Goal: Task Accomplishment & Management: Manage account settings

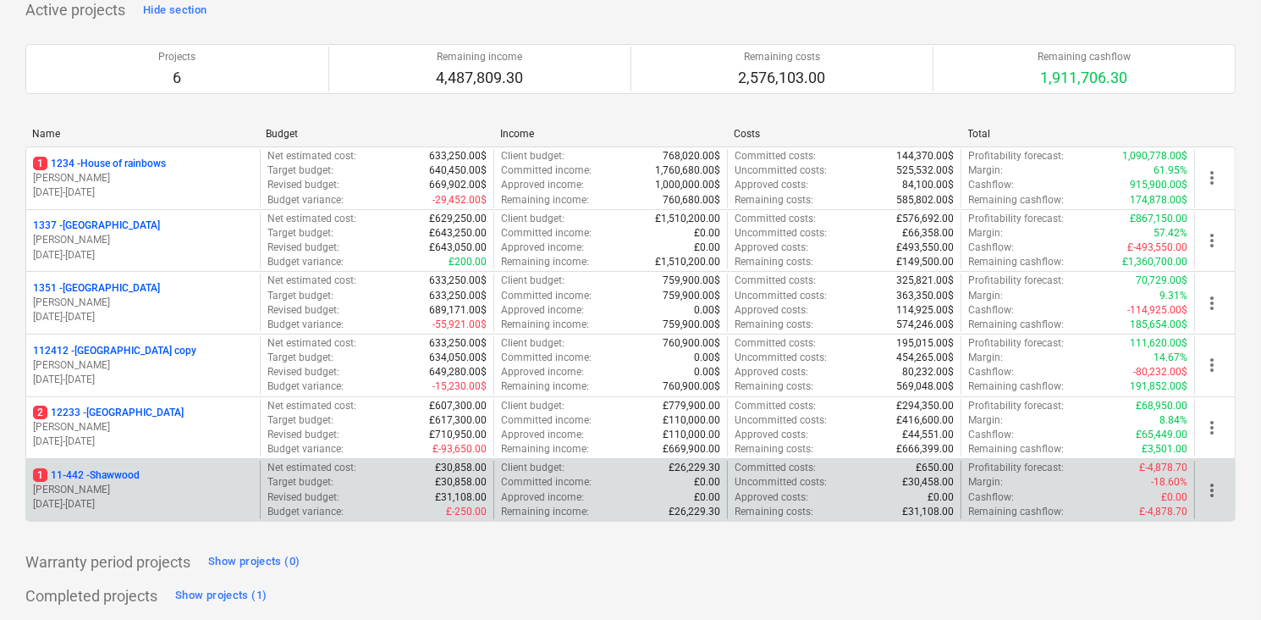
scroll to position [126, 0]
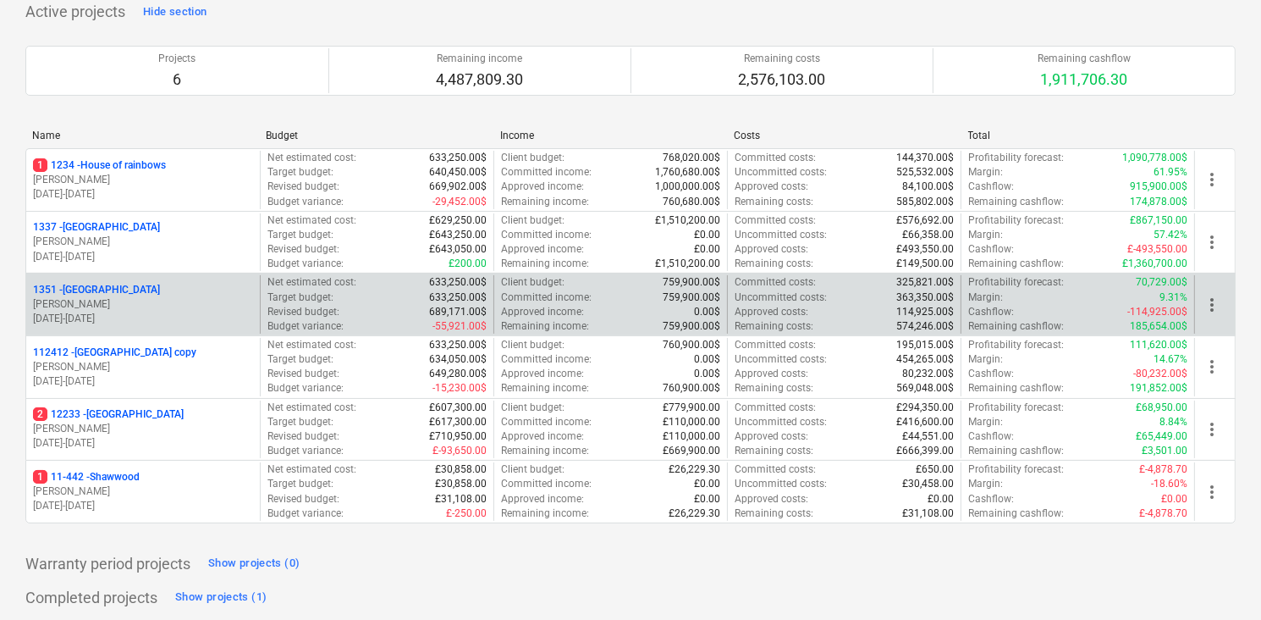
click at [126, 305] on p "[PERSON_NAME]" at bounding box center [143, 304] width 220 height 14
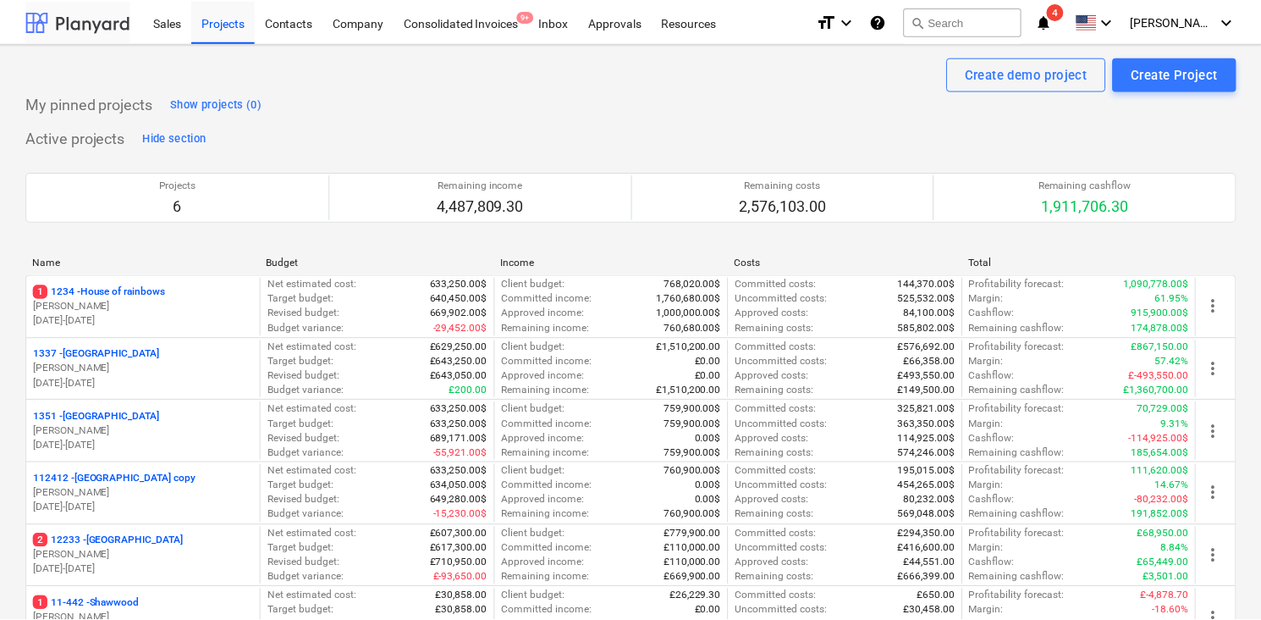
scroll to position [126, 0]
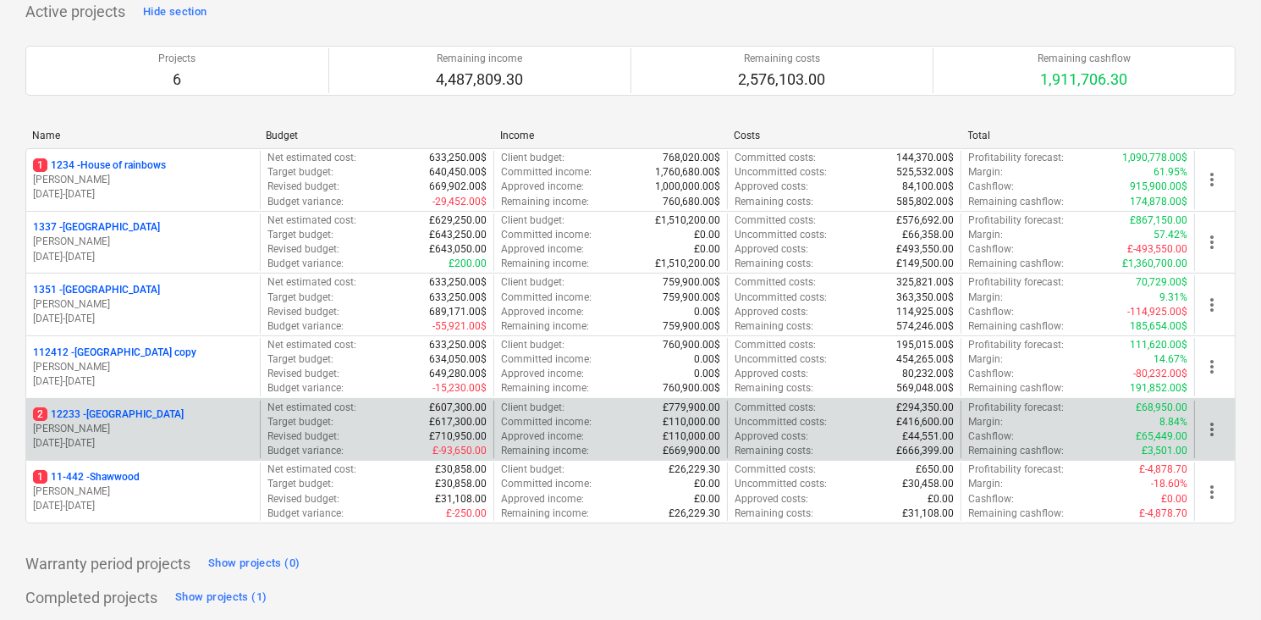
click at [169, 425] on p "[PERSON_NAME]" at bounding box center [143, 428] width 220 height 14
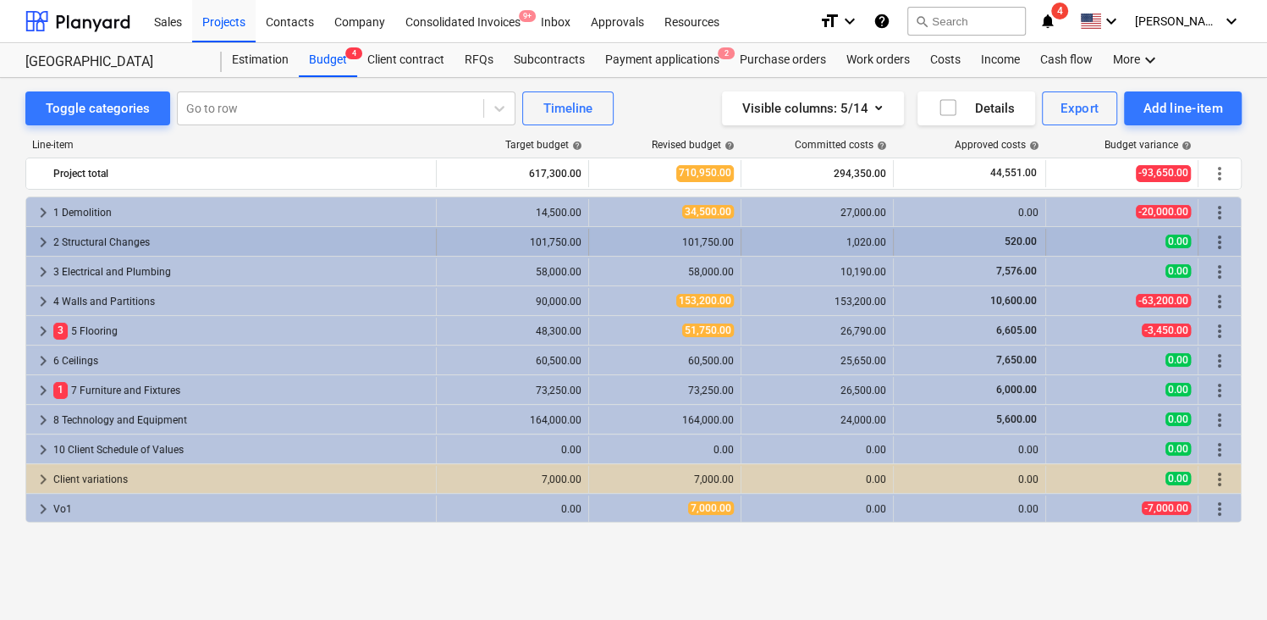
click at [41, 240] on span "keyboard_arrow_right" at bounding box center [43, 242] width 20 height 20
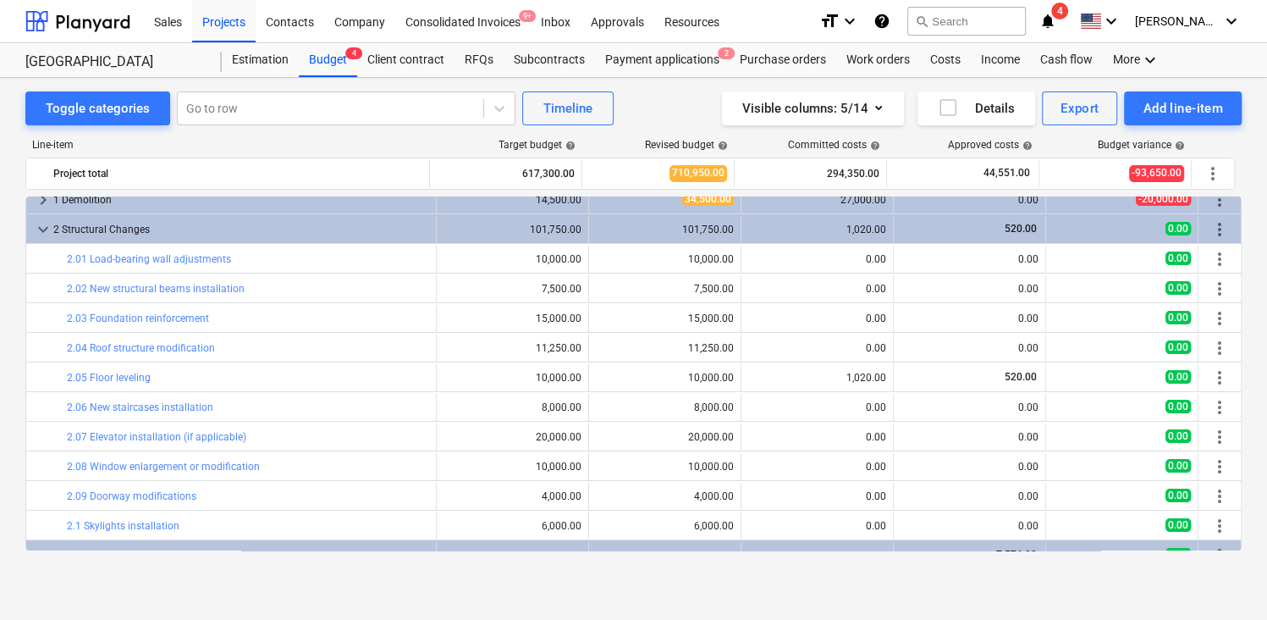
scroll to position [12, 0]
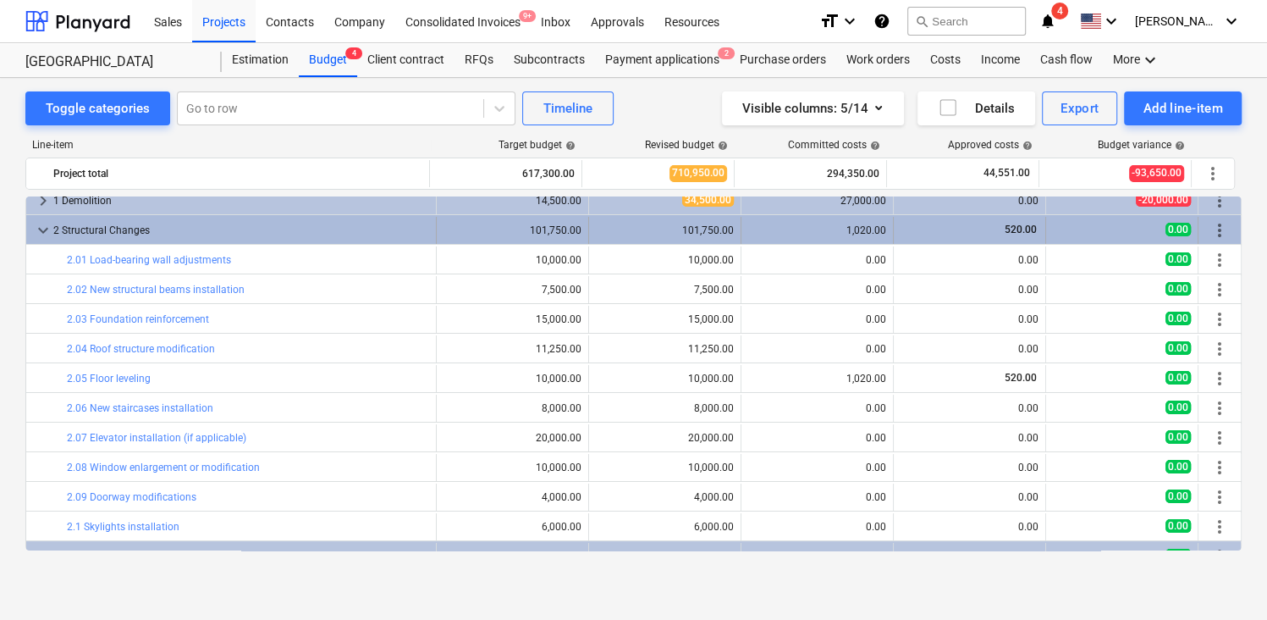
click at [43, 226] on span "keyboard_arrow_down" at bounding box center [43, 230] width 20 height 20
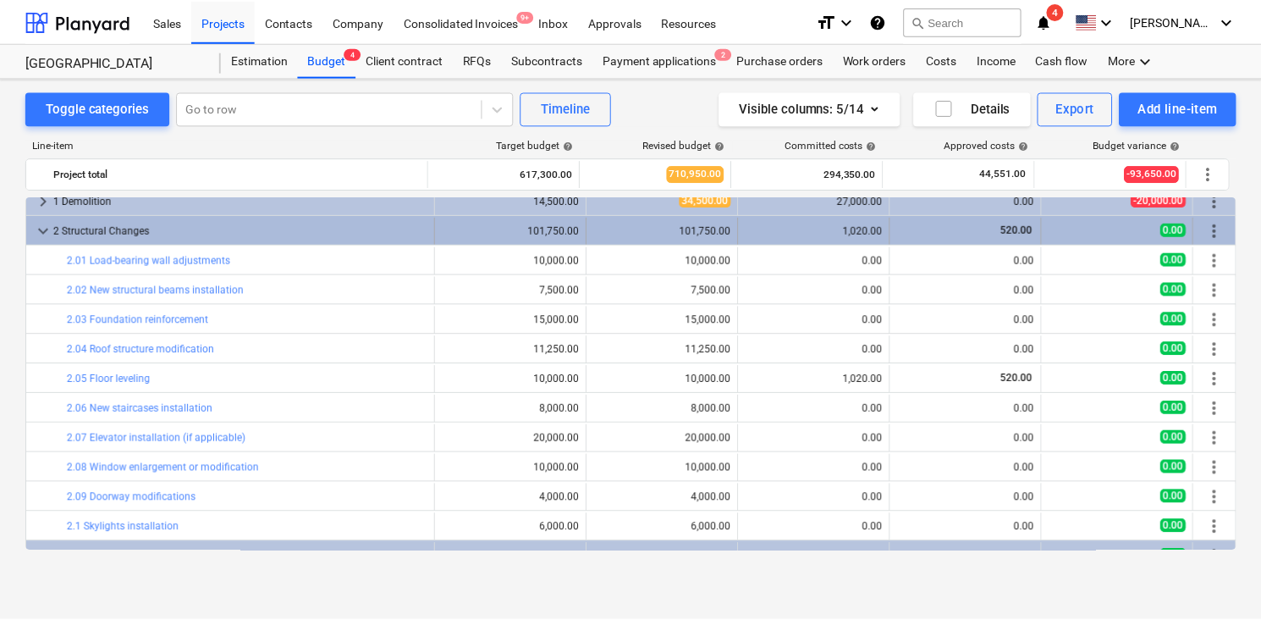
scroll to position [0, 0]
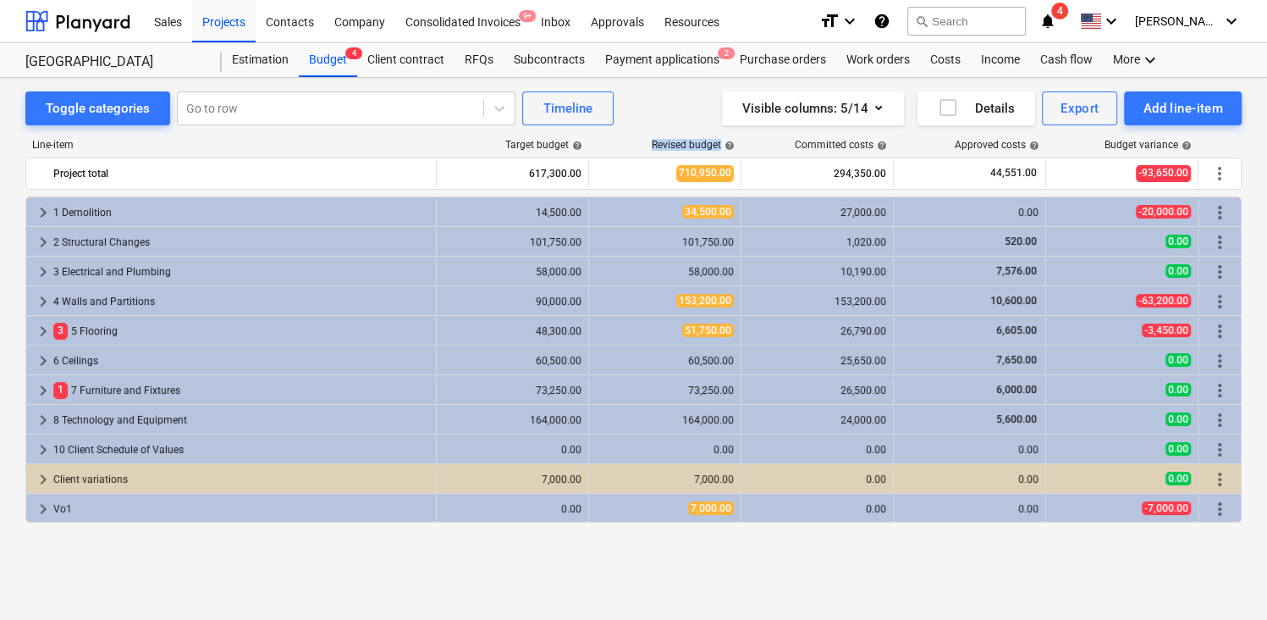
drag, startPoint x: 647, startPoint y: 140, endPoint x: 741, endPoint y: 140, distance: 93.1
click at [741, 140] on div "Revised budget help" at bounding box center [666, 145] width 152 height 12
click at [654, 125] on div "Line-item Target budget help Revised budget help Committed costs help Approved …" at bounding box center [633, 347] width 1216 height 445
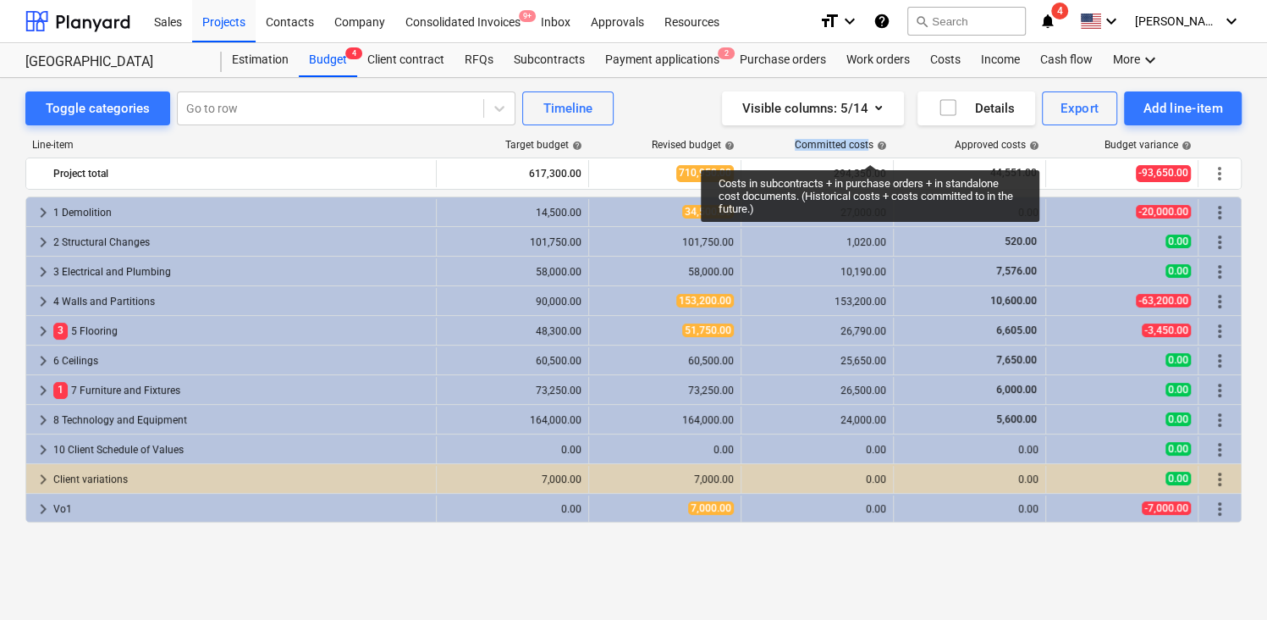
drag, startPoint x: 796, startPoint y: 145, endPoint x: 868, endPoint y: 146, distance: 72.8
click at [868, 146] on div "Committed costs help" at bounding box center [841, 145] width 92 height 12
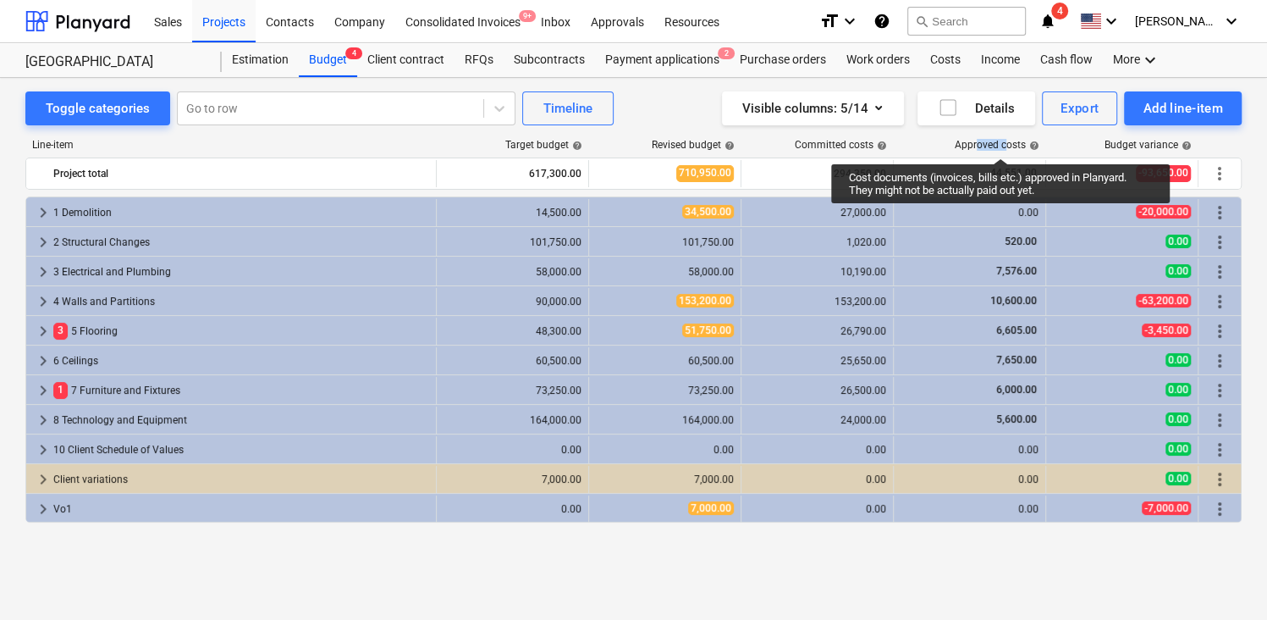
drag, startPoint x: 978, startPoint y: 143, endPoint x: 1005, endPoint y: 142, distance: 27.1
click at [1005, 142] on div "Approved costs help" at bounding box center [997, 145] width 85 height 12
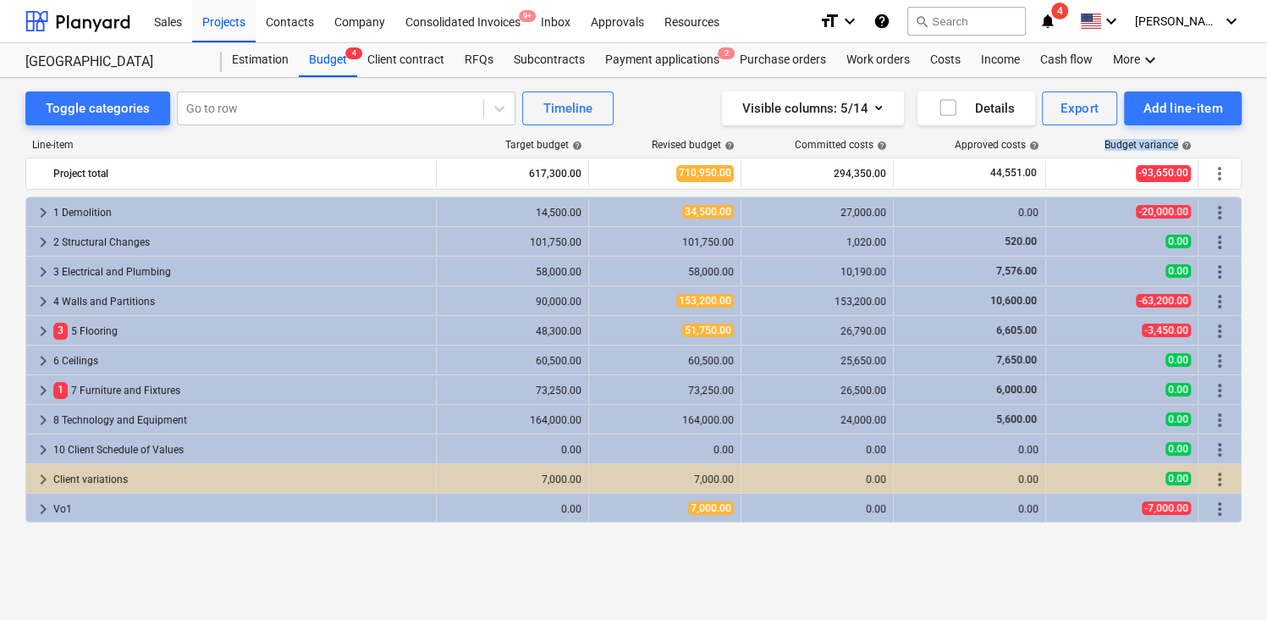
drag, startPoint x: 1104, startPoint y: 140, endPoint x: 1195, endPoint y: 143, distance: 90.6
click at [1195, 143] on div "Budget variance help" at bounding box center [1123, 145] width 152 height 12
click at [1121, 24] on icon "keyboard_arrow_down" at bounding box center [1111, 21] width 20 height 20
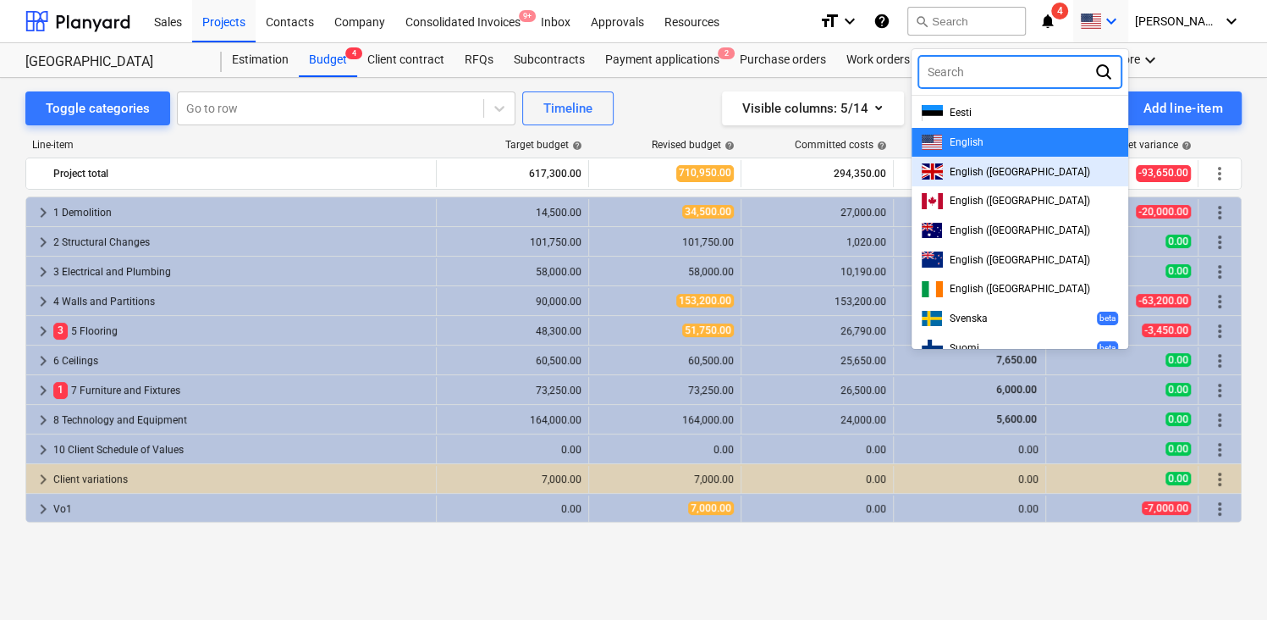
click at [1000, 164] on div "English ([GEOGRAPHIC_DATA])" at bounding box center [1020, 171] width 196 height 16
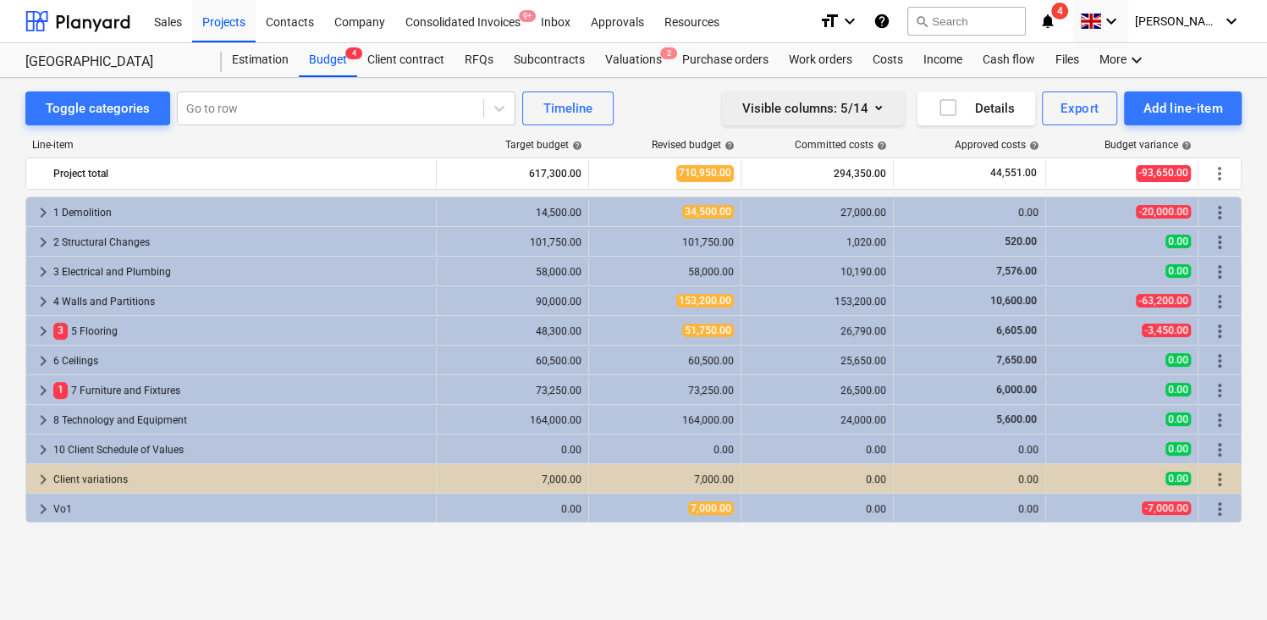
click at [868, 108] on icon "button" at bounding box center [878, 107] width 20 height 20
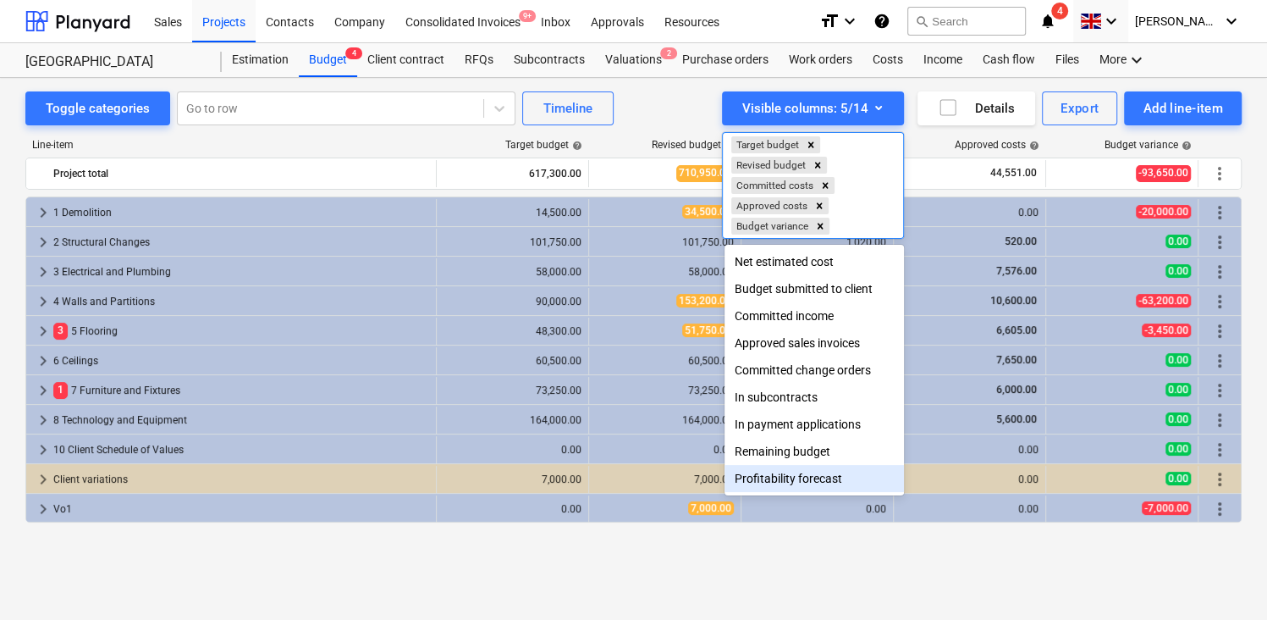
click at [763, 478] on div "Profitability forecast" at bounding box center [813, 478] width 179 height 27
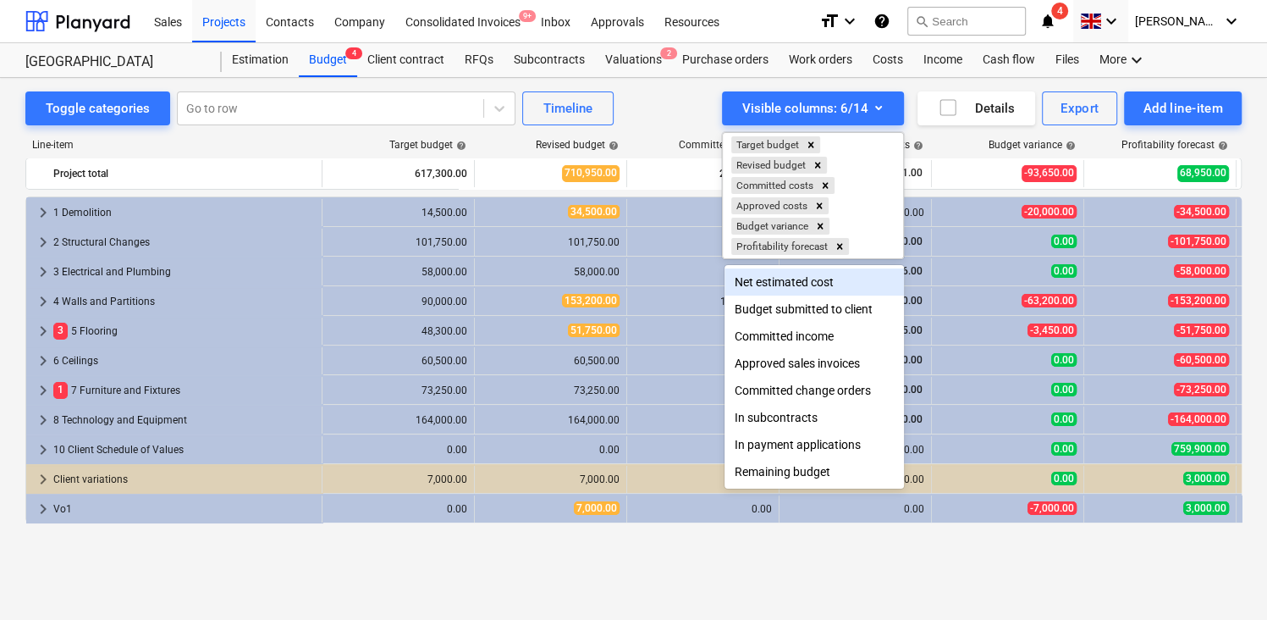
click at [1070, 138] on div at bounding box center [633, 310] width 1267 height 620
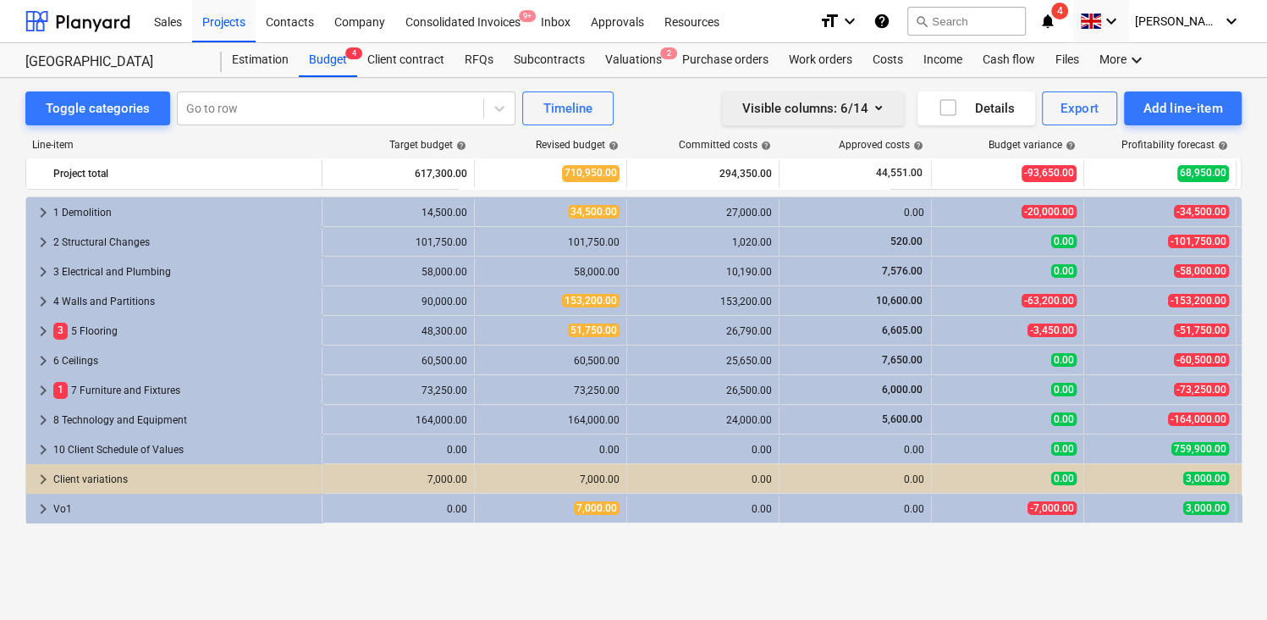
click at [865, 110] on div "Visible columns : 6/14" at bounding box center [812, 108] width 141 height 22
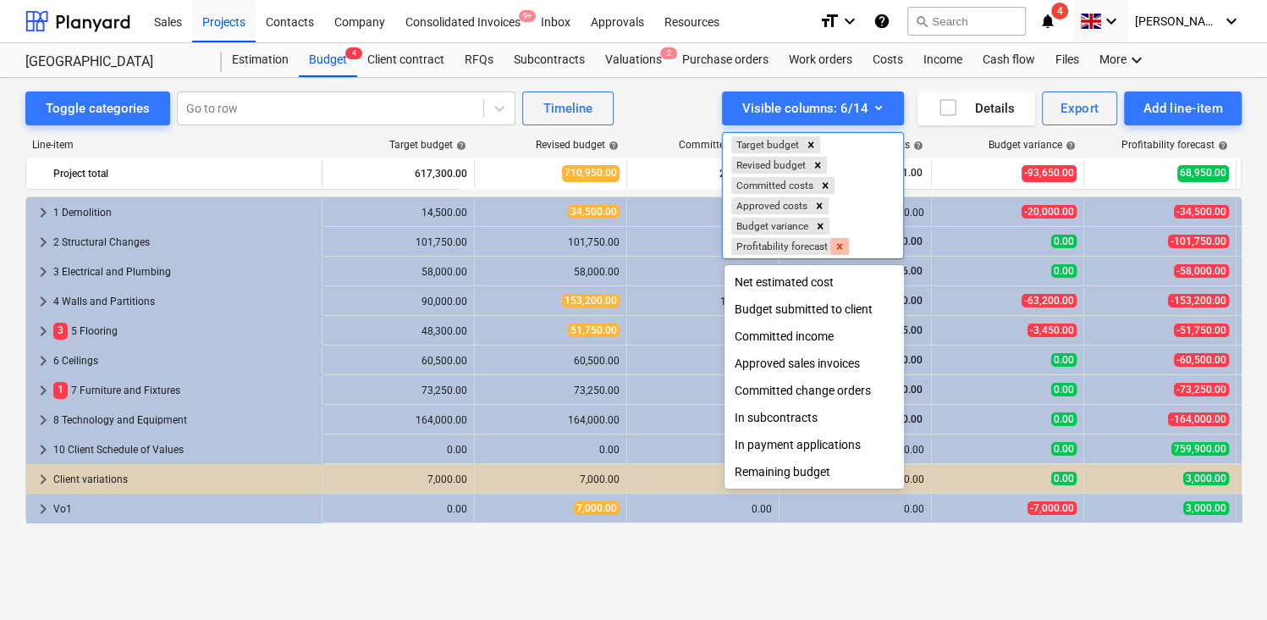
click at [840, 246] on icon "Remove Profitability forecast" at bounding box center [840, 246] width 6 height 6
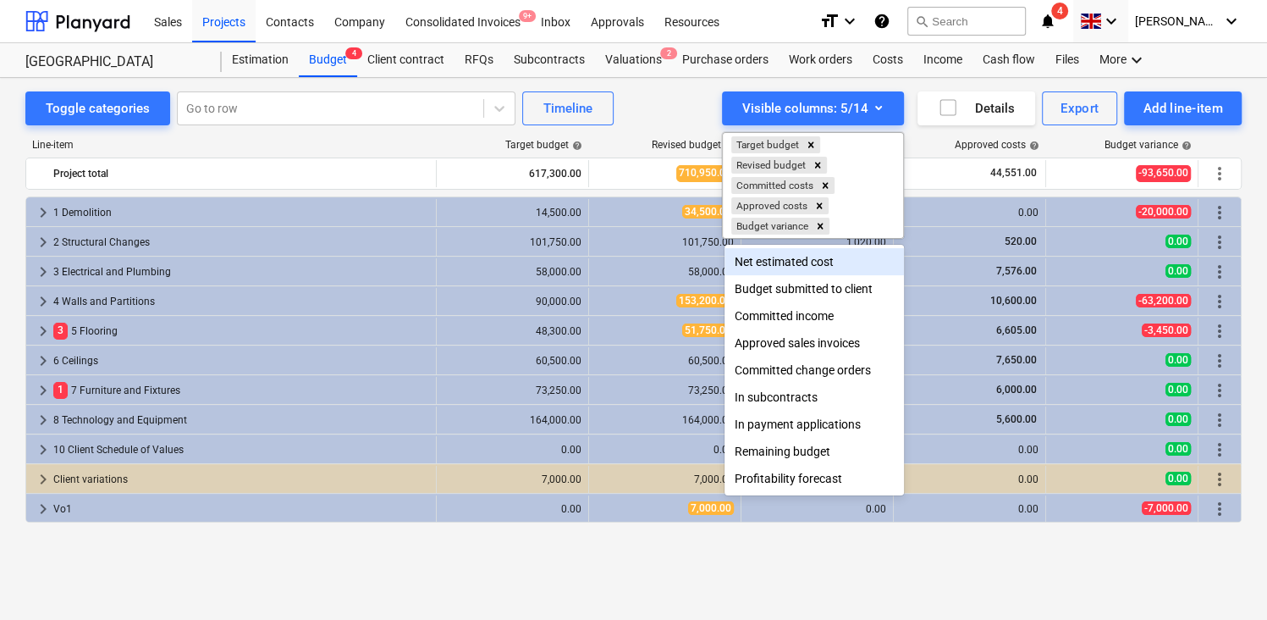
click at [675, 107] on div at bounding box center [633, 310] width 1267 height 620
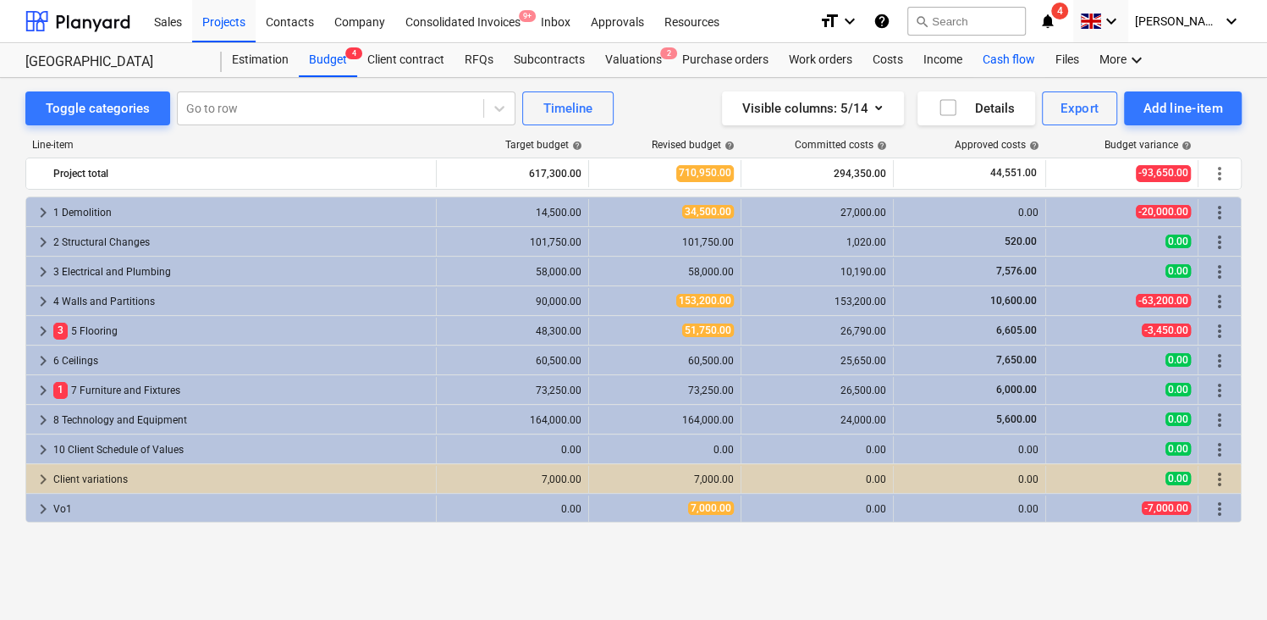
click at [1001, 59] on div "Cash flow" at bounding box center [1008, 60] width 73 height 34
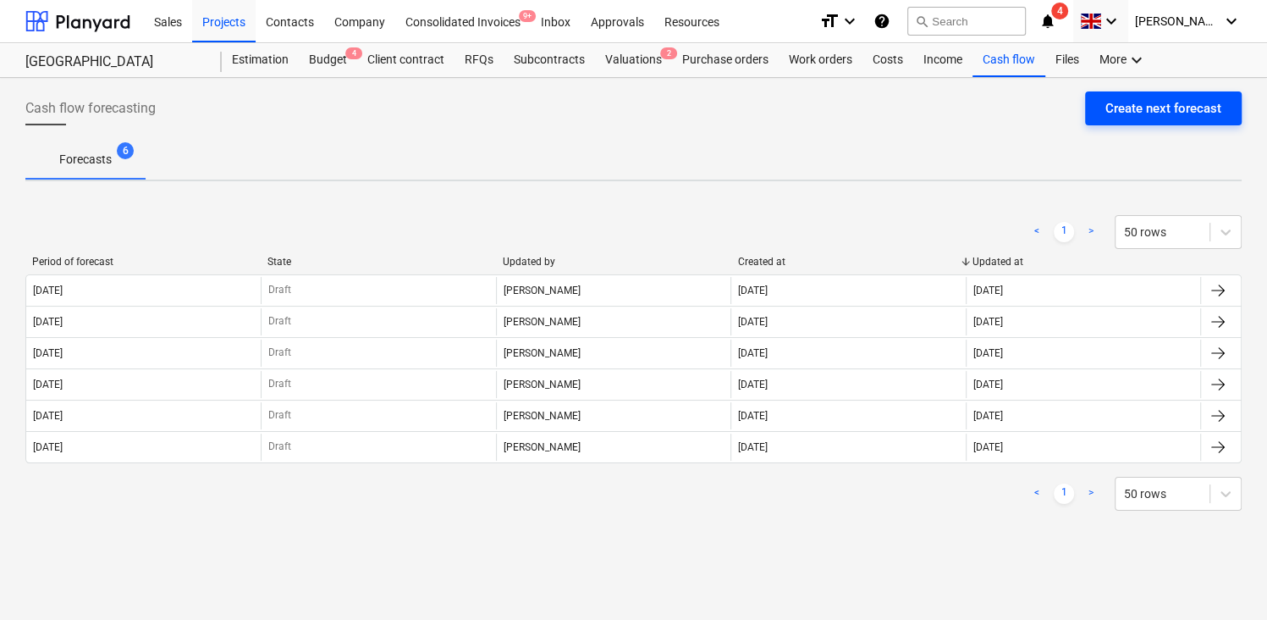
click at [1148, 112] on div "Create next forecast" at bounding box center [1163, 108] width 116 height 22
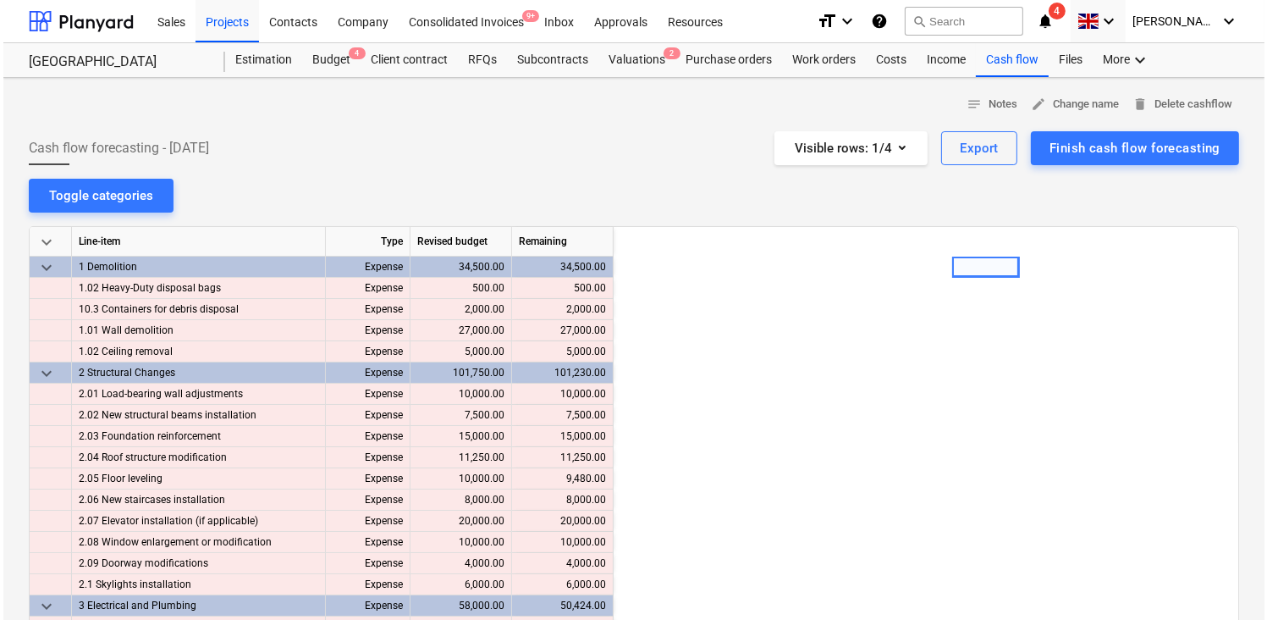
scroll to position [0, 339]
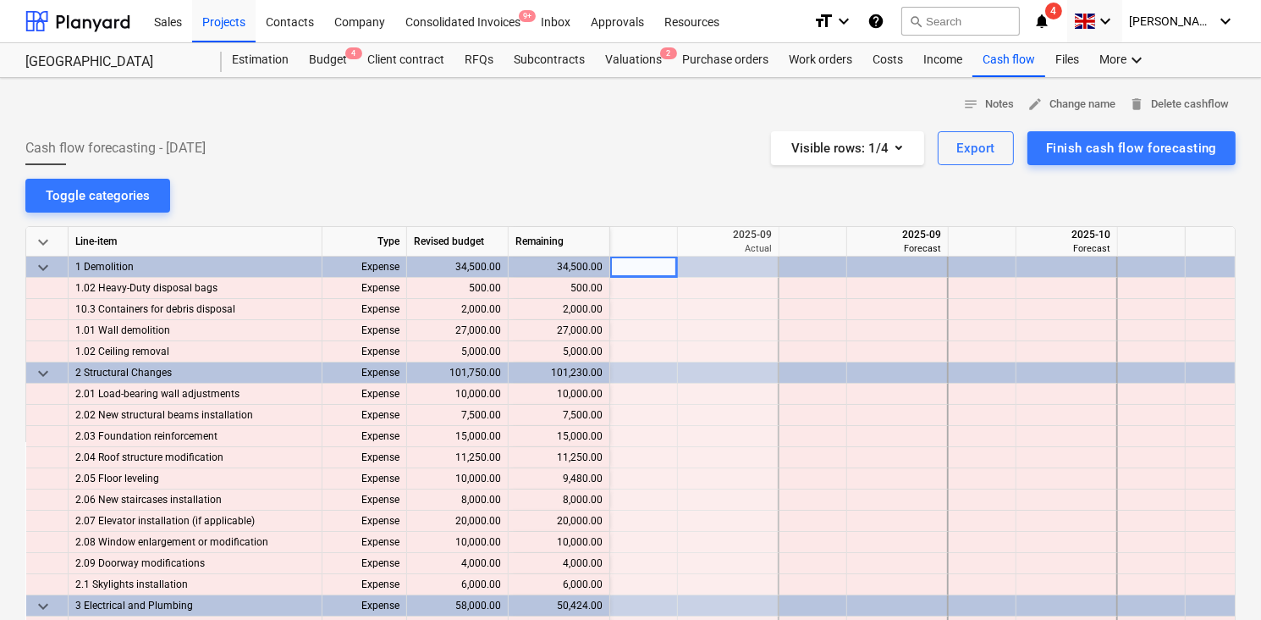
click at [37, 242] on span "keyboard_arrow_down" at bounding box center [43, 242] width 20 height 20
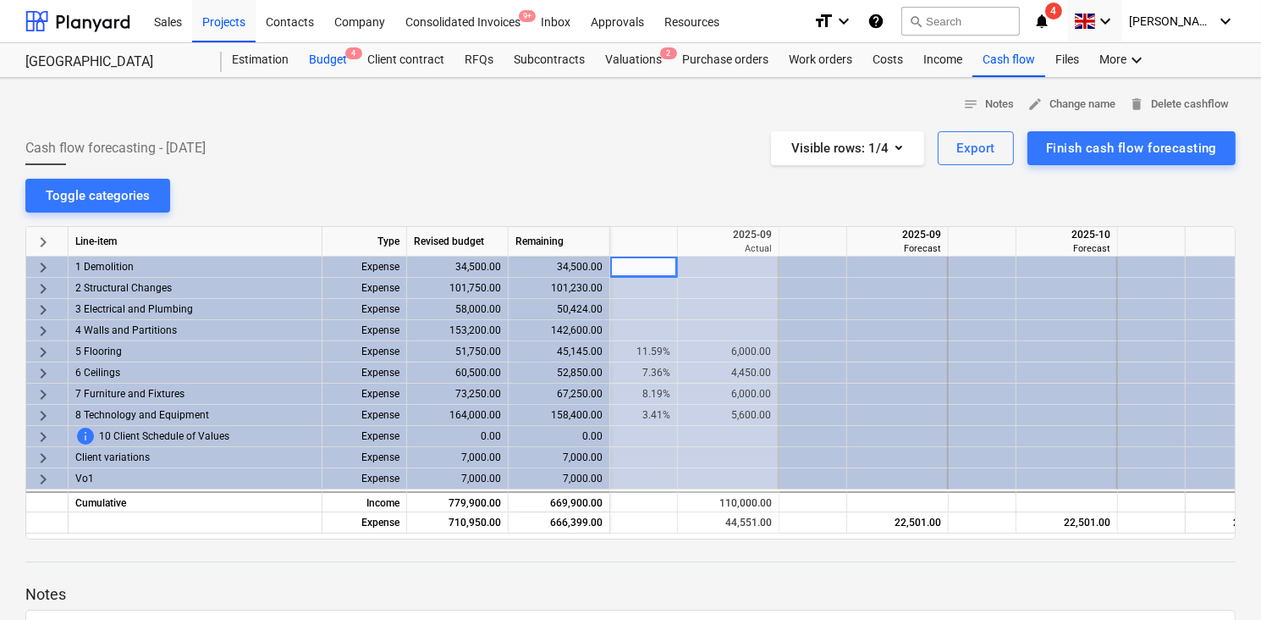
click at [331, 57] on div "Budget 4" at bounding box center [328, 60] width 58 height 34
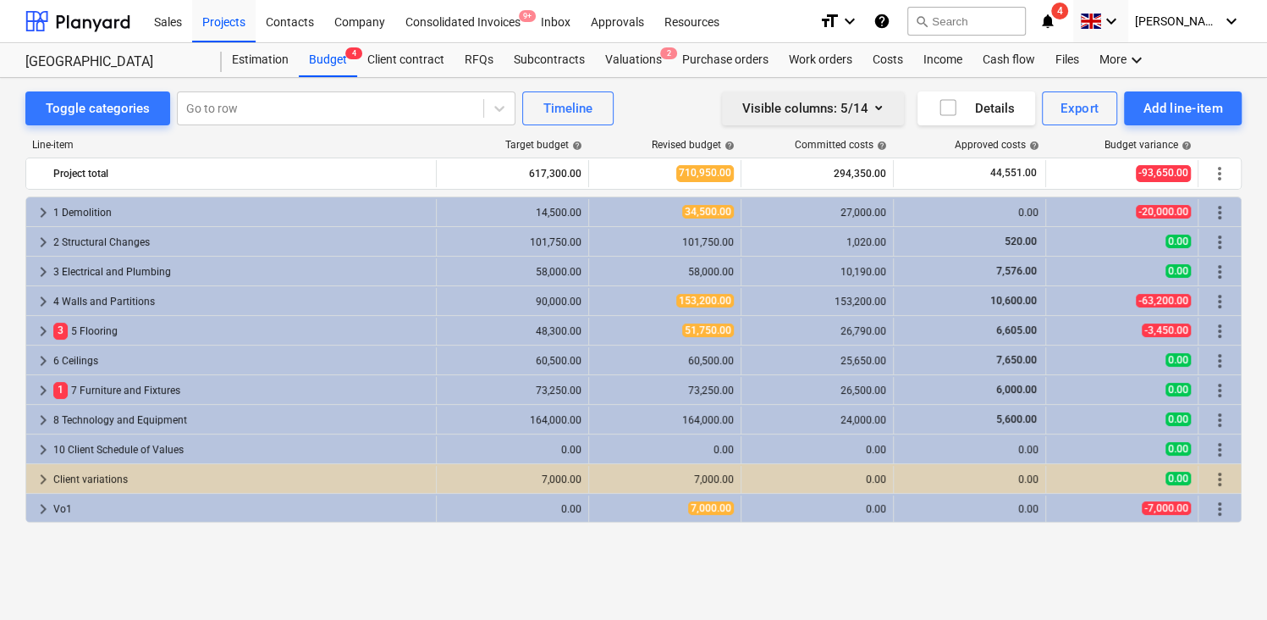
click at [844, 113] on div "Visible columns : 5/14" at bounding box center [812, 108] width 141 height 22
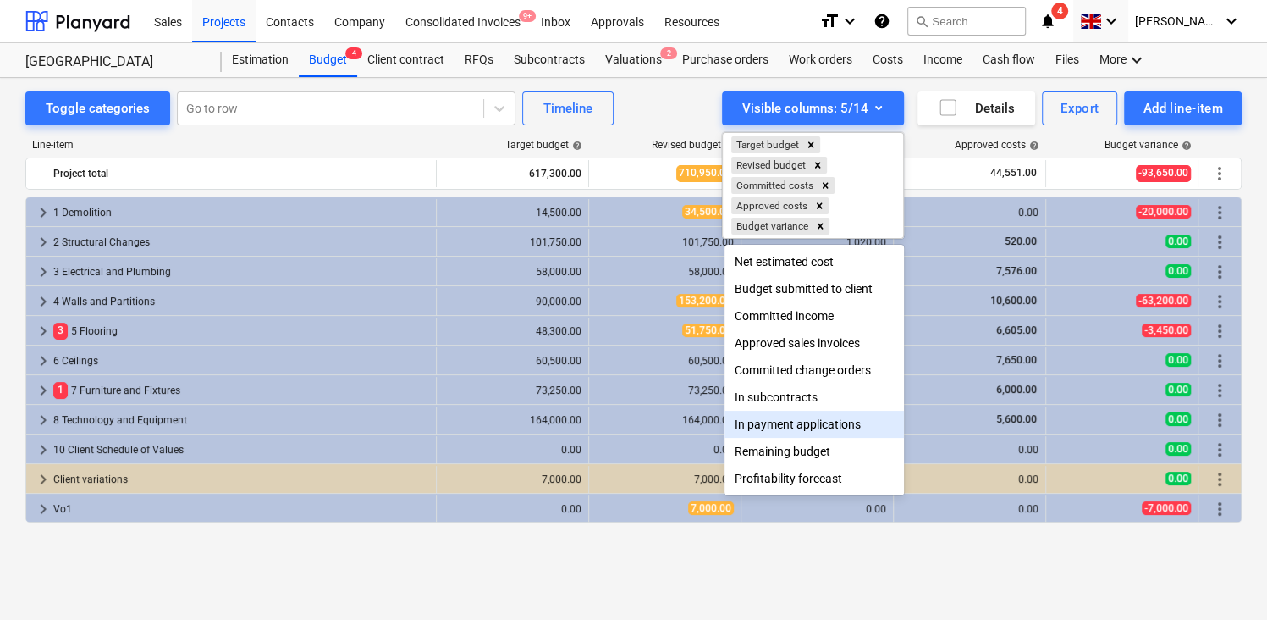
click at [456, 140] on div at bounding box center [633, 310] width 1267 height 620
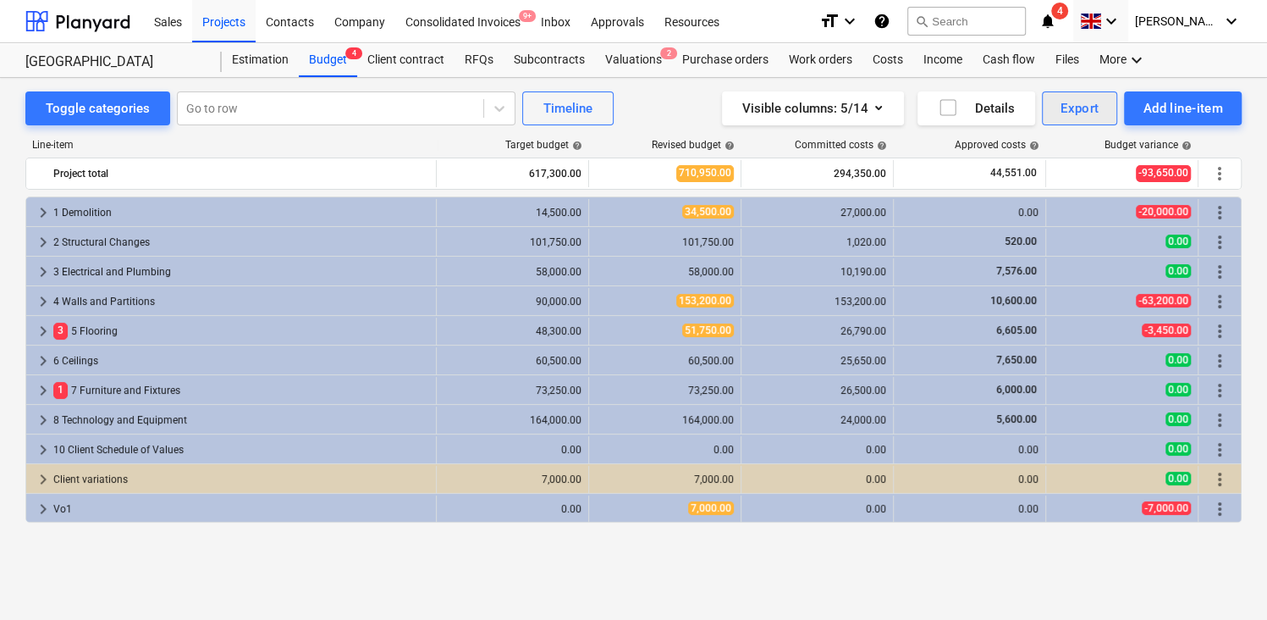
click at [1078, 110] on div "Export" at bounding box center [1079, 108] width 39 height 22
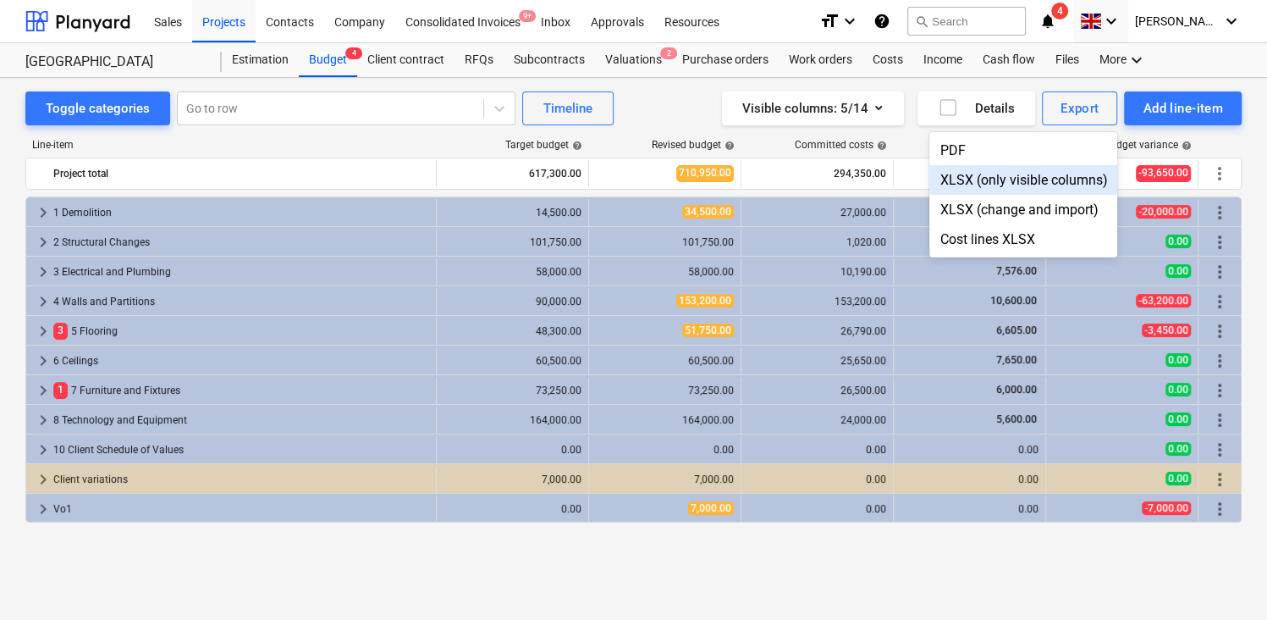
click at [687, 117] on div at bounding box center [633, 310] width 1267 height 620
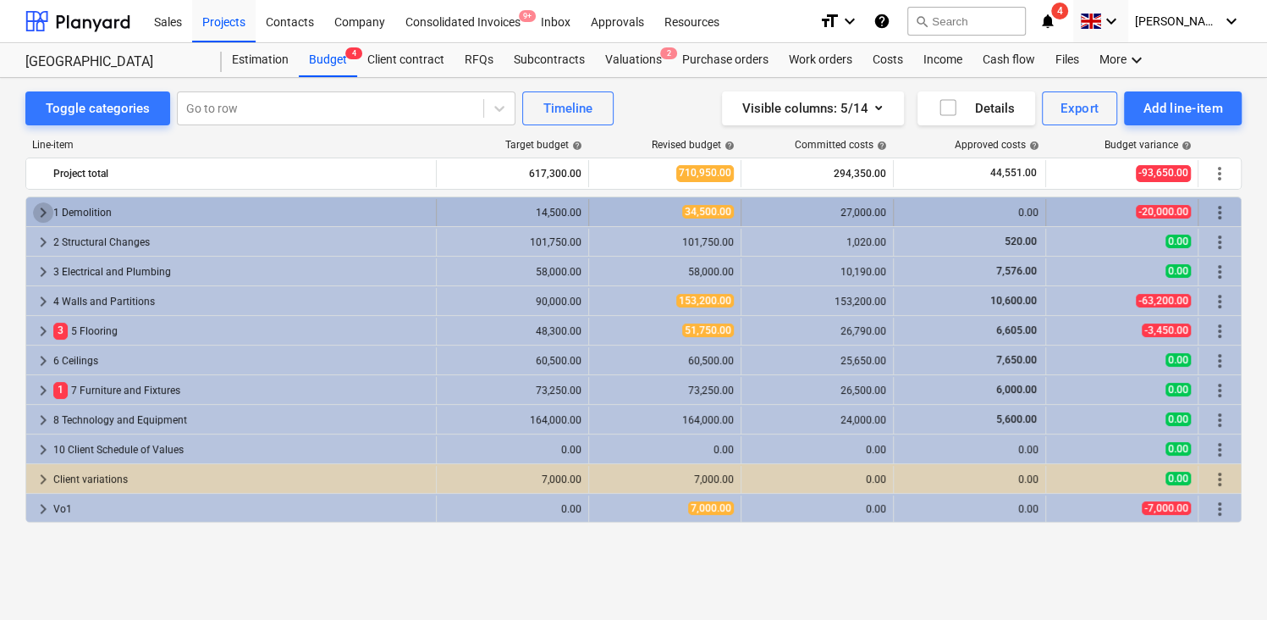
click at [46, 216] on span "keyboard_arrow_right" at bounding box center [43, 212] width 20 height 20
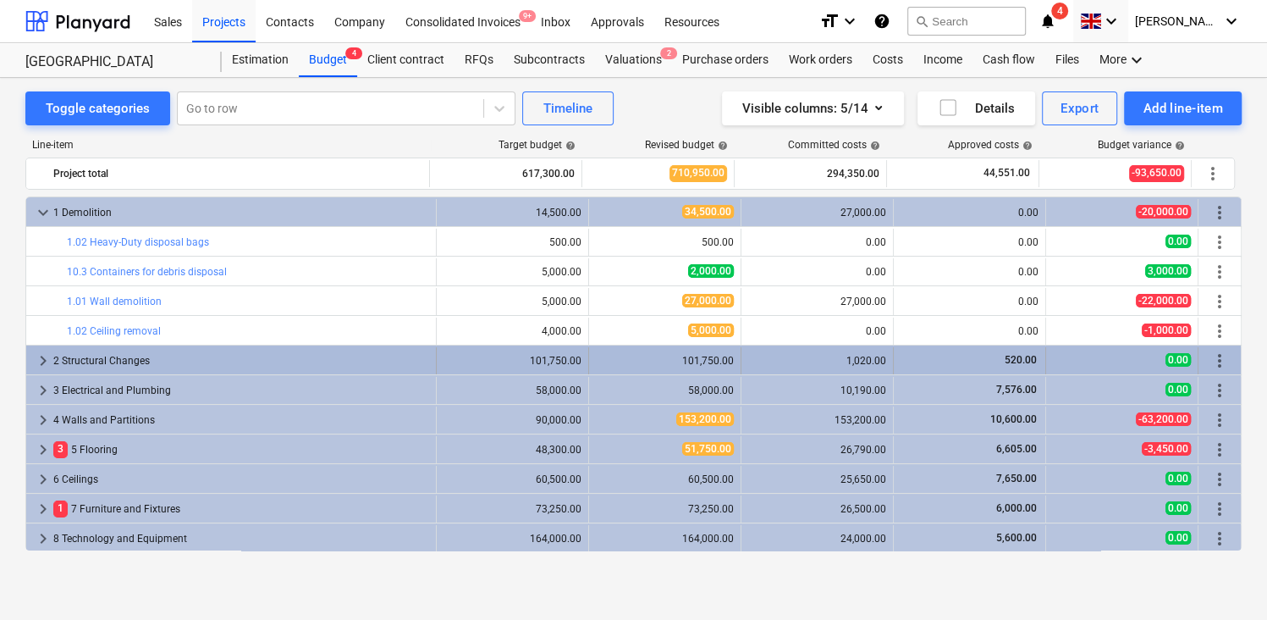
click at [38, 361] on span "keyboard_arrow_right" at bounding box center [43, 360] width 20 height 20
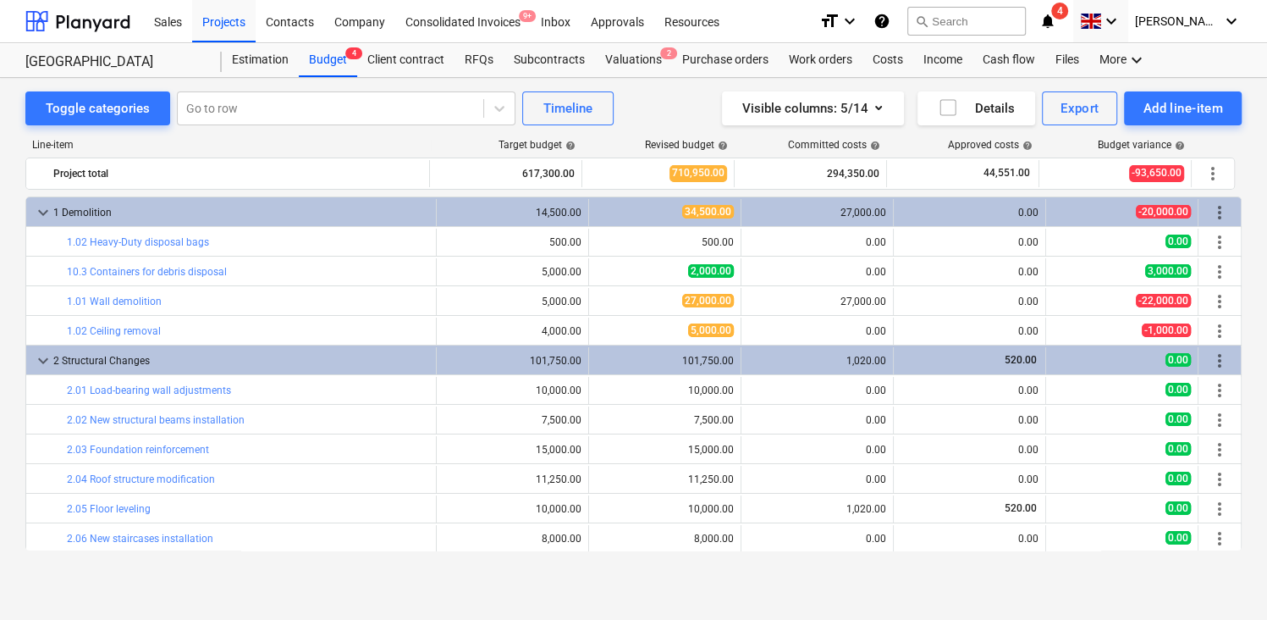
click at [38, 361] on span "keyboard_arrow_down" at bounding box center [43, 360] width 20 height 20
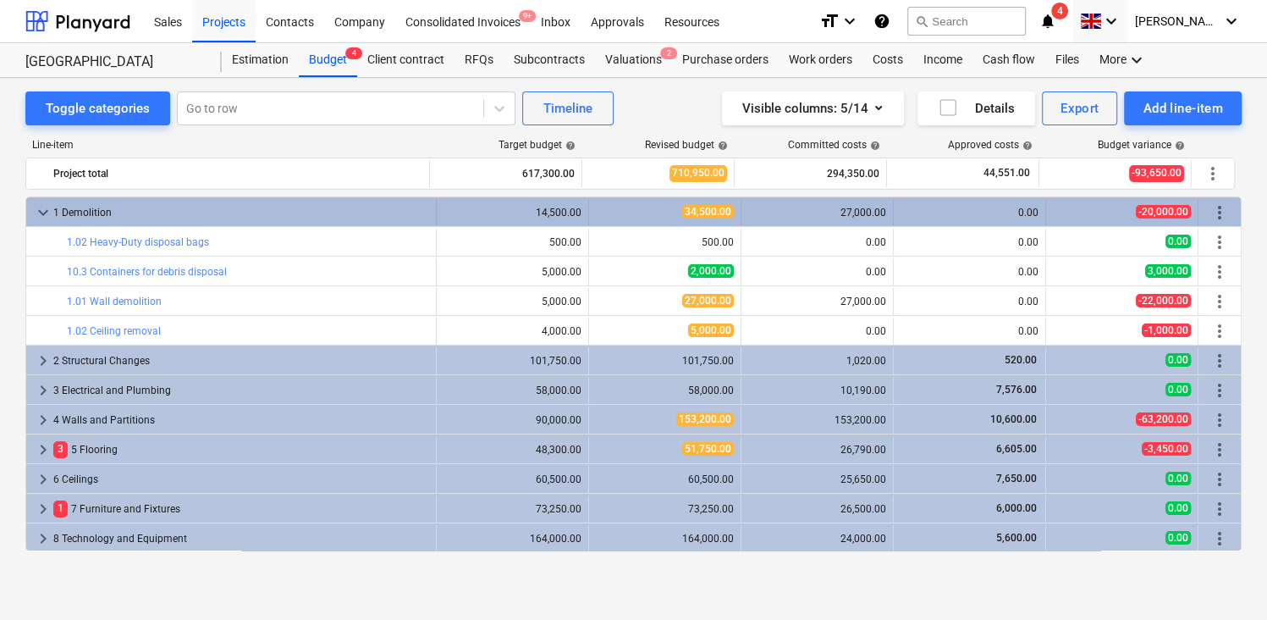
click at [40, 206] on span "keyboard_arrow_down" at bounding box center [43, 212] width 20 height 20
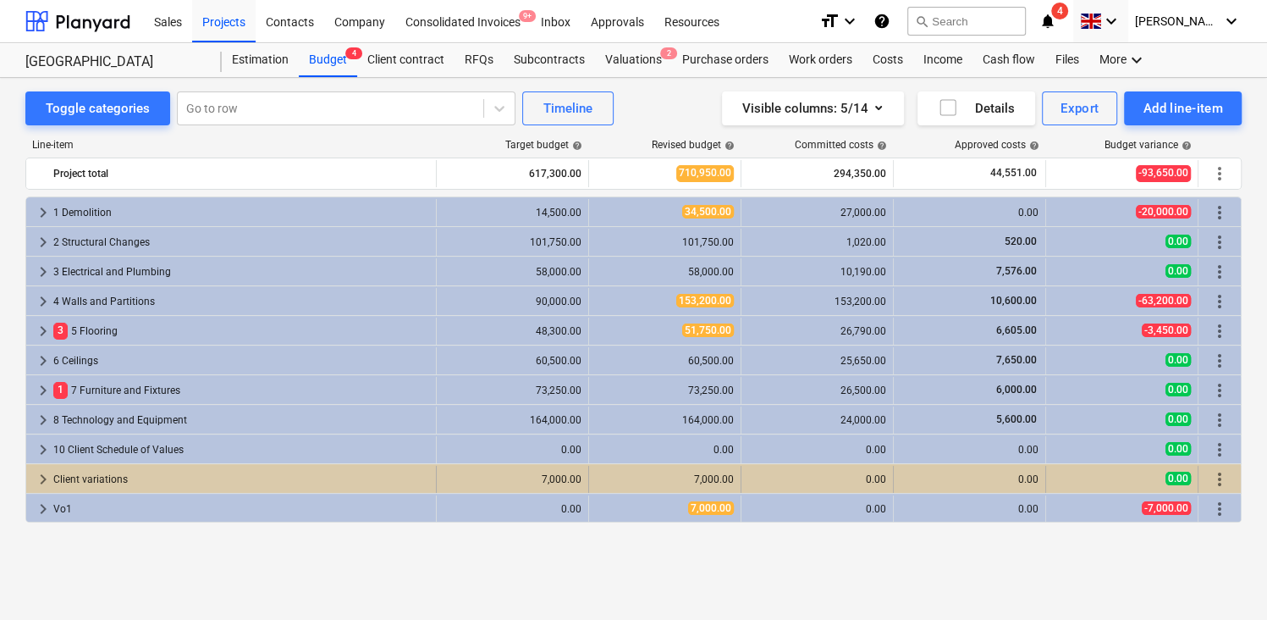
click at [47, 478] on span "keyboard_arrow_right" at bounding box center [43, 479] width 20 height 20
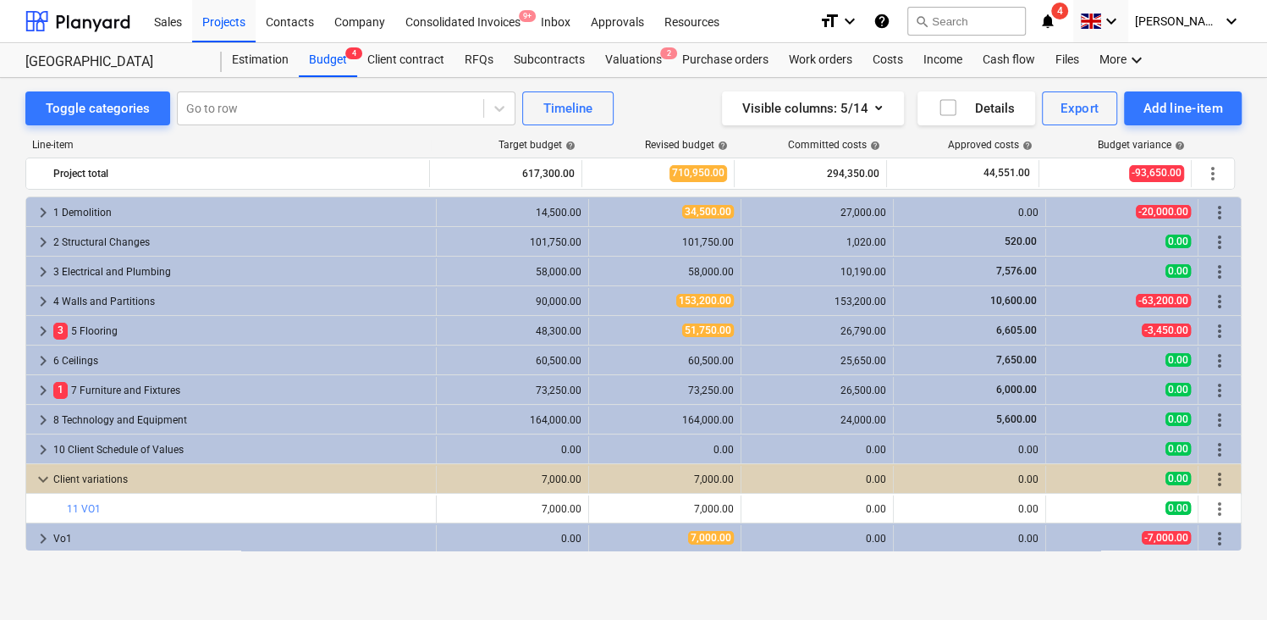
scroll to position [2, 0]
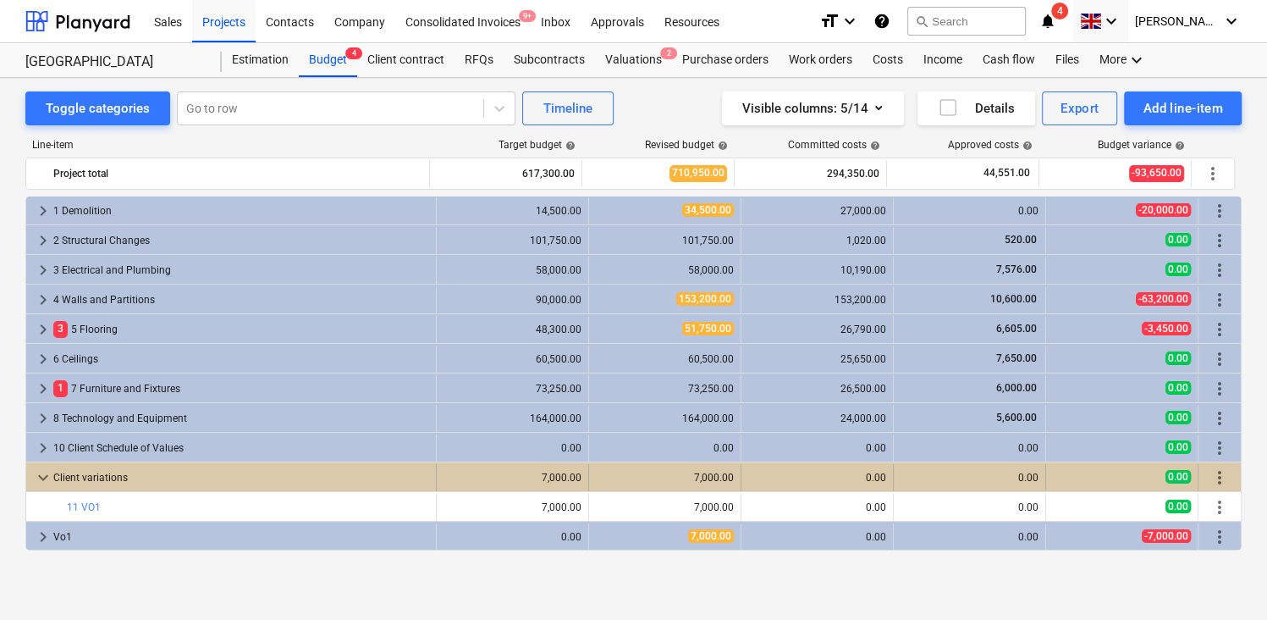
click at [43, 475] on span "keyboard_arrow_down" at bounding box center [43, 477] width 20 height 20
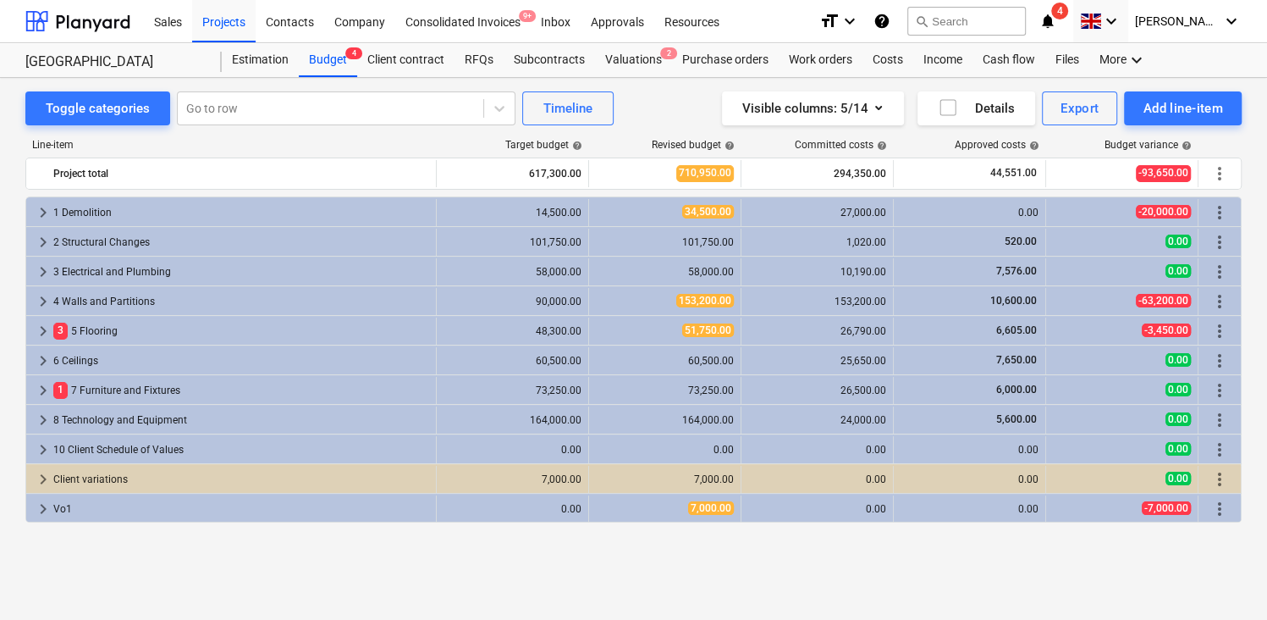
scroll to position [0, 0]
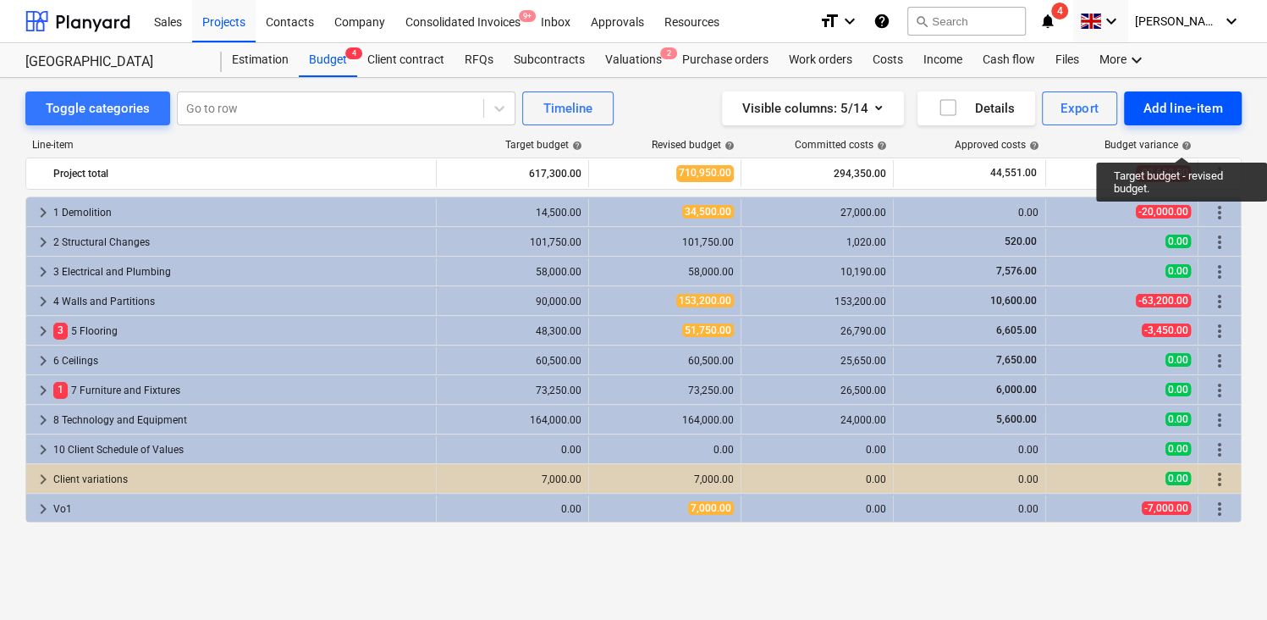
click at [1191, 109] on div "Add line-item" at bounding box center [1183, 108] width 80 height 22
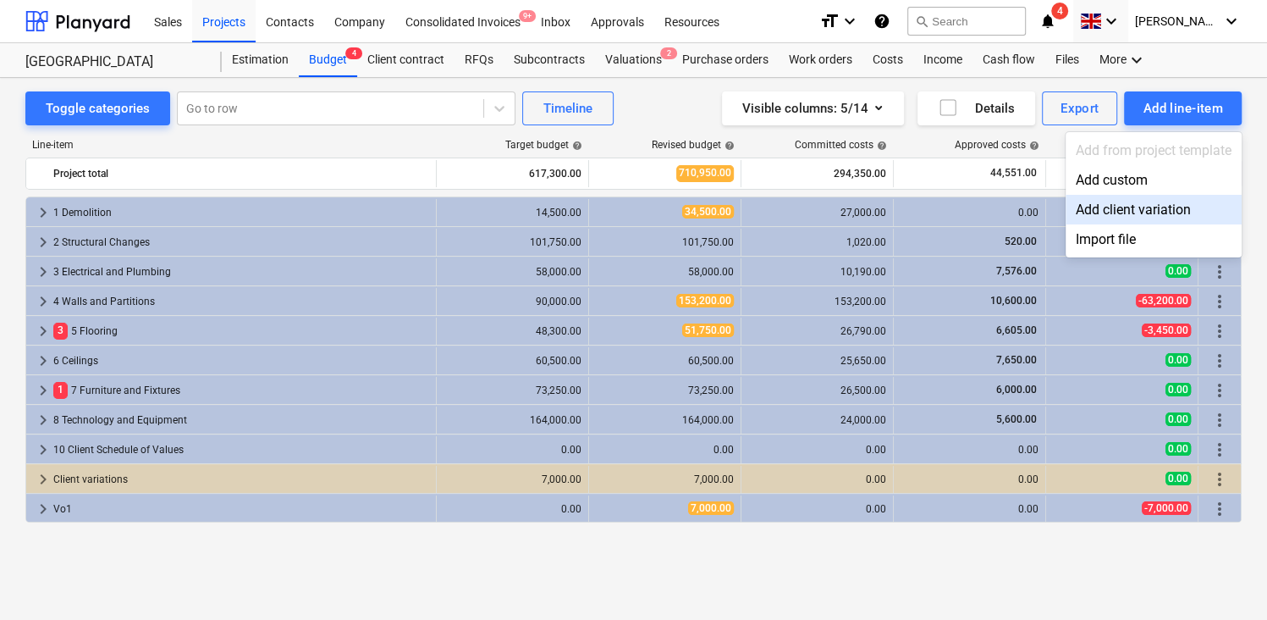
click at [1146, 202] on div "Add client variation" at bounding box center [1154, 210] width 176 height 30
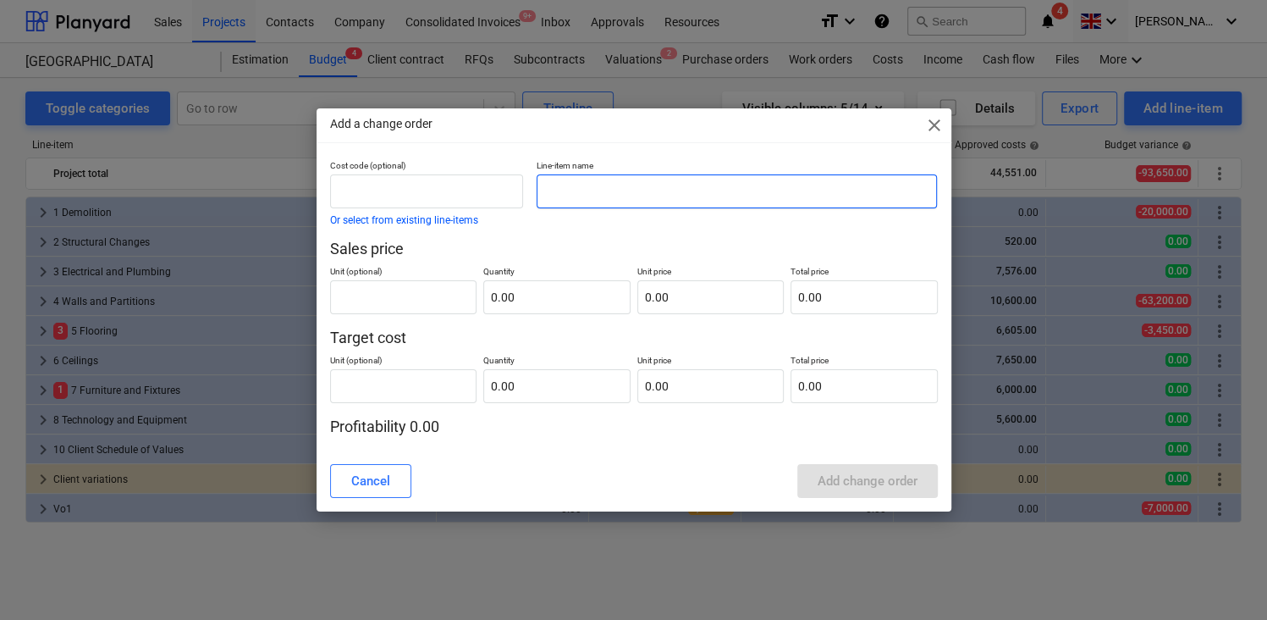
click at [585, 200] on input "text" at bounding box center [737, 191] width 400 height 34
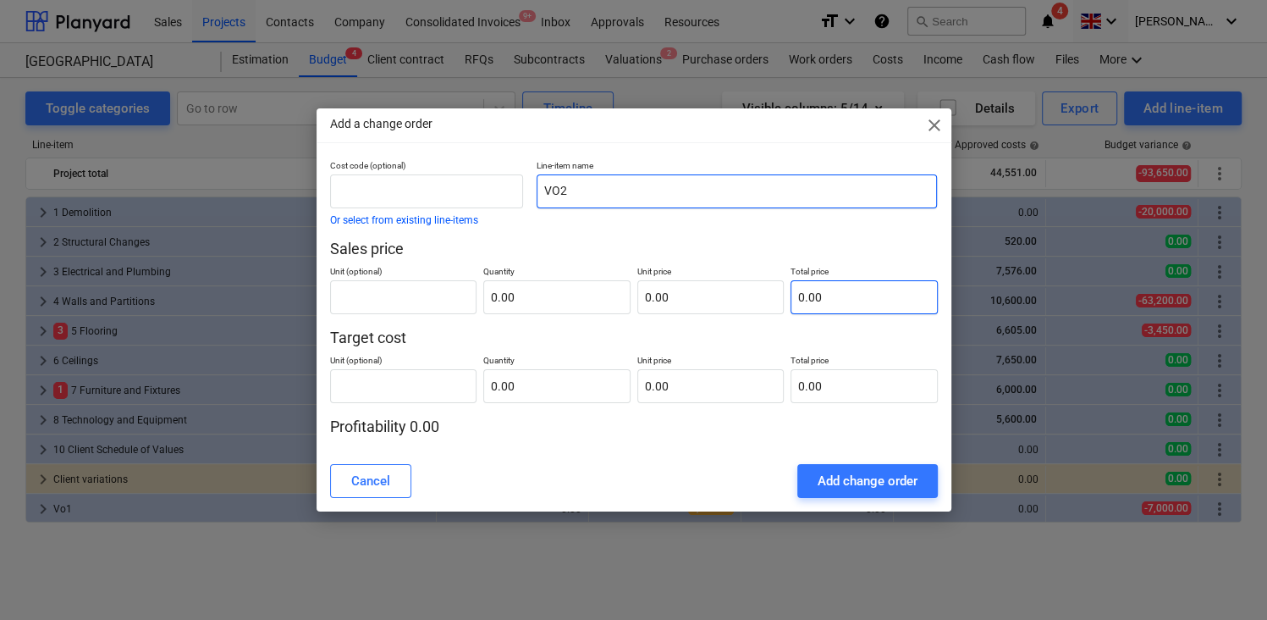
type input "VO2"
click at [807, 294] on input "text" at bounding box center [863, 297] width 147 height 34
type input "pcs"
type input "1"
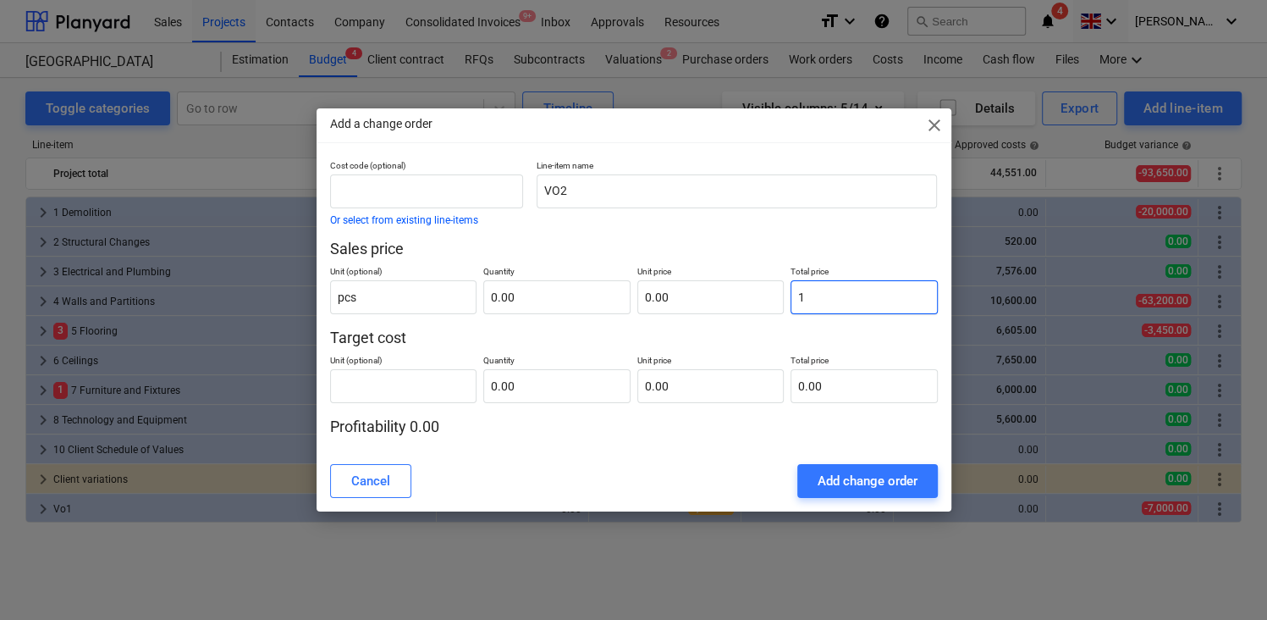
type input "1.00"
type input "10"
type input "10.00"
type input "100"
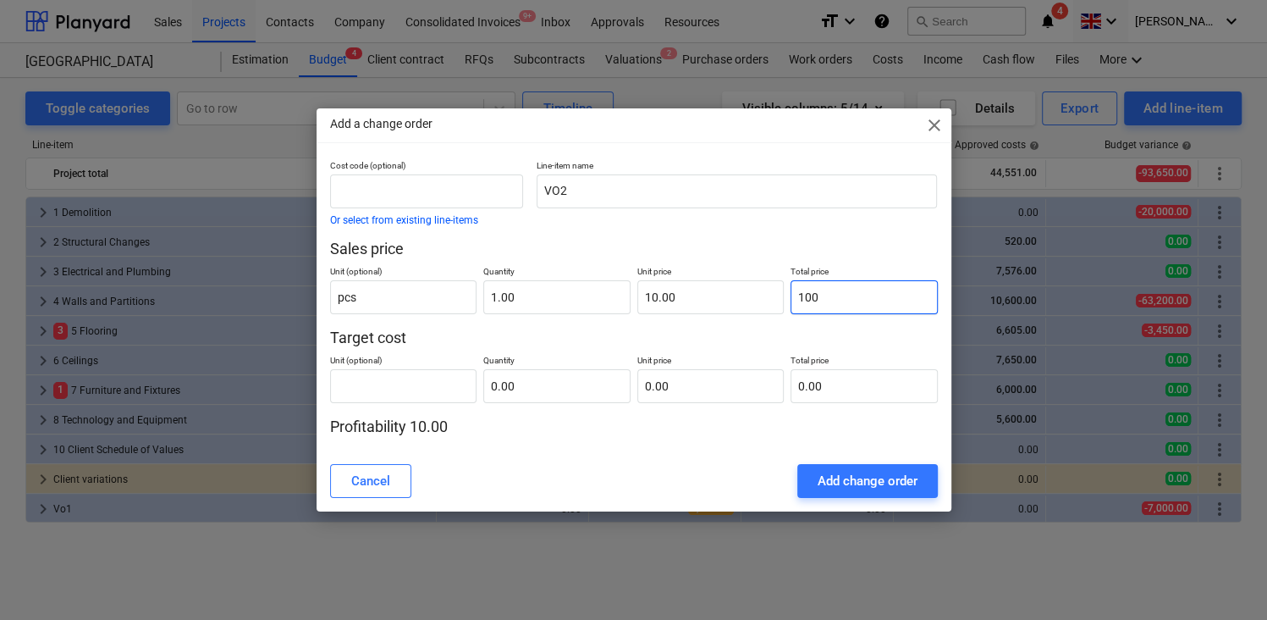
type input "100.00"
type input "1000"
type input "1,000.00"
type input "10000"
type input "10,000.00"
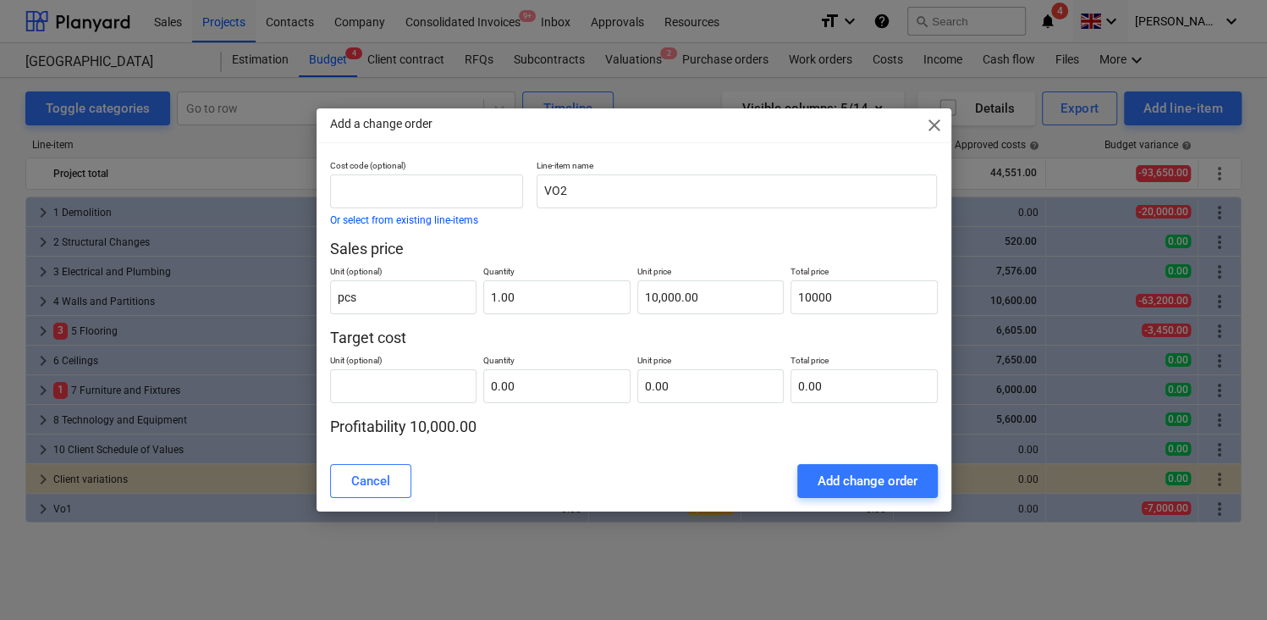
type input "10,000.00"
click at [822, 256] on p "Sales price" at bounding box center [634, 249] width 608 height 20
click at [815, 384] on input "text" at bounding box center [863, 386] width 147 height 34
type input "pcs"
type input "8"
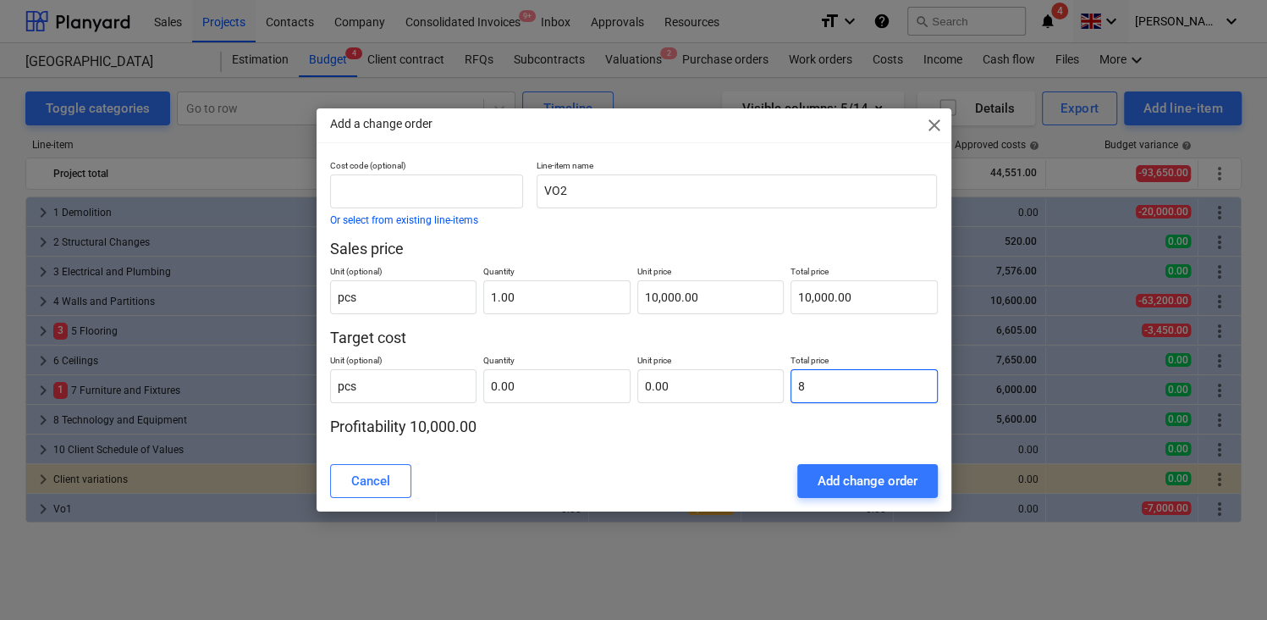
type input "1.00"
type input "8.00"
type input "80"
type input "80.00"
type input "800"
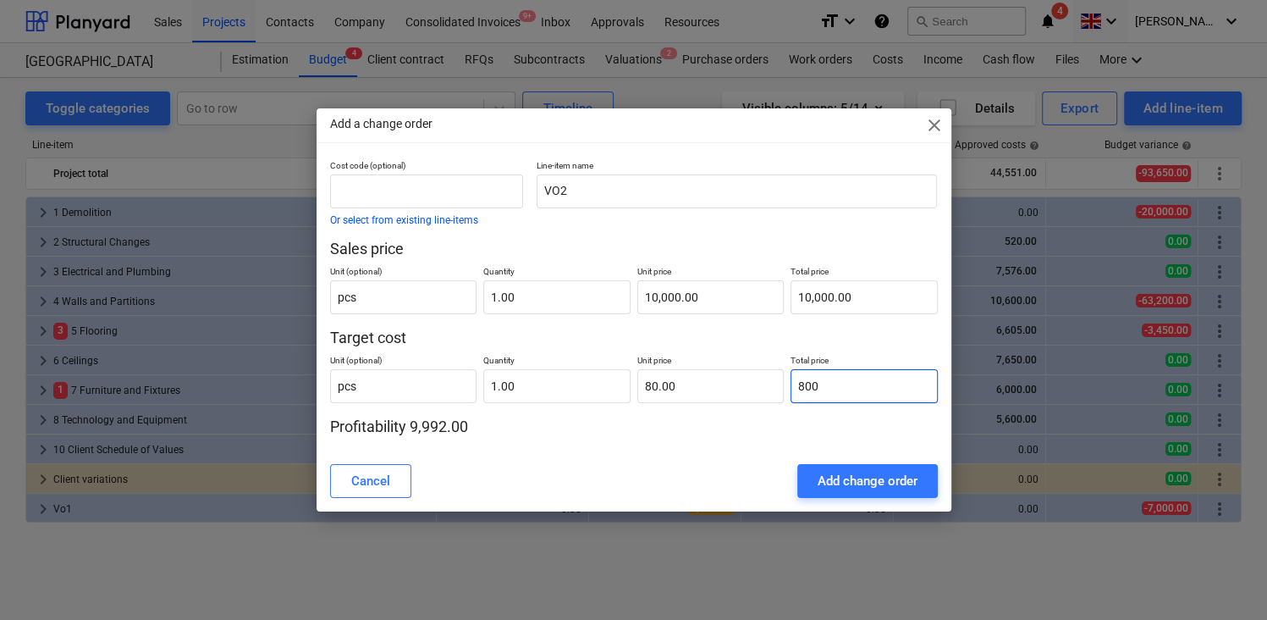
type input "800.00"
type input "8000"
type input "8,000.00"
click at [721, 420] on p "Profitability 2,000.00" at bounding box center [634, 426] width 608 height 20
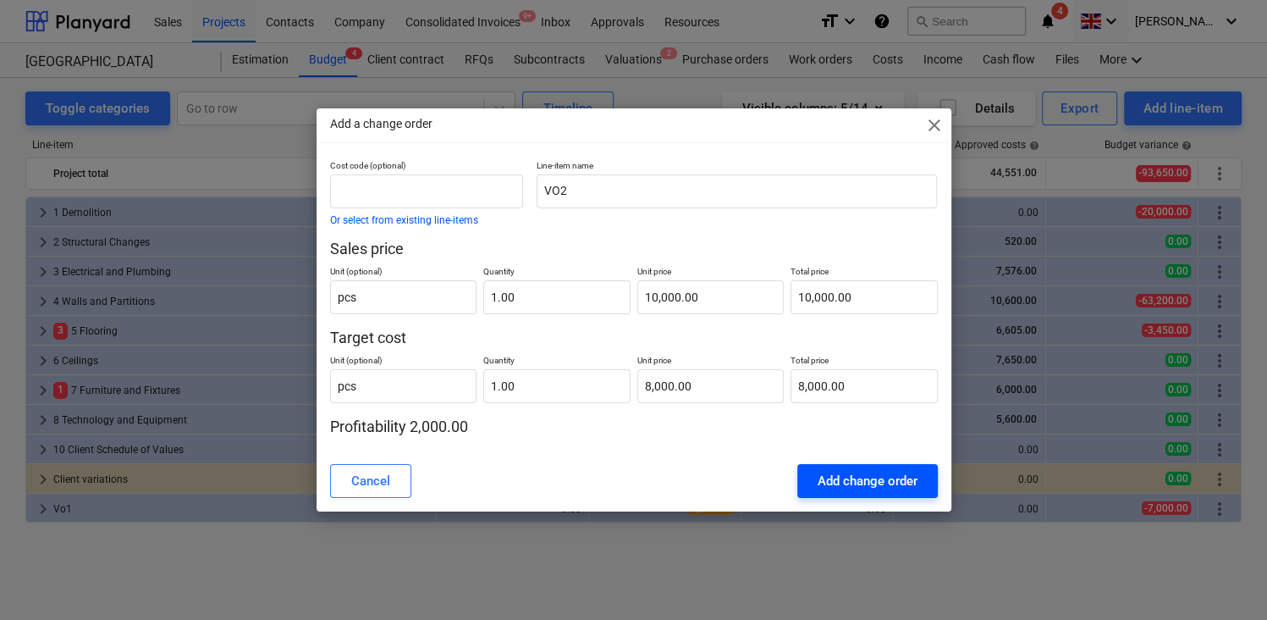
click at [856, 478] on div "Add change order" at bounding box center [868, 481] width 100 height 22
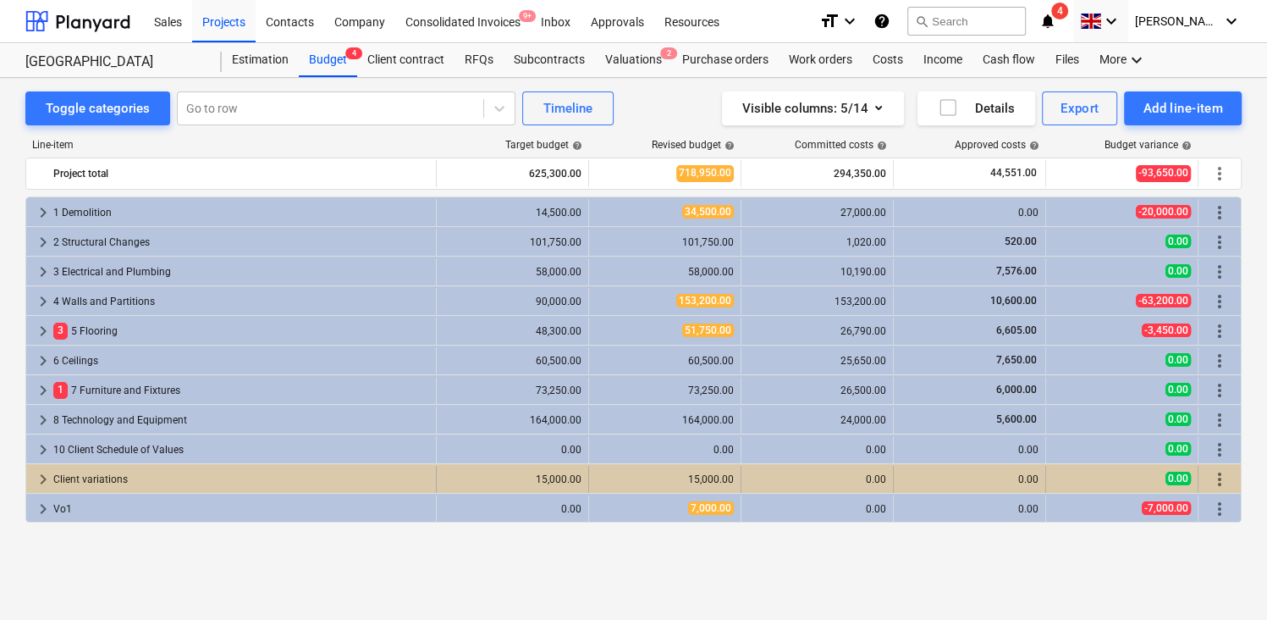
click at [43, 471] on span "keyboard_arrow_right" at bounding box center [43, 479] width 20 height 20
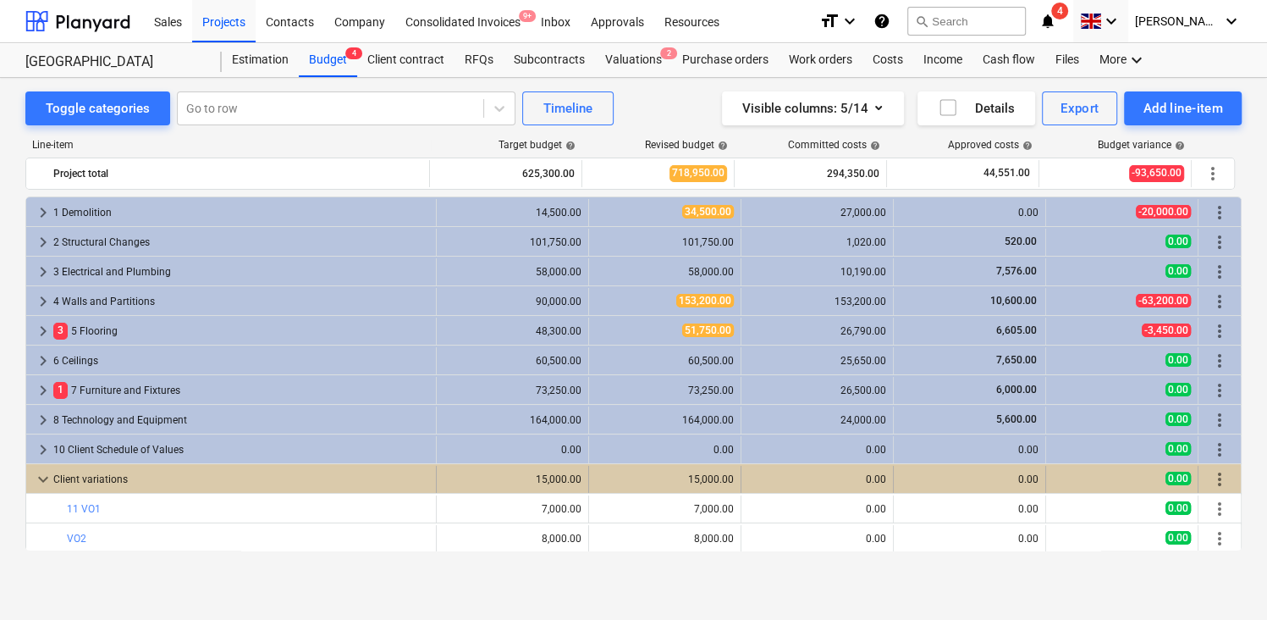
click at [42, 472] on span "keyboard_arrow_down" at bounding box center [43, 479] width 20 height 20
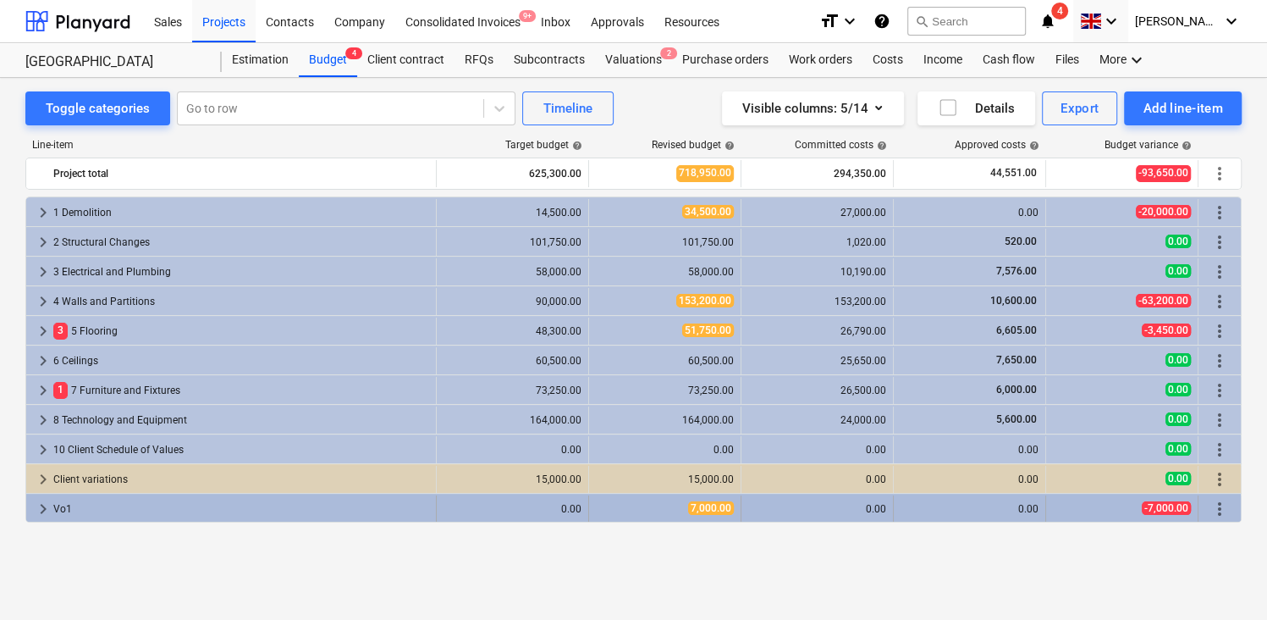
click at [44, 504] on span "keyboard_arrow_right" at bounding box center [43, 508] width 20 height 20
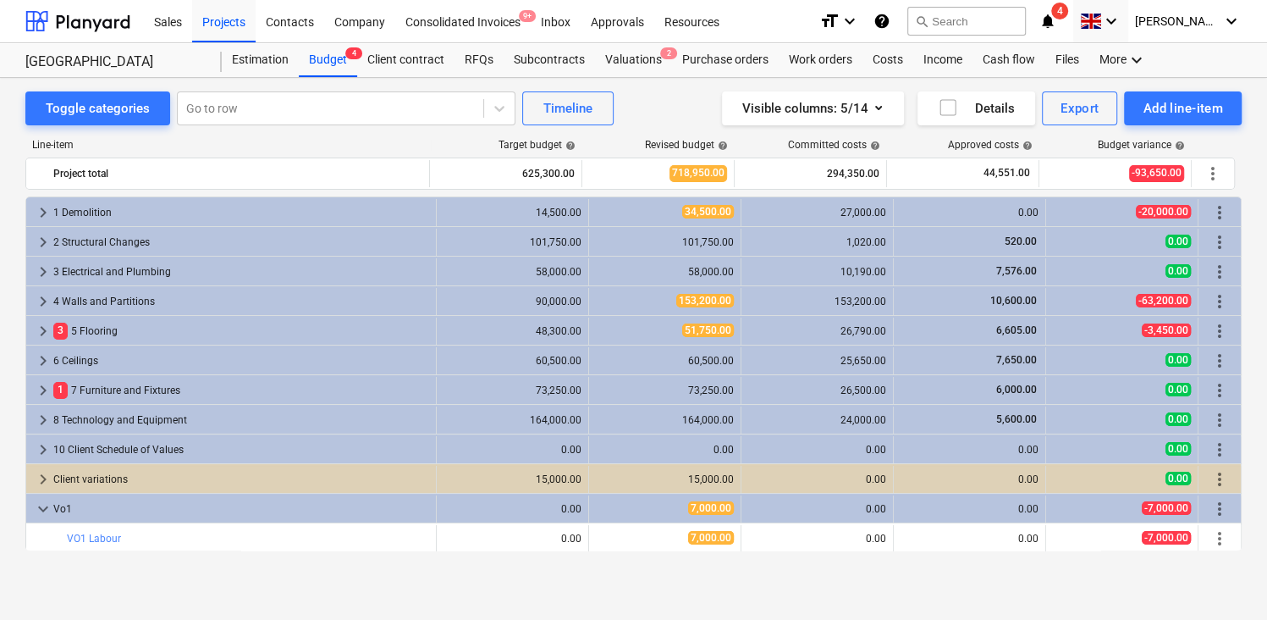
scroll to position [31, 0]
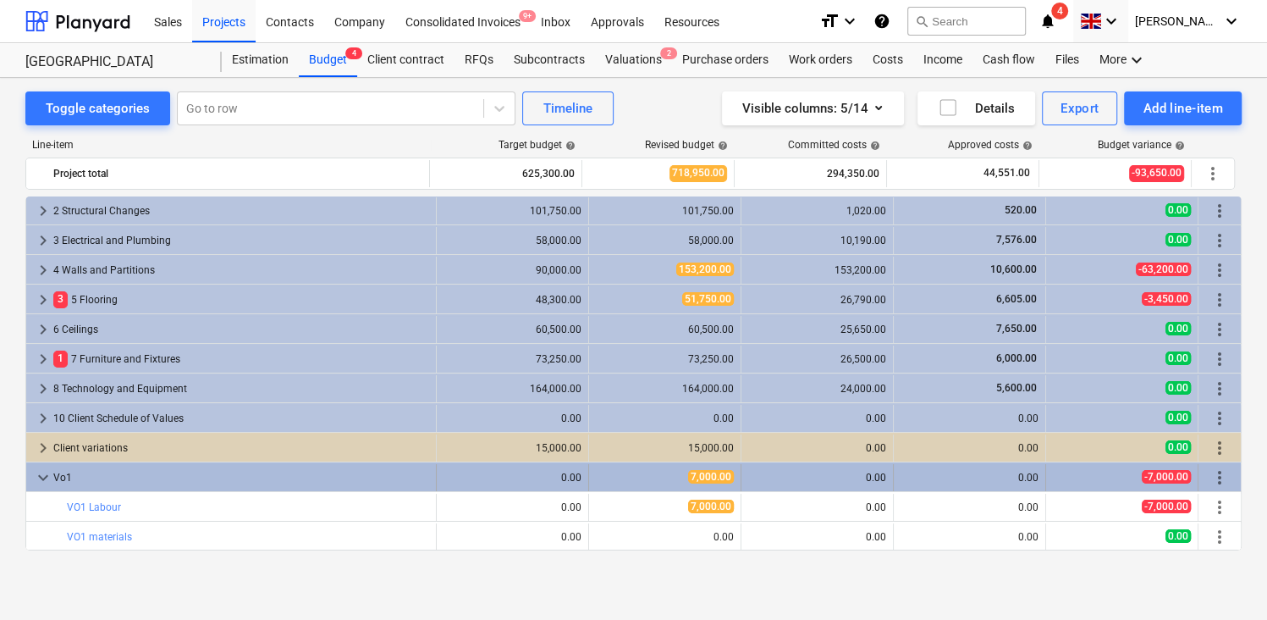
click at [44, 471] on span "keyboard_arrow_down" at bounding box center [43, 477] width 20 height 20
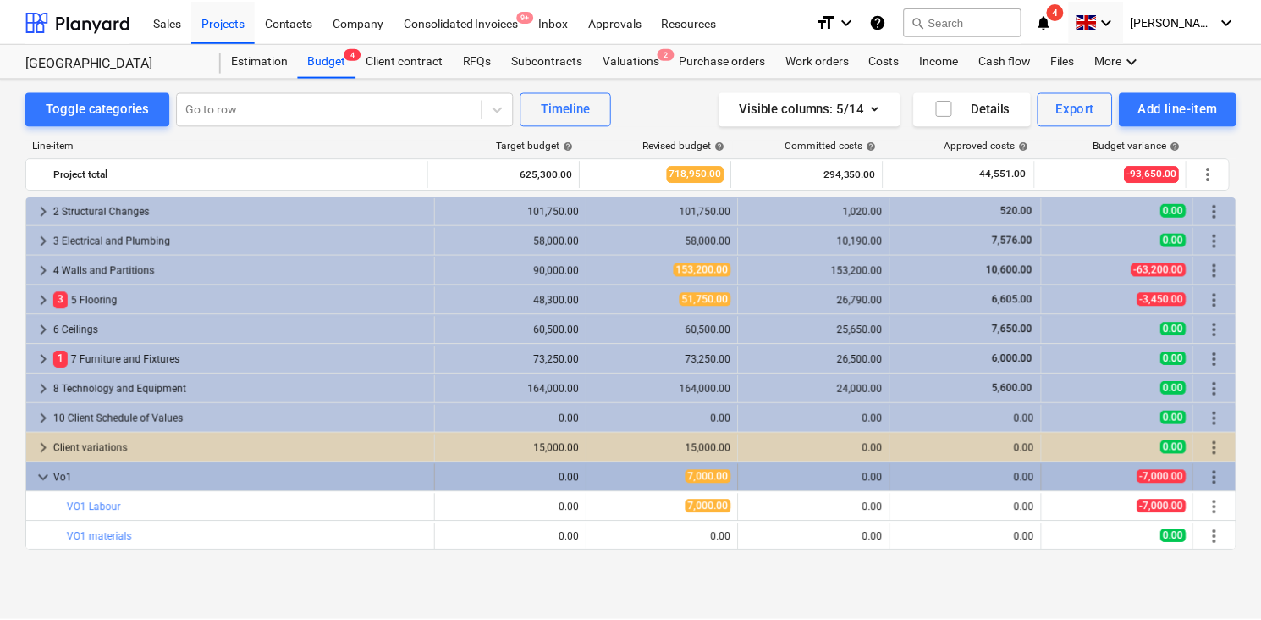
scroll to position [0, 0]
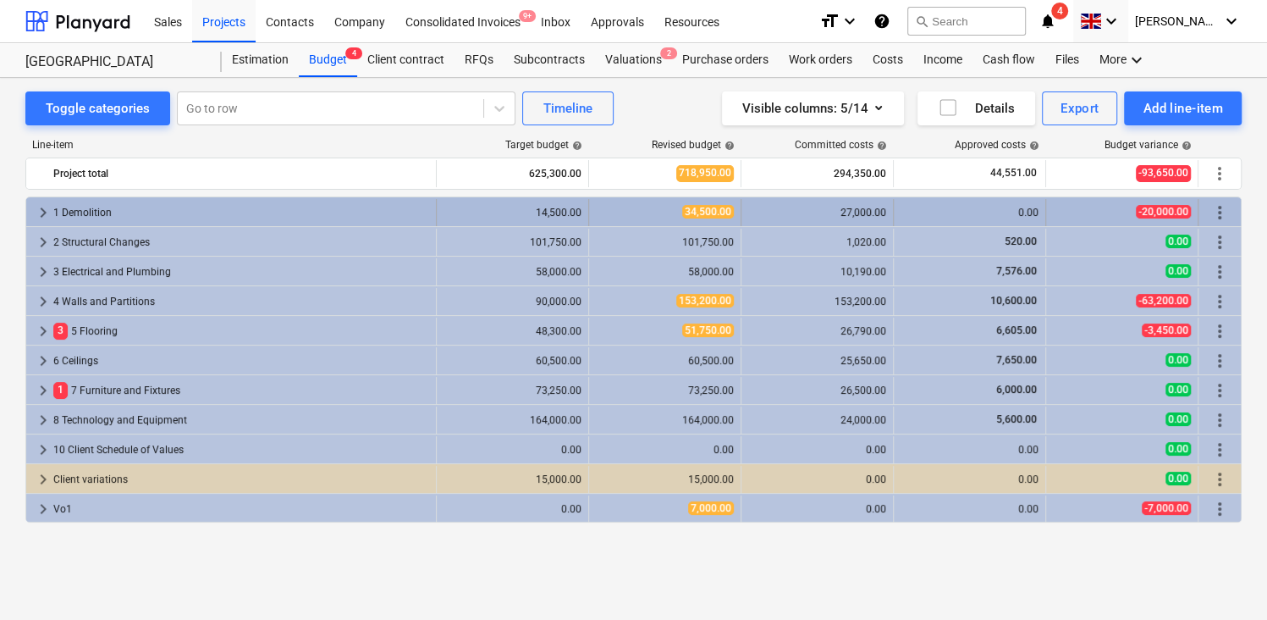
click at [40, 211] on span "keyboard_arrow_right" at bounding box center [43, 212] width 20 height 20
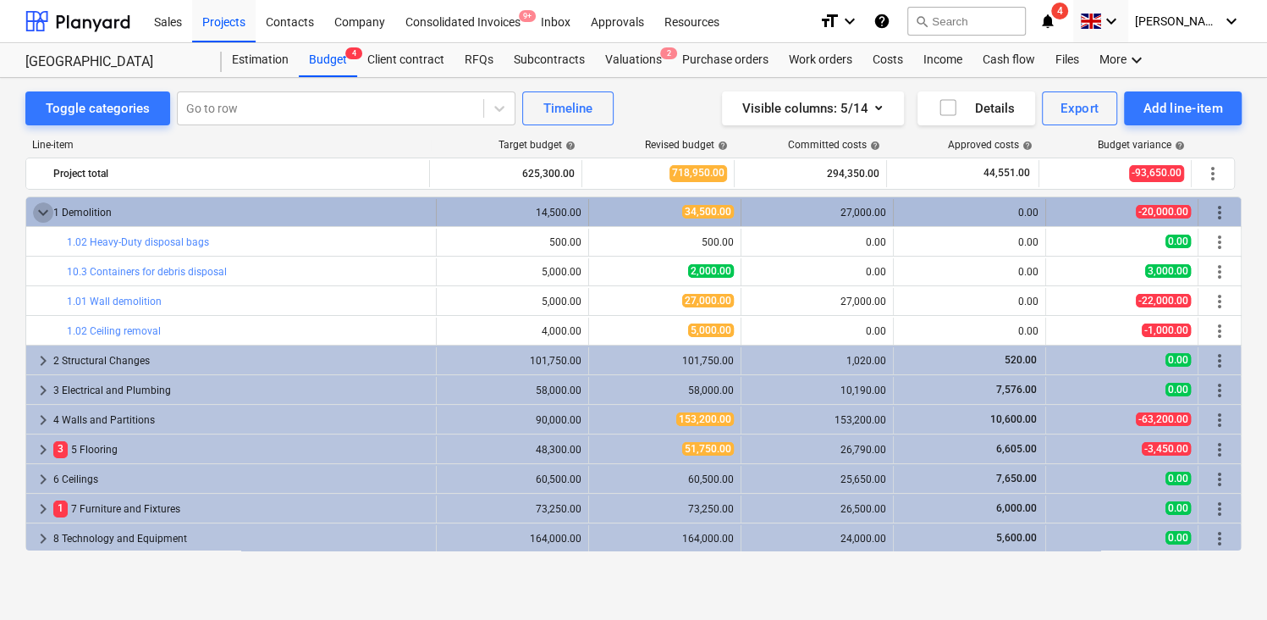
click at [39, 208] on span "keyboard_arrow_down" at bounding box center [43, 212] width 20 height 20
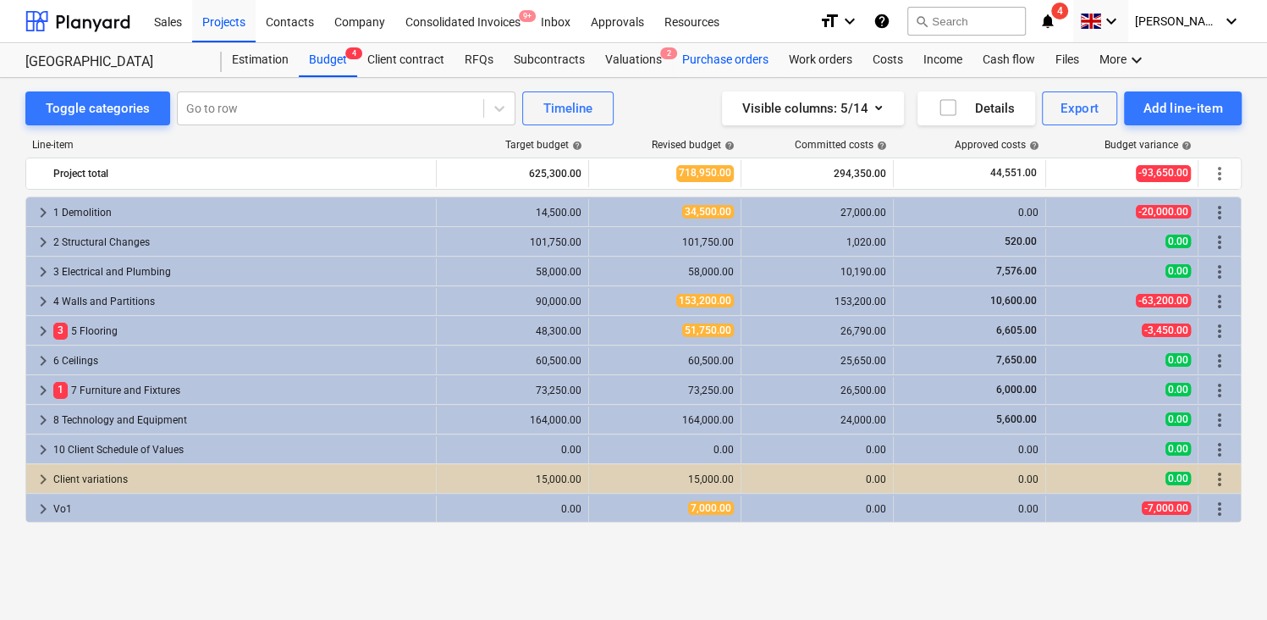
click at [729, 52] on div "Purchase orders" at bounding box center [725, 60] width 107 height 34
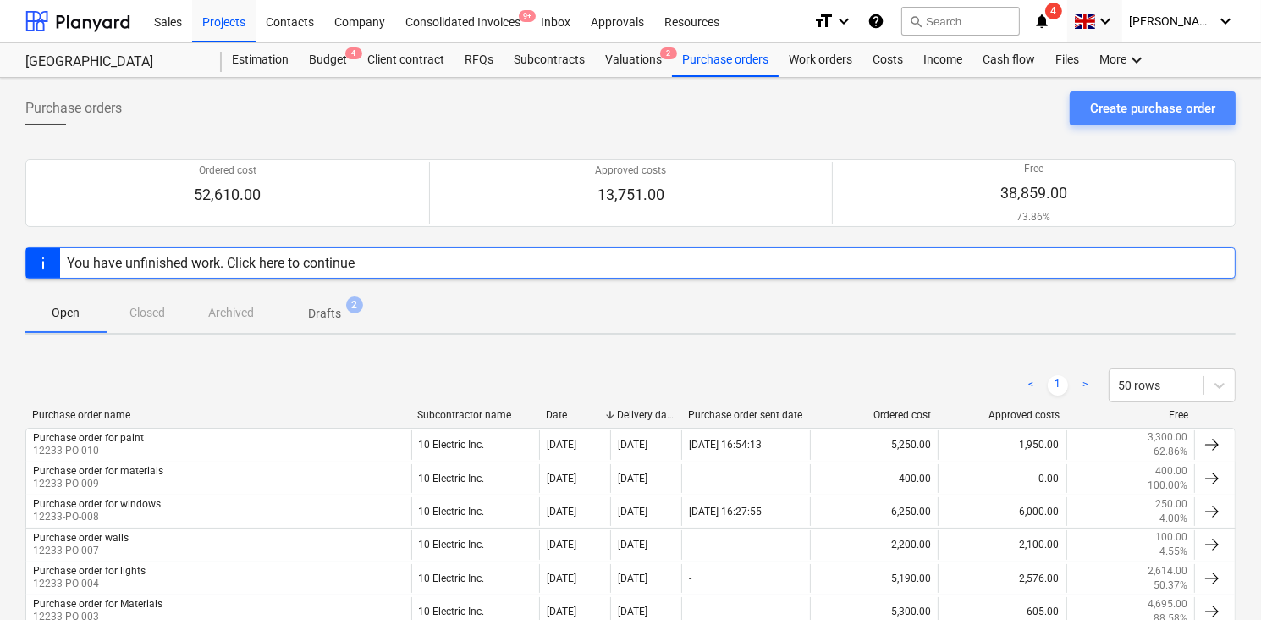
click at [1118, 91] on button "Create purchase order" at bounding box center [1153, 108] width 166 height 34
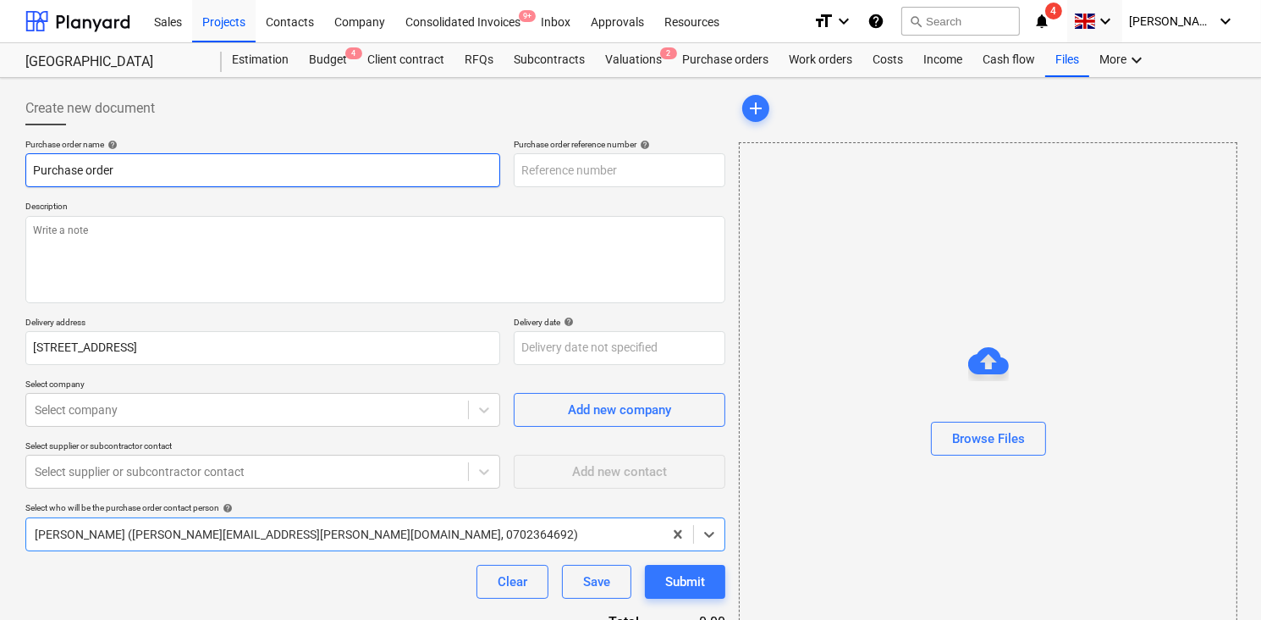
type textarea "x"
type input "12233-PO-011"
click at [262, 179] on input "Purchase order" at bounding box center [262, 170] width 475 height 34
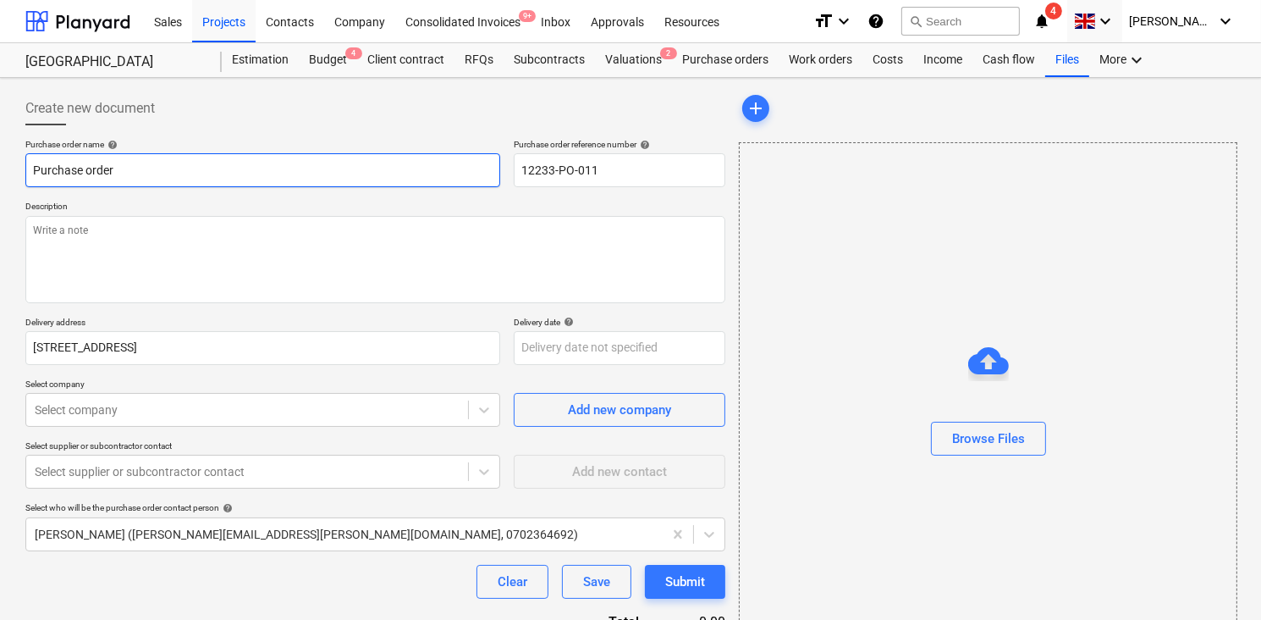
type textarea "x"
type input "Purchase order"
type textarea "x"
type input "Purchase order f"
type textarea "x"
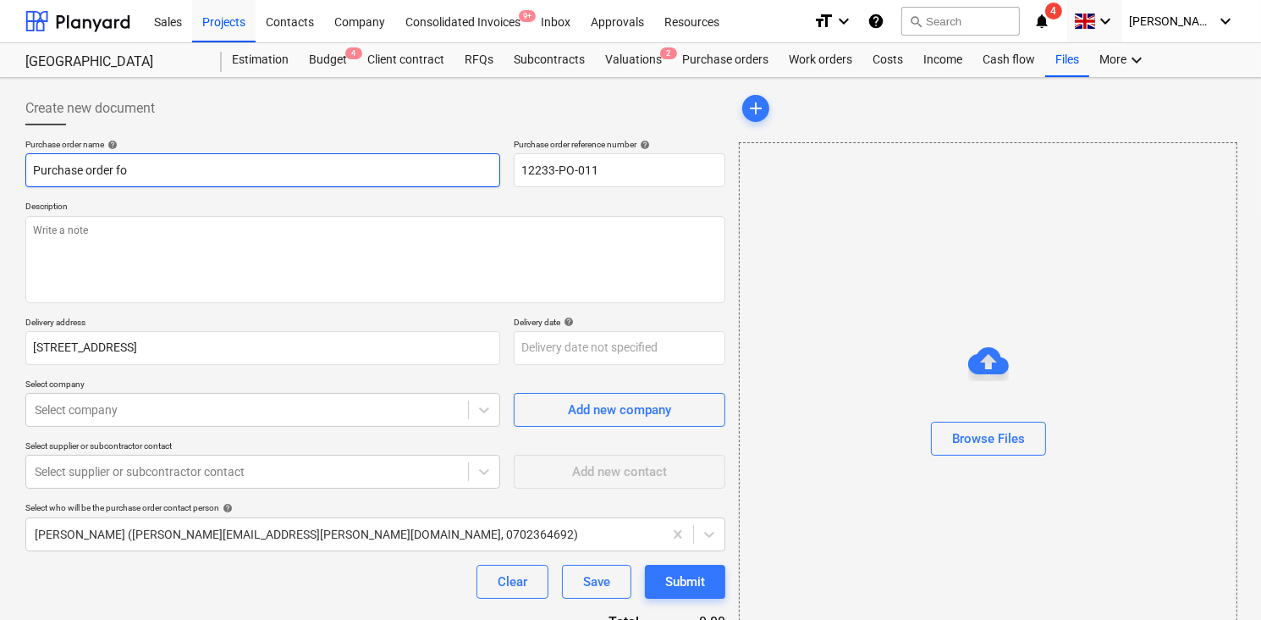
type input "Purchase order for"
type textarea "x"
type input "Purchase order for"
type textarea "x"
type input "Purchase order for m"
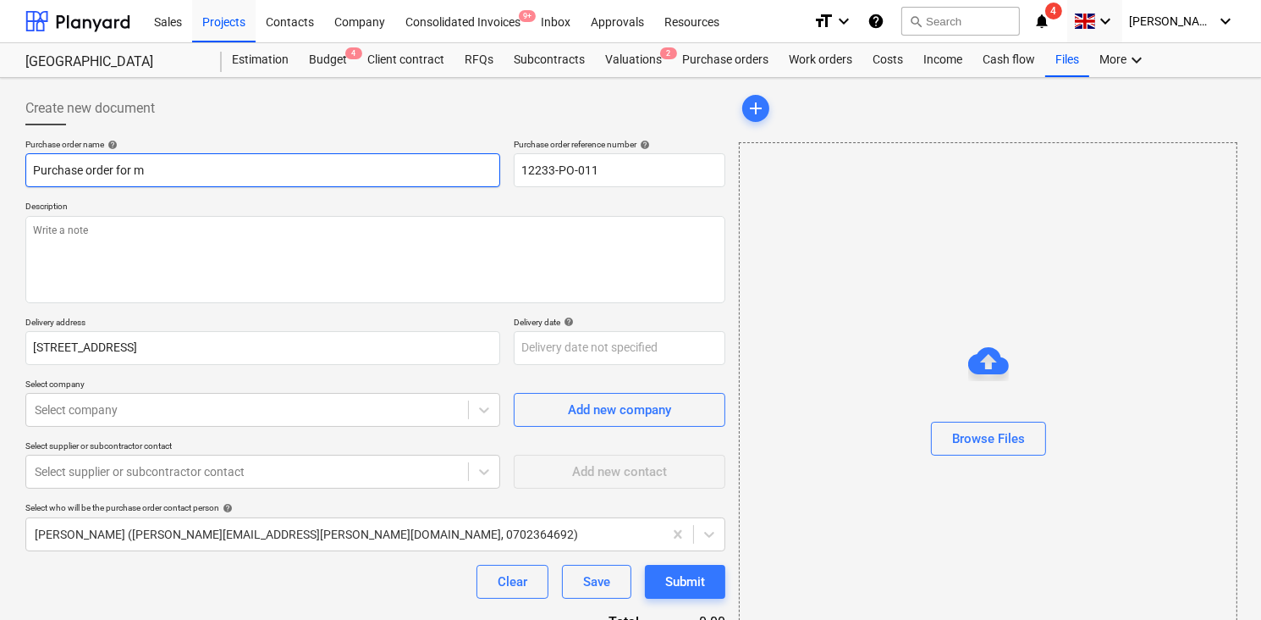
type textarea "x"
type input "Purchase order for ma"
type textarea "x"
type input "Purchase order for mat"
type textarea "x"
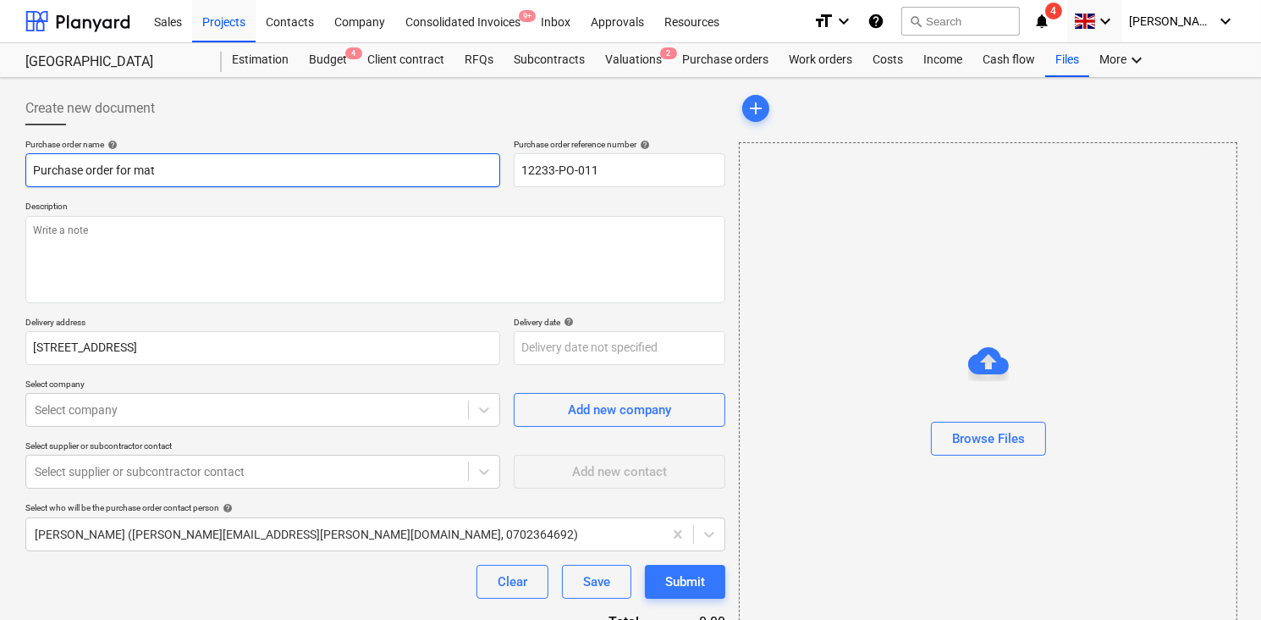
type input "Purchase order for mate"
type textarea "x"
type input "Purchase order for mater"
type textarea "x"
type input "Purchase order for materi"
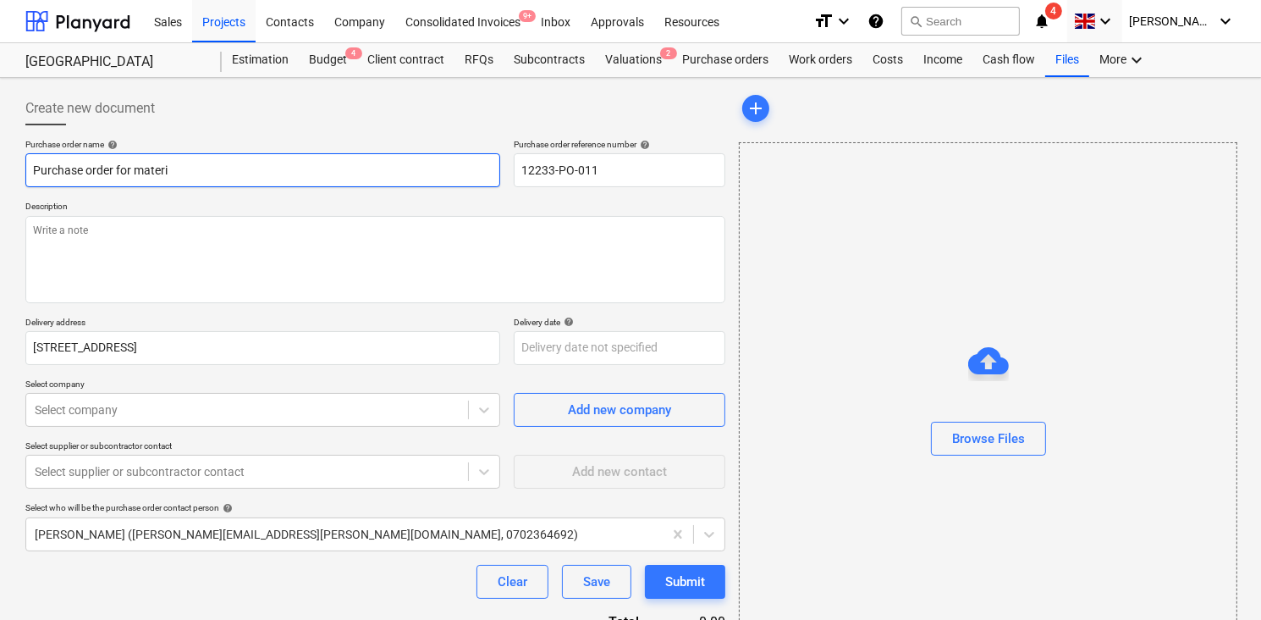
type textarea "x"
type input "Purchase order for materia"
type textarea "x"
type input "Purchase order for material"
type textarea "x"
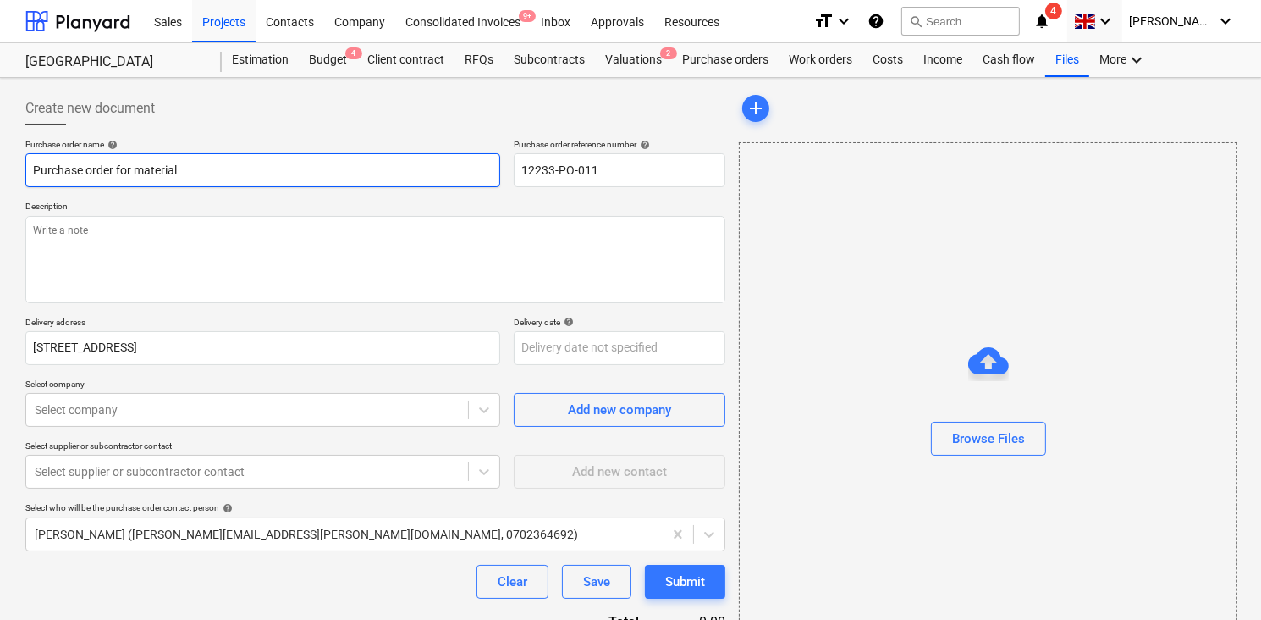
type input "Purchase order for materials"
type textarea "x"
type input "Purchase order for materials"
type textarea "x"
type input "Purchase order for materials"
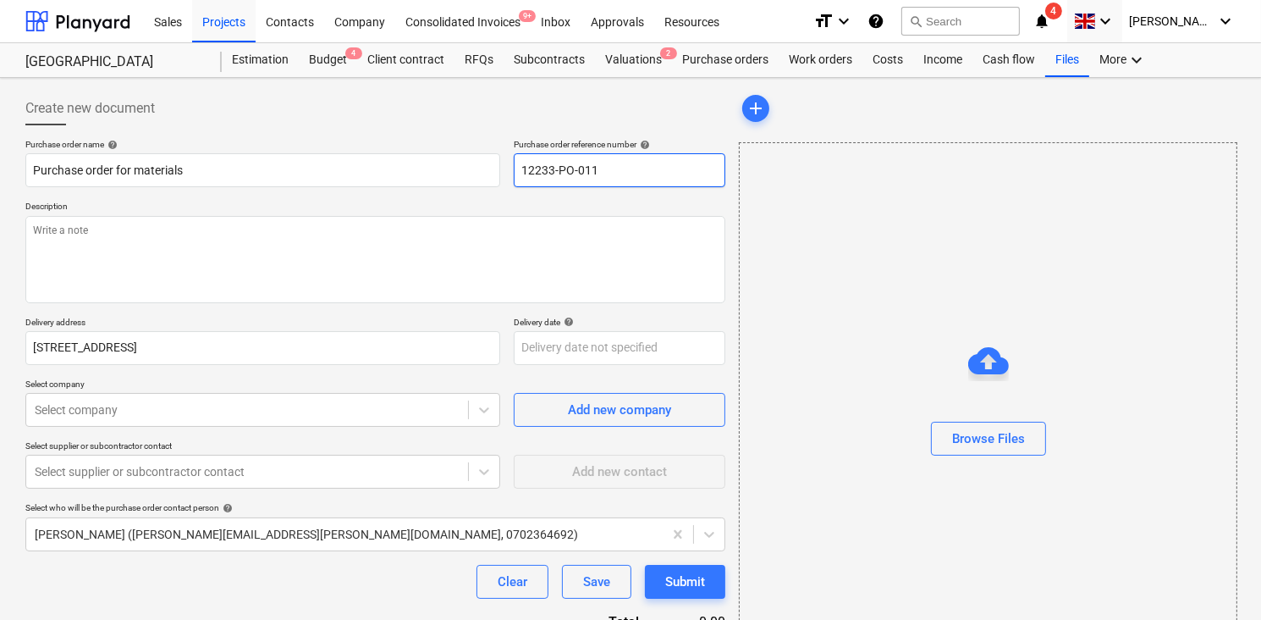
click at [544, 168] on input "12233-PO-011" at bounding box center [620, 170] width 212 height 34
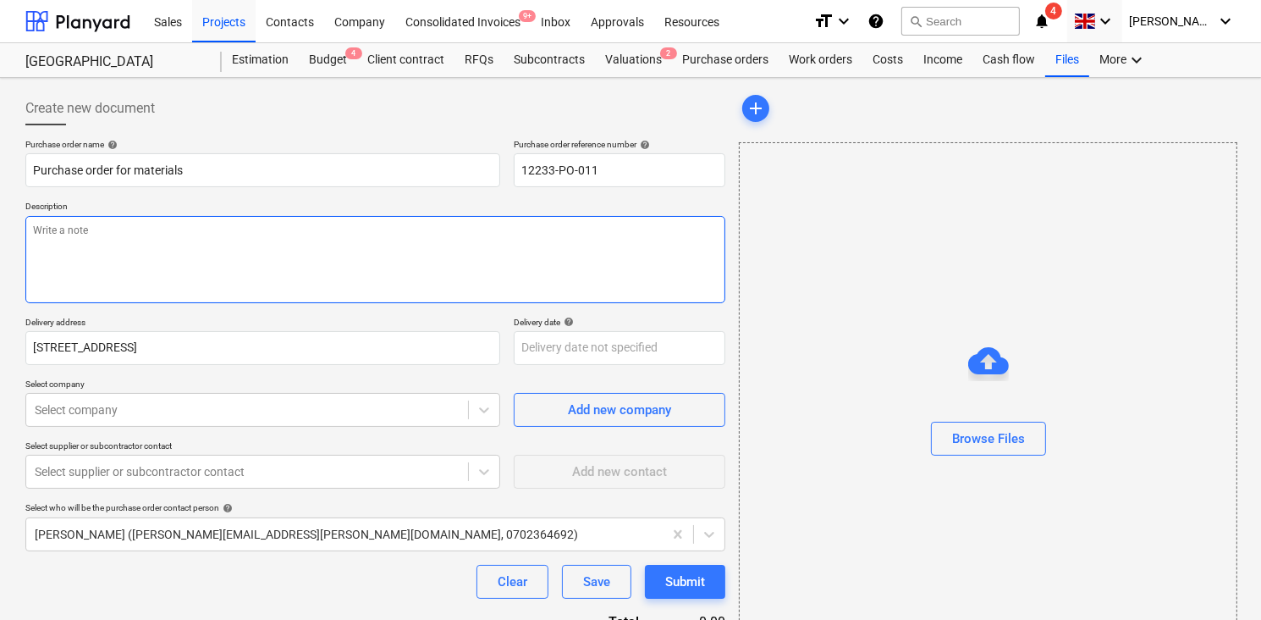
click at [432, 251] on textarea at bounding box center [375, 259] width 700 height 87
type textarea "x"
click at [432, 251] on textarea "To enrich screen reader interactions, please activate Accessibility in Grammarl…" at bounding box center [375, 259] width 700 height 87
type textarea "Inf"
type textarea "x"
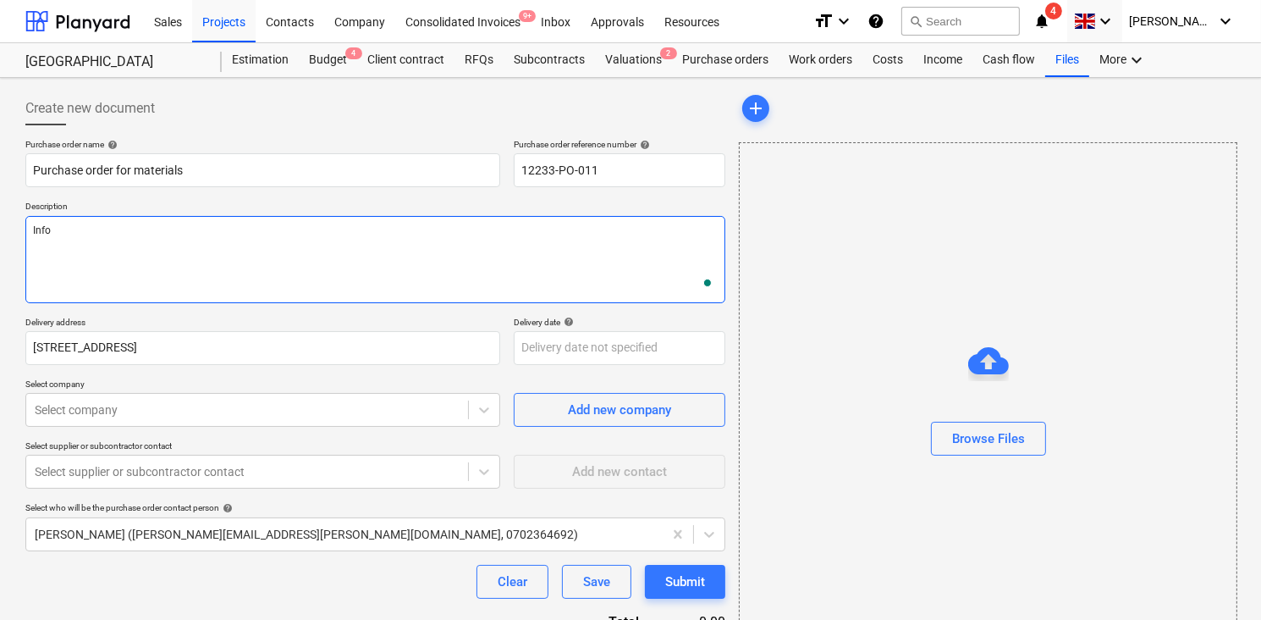
type textarea "Infor"
type textarea "x"
type textarea "Infora"
type textarea "x"
type textarea "Inforam"
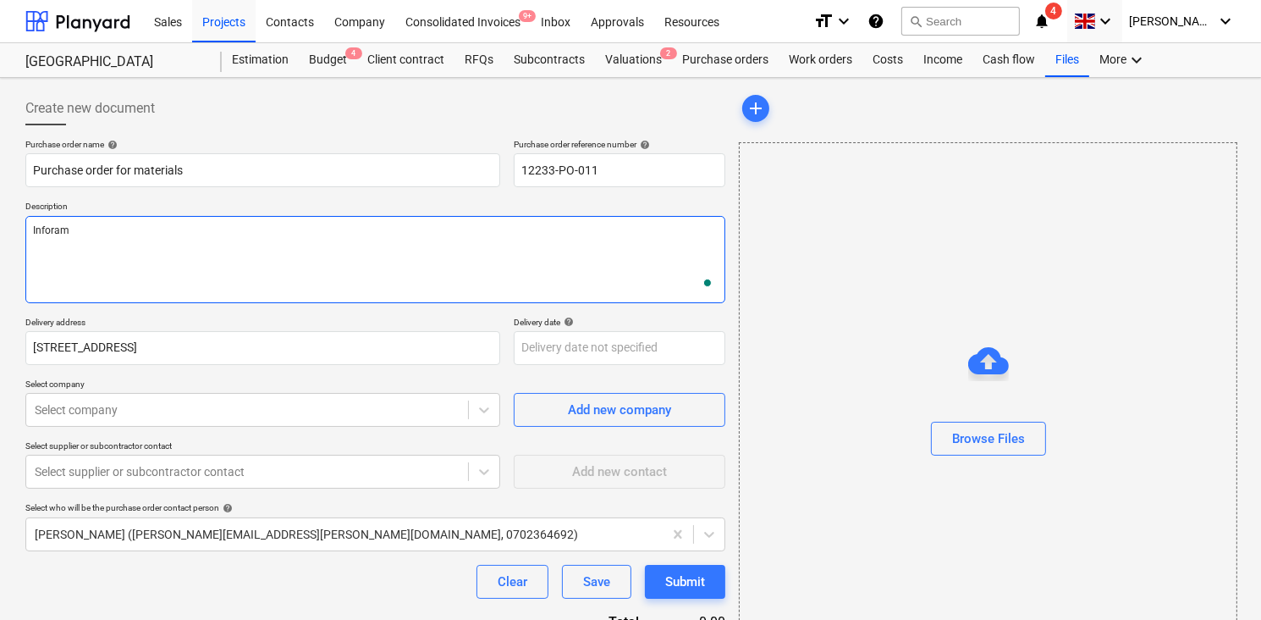
type textarea "x"
type textarea "Inforamt"
type textarea "x"
type textarea "Inforamti"
type textarea "x"
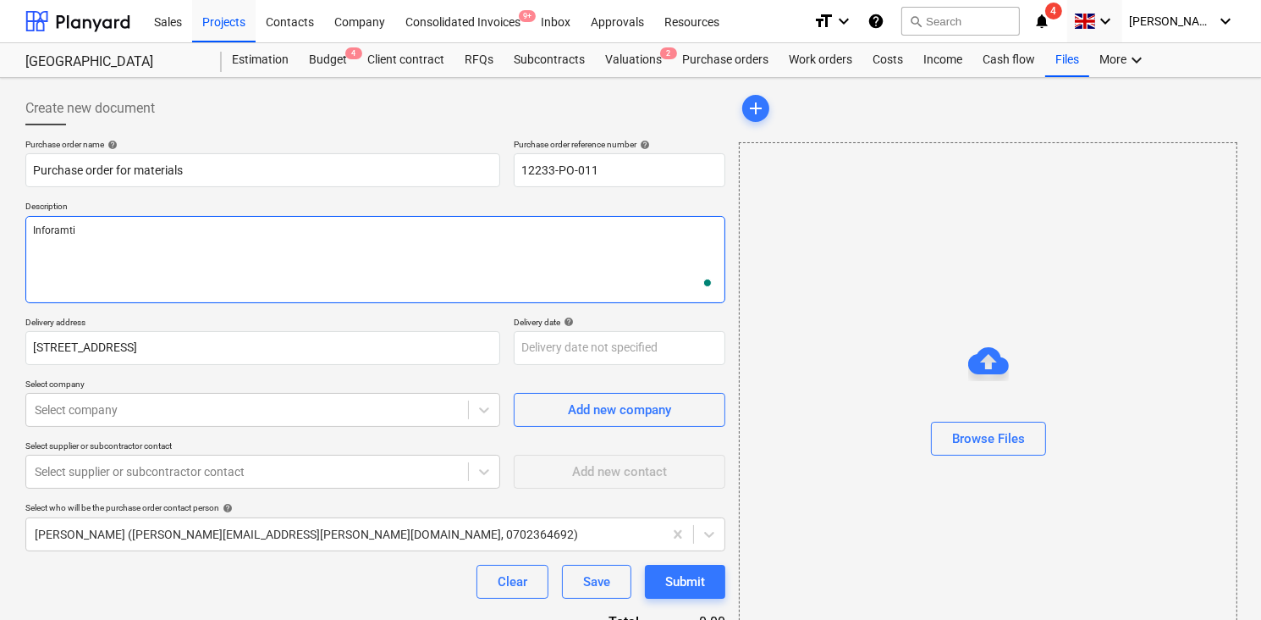
type textarea "Inforamtio"
type textarea "x"
type textarea "Inforamtion"
type textarea "x"
type textarea "Inforamtion t"
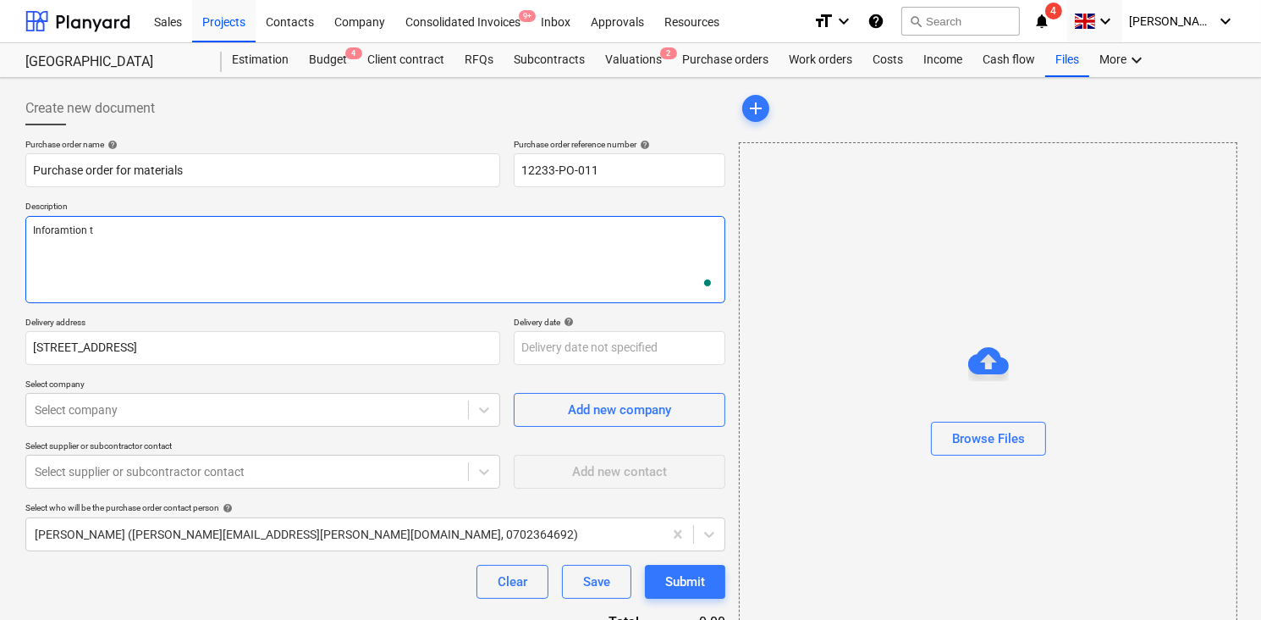
type textarea "x"
type textarea "Inforamtion to"
type textarea "x"
type textarea "Inforamtion to s"
type textarea "x"
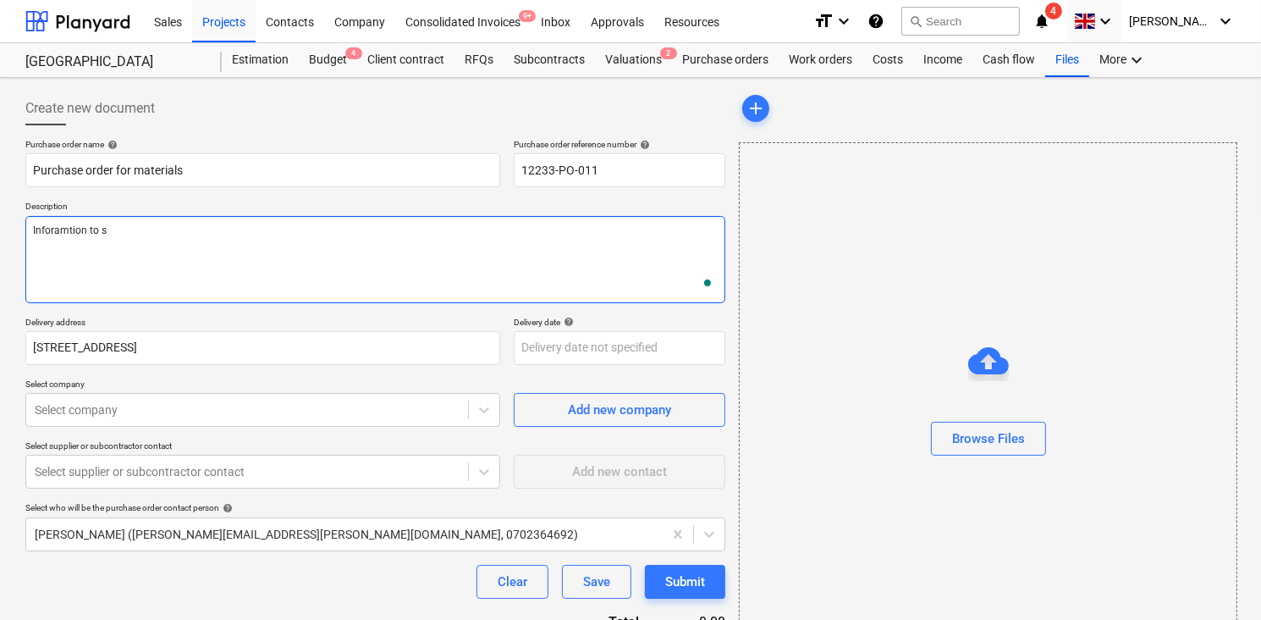
type textarea "Inforamtion to su"
type textarea "x"
type textarea "Inforamtion to sup"
type textarea "x"
type textarea "Inforamtion to supp"
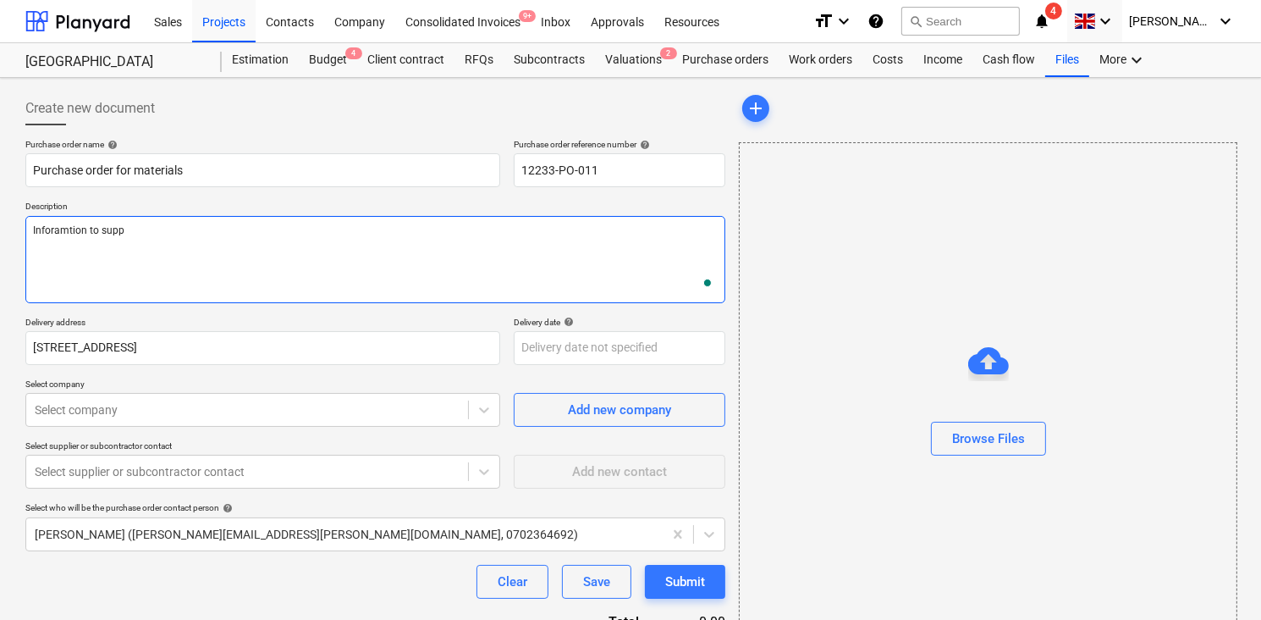
type textarea "x"
type textarea "Inforamtion to suppl"
type textarea "x"
type textarea "Inforamtion to supplie"
type textarea "x"
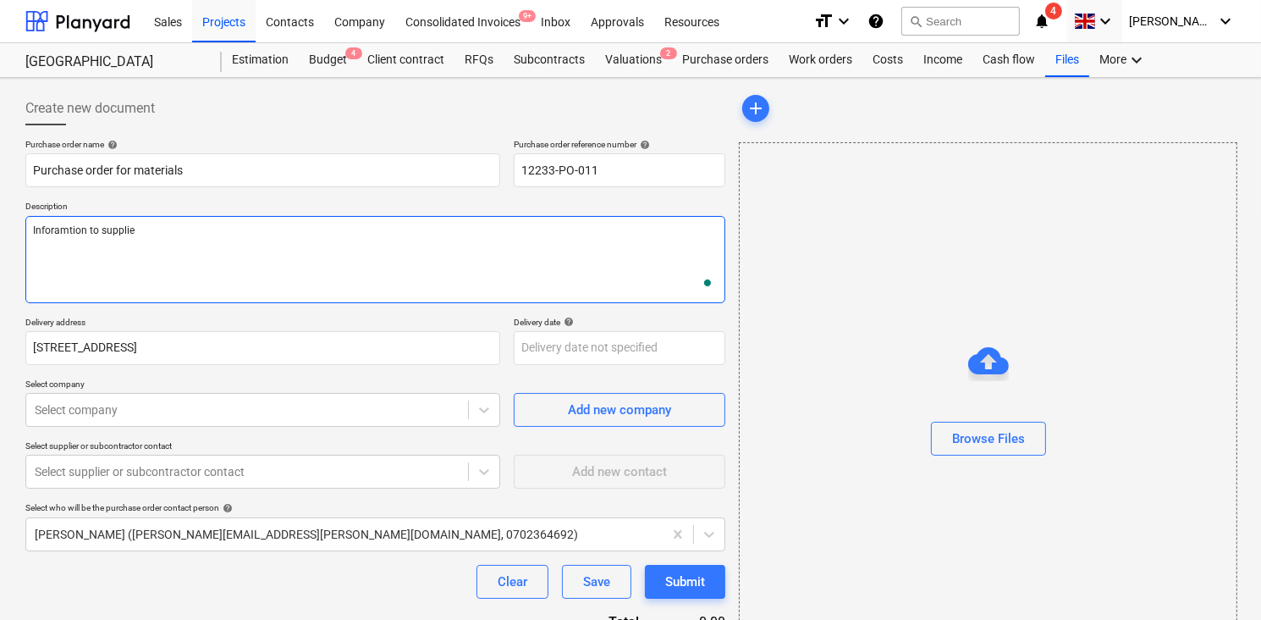
type textarea "Inforamtion to supplier"
type textarea "x"
type textarea "Inforamtion to supplier"
type textarea "x"
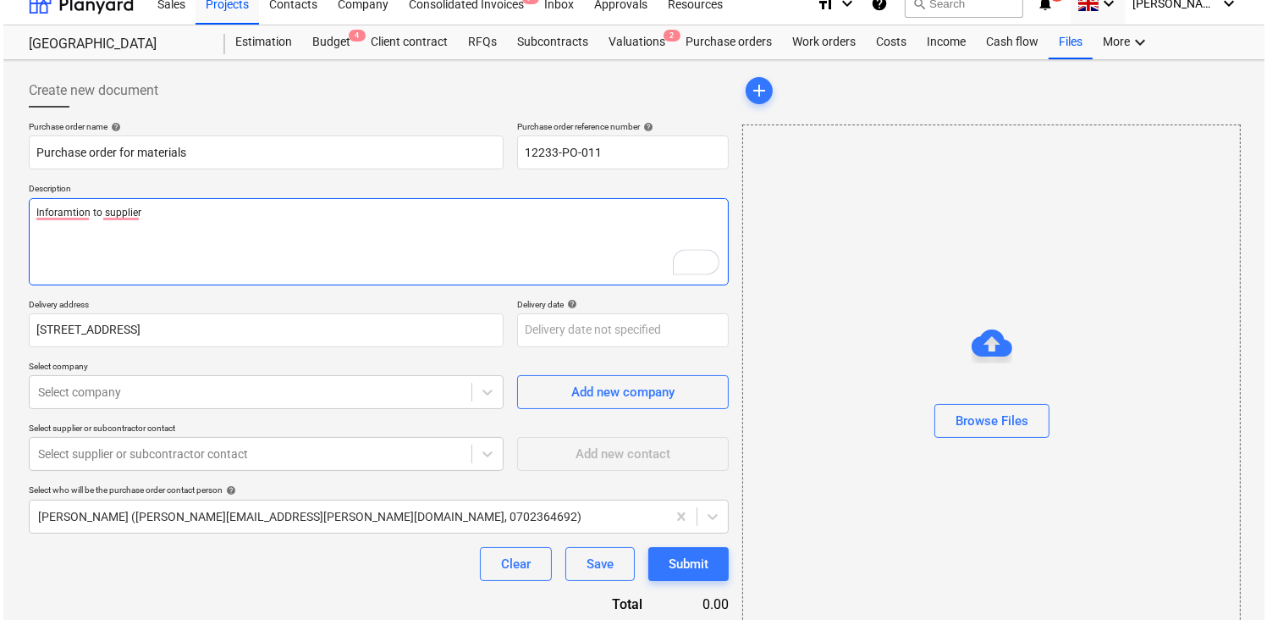
scroll to position [85, 0]
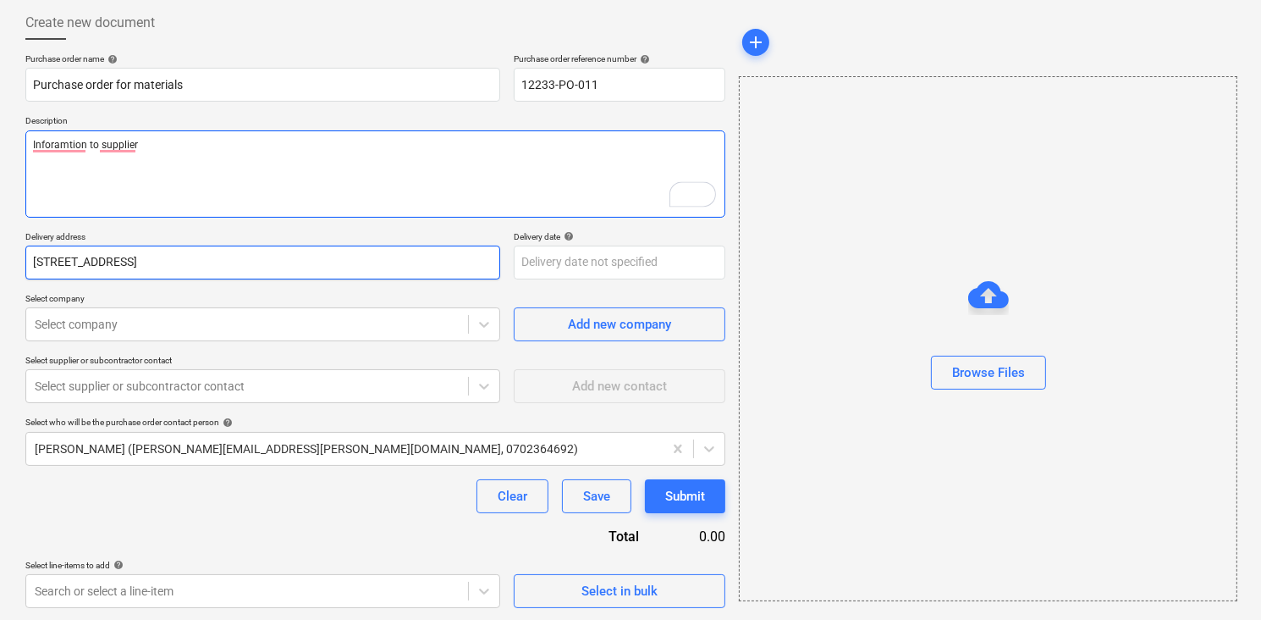
type textarea "Inforamtion to supplier"
click at [94, 263] on input "[STREET_ADDRESS]" at bounding box center [262, 262] width 475 height 34
click at [98, 264] on input "[STREET_ADDRESS]" at bounding box center [262, 262] width 475 height 34
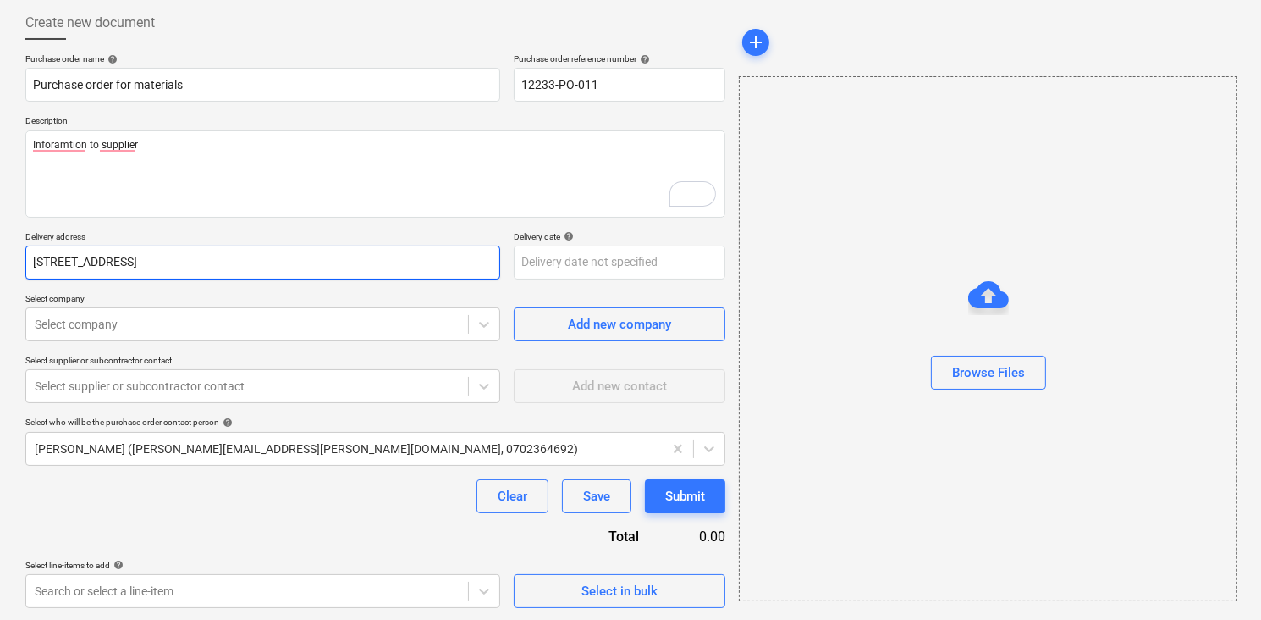
click at [151, 263] on input "[STREET_ADDRESS]" at bounding box center [262, 262] width 475 height 34
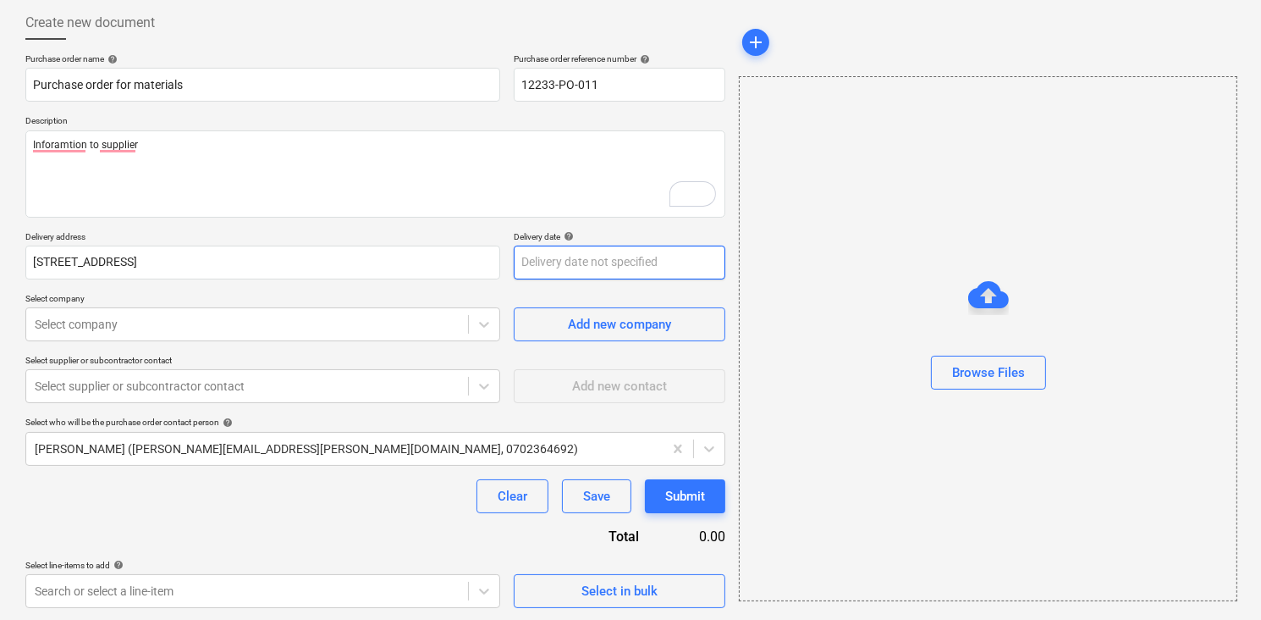
click at [570, 260] on body "Sales Projects Contacts Company Consolidated Invoices 9+ Inbox Approvals Resour…" at bounding box center [630, 225] width 1261 height 620
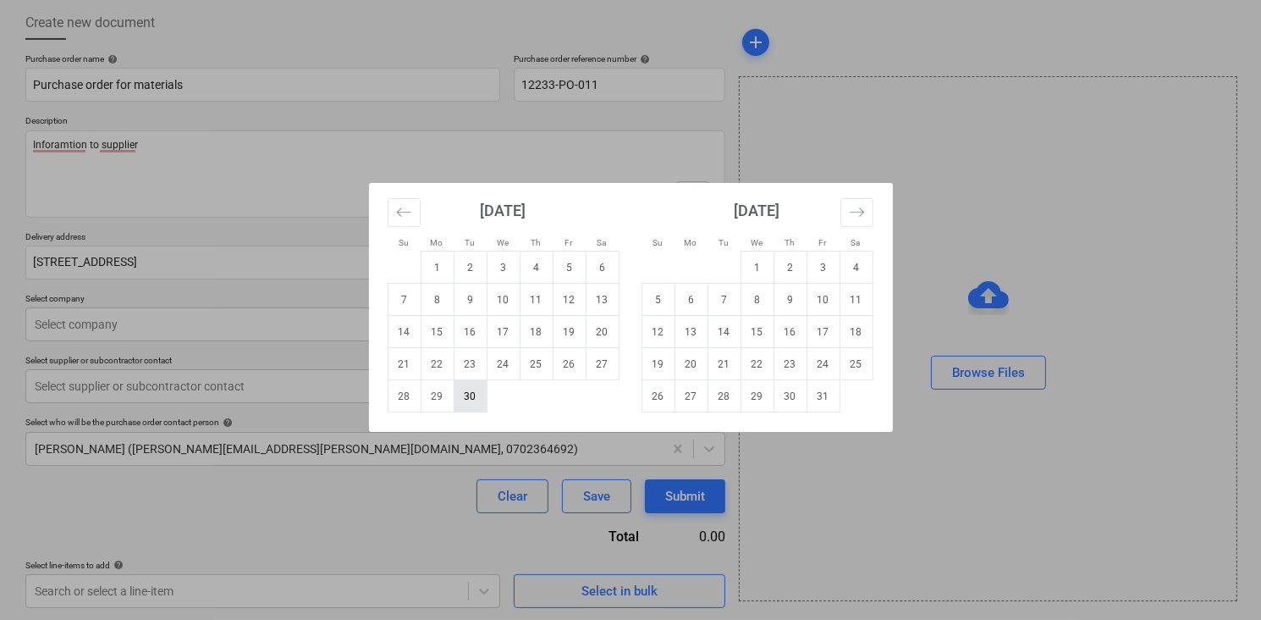
click at [475, 397] on td "30" at bounding box center [470, 396] width 33 height 32
type textarea "x"
type input "[DATE]"
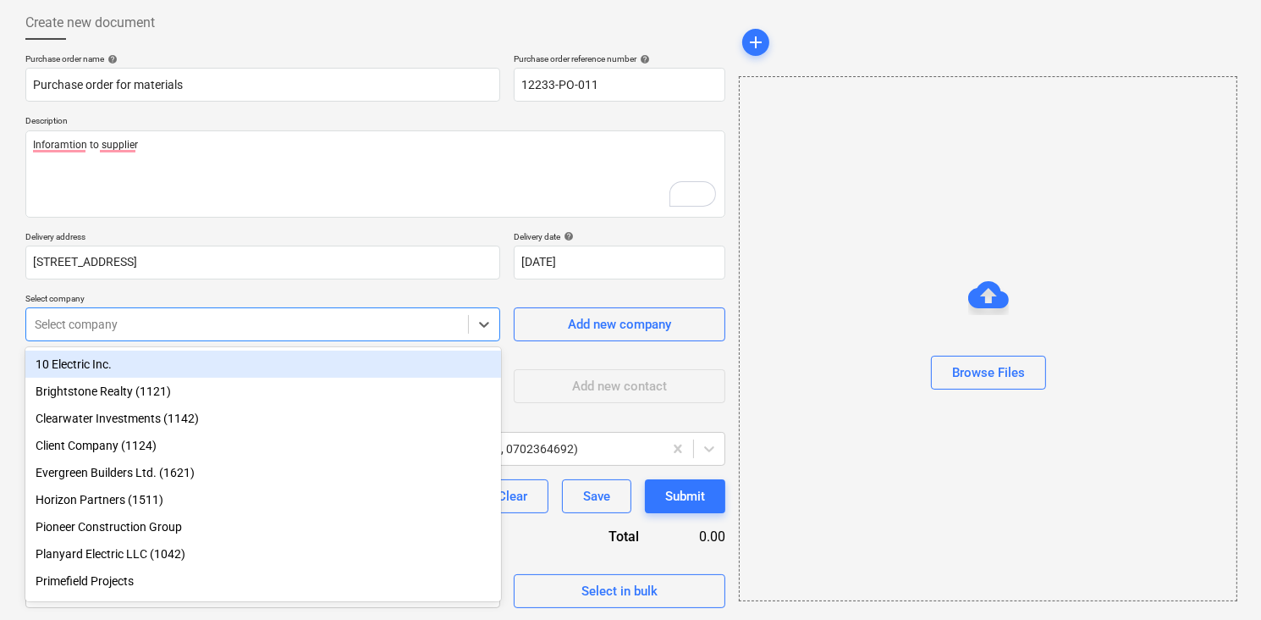
click at [321, 323] on div at bounding box center [247, 324] width 425 height 17
click at [270, 359] on div "10 Electric Inc." at bounding box center [263, 363] width 476 height 27
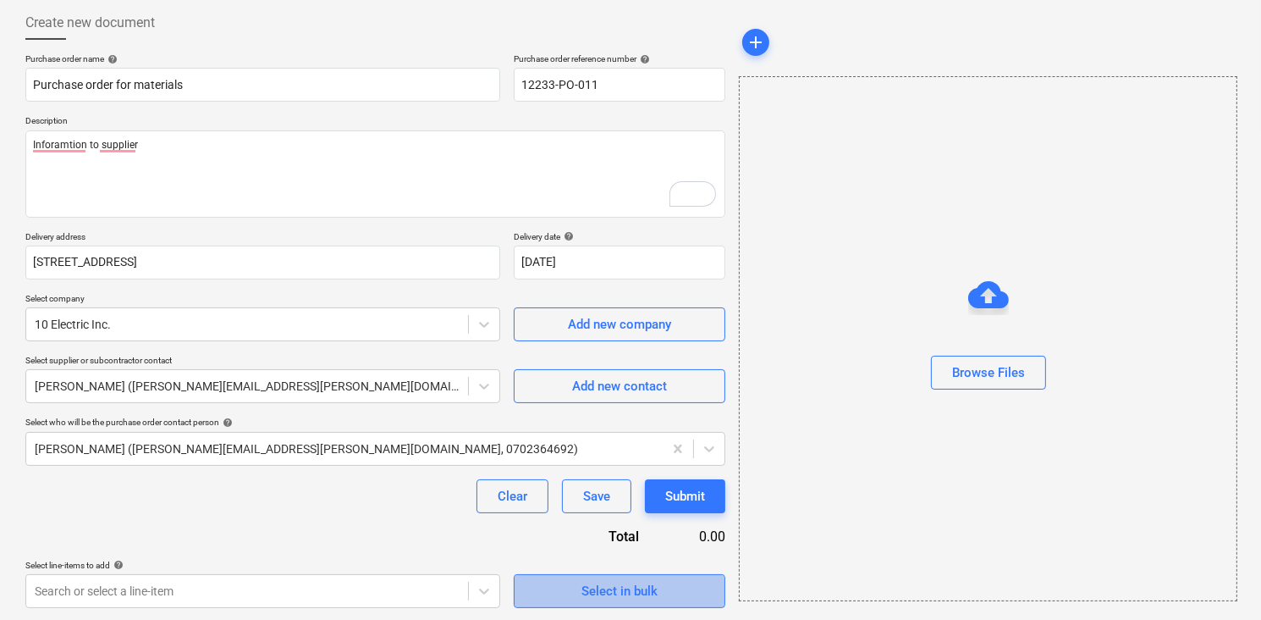
click at [564, 588] on span "Select in bulk" at bounding box center [619, 591] width 169 height 22
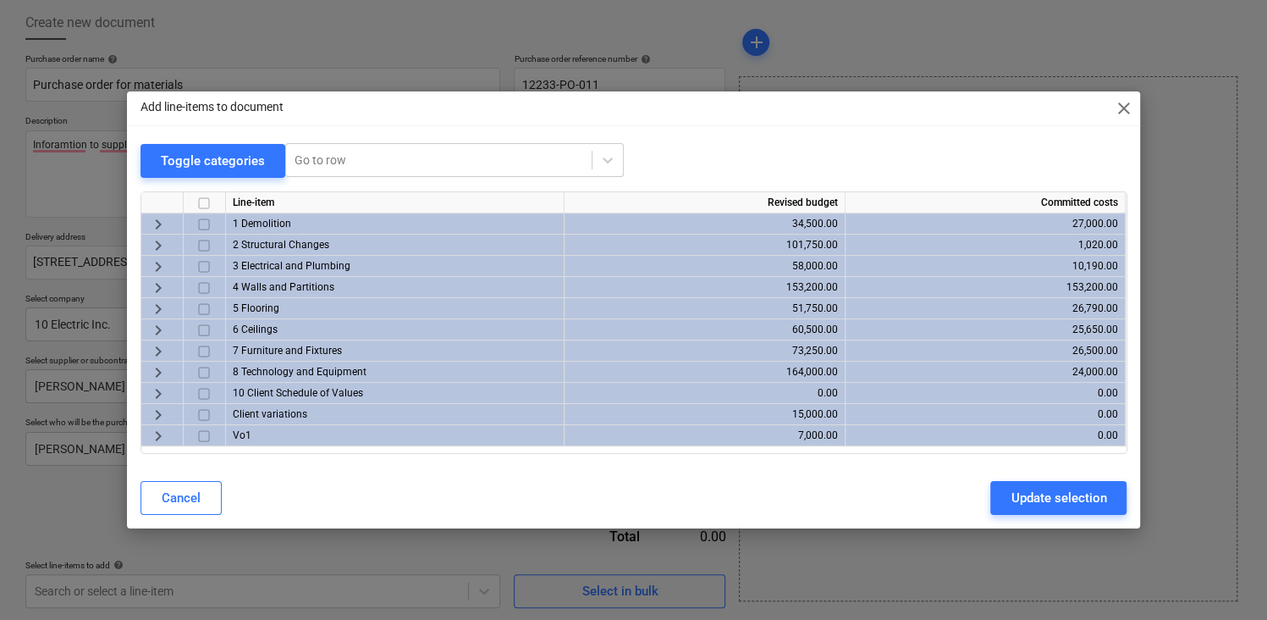
click at [157, 224] on span "keyboard_arrow_right" at bounding box center [158, 224] width 20 height 20
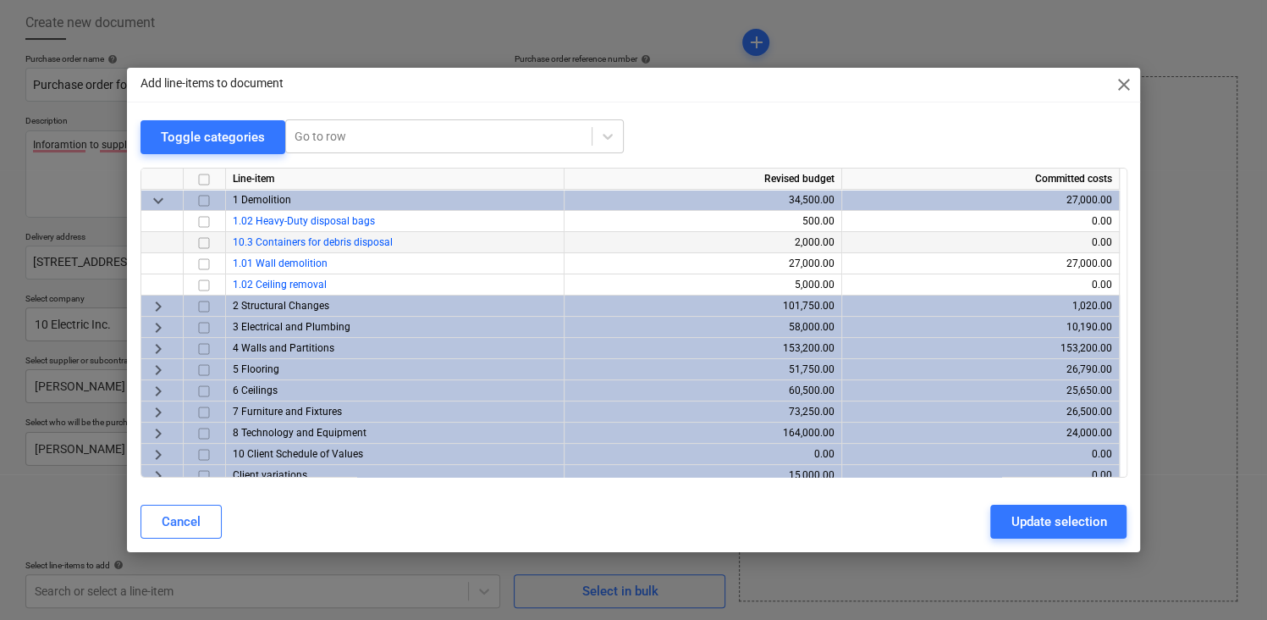
click at [201, 241] on input "checkbox" at bounding box center [204, 243] width 20 height 20
click at [155, 305] on span "keyboard_arrow_right" at bounding box center [158, 306] width 20 height 20
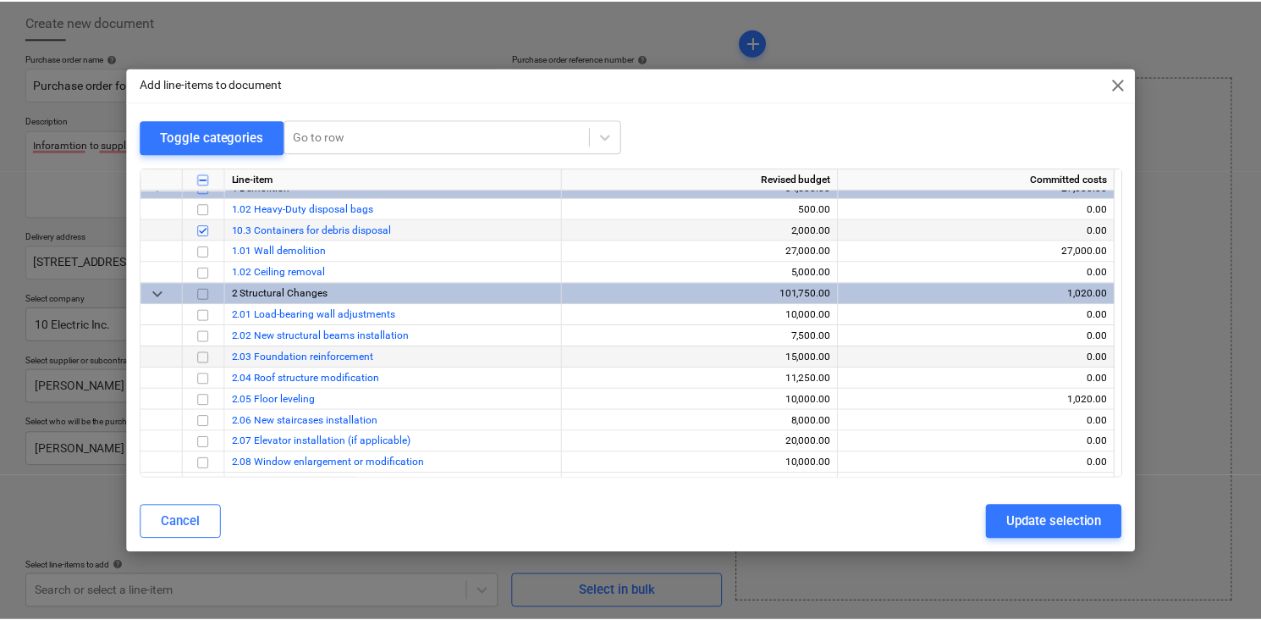
scroll to position [12, 0]
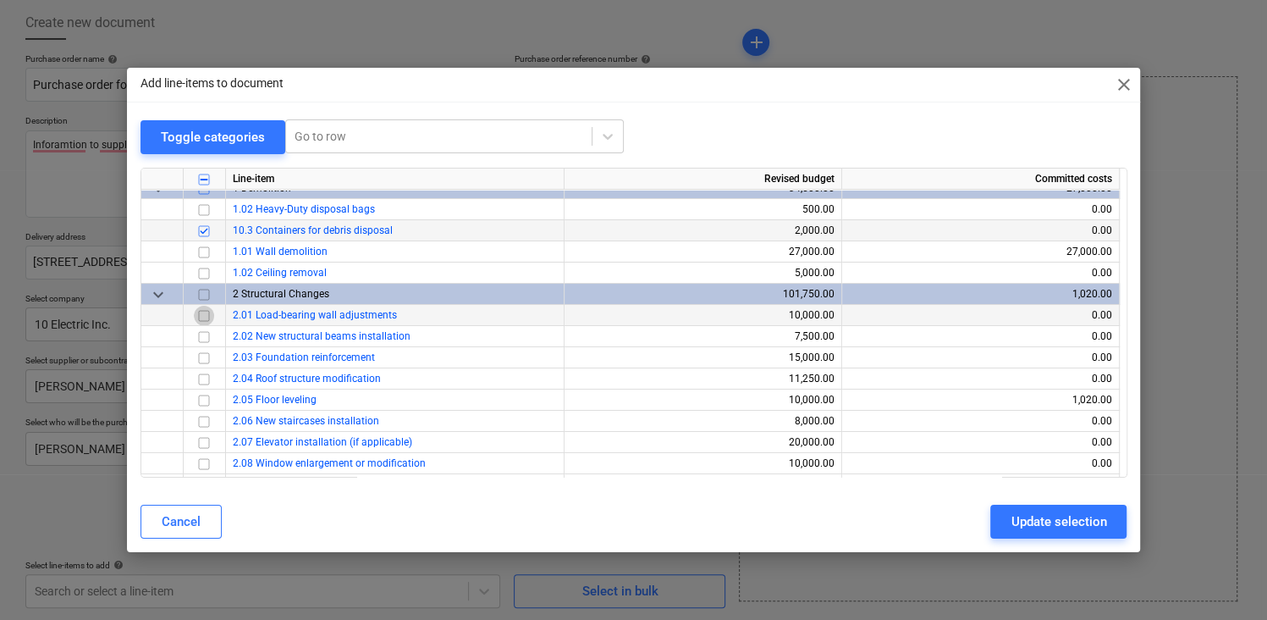
click at [207, 317] on input "checkbox" at bounding box center [204, 316] width 20 height 20
click at [1026, 517] on div "Update selection" at bounding box center [1059, 521] width 96 height 22
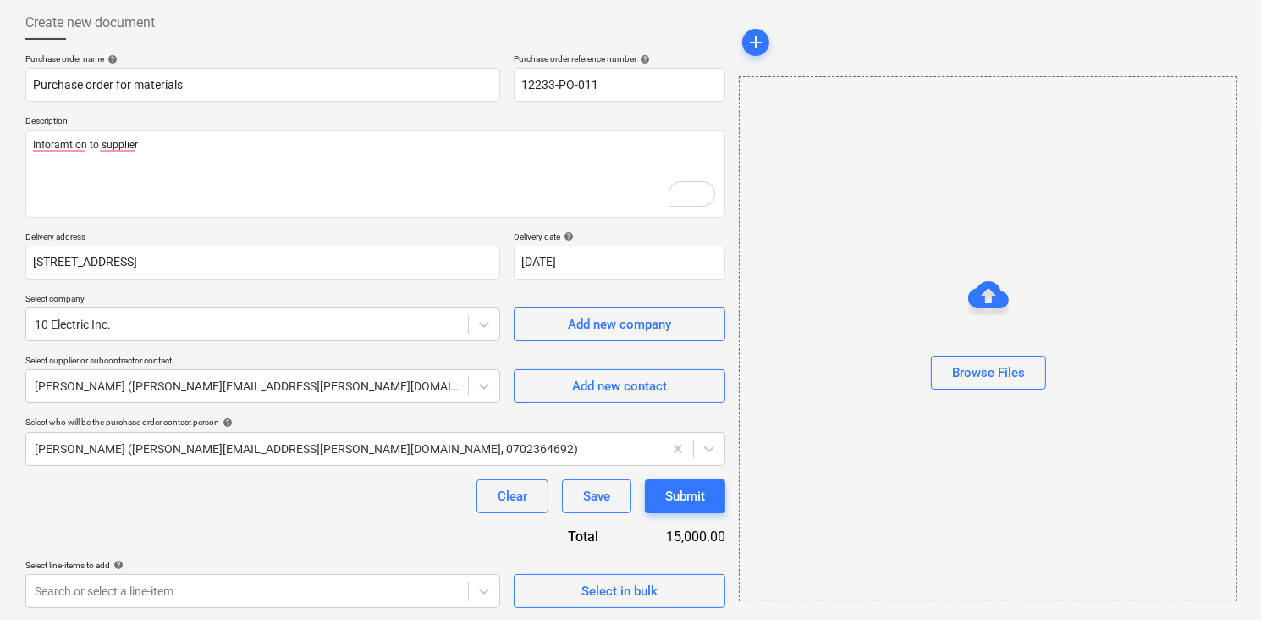
scroll to position [265, 0]
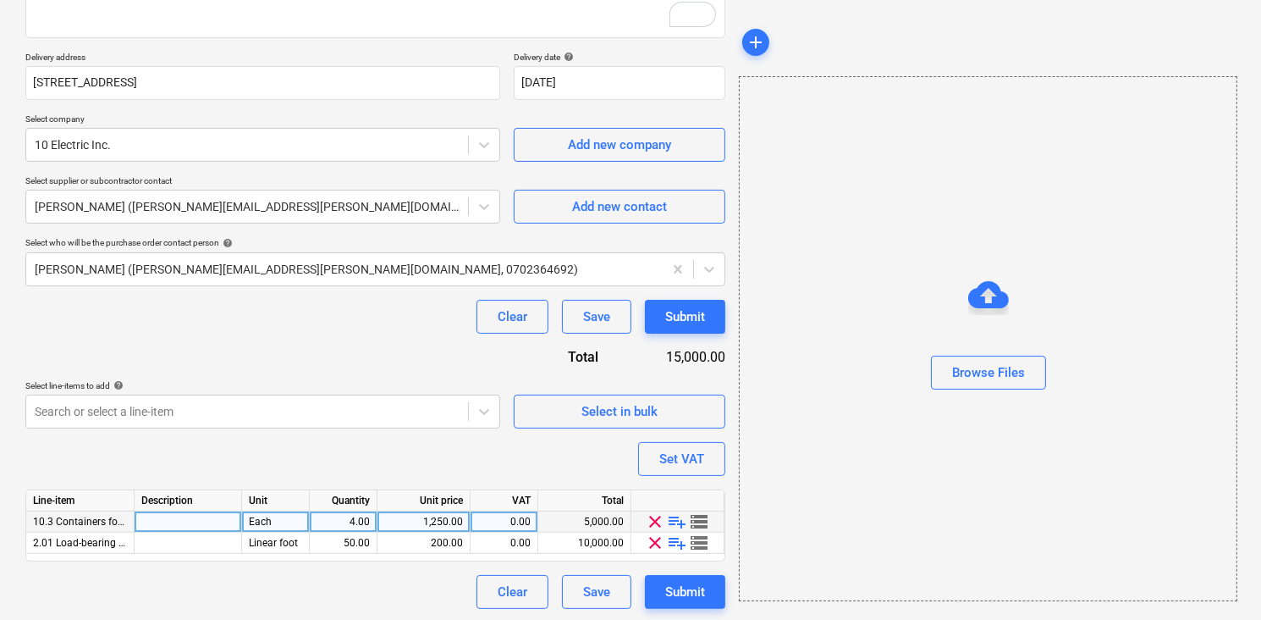
click at [676, 518] on span "playlist_add" at bounding box center [678, 521] width 20 height 20
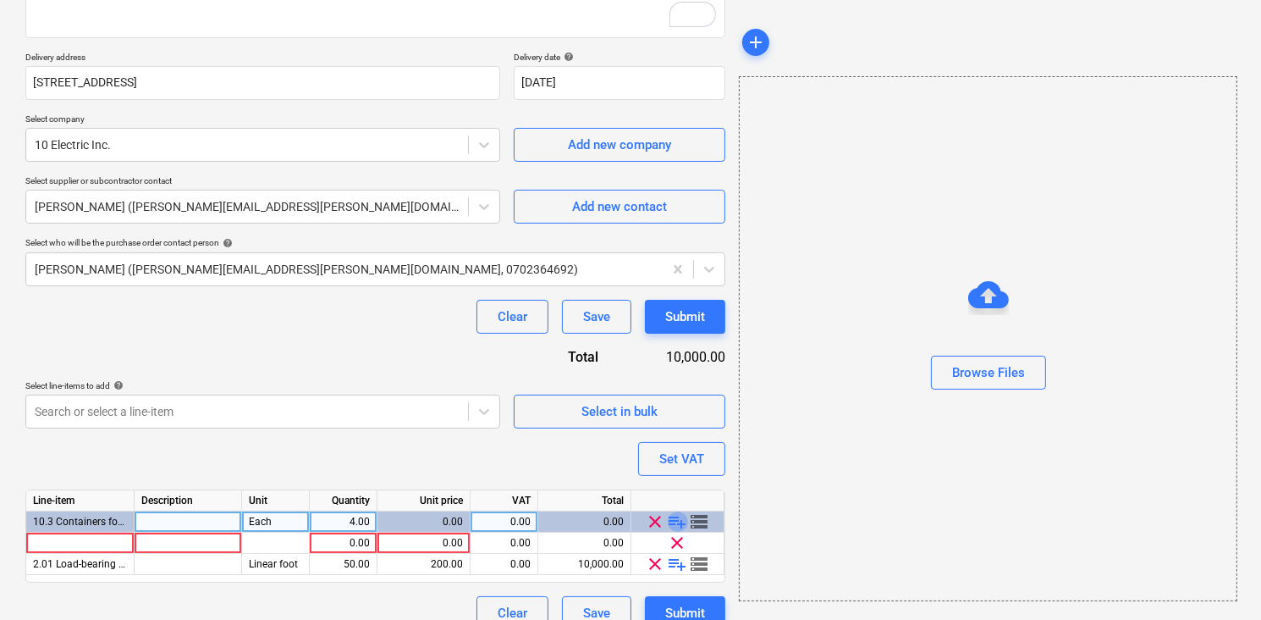
click at [676, 518] on span "playlist_add" at bounding box center [678, 521] width 20 height 20
type textarea "x"
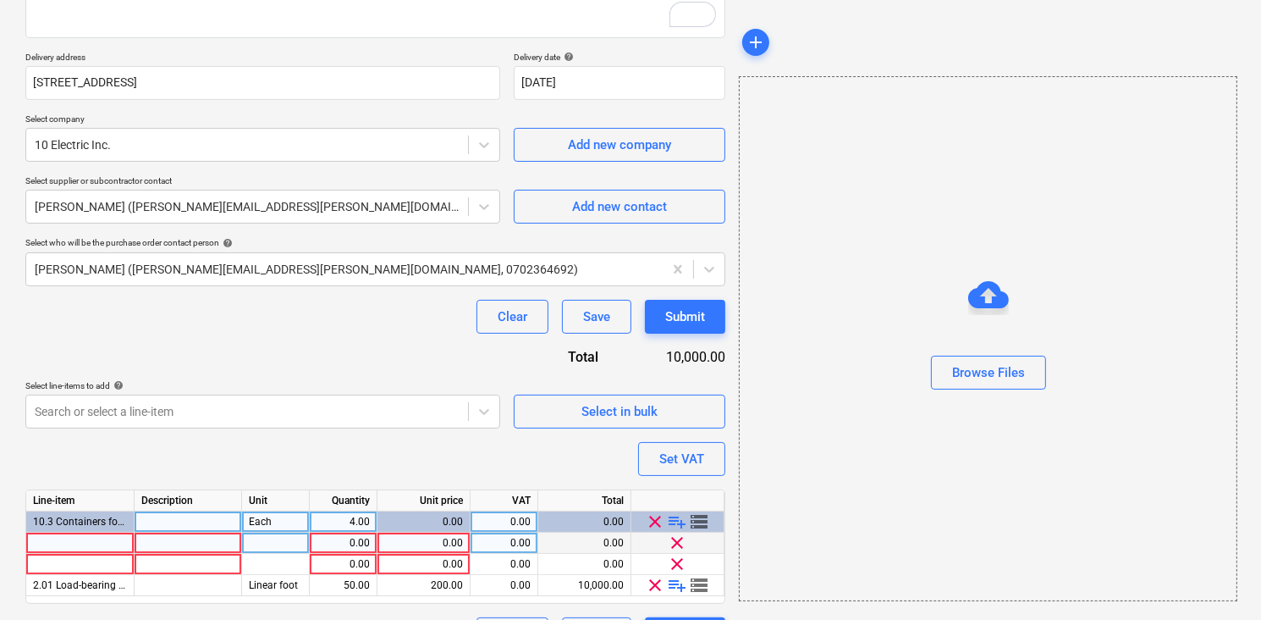
click at [87, 540] on div at bounding box center [80, 542] width 108 height 21
type input "Container 1"
type textarea "x"
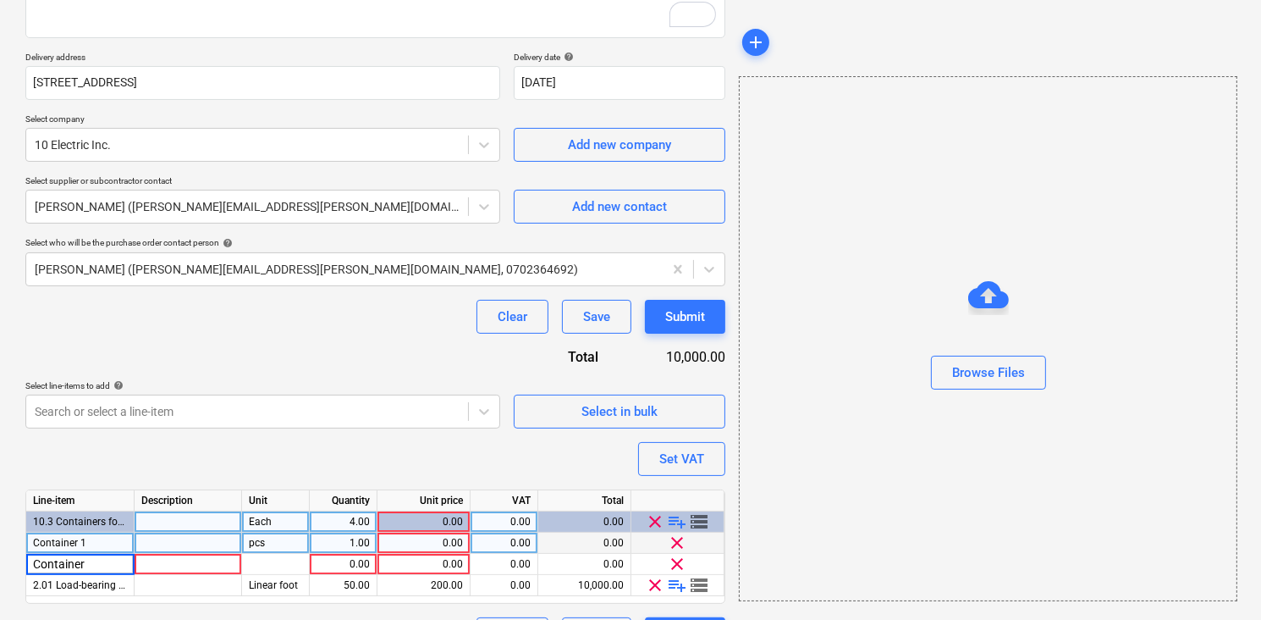
type input "Container 2"
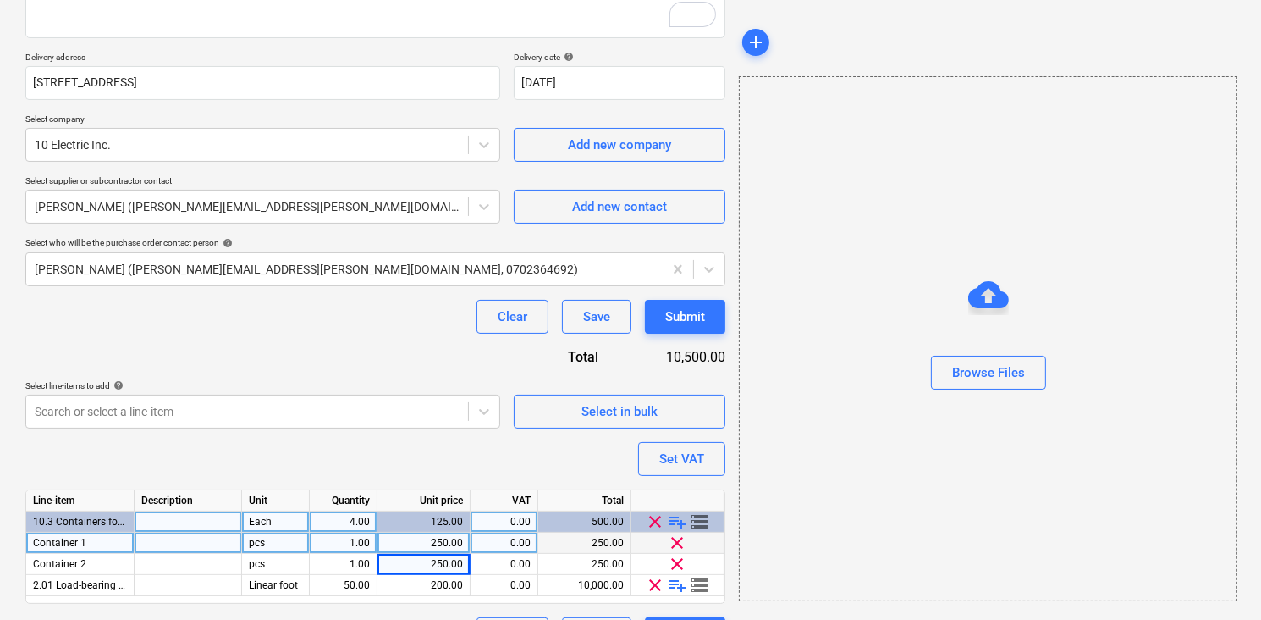
click at [53, 539] on span "Container 1" at bounding box center [59, 543] width 53 height 12
click at [53, 539] on input "Container 1" at bounding box center [79, 542] width 107 height 20
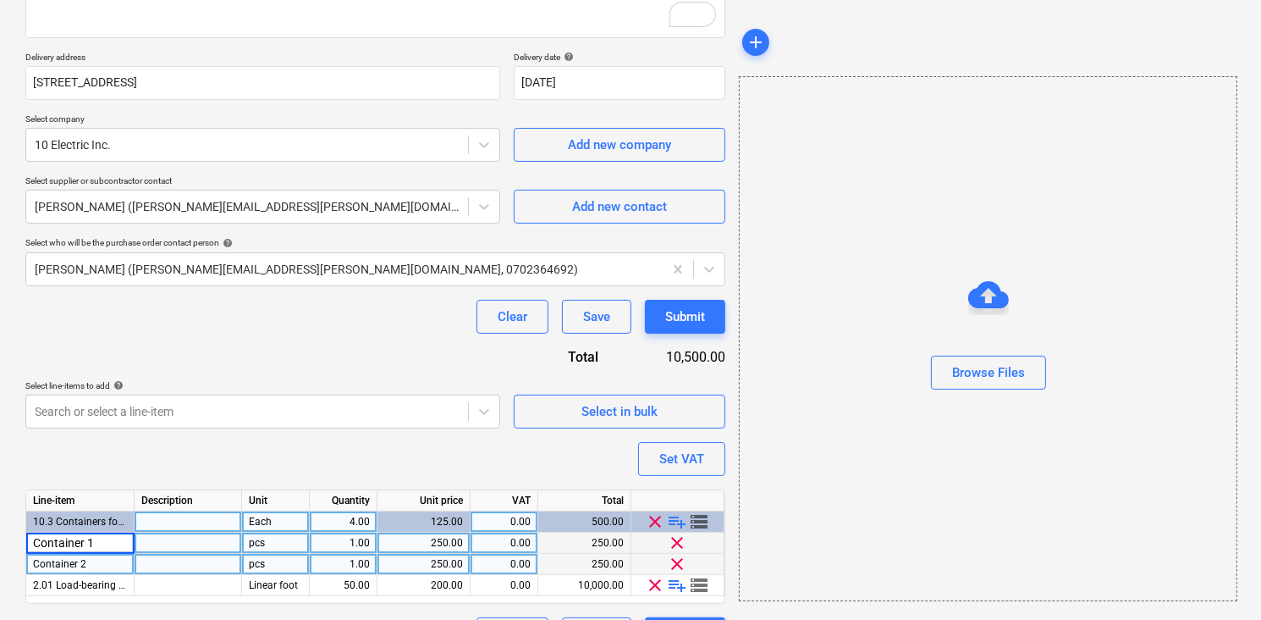
click at [55, 558] on span "Container 2" at bounding box center [59, 564] width 53 height 12
click at [55, 557] on input "Container 2" at bounding box center [79, 564] width 107 height 20
click at [52, 520] on span "10.3 Containers for debris disposal" at bounding box center [113, 521] width 160 height 12
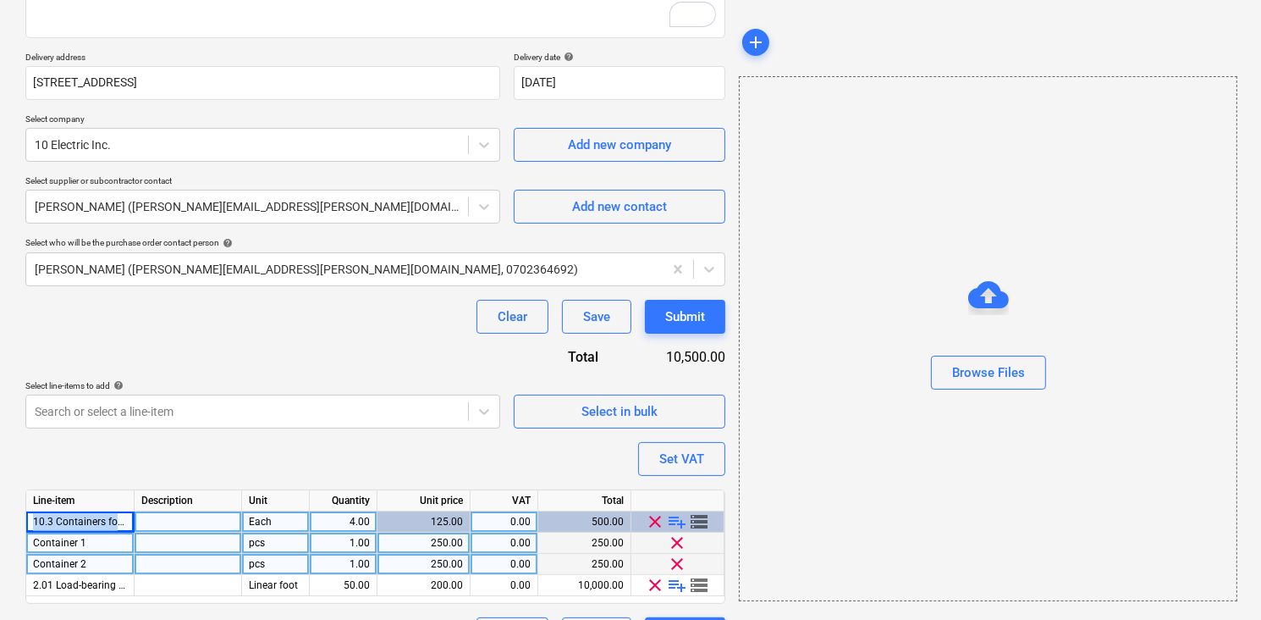
click at [52, 520] on span "10.3 Containers for debris disposal" at bounding box center [113, 521] width 160 height 12
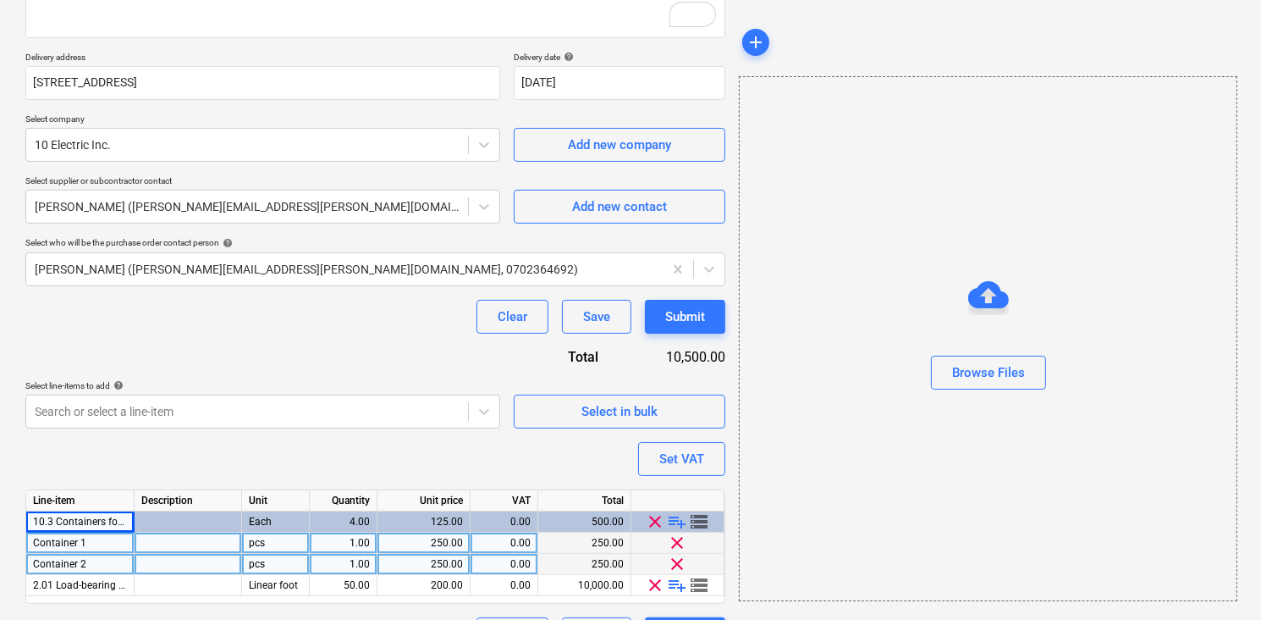
click at [93, 447] on div "Purchase order name help Purchase order for materials Purchase order reference …" at bounding box center [375, 262] width 700 height 777
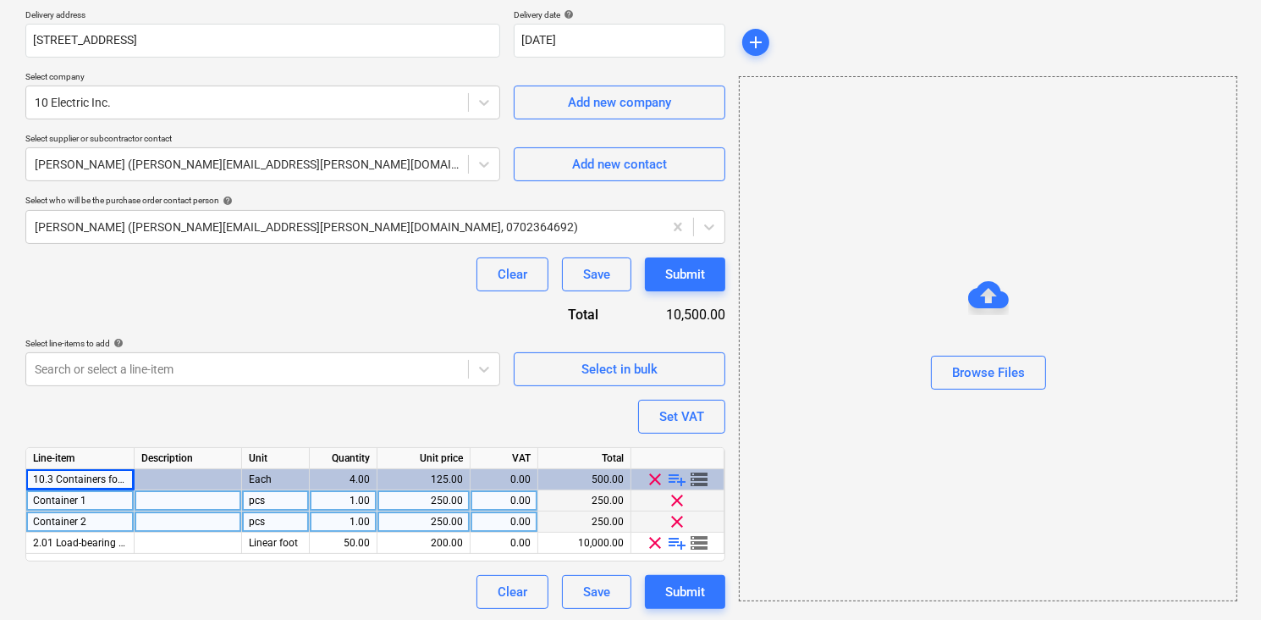
click at [385, 527] on div "250.00" at bounding box center [423, 521] width 79 height 21
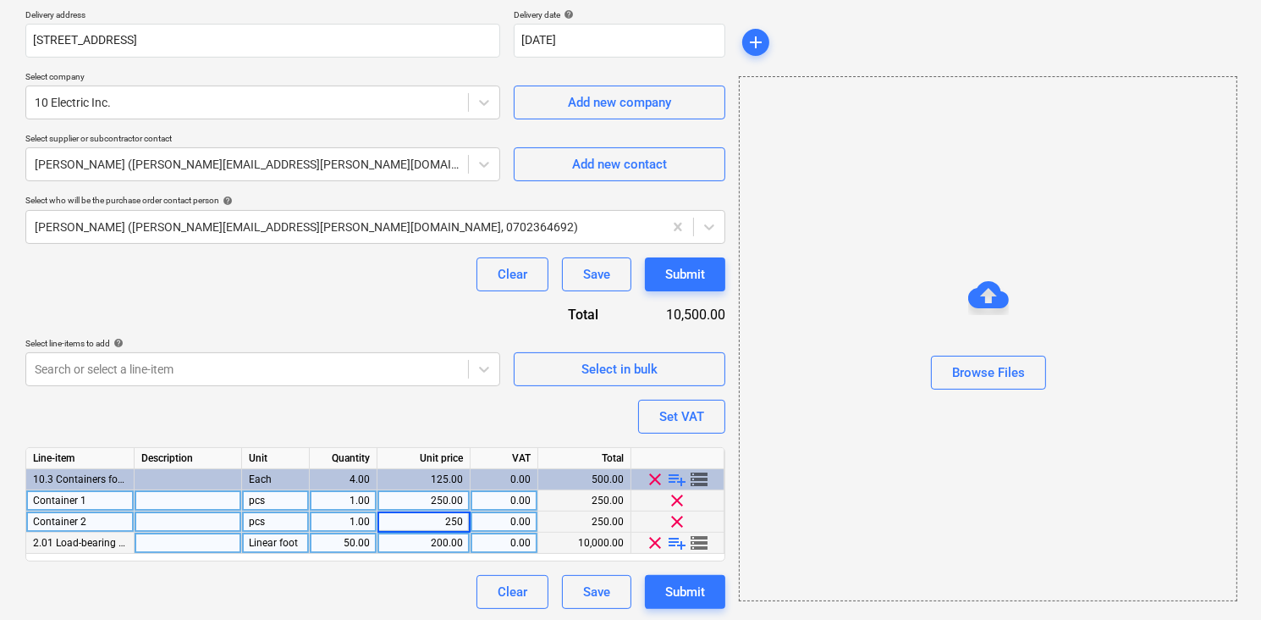
click at [699, 540] on span "storage" at bounding box center [700, 542] width 20 height 20
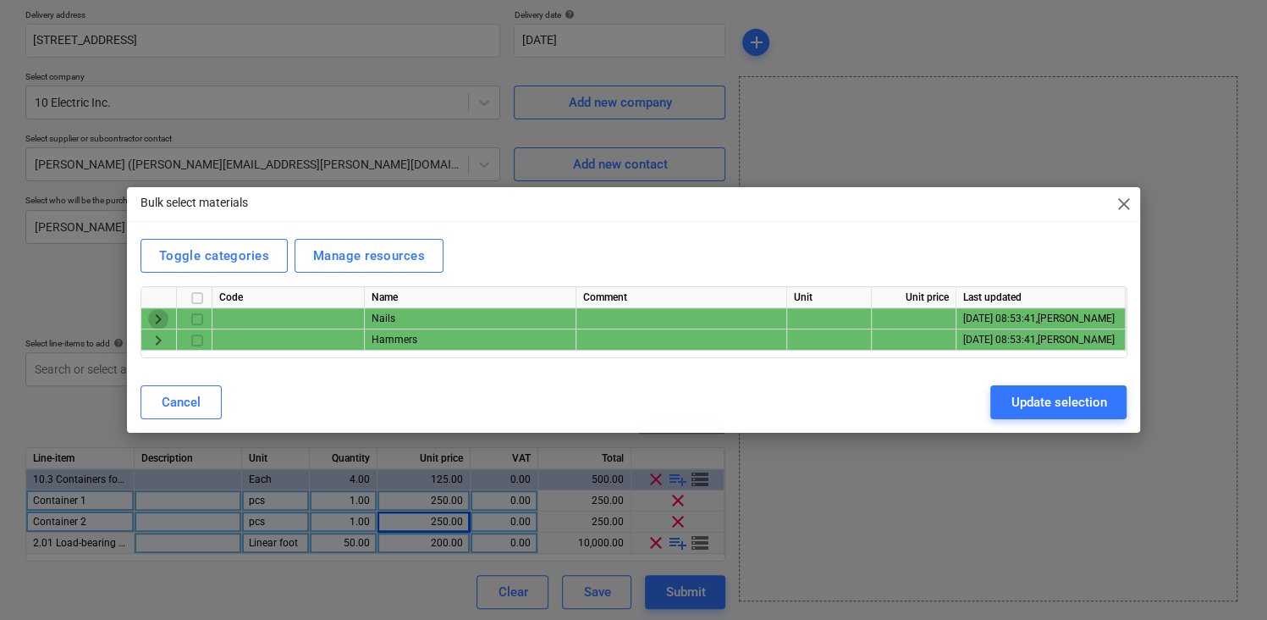
click at [152, 316] on span "keyboard_arrow_right" at bounding box center [158, 319] width 20 height 20
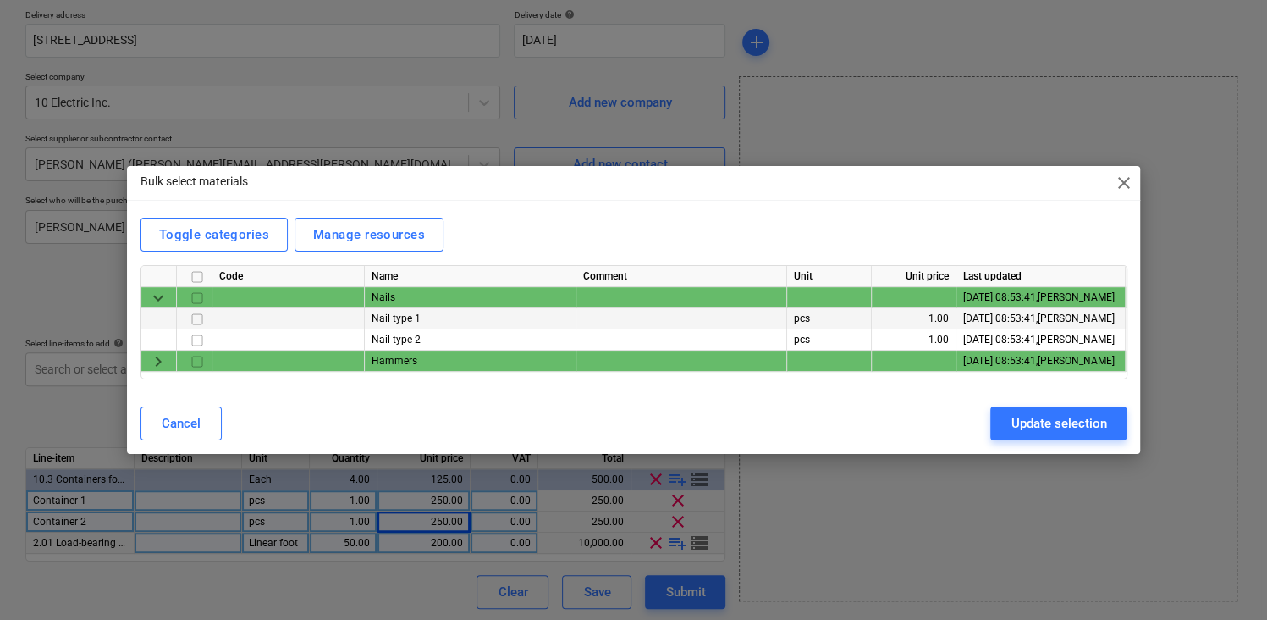
click at [195, 322] on input "checkbox" at bounding box center [197, 319] width 20 height 20
click at [196, 339] on input "checkbox" at bounding box center [197, 340] width 20 height 20
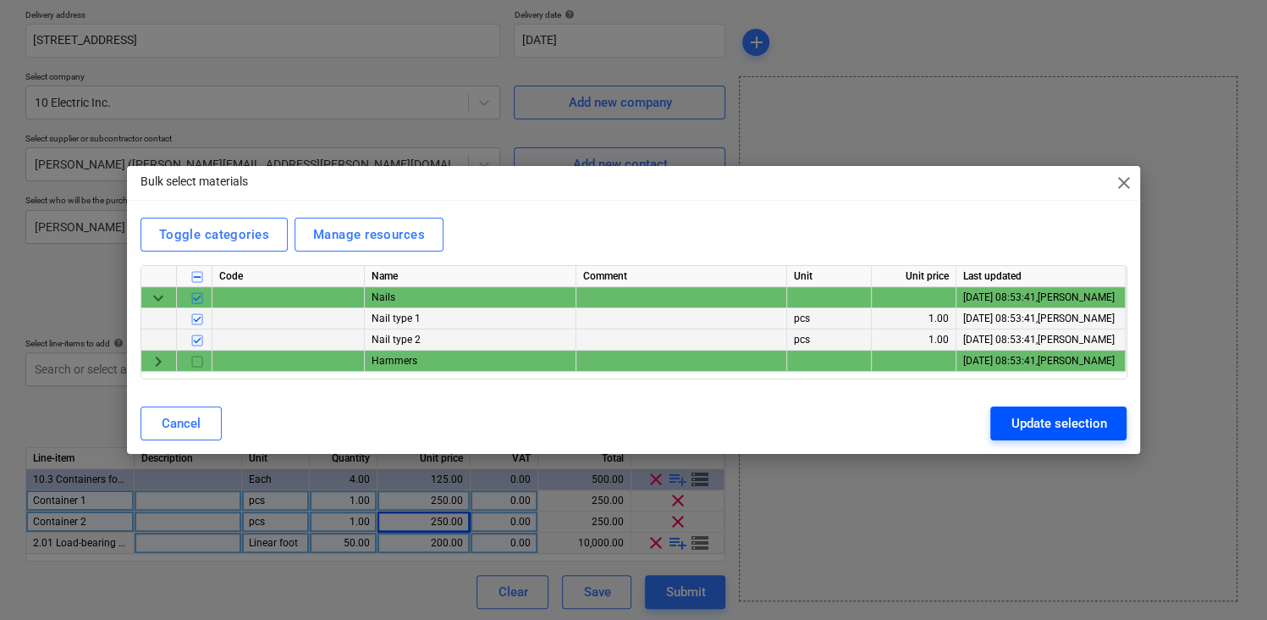
click at [1019, 417] on div "Update selection" at bounding box center [1059, 423] width 96 height 22
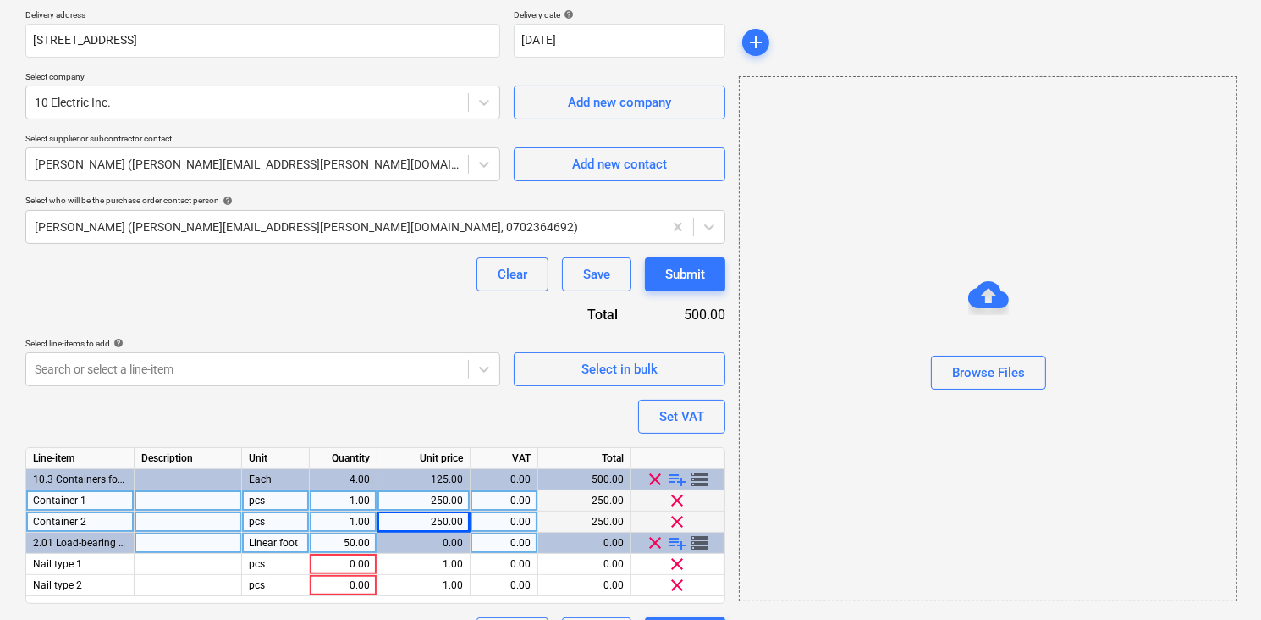
scroll to position [345, 0]
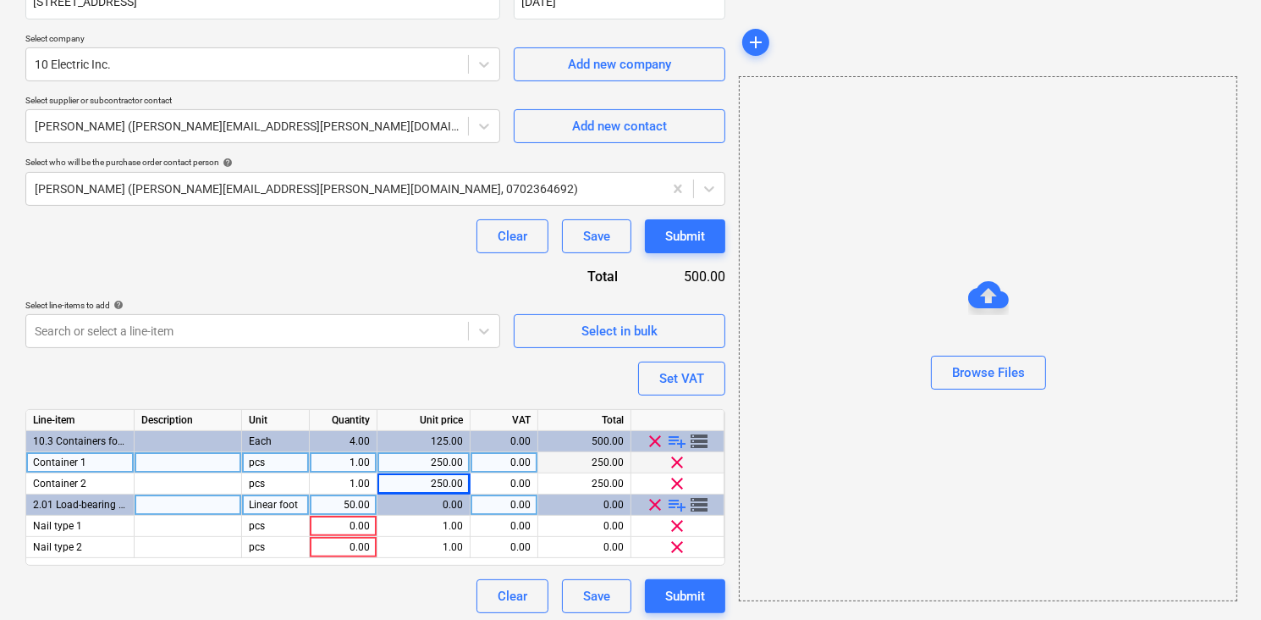
click at [648, 504] on span "clear" at bounding box center [656, 504] width 20 height 20
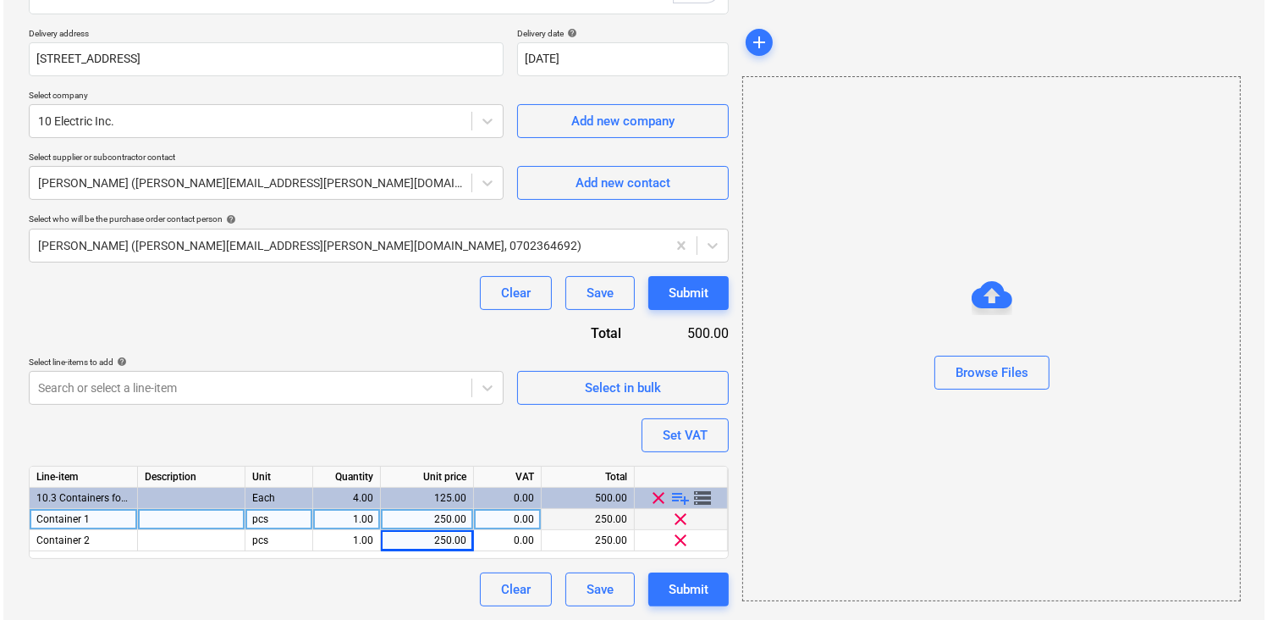
scroll to position [286, 0]
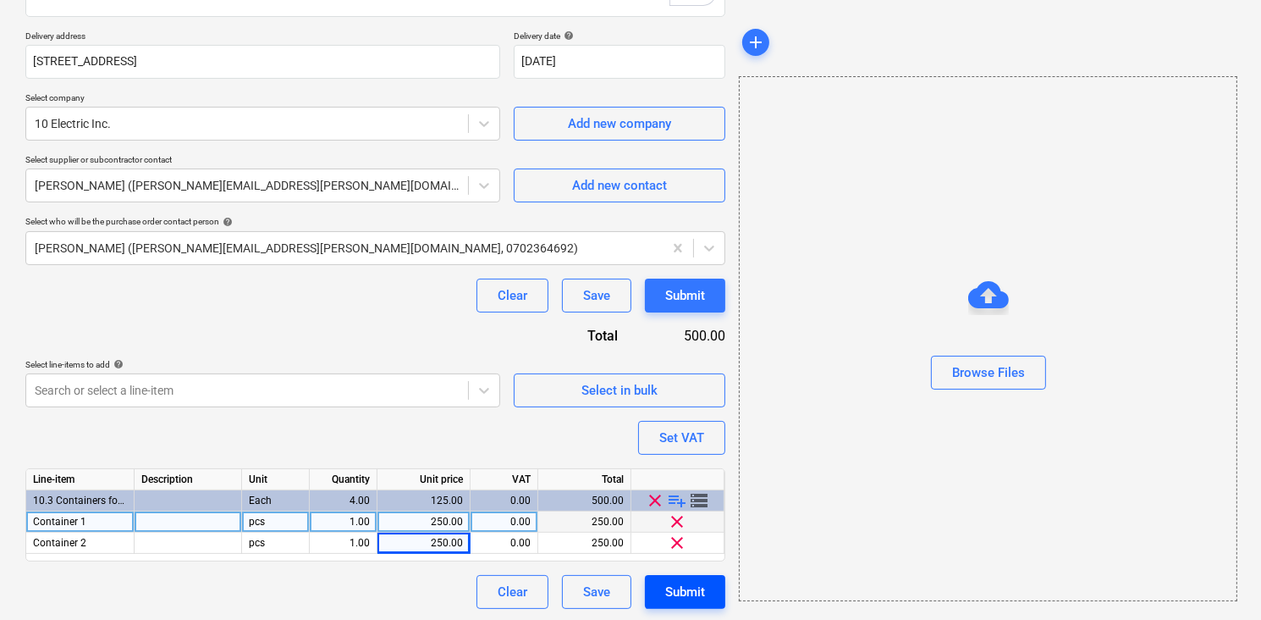
click at [686, 581] on div "Submit" at bounding box center [685, 592] width 40 height 22
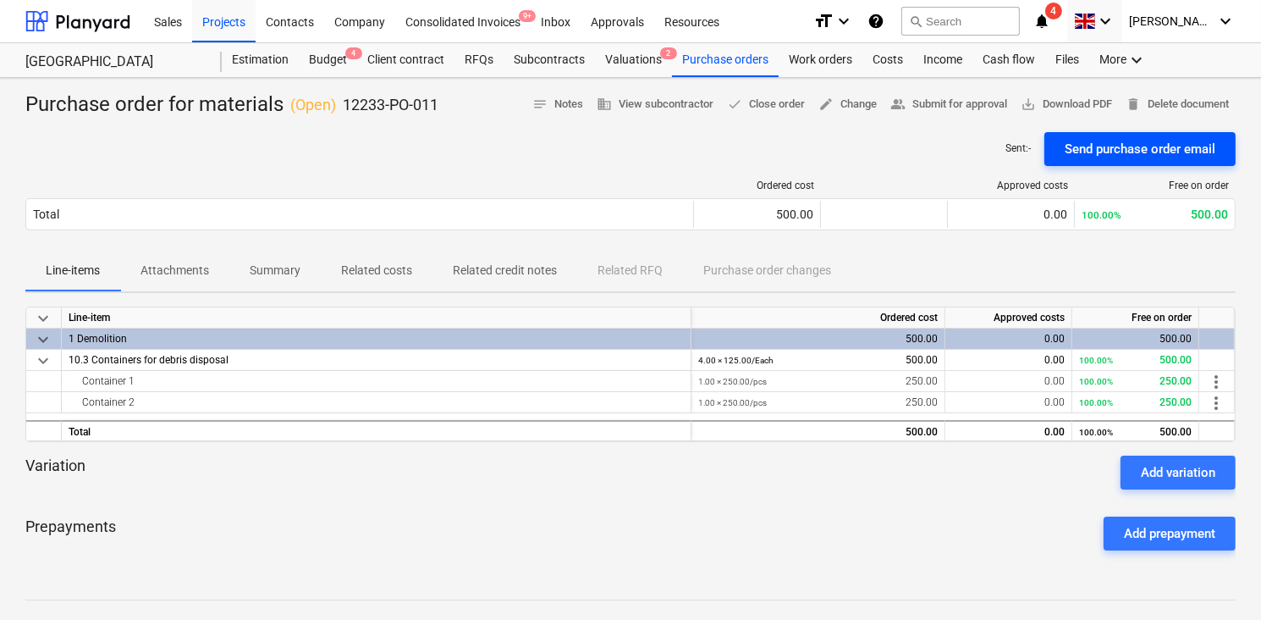
click at [1126, 147] on div "Send purchase order email" at bounding box center [1140, 149] width 151 height 22
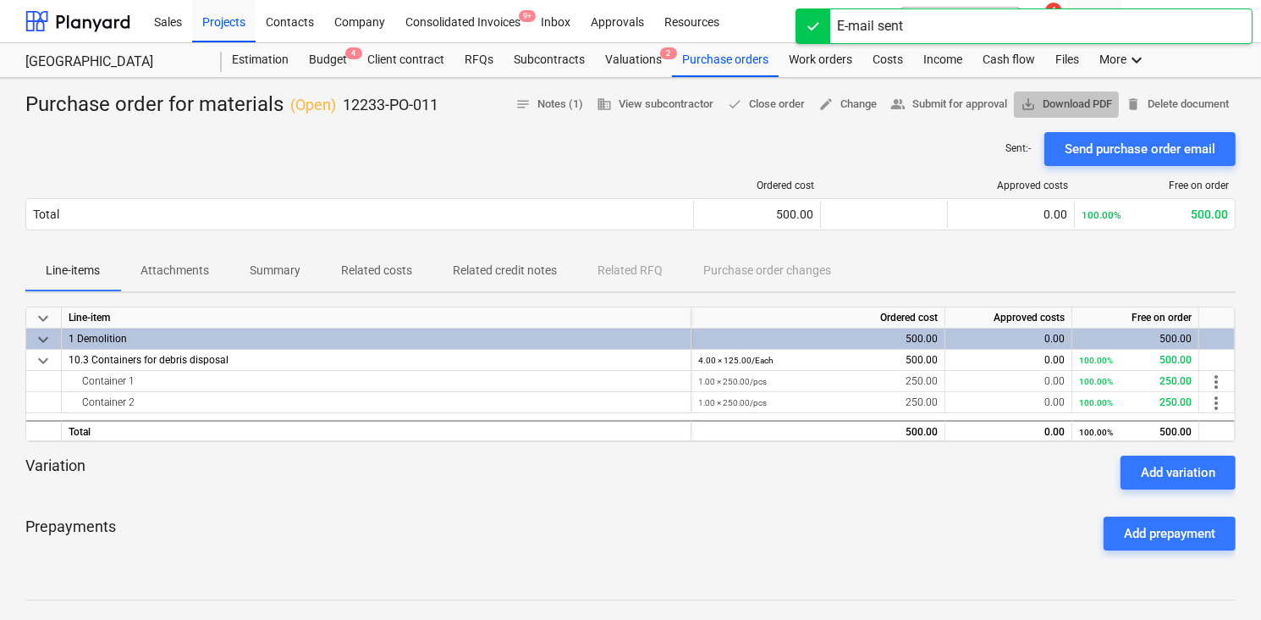
click at [1049, 116] on button "save_alt Download PDF" at bounding box center [1066, 104] width 105 height 26
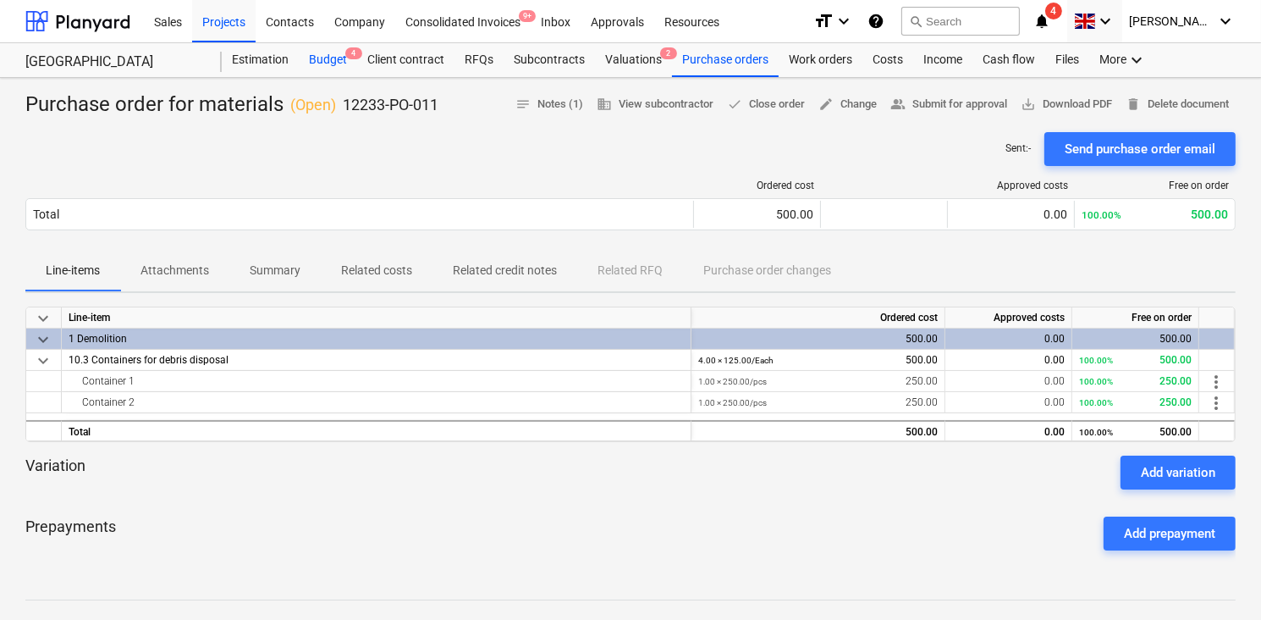
click at [326, 60] on div "Budget 4" at bounding box center [328, 60] width 58 height 34
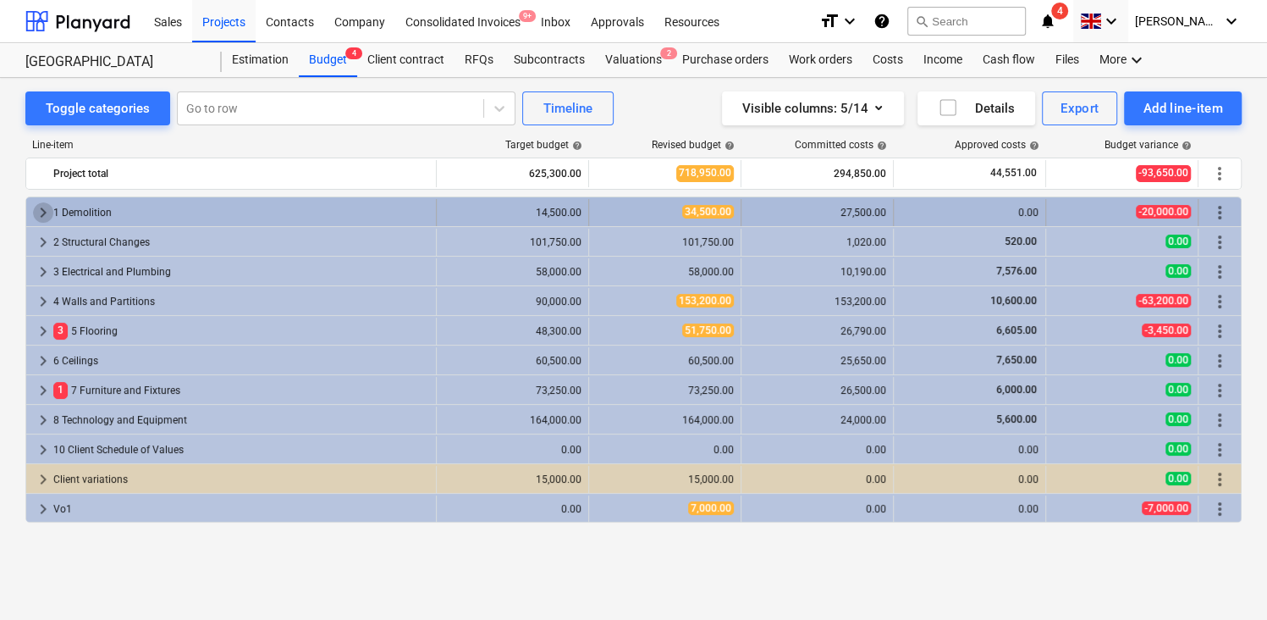
click at [44, 207] on span "keyboard_arrow_right" at bounding box center [43, 212] width 20 height 20
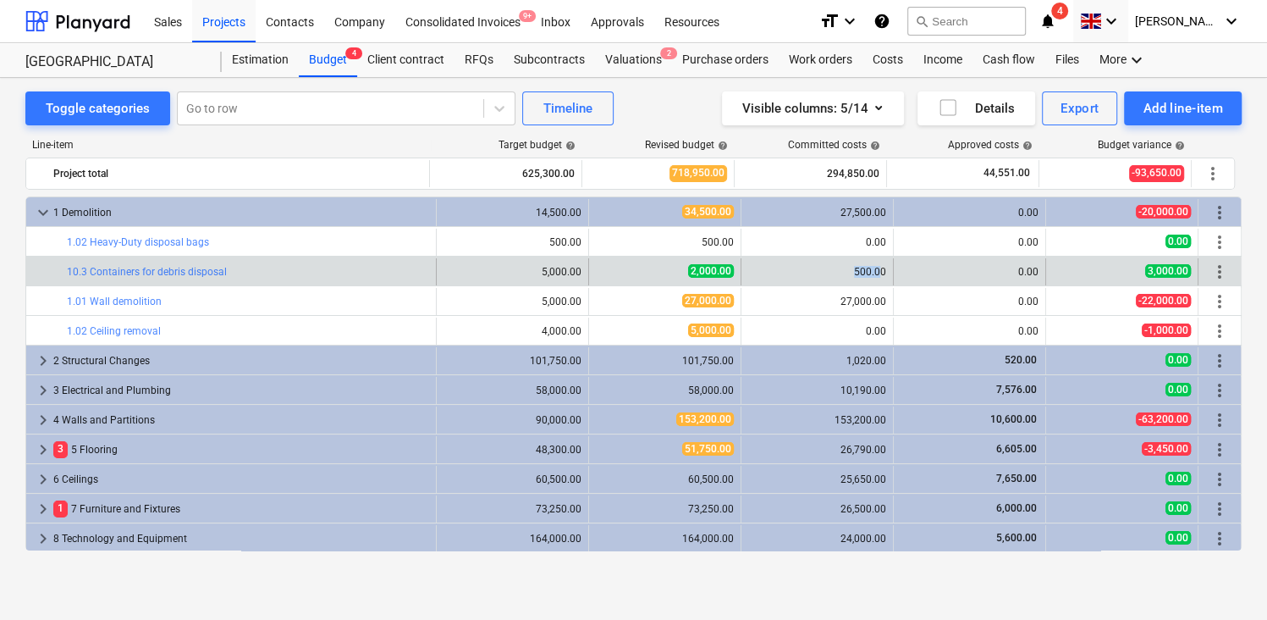
drag, startPoint x: 850, startPoint y: 270, endPoint x: 878, endPoint y: 270, distance: 27.9
click at [878, 270] on div "500.00" at bounding box center [817, 272] width 138 height 12
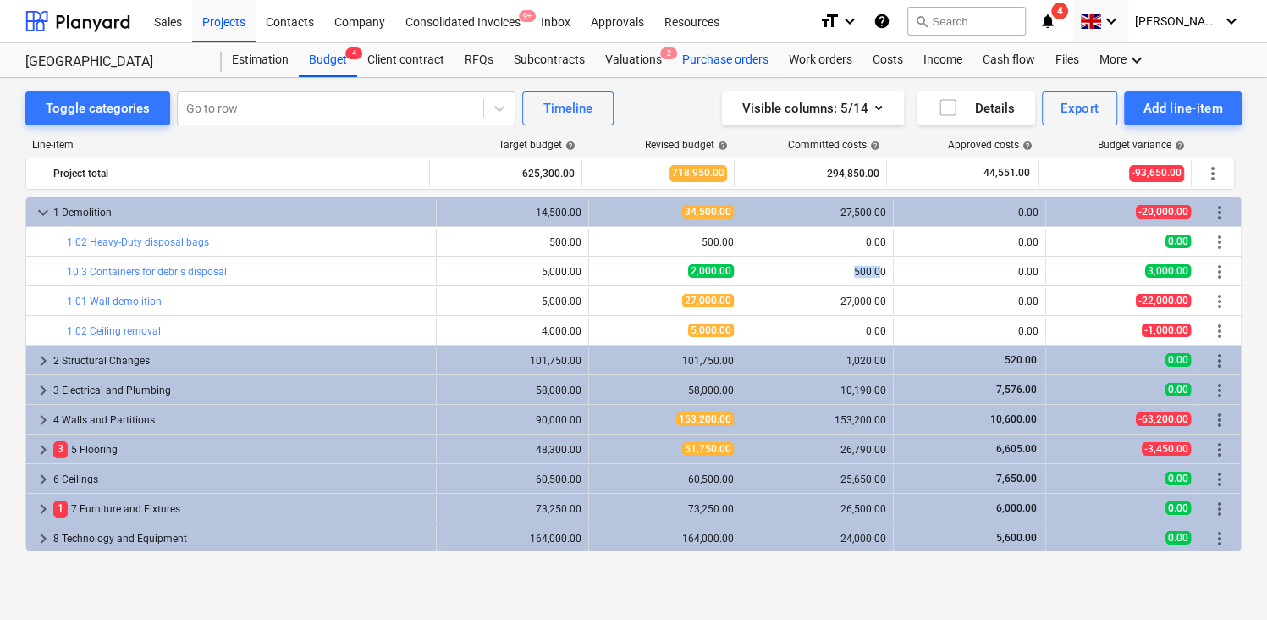
click at [735, 54] on div "Purchase orders" at bounding box center [725, 60] width 107 height 34
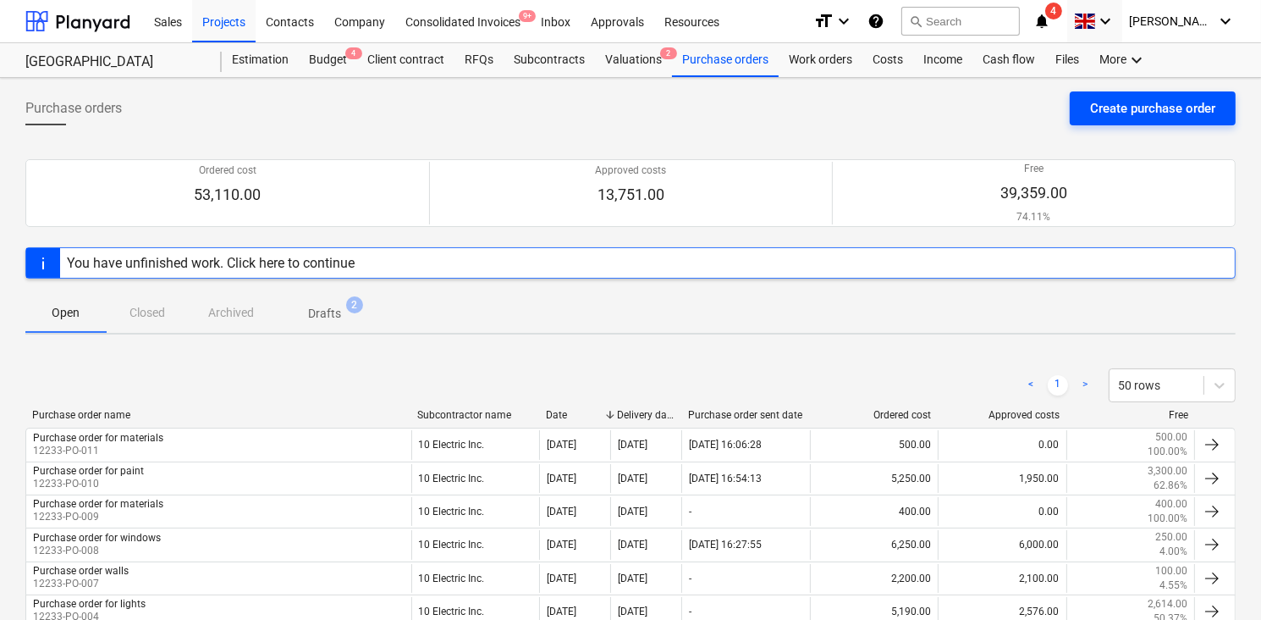
click at [1110, 113] on div "Create purchase order" at bounding box center [1152, 108] width 125 height 22
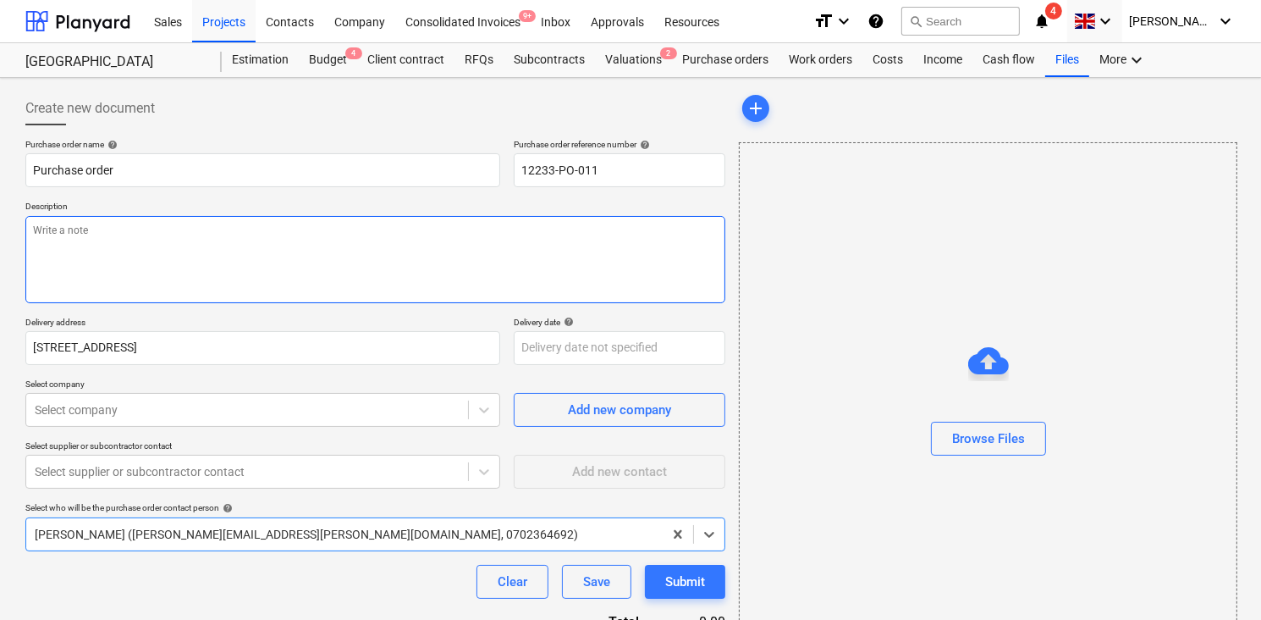
type textarea "x"
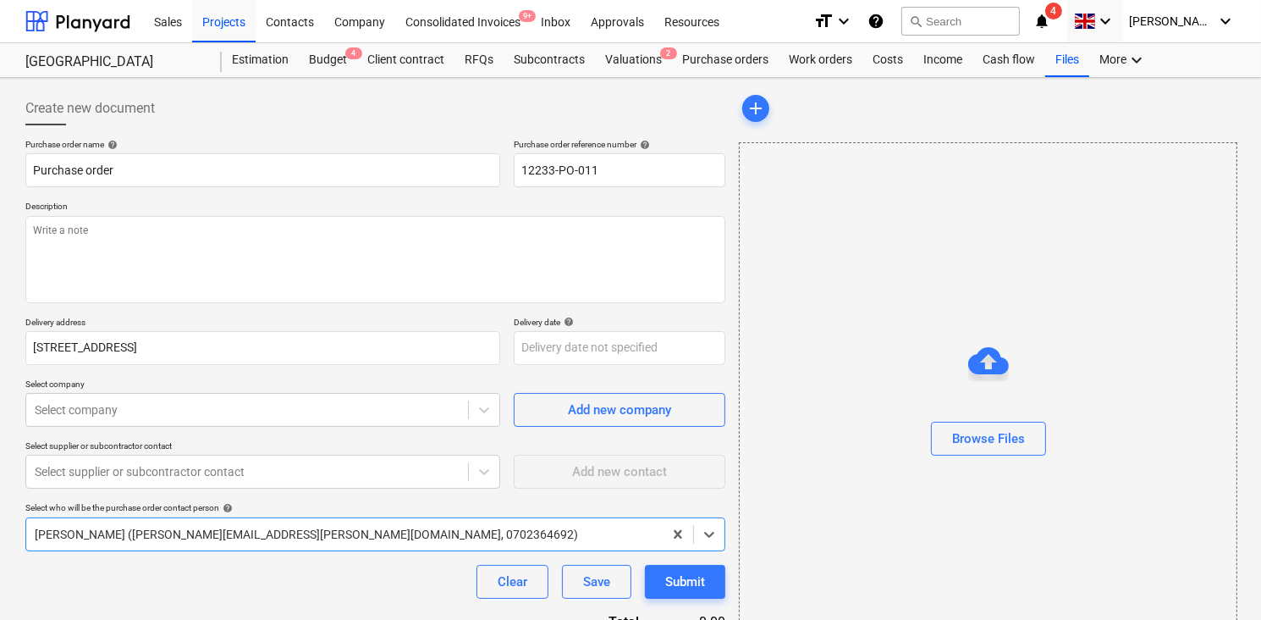
click at [708, 76] on div "[GEOGRAPHIC_DATA] Estimation Budget 4 Client contract RFQs Subcontracts Valuati…" at bounding box center [630, 60] width 1261 height 35
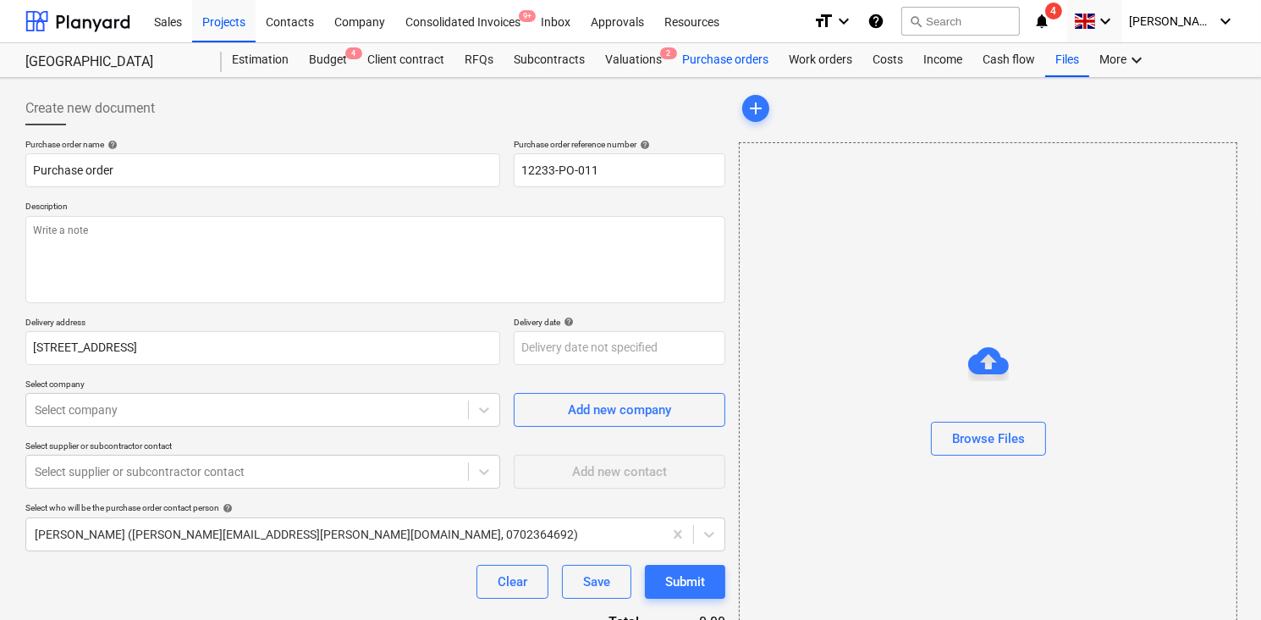
click at [714, 63] on div "Purchase orders" at bounding box center [725, 60] width 107 height 34
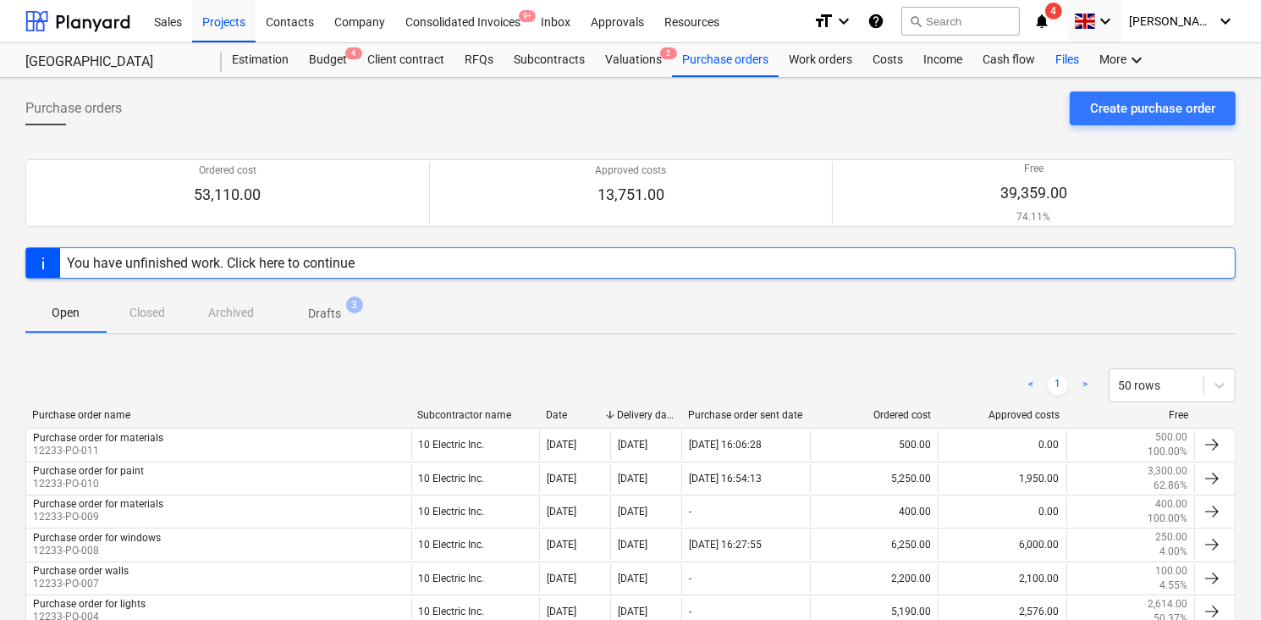
click at [1055, 52] on div "Files" at bounding box center [1067, 60] width 44 height 34
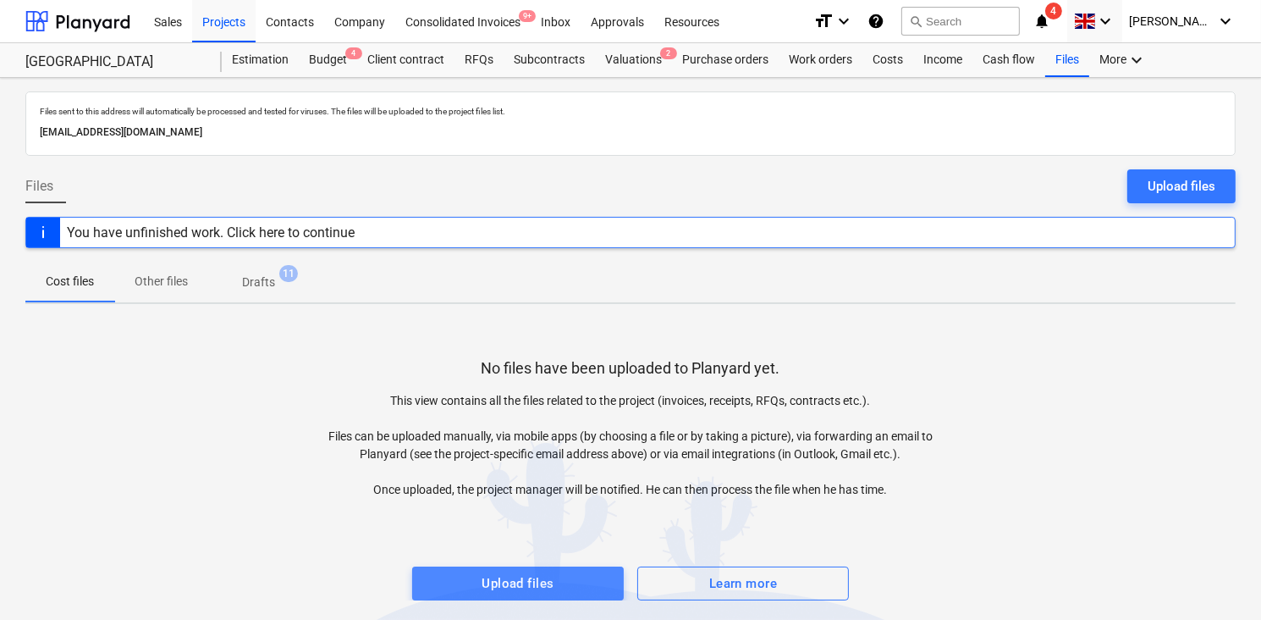
click at [520, 574] on div "Upload files" at bounding box center [518, 583] width 72 height 22
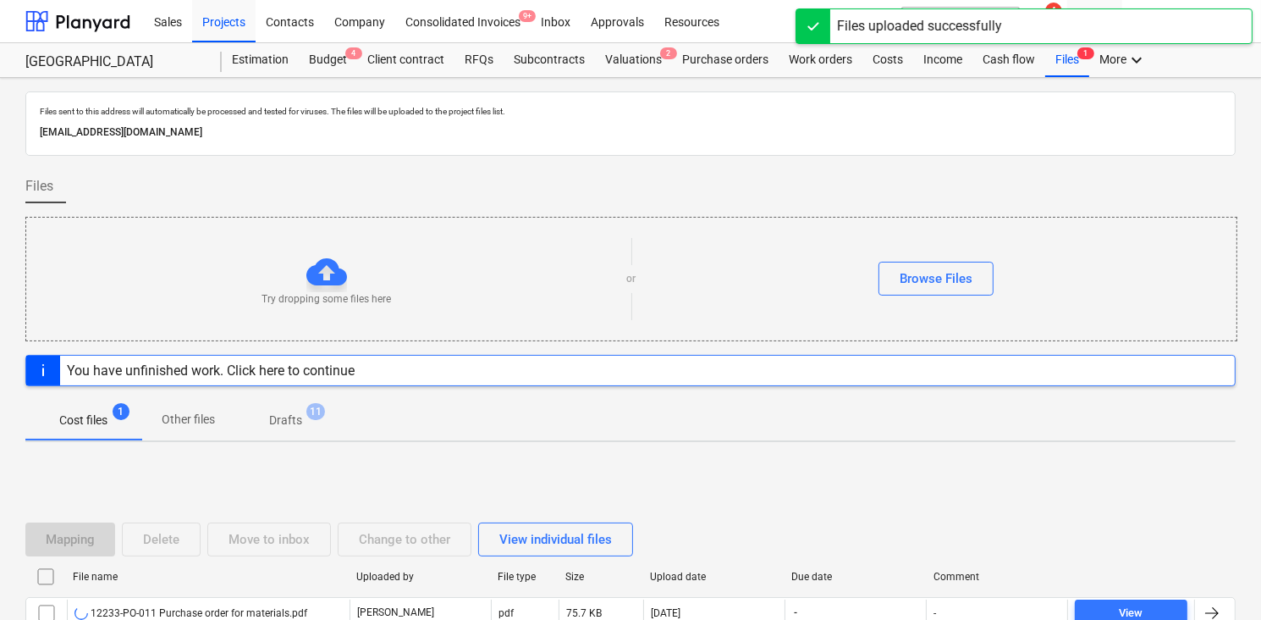
scroll to position [113, 0]
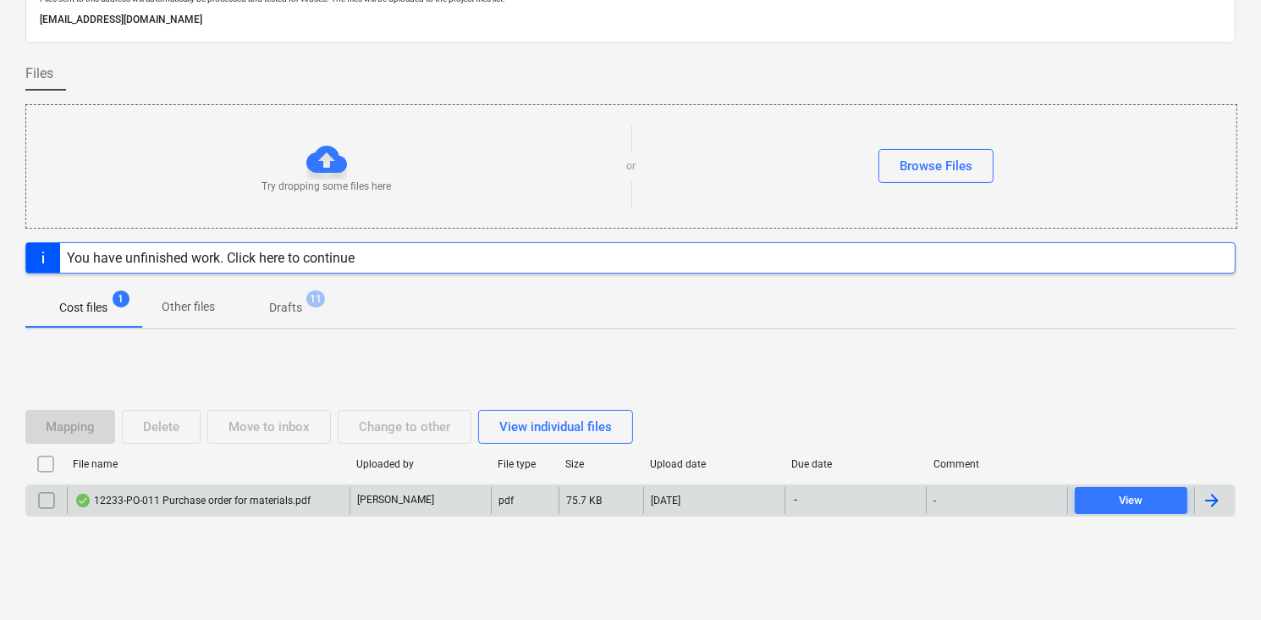
click at [147, 493] on div "12233-PO-011 Purchase order for materials.pdf" at bounding box center [192, 500] width 236 height 14
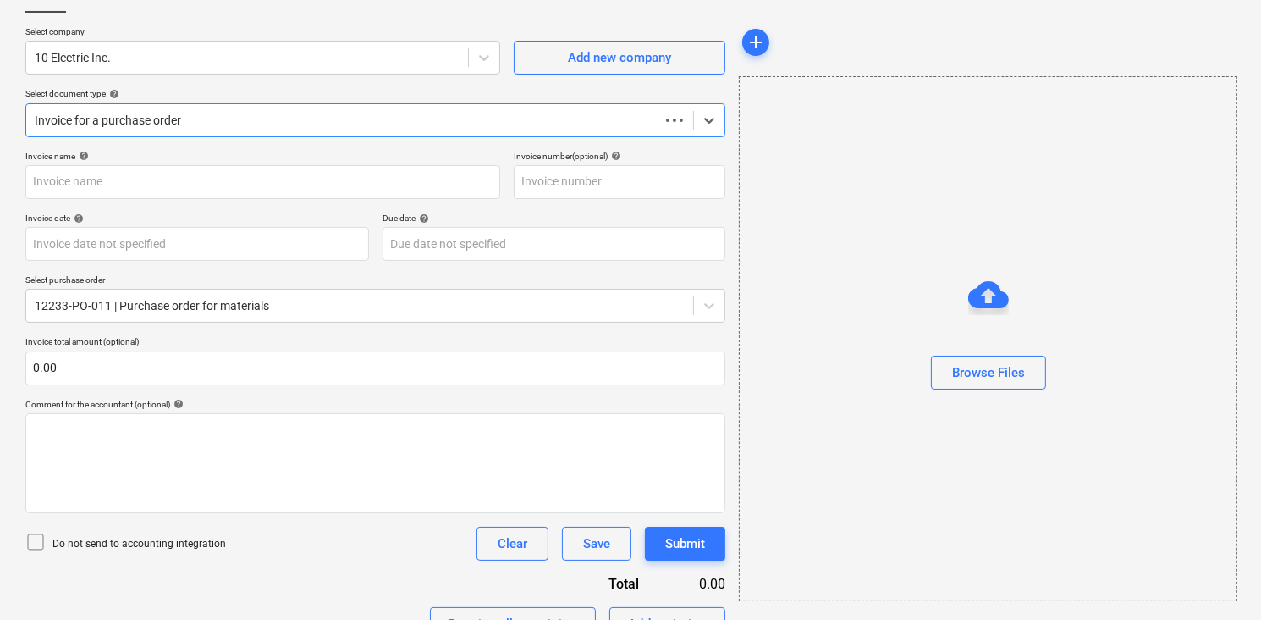
scroll to position [97, 0]
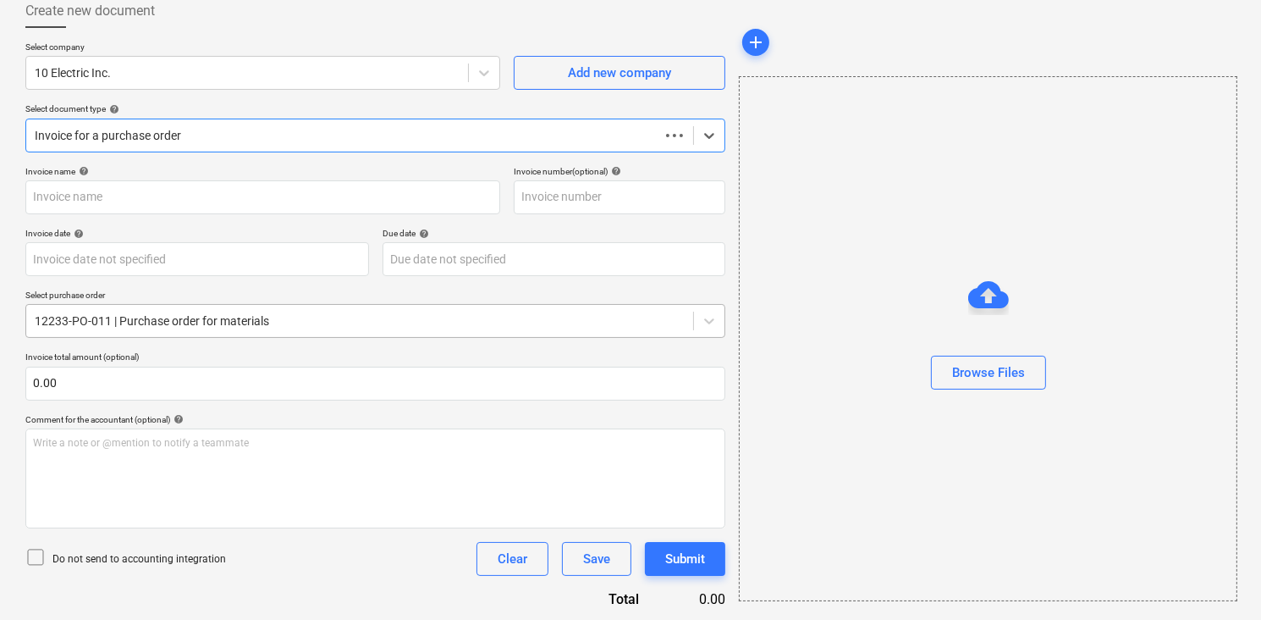
type input "12233-PO-011"
type input "[DATE]"
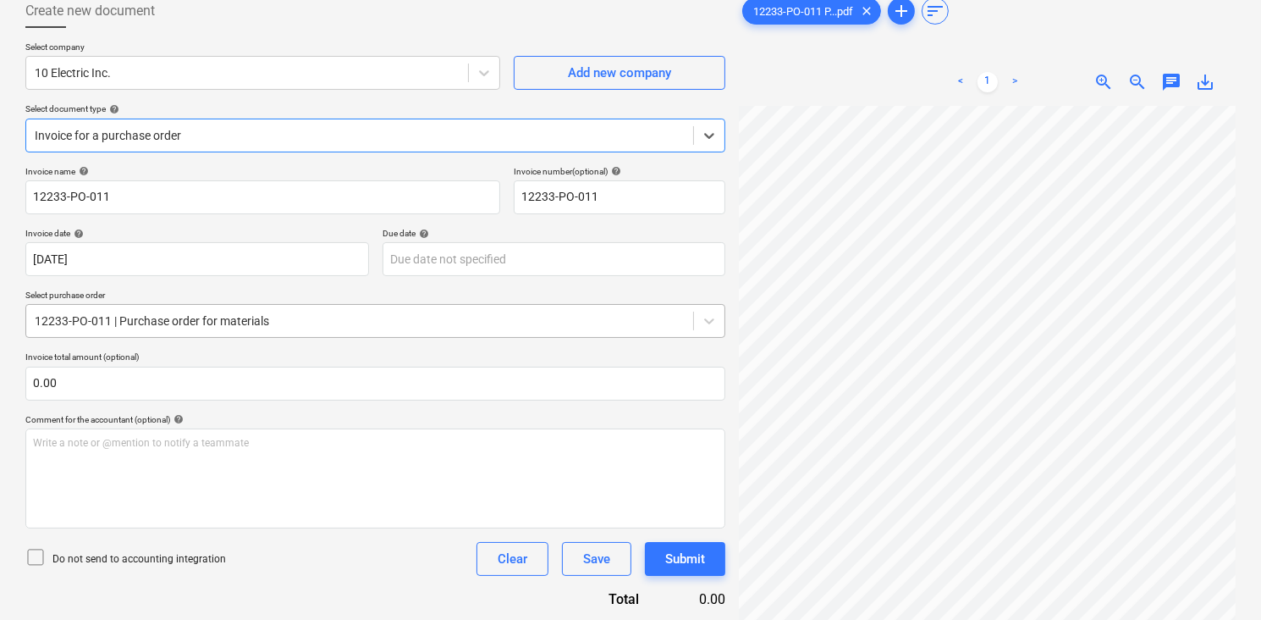
scroll to position [50, 0]
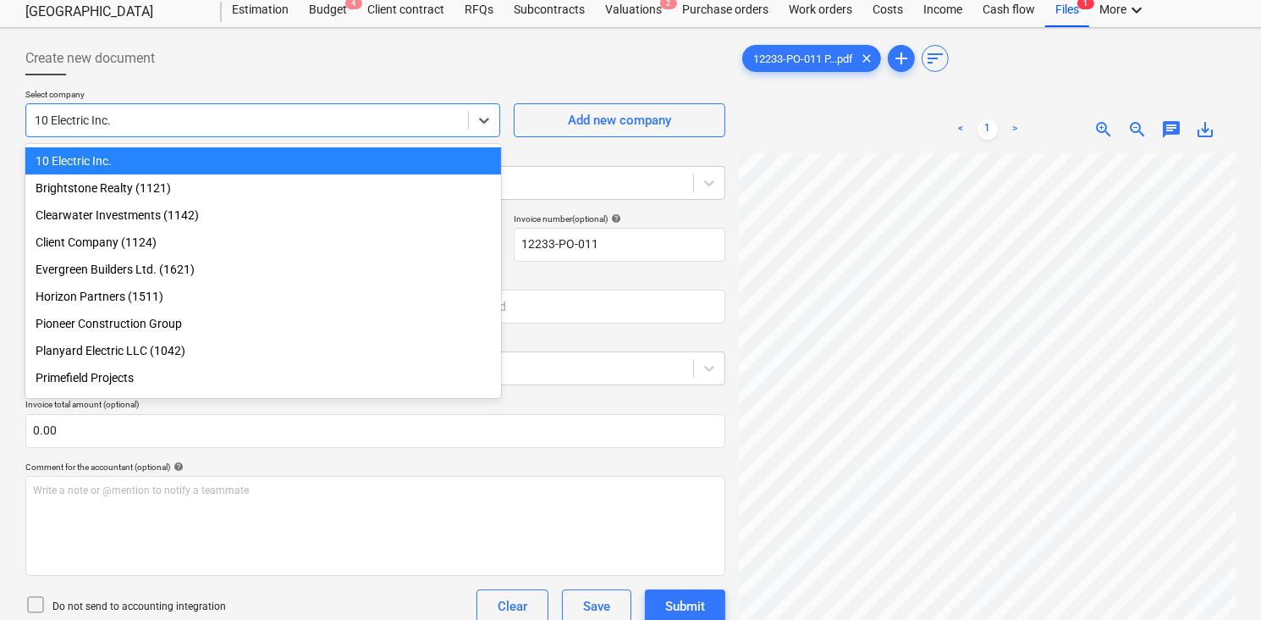
click at [63, 123] on div at bounding box center [247, 120] width 425 height 17
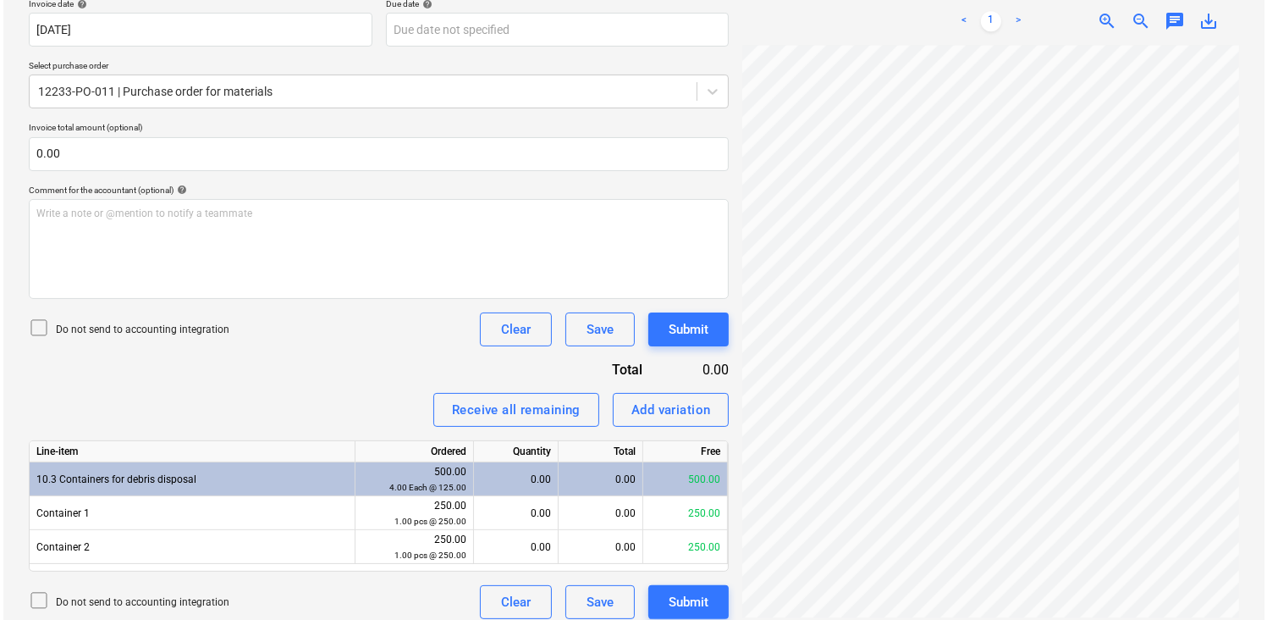
scroll to position [337, 0]
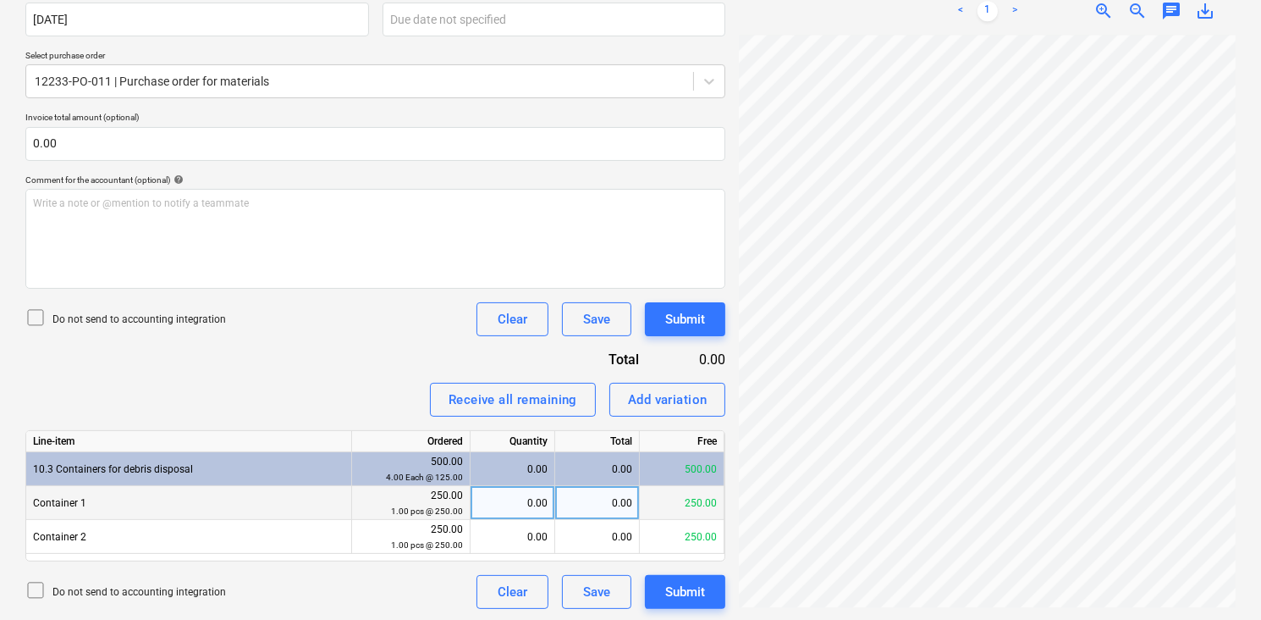
click at [521, 499] on div "0.00" at bounding box center [512, 503] width 70 height 34
type input "0.5"
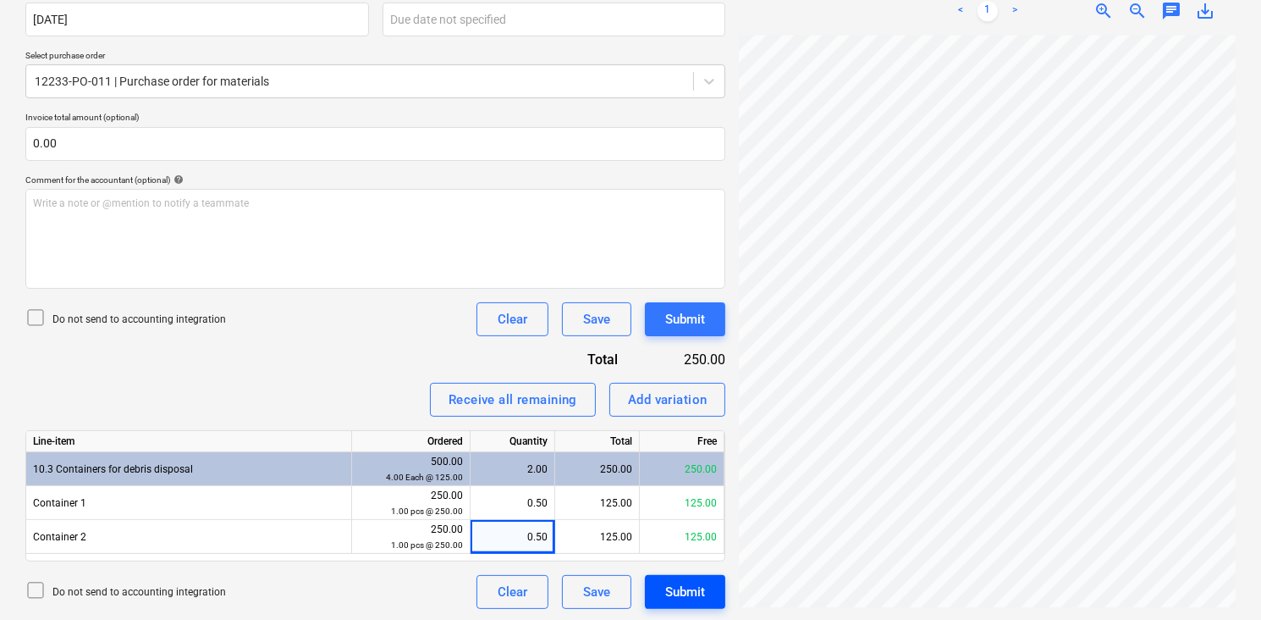
click at [681, 593] on div "Submit" at bounding box center [685, 592] width 40 height 22
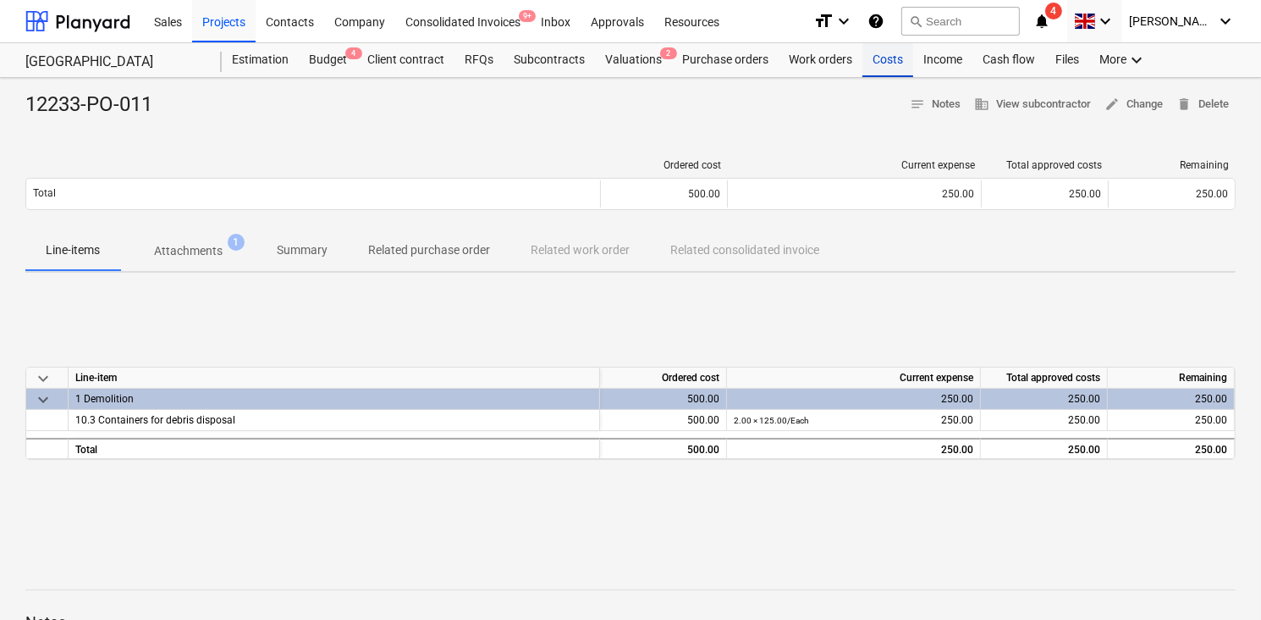
click at [870, 56] on div "Costs" at bounding box center [887, 60] width 51 height 34
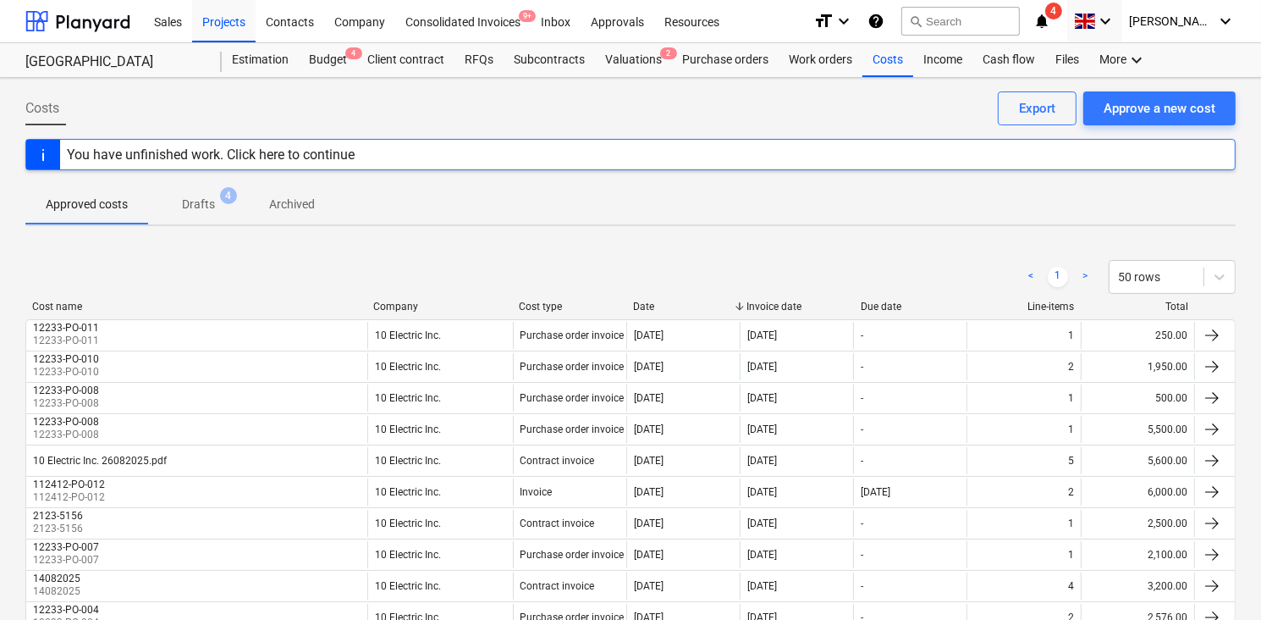
click at [347, 112] on div "Costs Approve a new cost Export" at bounding box center [630, 114] width 1210 height 47
click at [350, 26] on div "Company" at bounding box center [359, 20] width 71 height 43
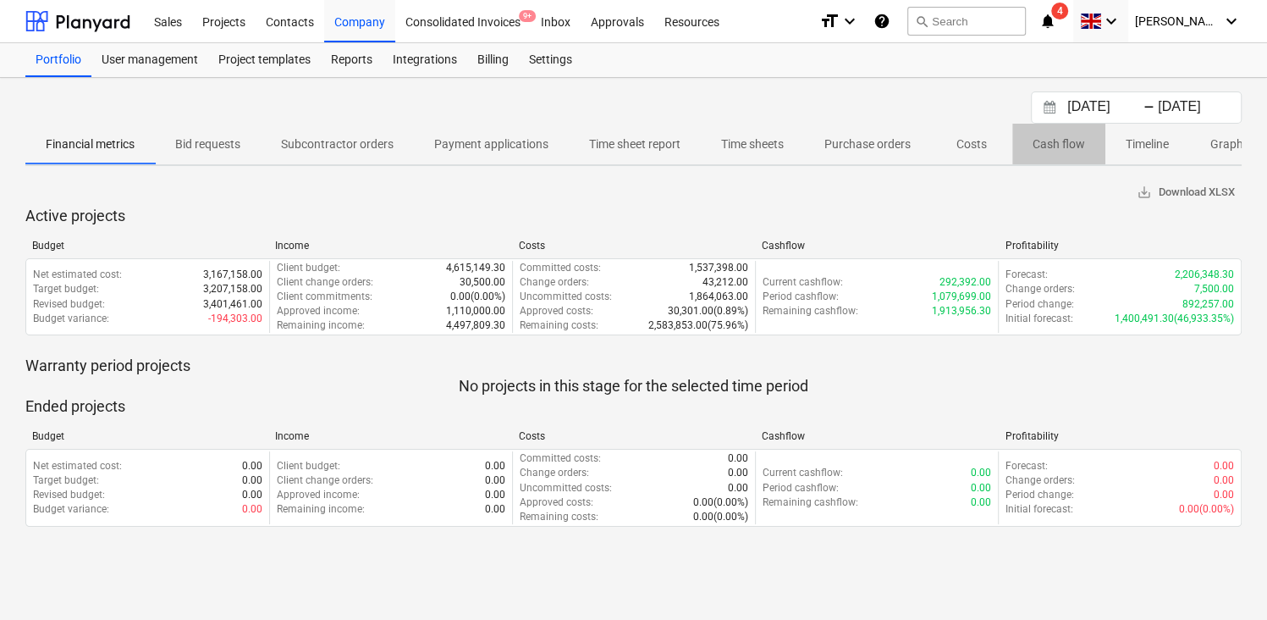
click at [1049, 138] on p "Cash flow" at bounding box center [1059, 144] width 52 height 18
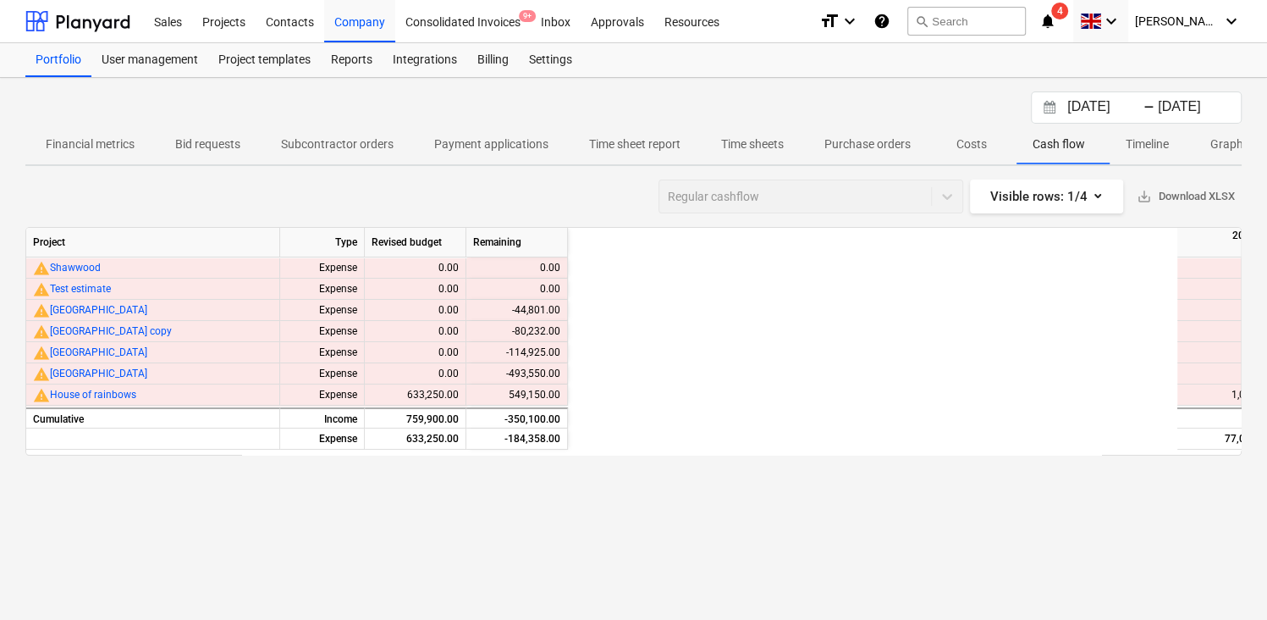
scroll to position [0, 748]
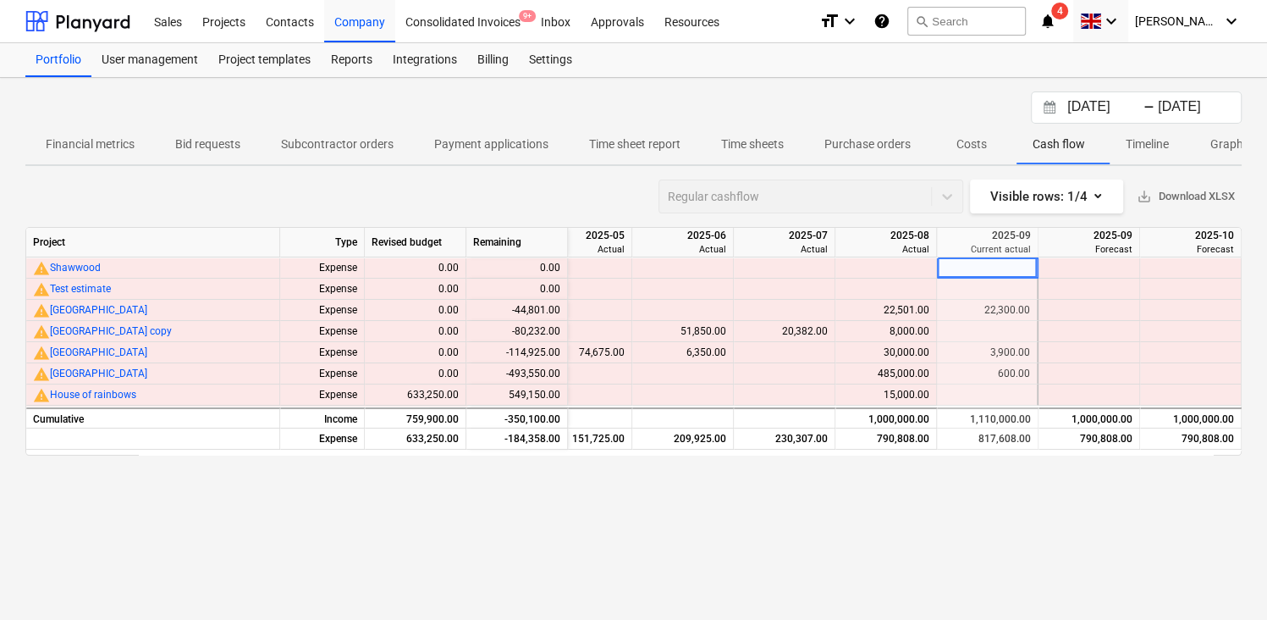
click at [1153, 140] on p "Timeline" at bounding box center [1147, 144] width 43 height 18
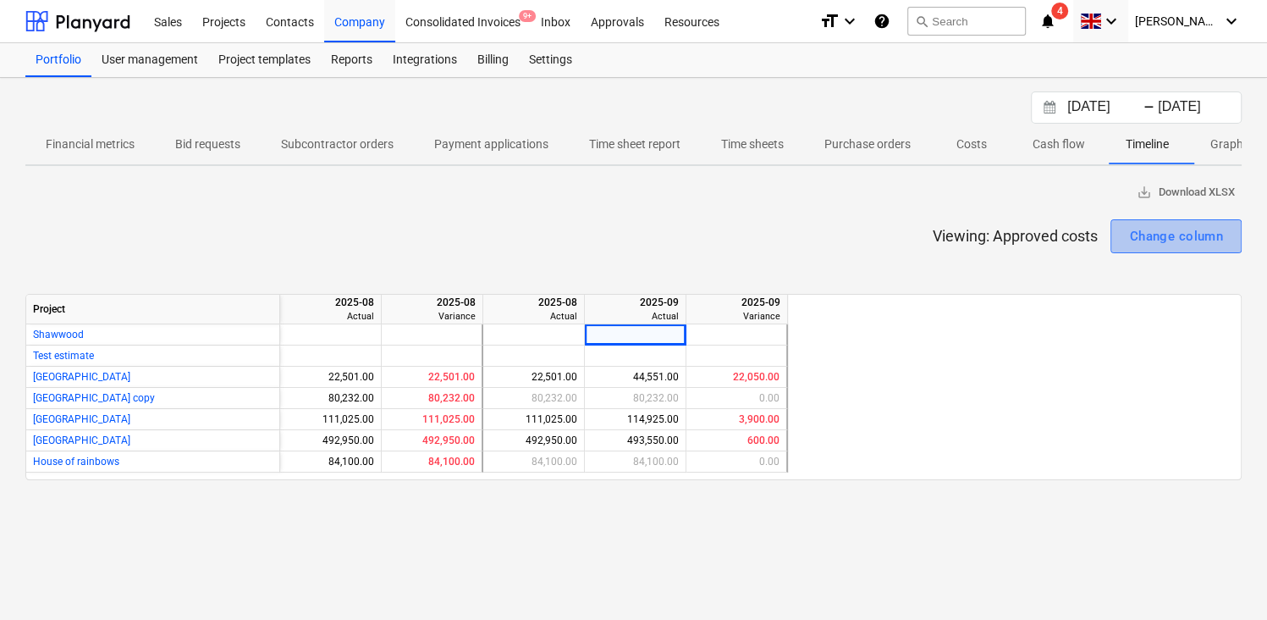
click at [1117, 230] on button "Change column" at bounding box center [1175, 236] width 131 height 34
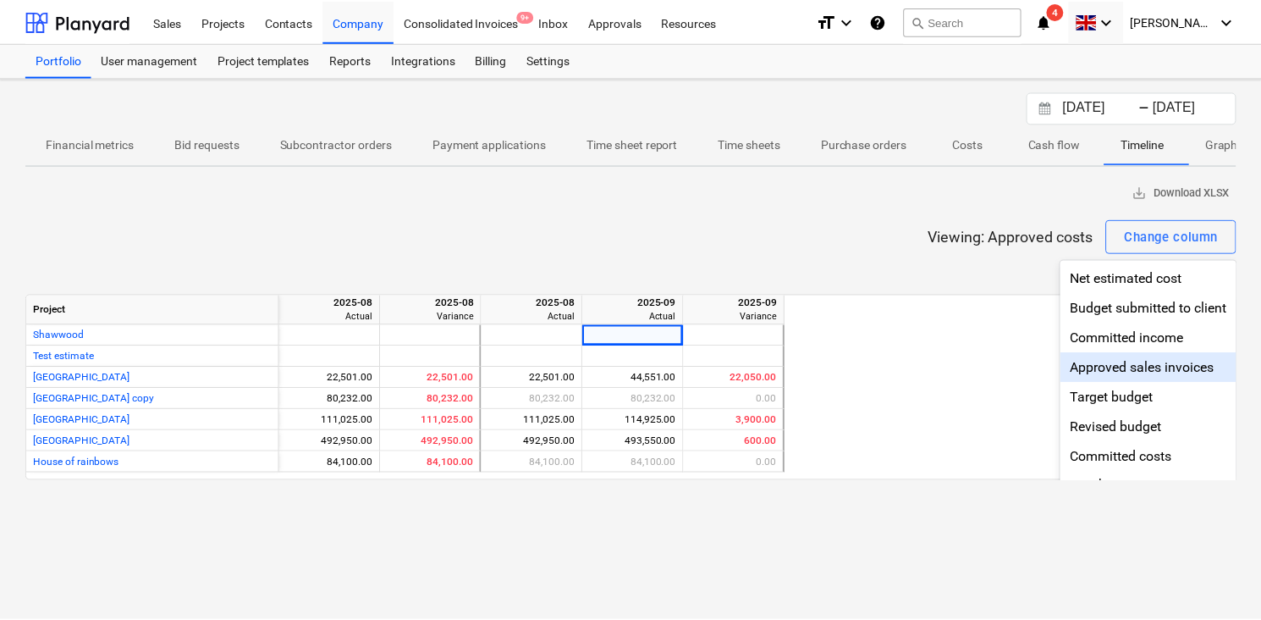
scroll to position [186, 0]
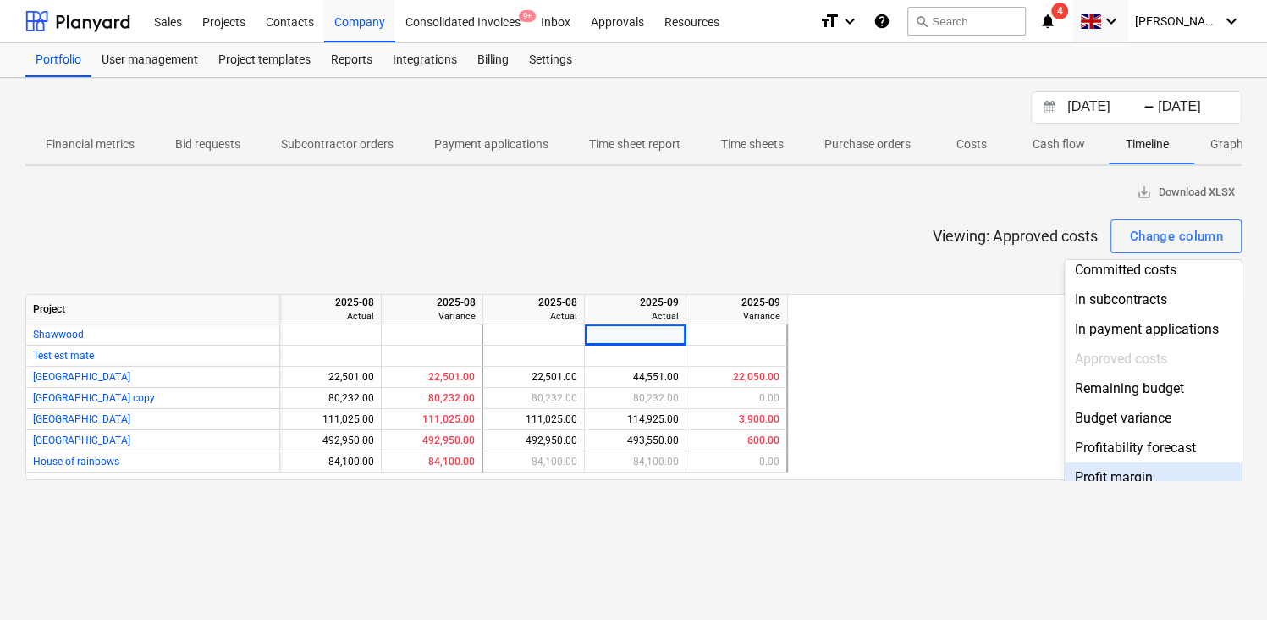
click at [1093, 462] on div "Profit margin" at bounding box center [1153, 477] width 177 height 30
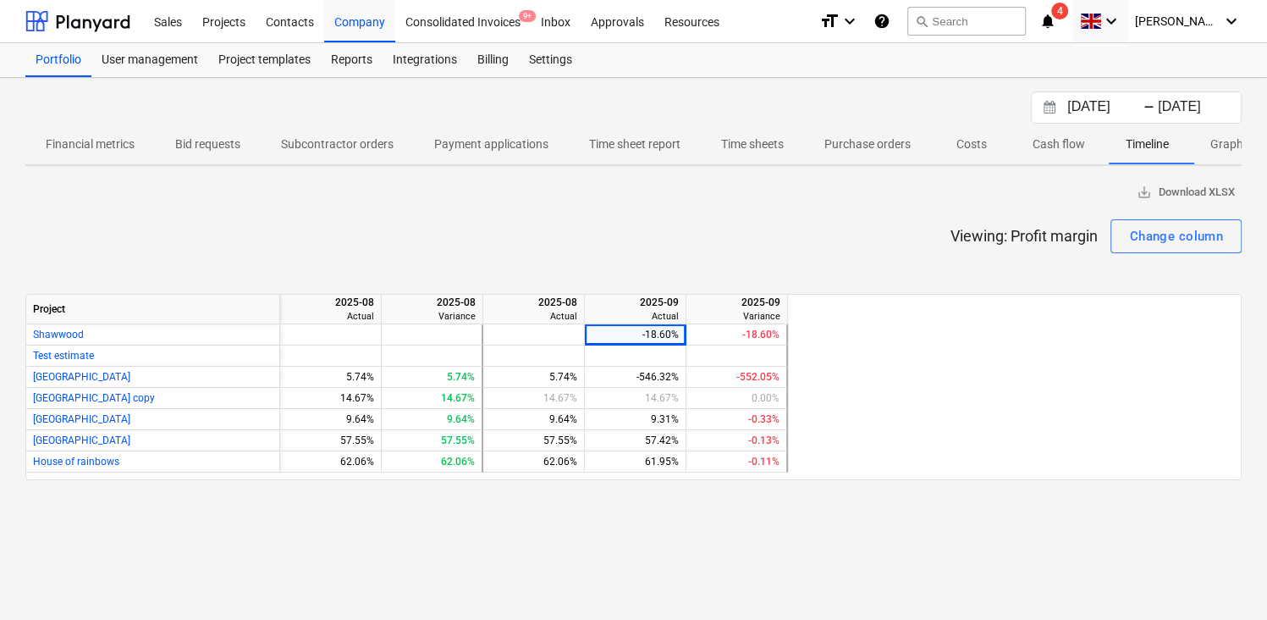
click at [700, 195] on div "save_alt Download XLSX" at bounding box center [633, 192] width 1216 height 26
drag, startPoint x: 736, startPoint y: 372, endPoint x: 774, endPoint y: 372, distance: 38.1
click at [774, 372] on div "-552.05%" at bounding box center [736, 376] width 86 height 21
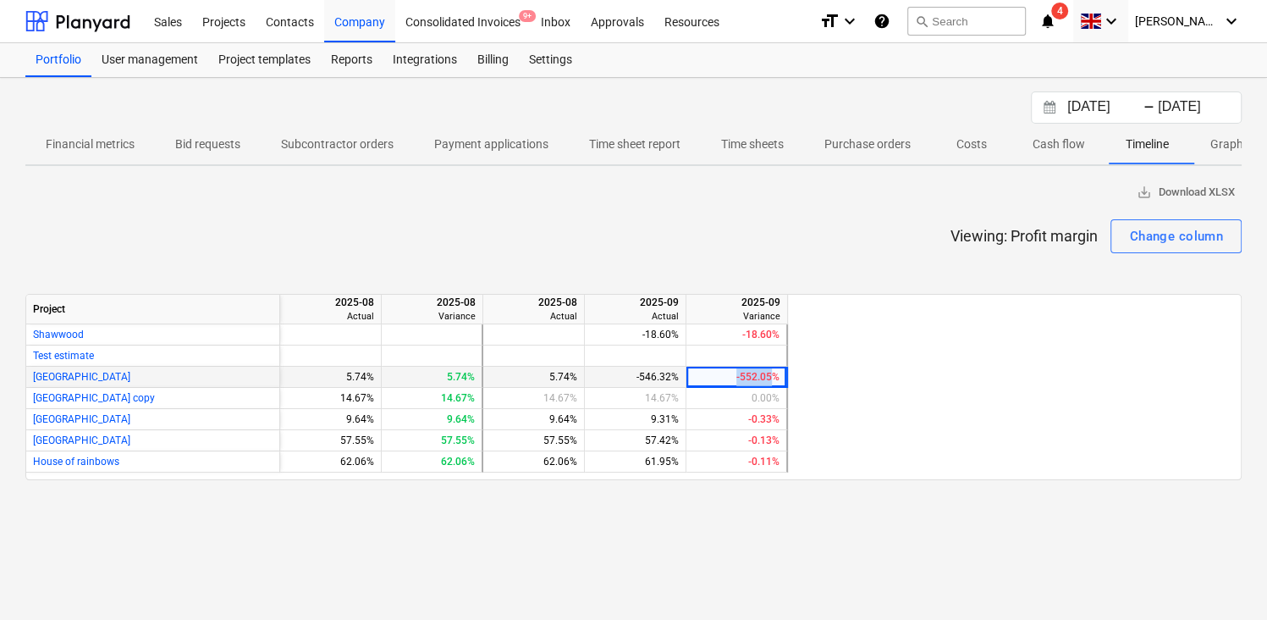
click at [774, 372] on div "-552.05%" at bounding box center [736, 376] width 86 height 21
click at [221, 16] on div "Projects" at bounding box center [223, 20] width 63 height 43
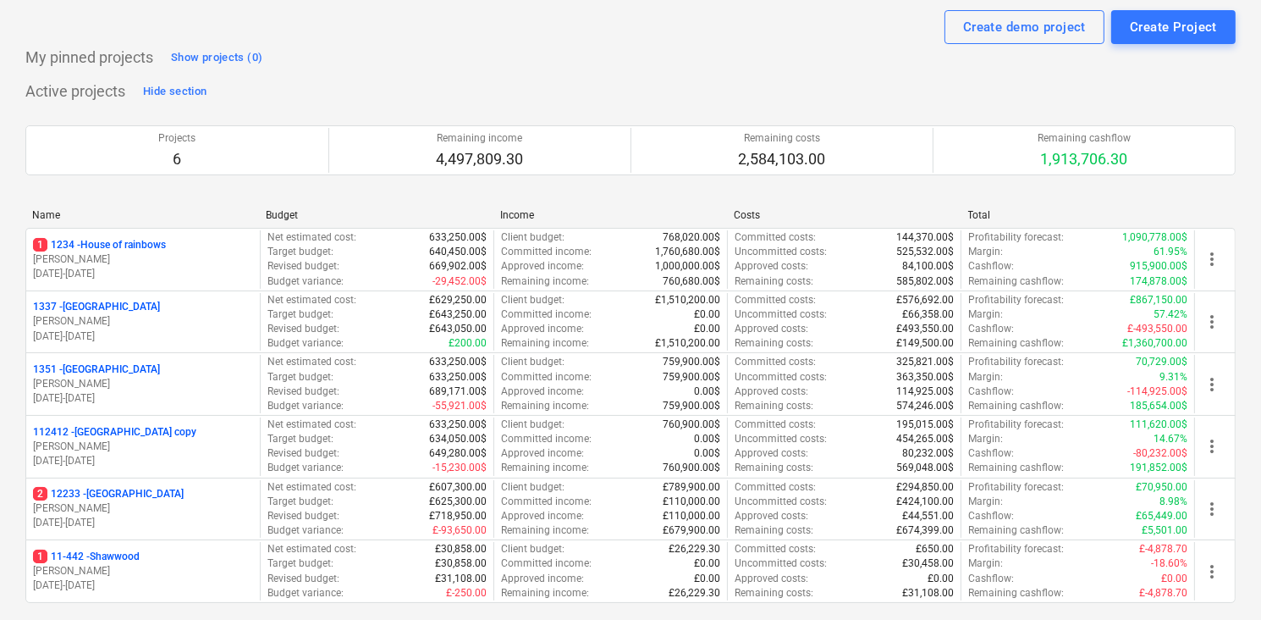
scroll to position [60, 0]
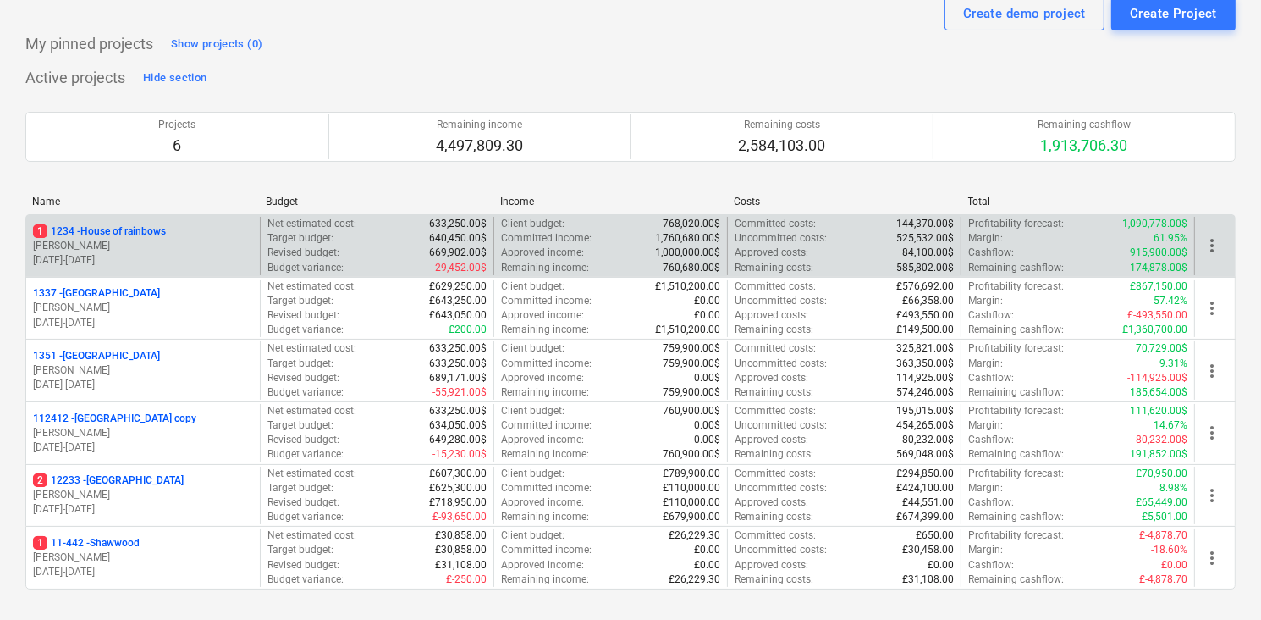
click at [207, 250] on p "[PERSON_NAME]" at bounding box center [143, 246] width 220 height 14
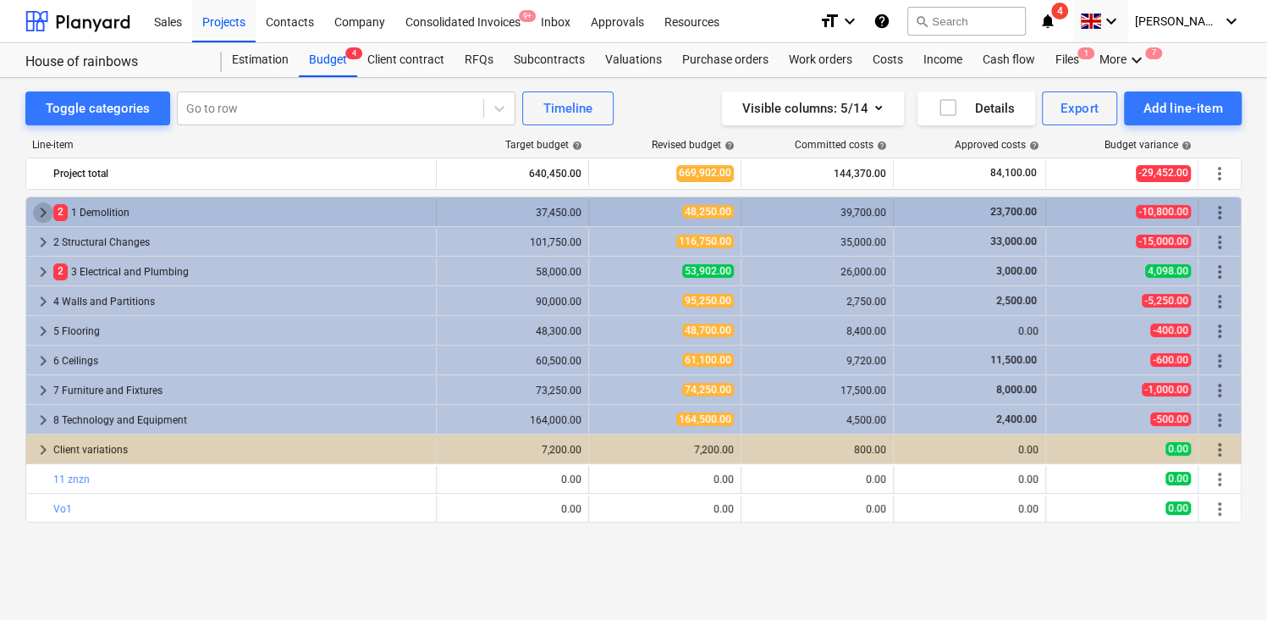
click at [42, 208] on span "keyboard_arrow_right" at bounding box center [43, 212] width 20 height 20
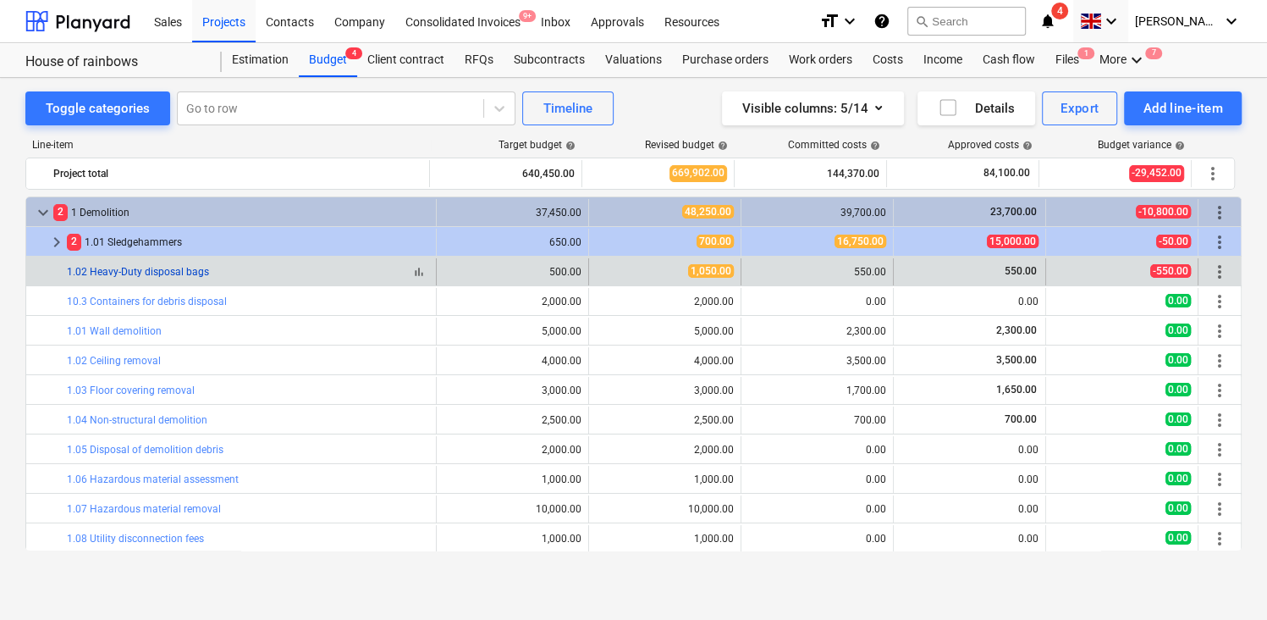
click at [118, 271] on link "1.02 Heavy-Duty disposal bags" at bounding box center [138, 272] width 142 height 12
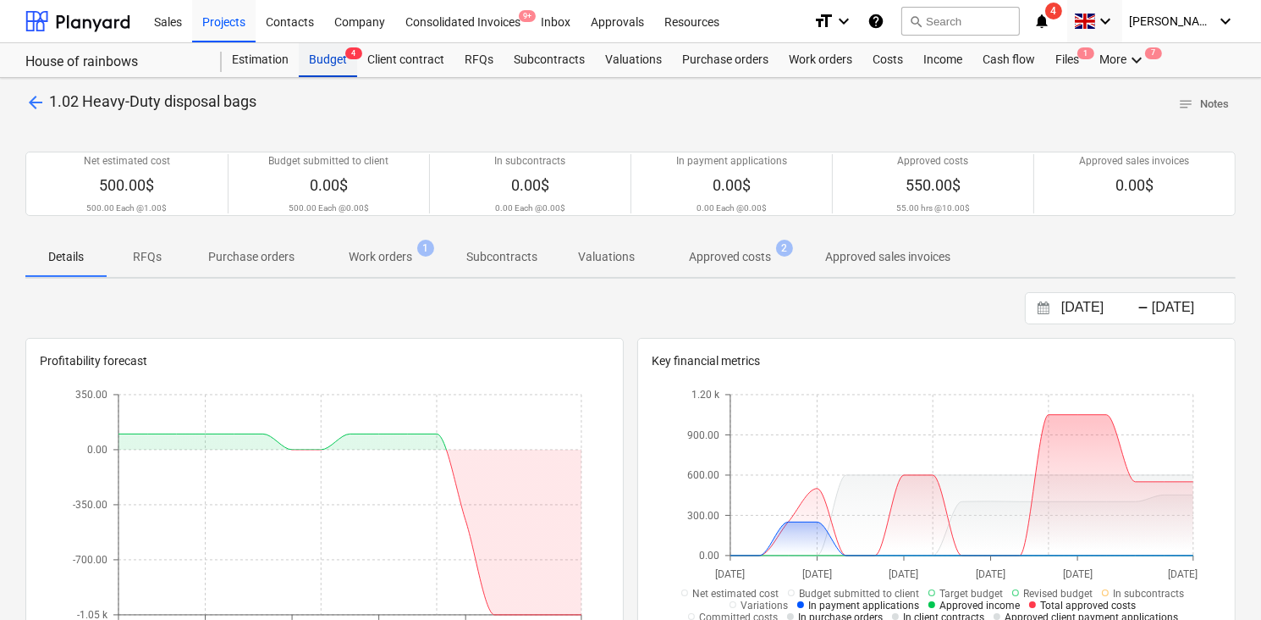
click at [330, 60] on div "Budget 4" at bounding box center [328, 60] width 58 height 34
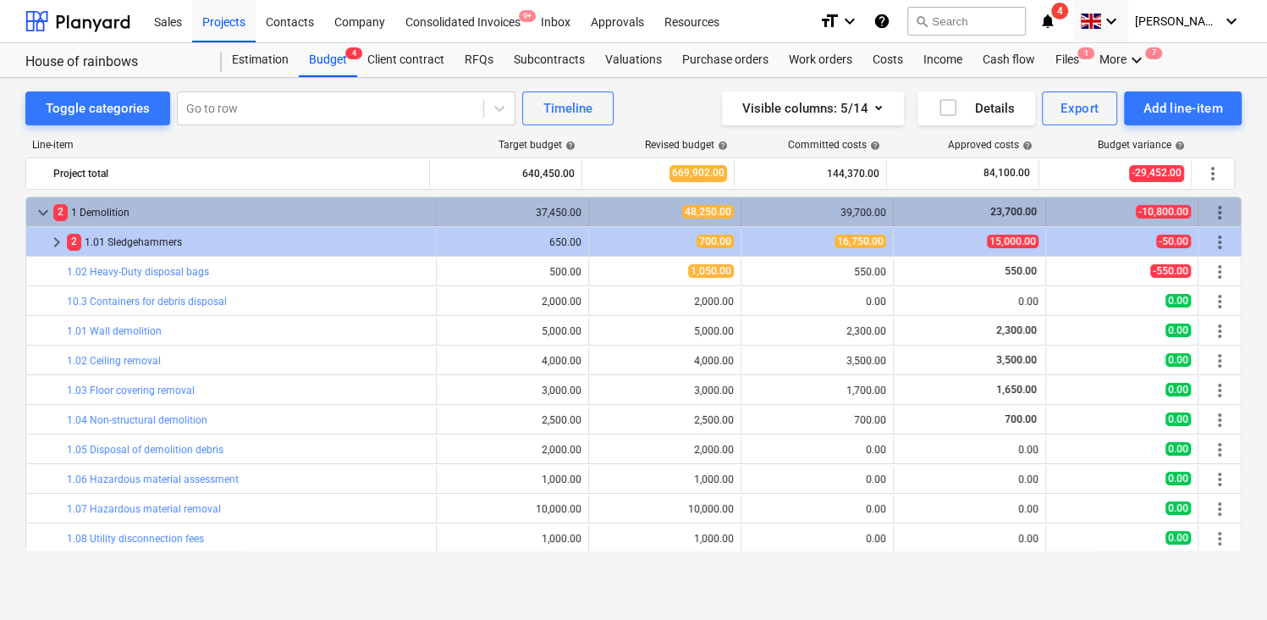
click at [42, 217] on span "keyboard_arrow_down" at bounding box center [43, 212] width 20 height 20
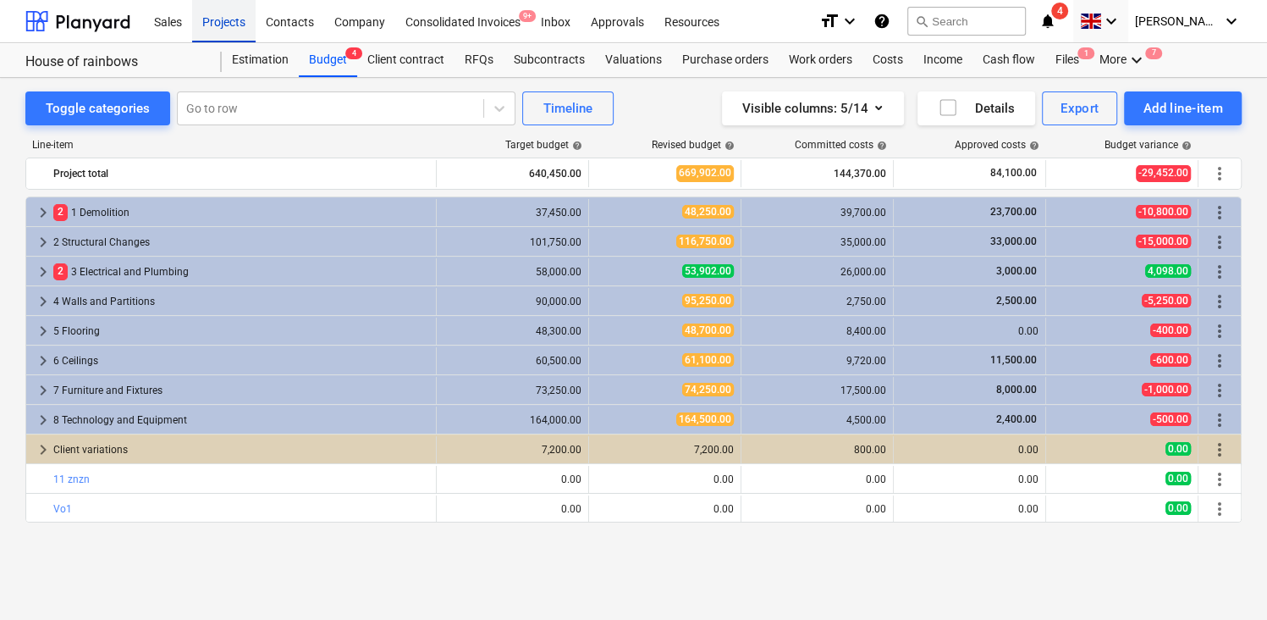
click at [210, 19] on div "Projects" at bounding box center [223, 20] width 63 height 43
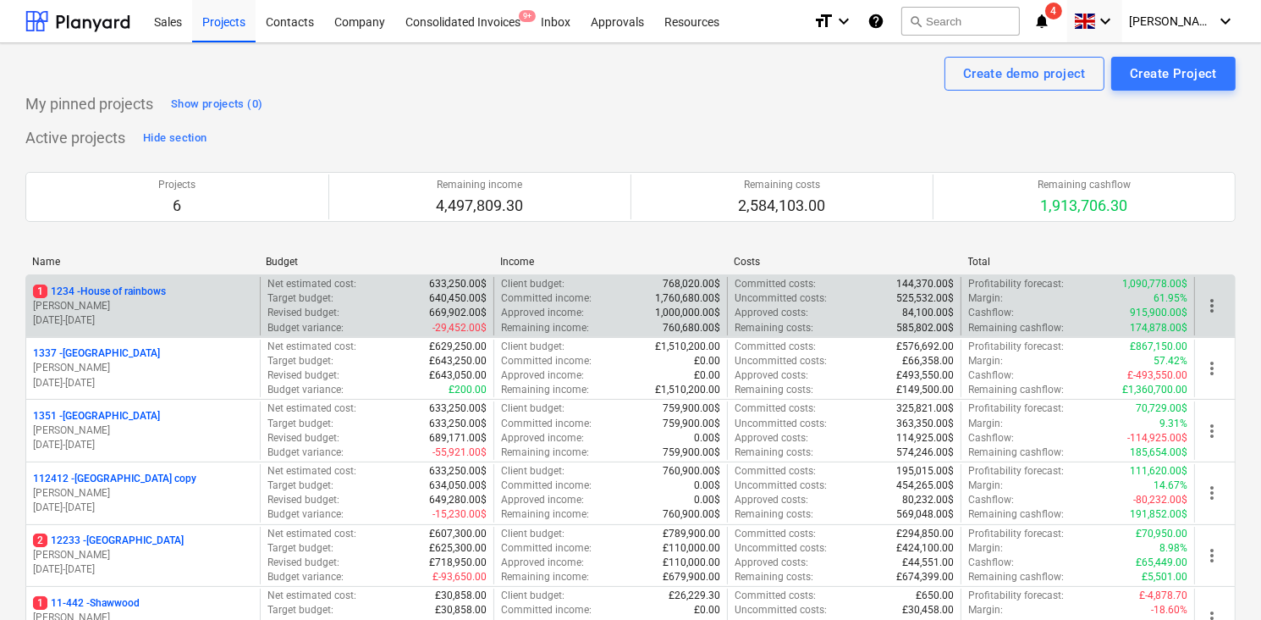
click at [206, 300] on p "[PERSON_NAME]" at bounding box center [143, 306] width 220 height 14
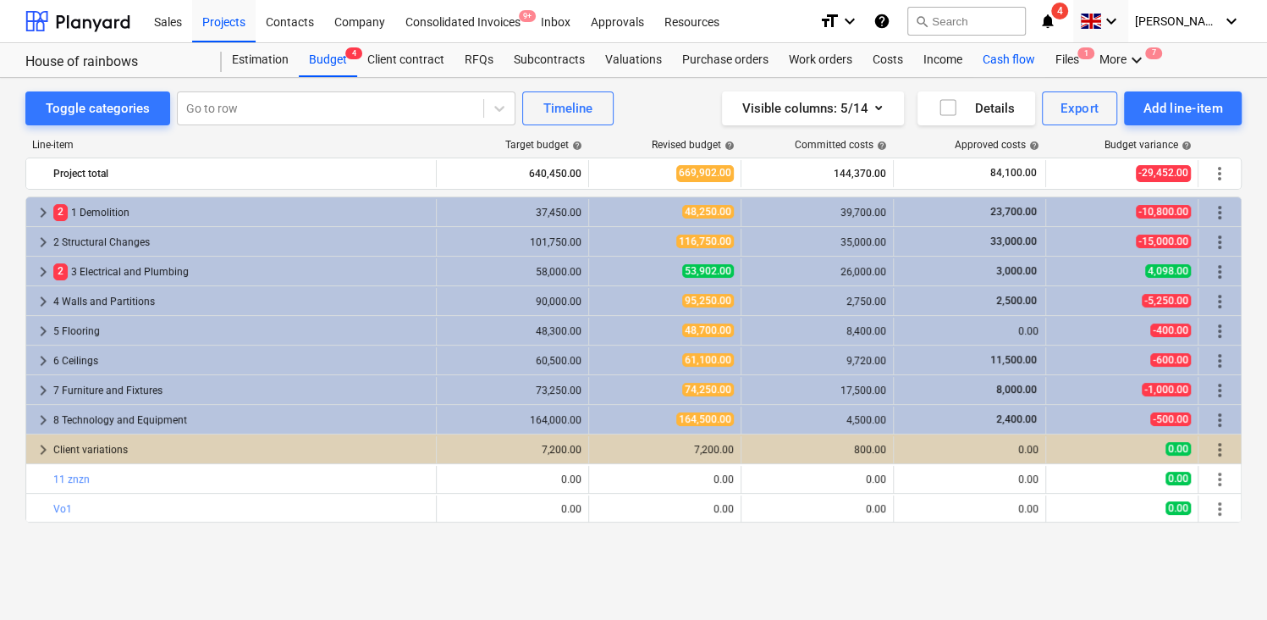
click at [986, 65] on div "Cash flow" at bounding box center [1008, 60] width 73 height 34
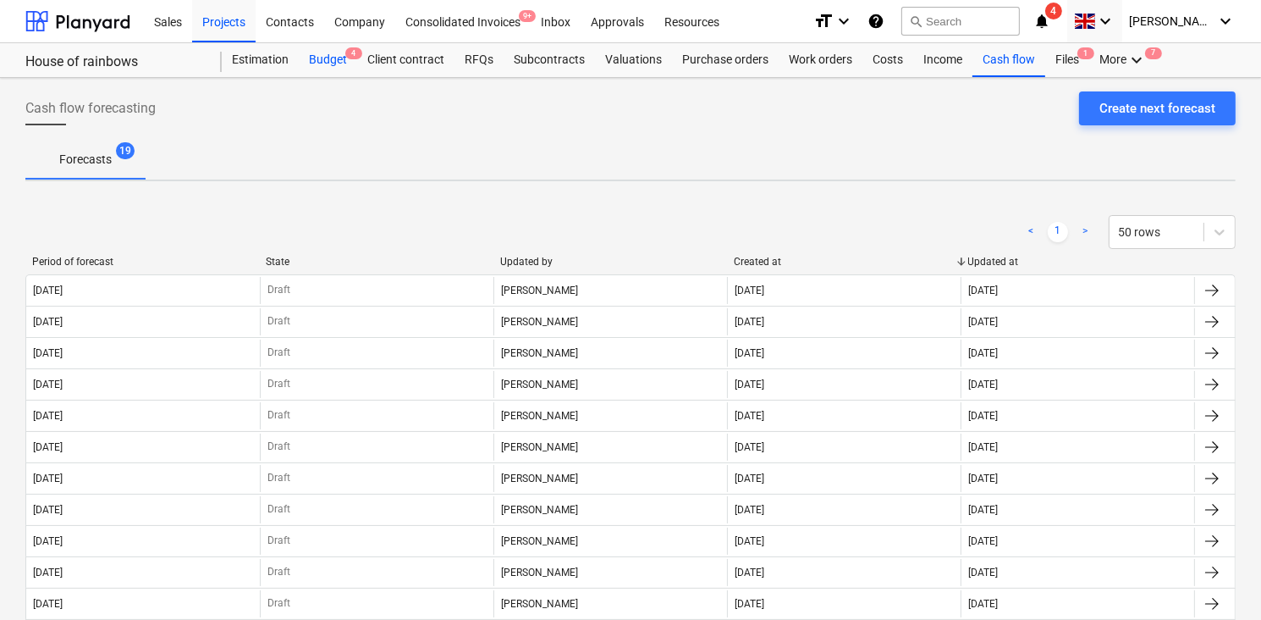
click at [332, 68] on div "Budget 4" at bounding box center [328, 60] width 58 height 34
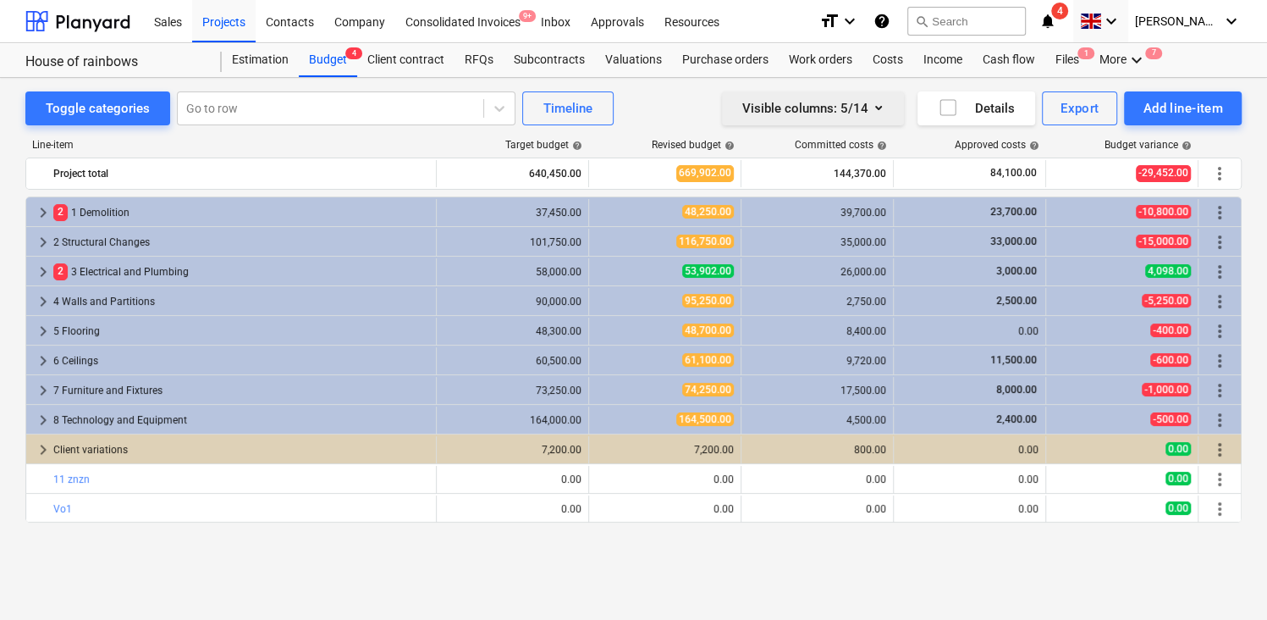
click at [868, 106] on icon "button" at bounding box center [878, 107] width 20 height 20
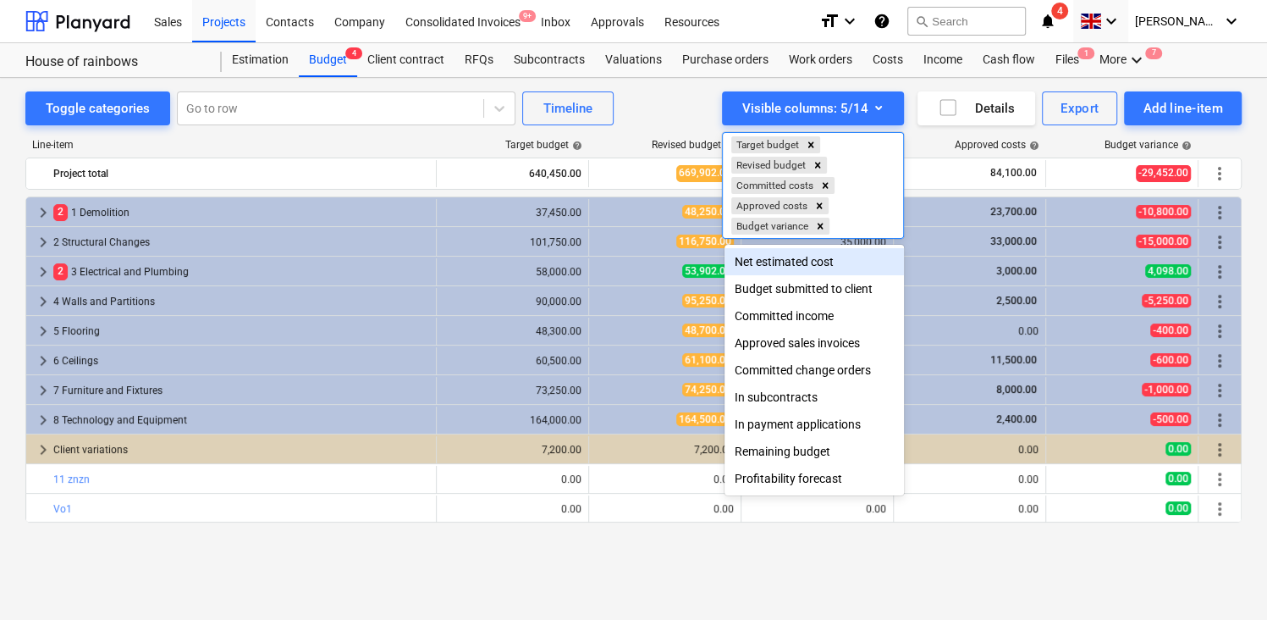
click at [780, 265] on div "Net estimated cost" at bounding box center [813, 261] width 179 height 27
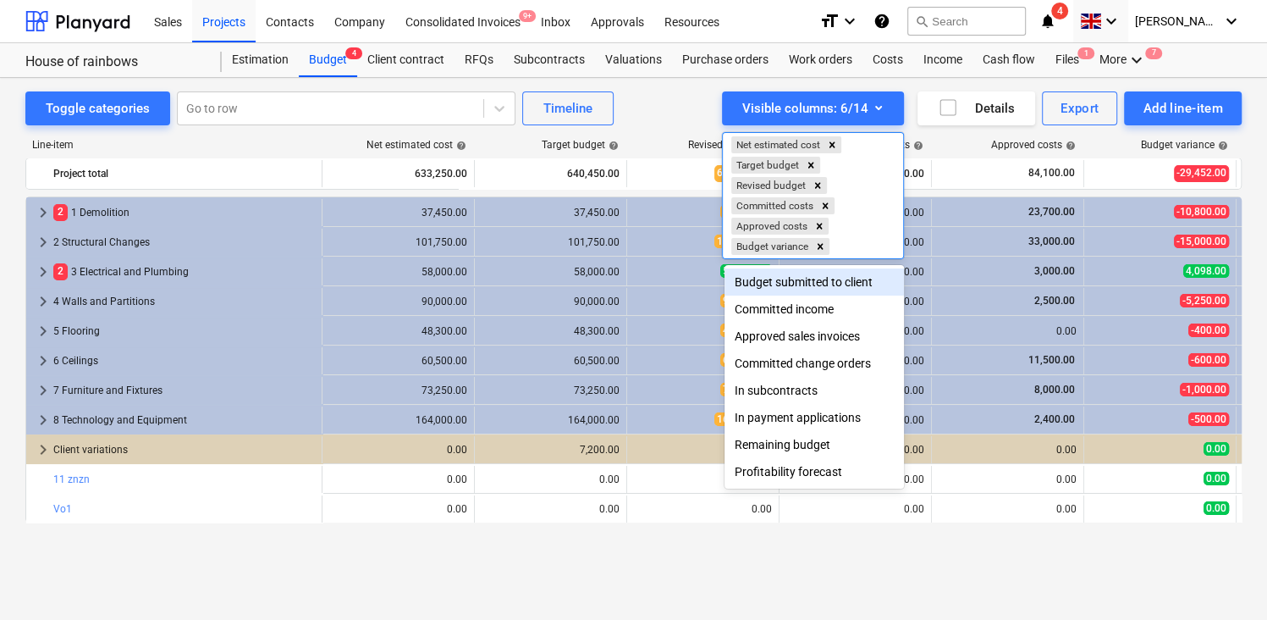
click at [516, 143] on div at bounding box center [633, 310] width 1267 height 620
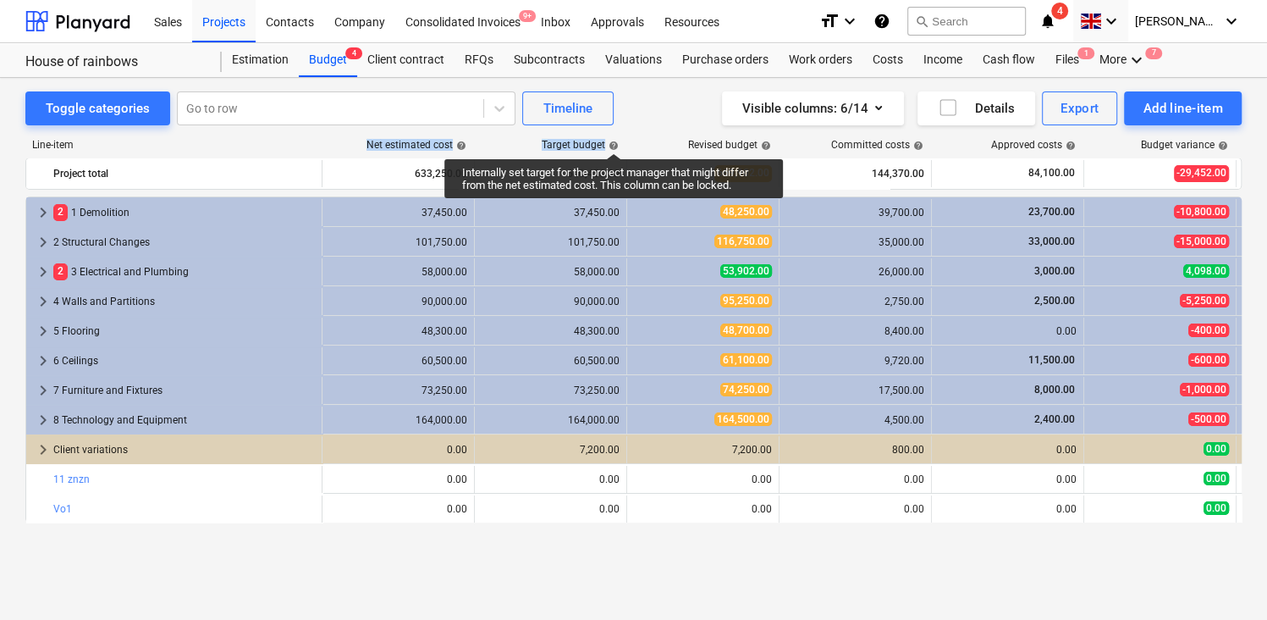
drag, startPoint x: 358, startPoint y: 144, endPoint x: 615, endPoint y: 139, distance: 257.3
click at [615, 139] on div "Line-item Net estimated cost help Target budget help Revised budget help Commit…" at bounding box center [633, 148] width 1216 height 19
click at [615, 139] on div "Target budget help" at bounding box center [580, 145] width 77 height 12
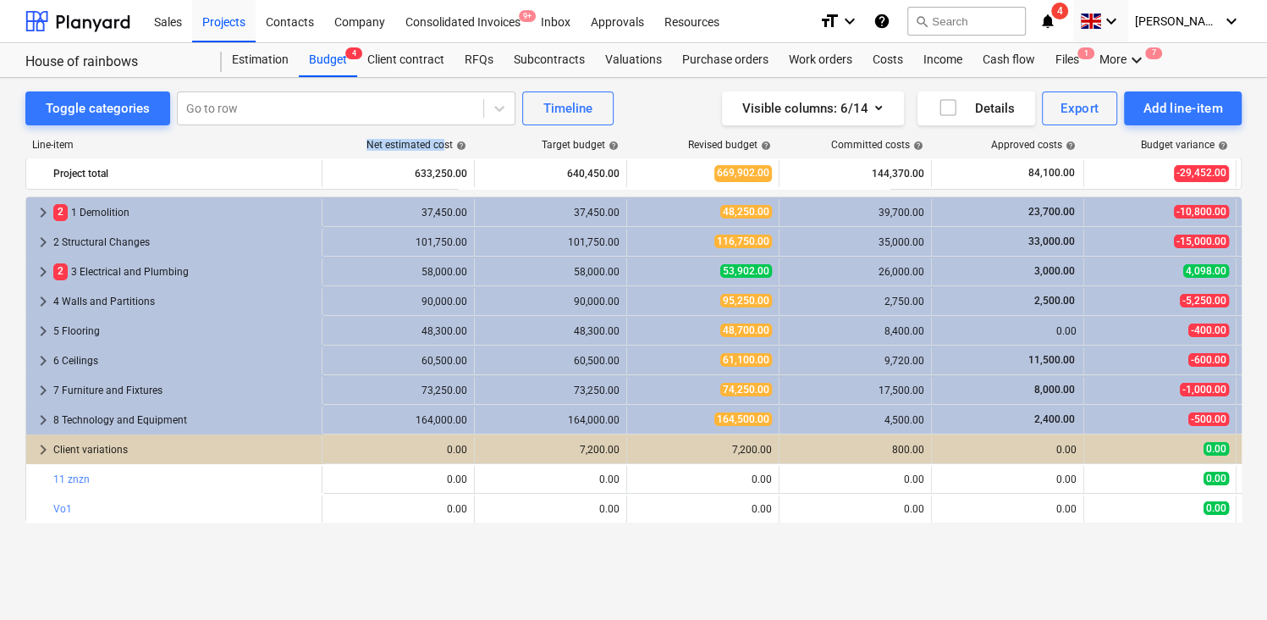
drag, startPoint x: 365, startPoint y: 145, endPoint x: 447, endPoint y: 143, distance: 82.1
click at [447, 143] on div "Net estimated cost help" at bounding box center [398, 145] width 152 height 12
click at [497, 146] on div "Target budget help" at bounding box center [550, 145] width 152 height 12
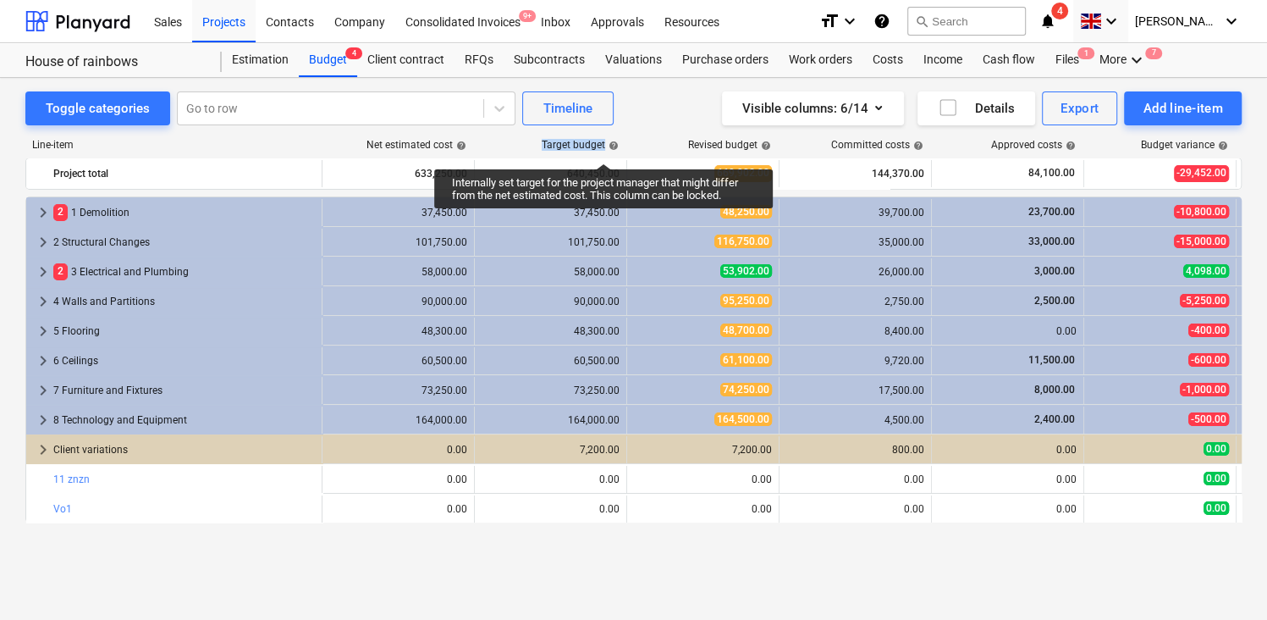
drag, startPoint x: 543, startPoint y: 145, endPoint x: 602, endPoint y: 142, distance: 59.3
click at [602, 142] on div "Target budget help" at bounding box center [580, 145] width 77 height 12
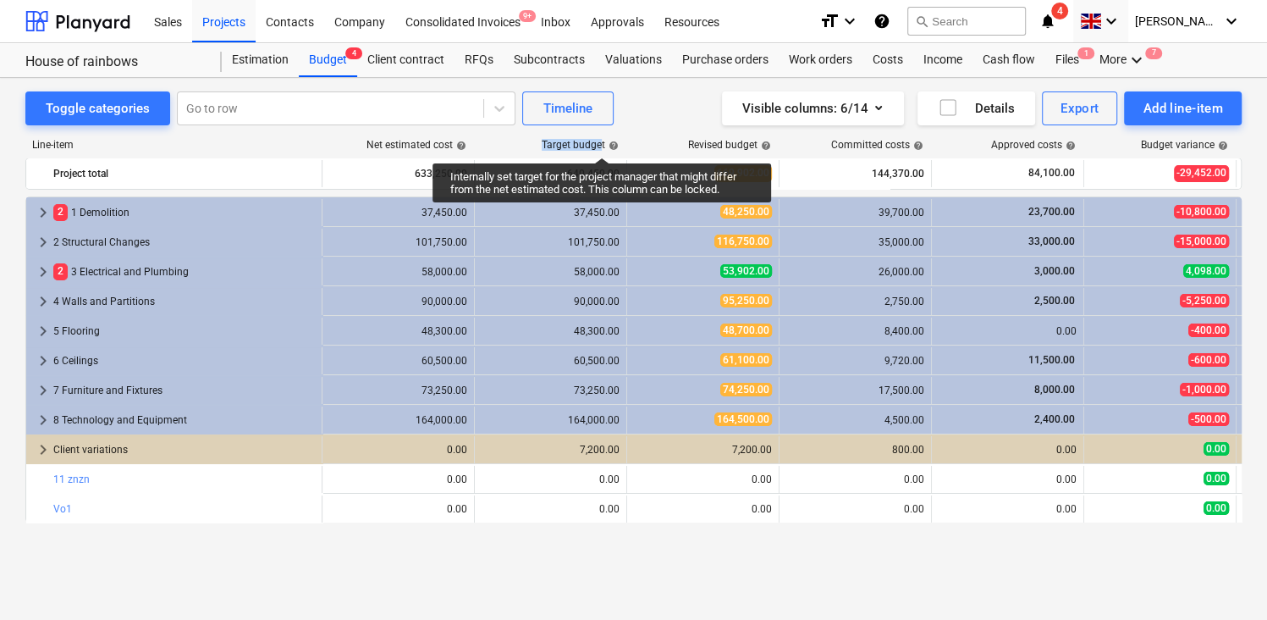
click at [602, 142] on div "Target budget help" at bounding box center [580, 145] width 77 height 12
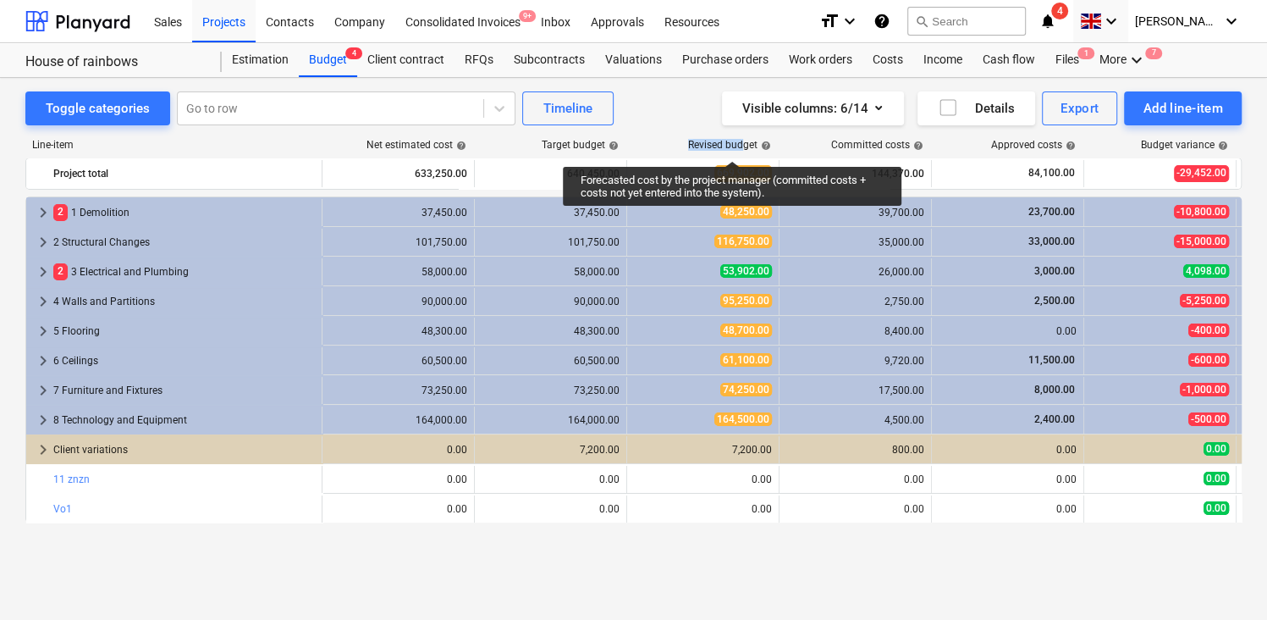
drag, startPoint x: 686, startPoint y: 146, endPoint x: 743, endPoint y: 146, distance: 56.7
click at [743, 146] on div "Revised budget help" at bounding box center [702, 145] width 152 height 12
click at [743, 146] on div "Revised budget help" at bounding box center [729, 145] width 83 height 12
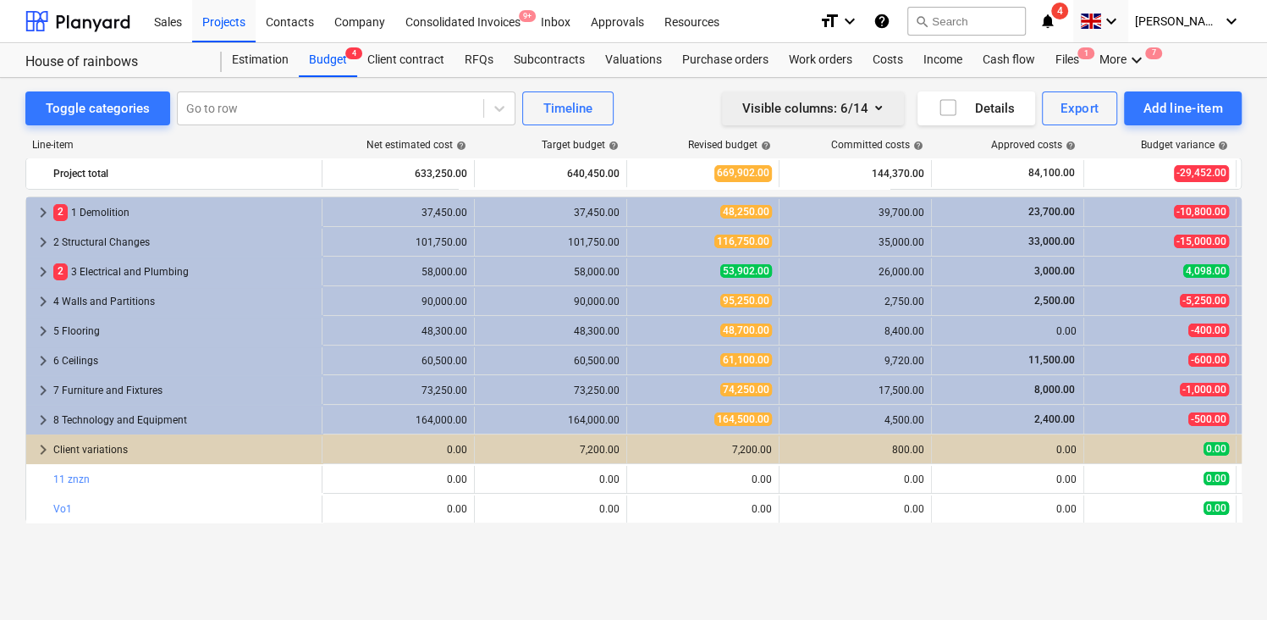
click at [876, 107] on icon "button" at bounding box center [878, 108] width 7 height 4
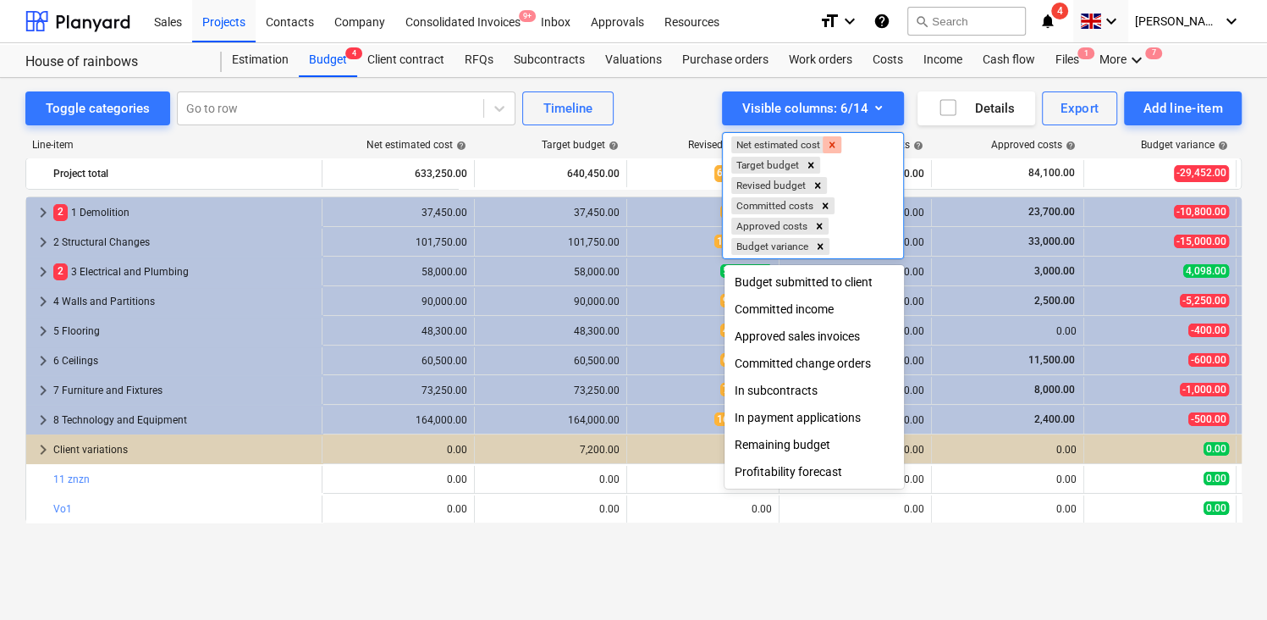
click at [829, 145] on div "Remove Net estimated cost" at bounding box center [832, 144] width 19 height 17
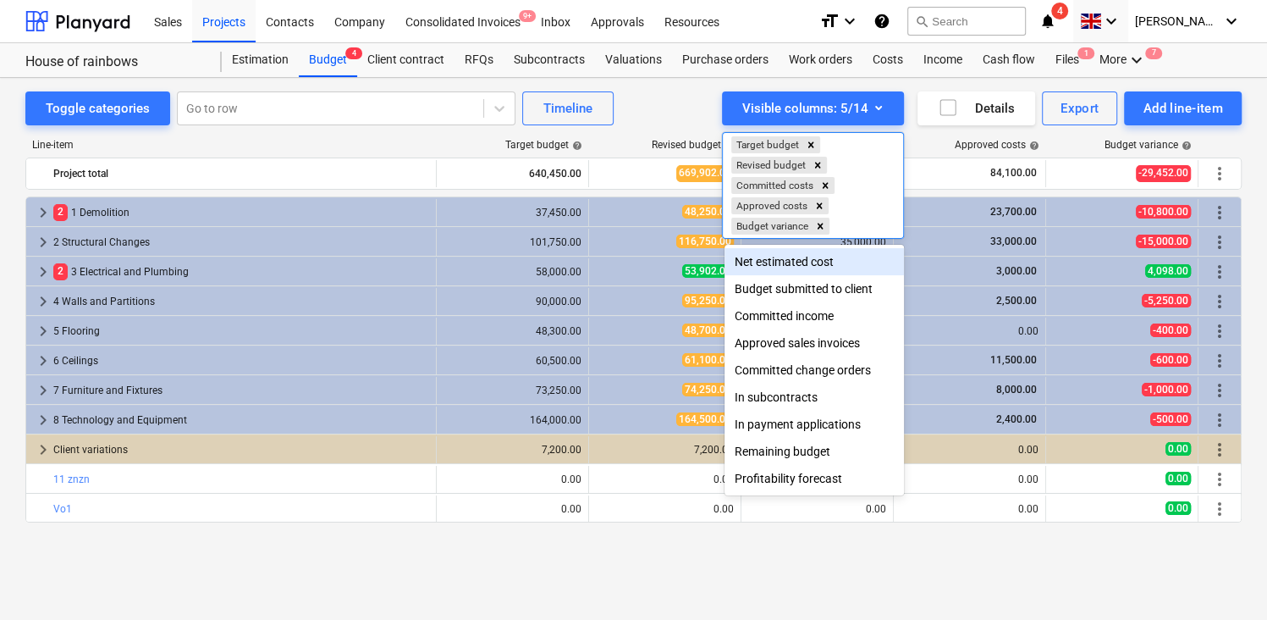
click at [712, 132] on div at bounding box center [633, 310] width 1267 height 620
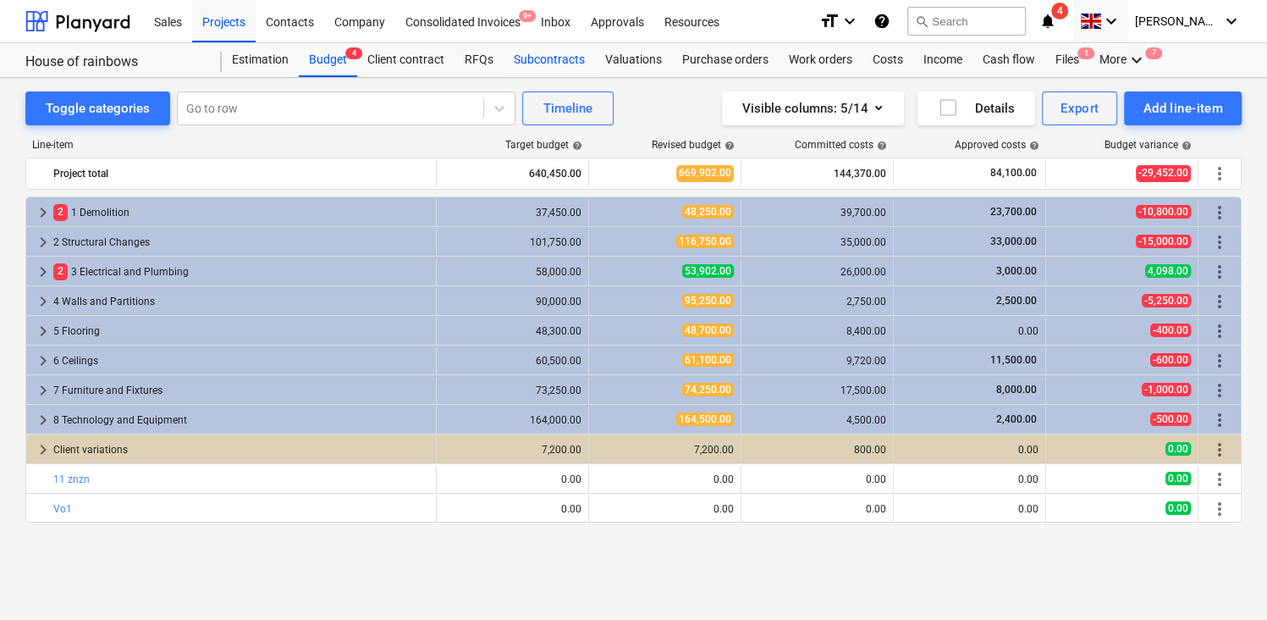
click at [548, 58] on div "Subcontracts" at bounding box center [549, 60] width 91 height 34
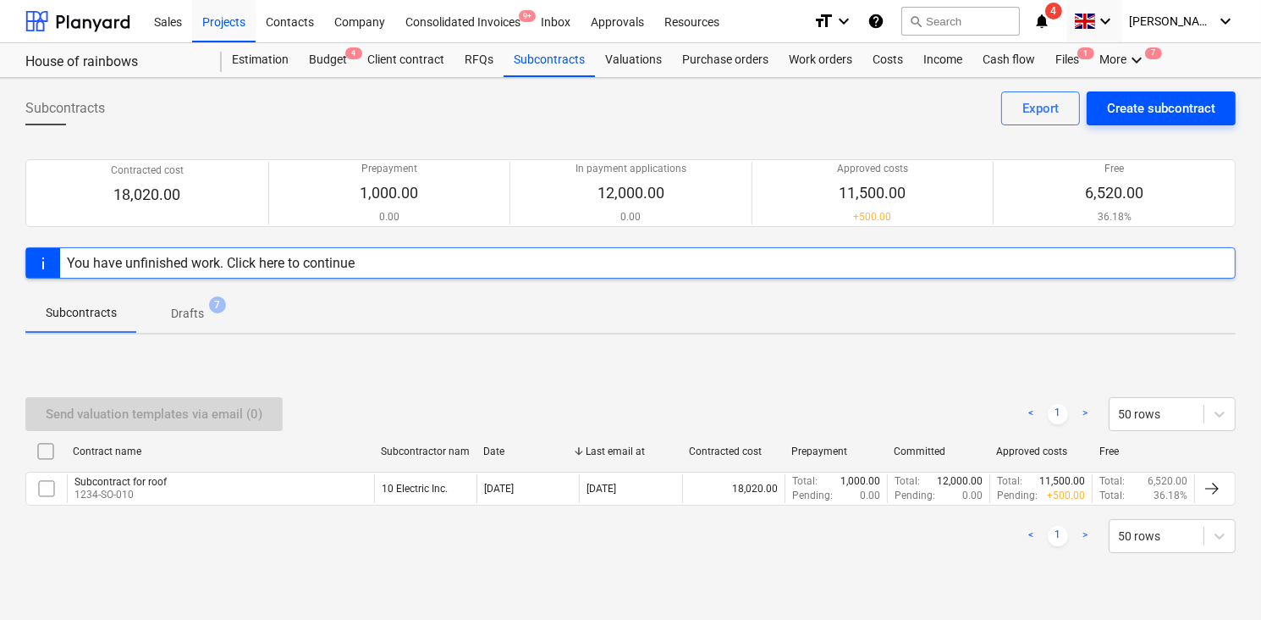
click at [1152, 113] on div "Create subcontract" at bounding box center [1161, 108] width 108 height 22
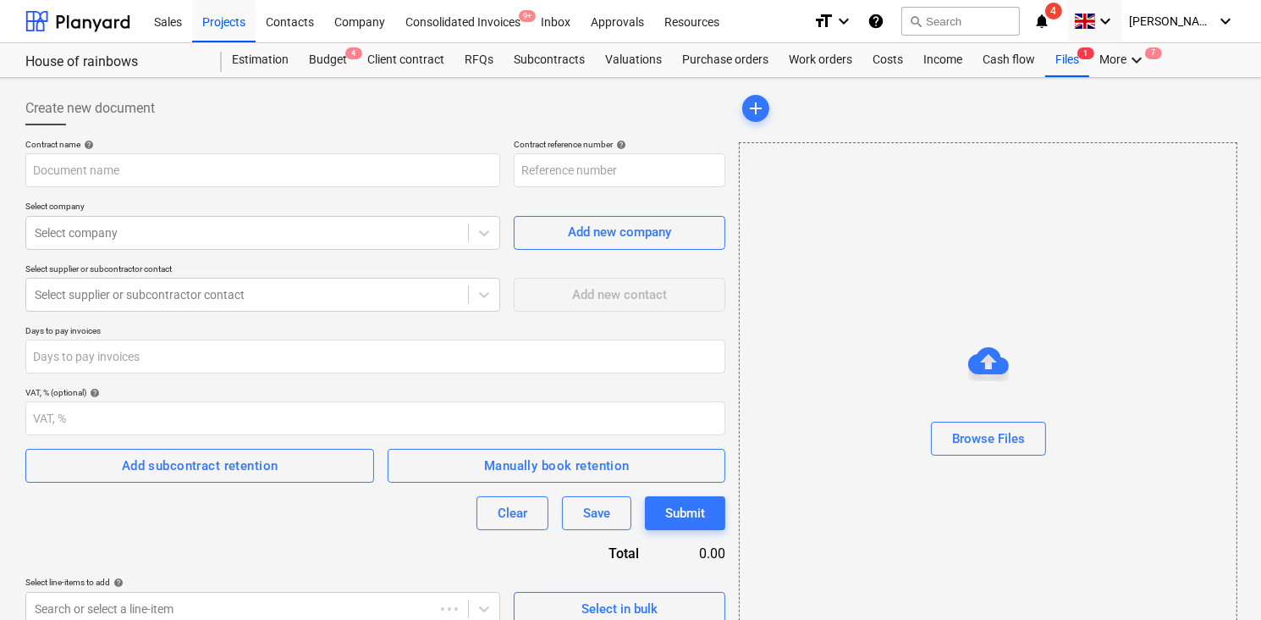
type input "1234-SO-019"
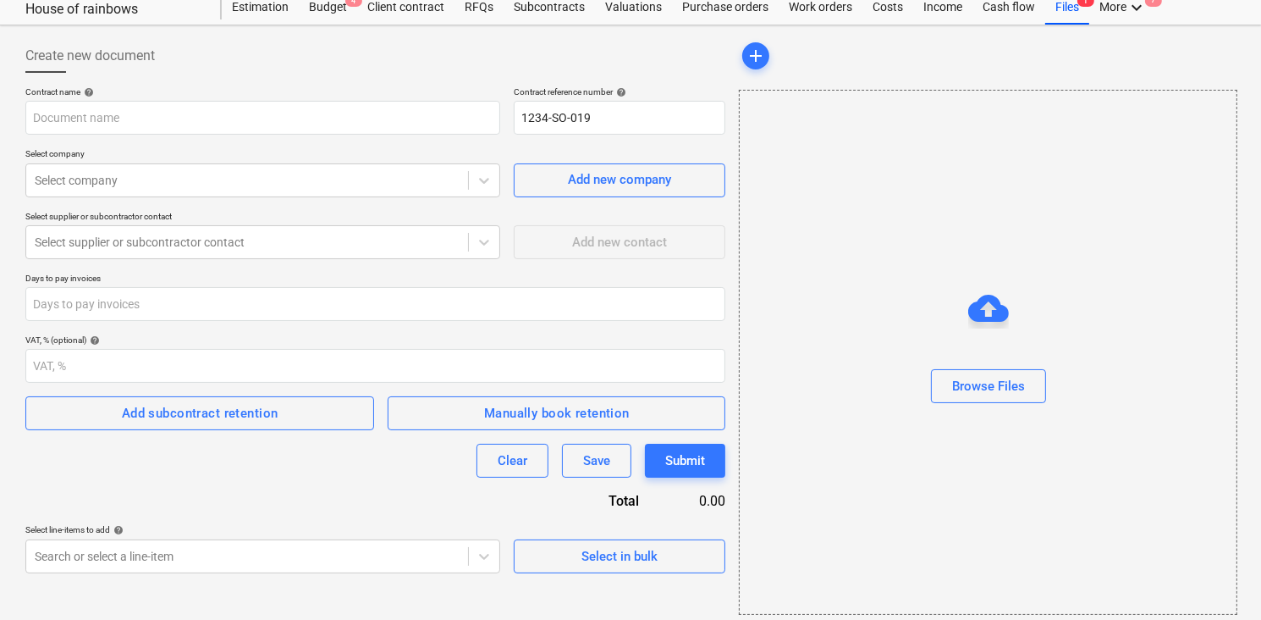
scroll to position [59, 0]
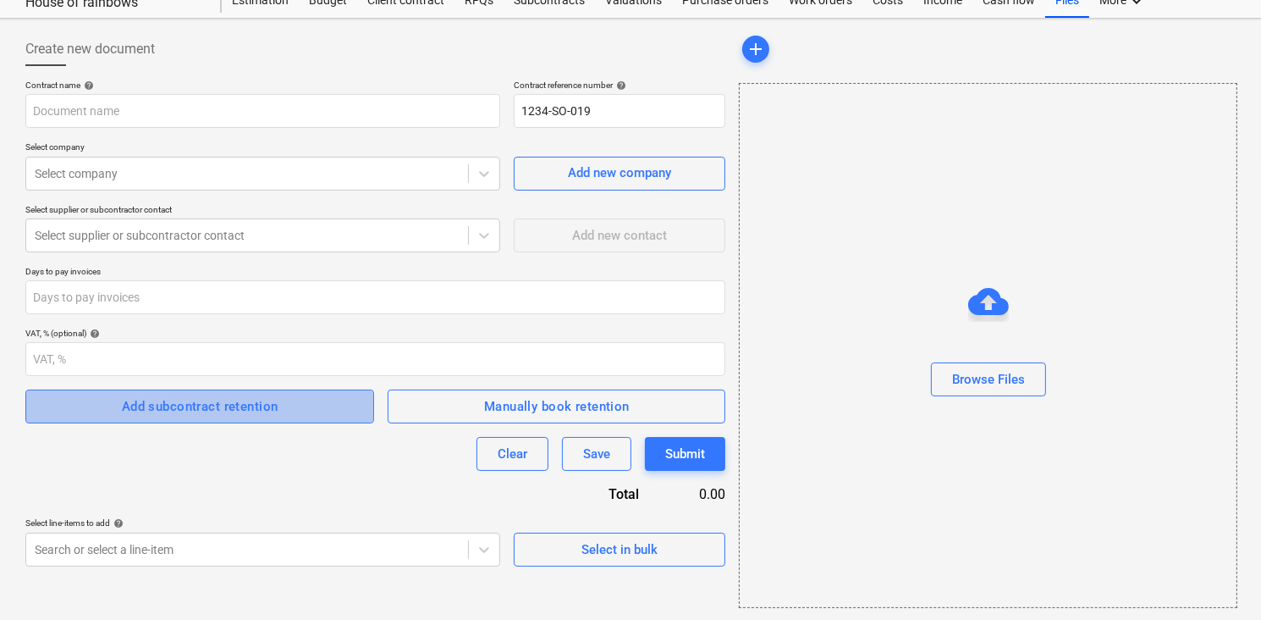
click at [292, 405] on span "Add subcontract retention" at bounding box center [199, 406] width 311 height 22
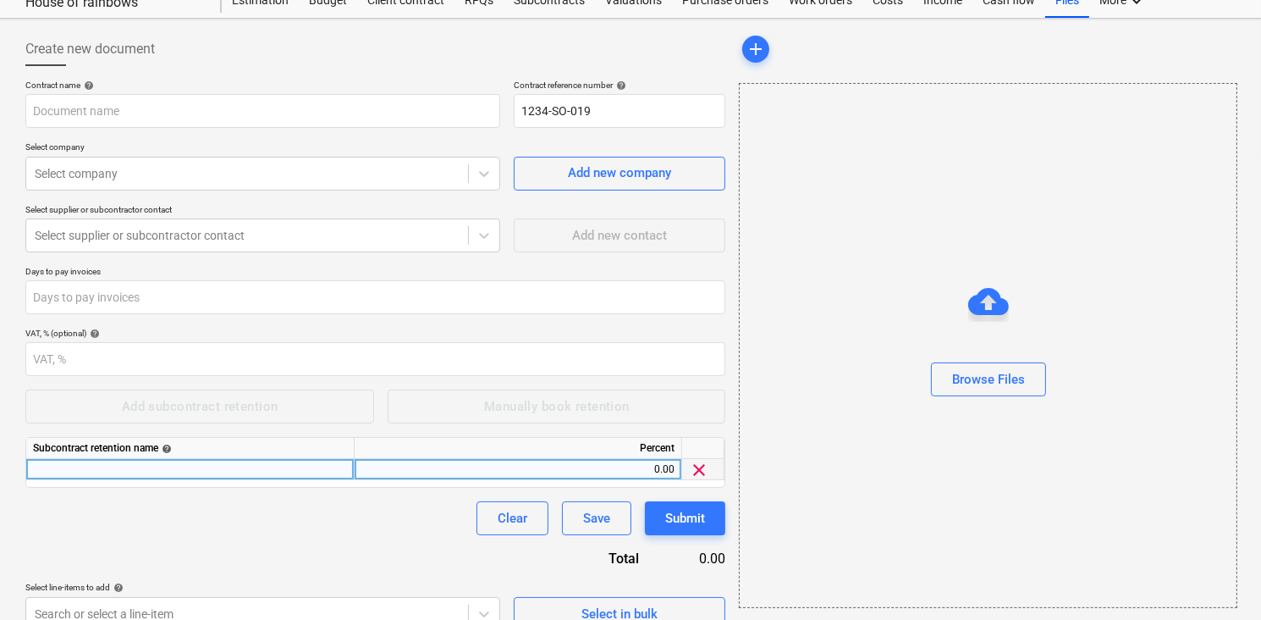
click at [202, 469] on div at bounding box center [190, 469] width 328 height 21
type input "T"
type input "Retention"
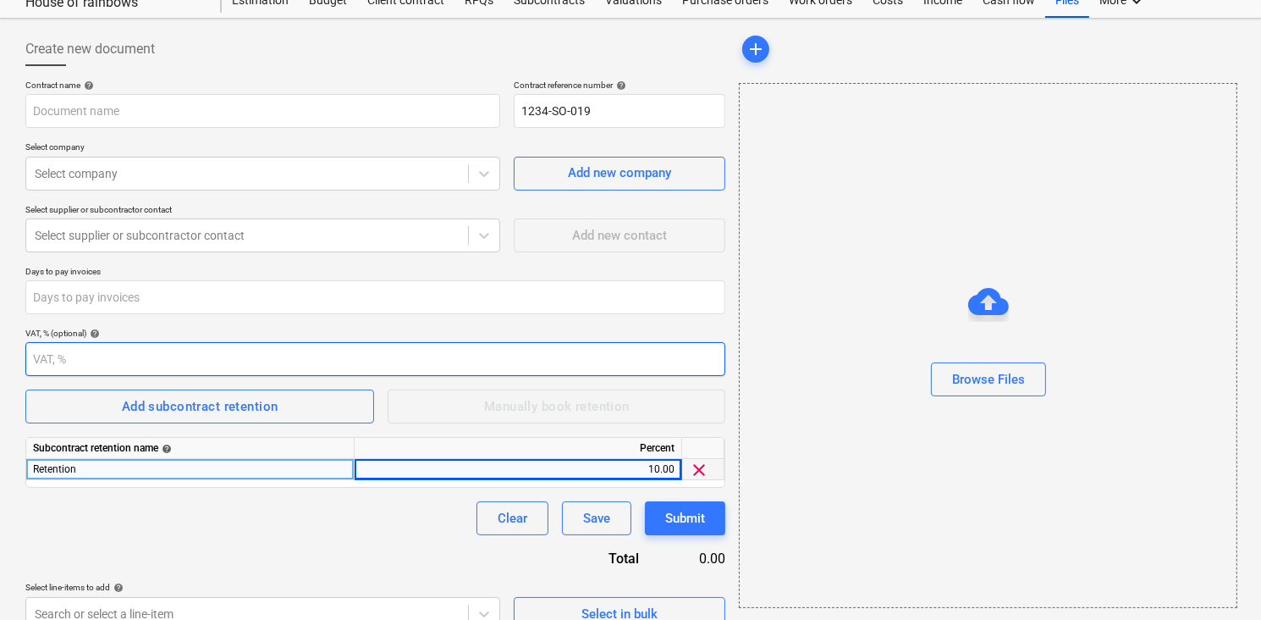
scroll to position [0, 0]
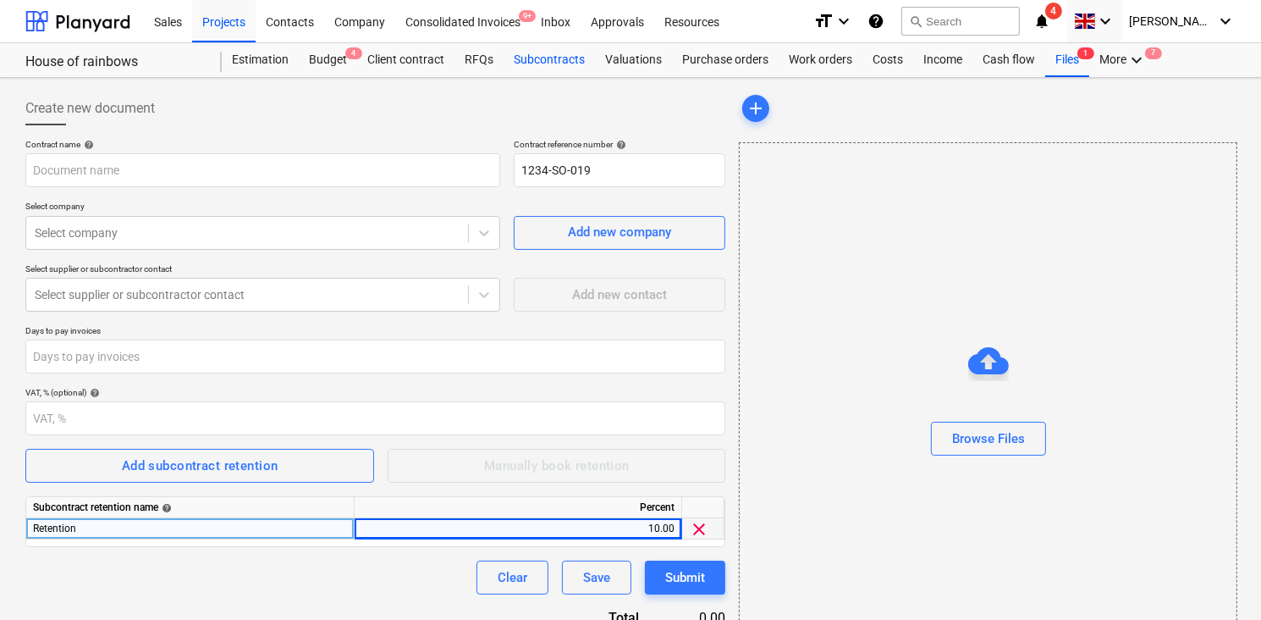
click at [568, 59] on div "Subcontracts" at bounding box center [549, 60] width 91 height 34
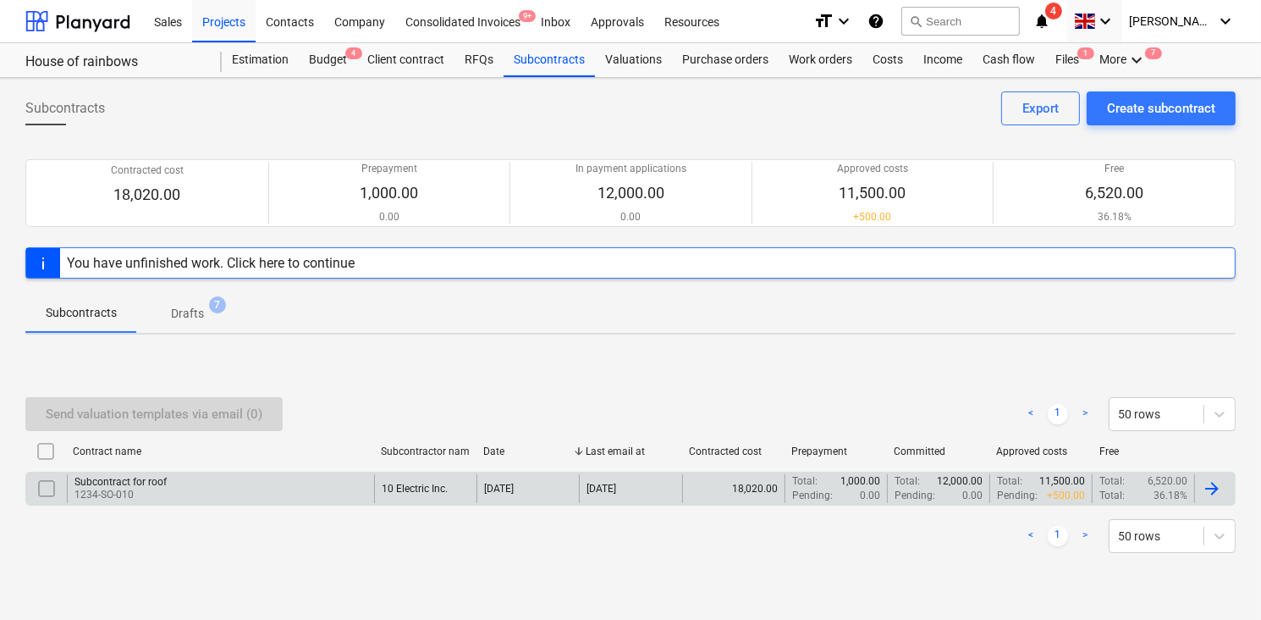
scroll to position [7, 0]
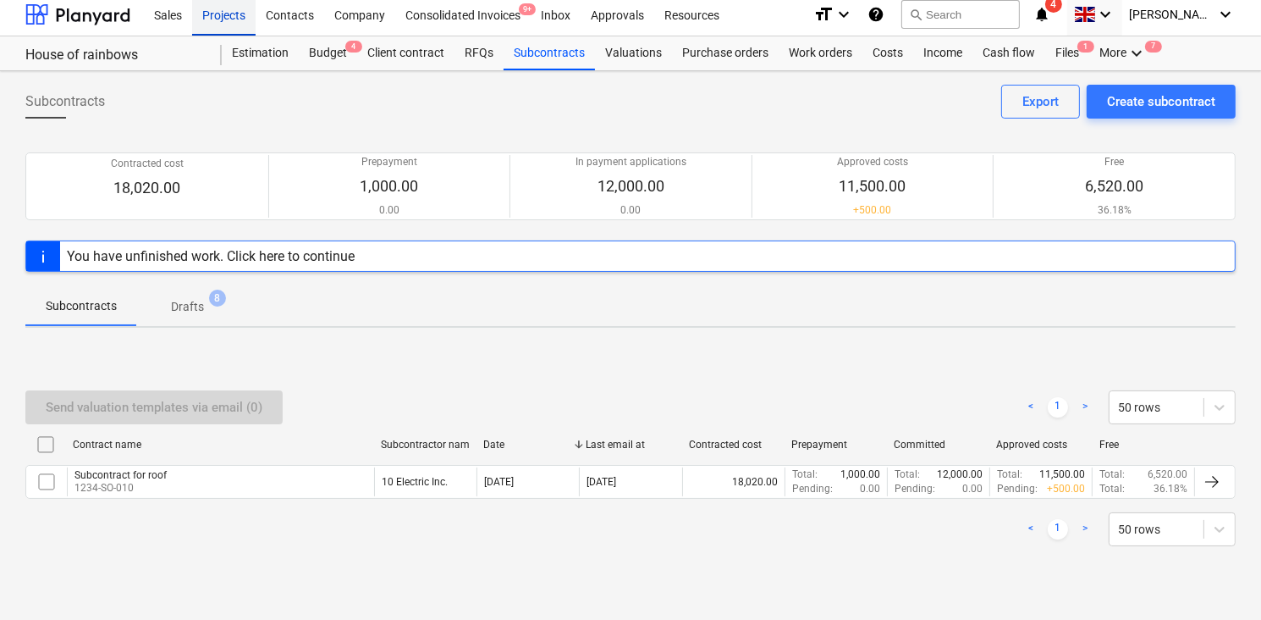
click at [244, 13] on div "Projects" at bounding box center [223, 13] width 63 height 43
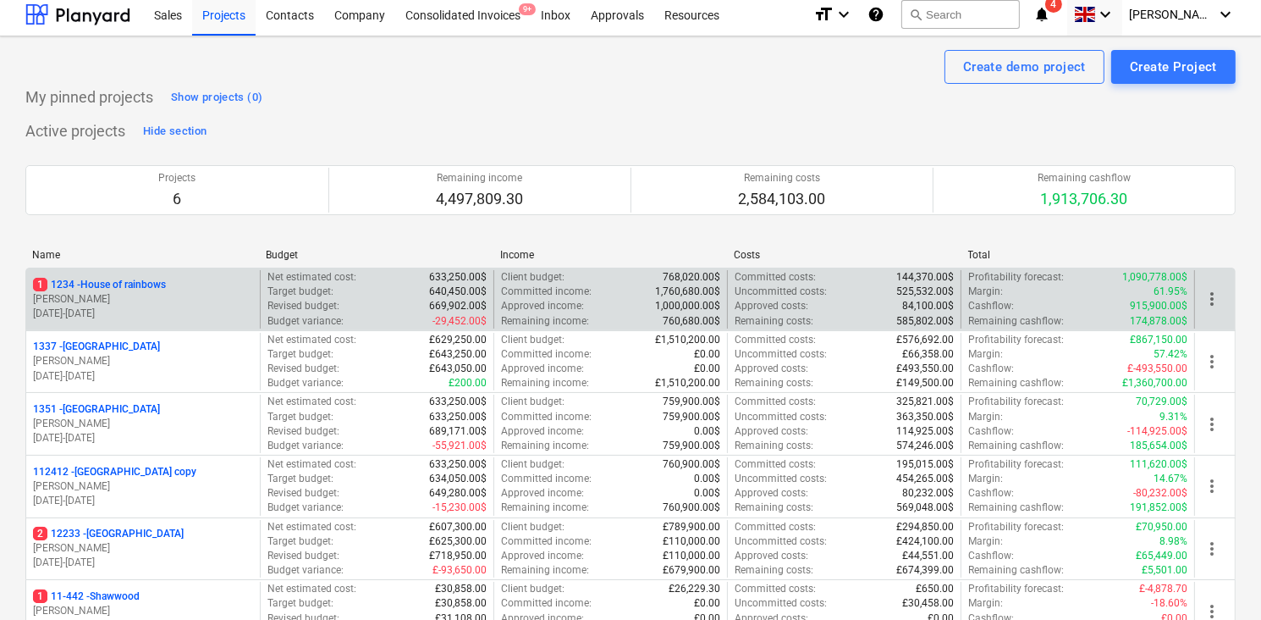
click at [146, 303] on p "[PERSON_NAME]" at bounding box center [143, 299] width 220 height 14
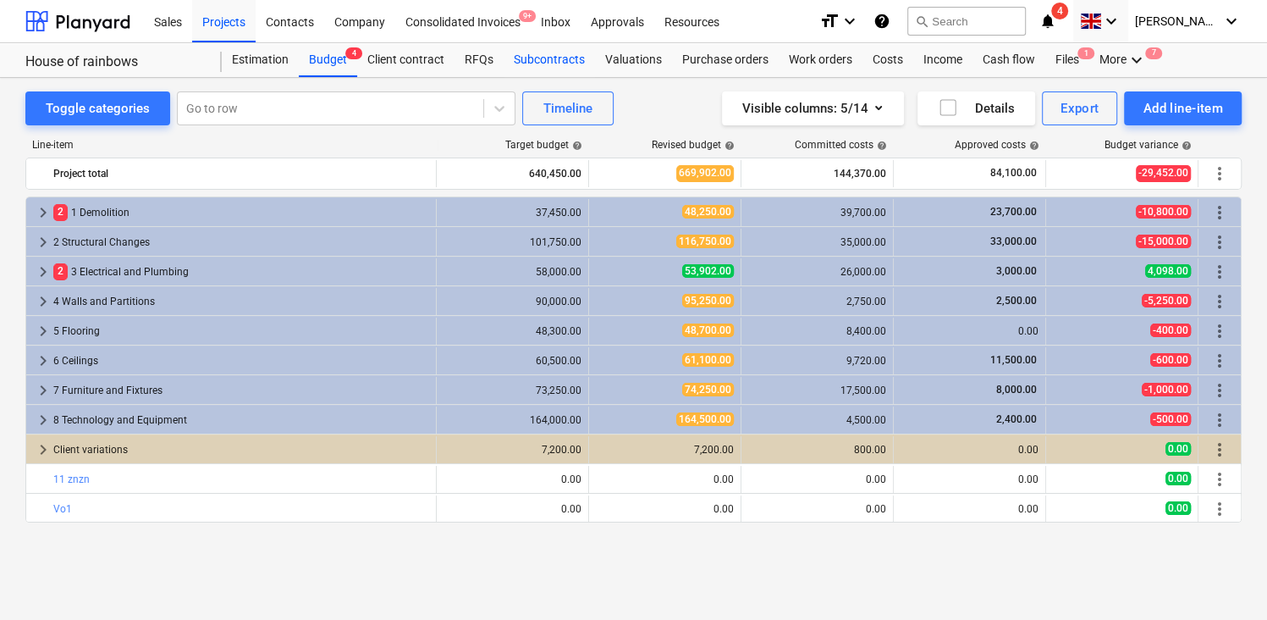
click at [534, 63] on div "Subcontracts" at bounding box center [549, 60] width 91 height 34
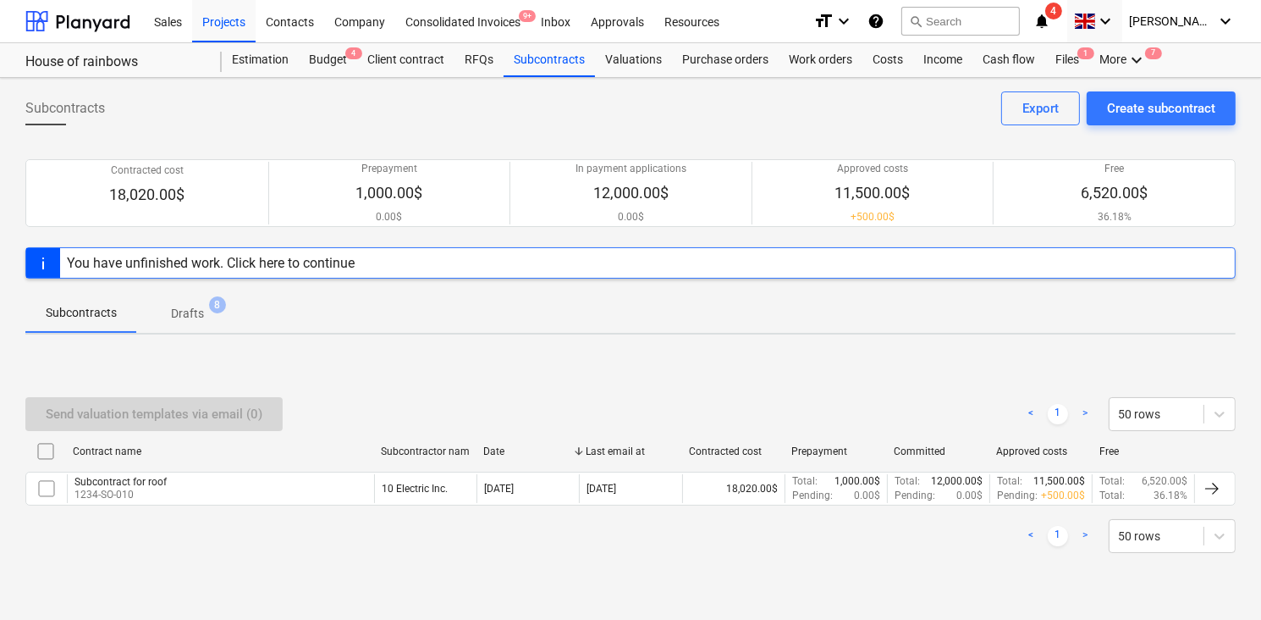
click at [241, 42] on div "Sales Projects Contacts Company Consolidated Invoices 9+ Inbox Approvals Resour…" at bounding box center [630, 21] width 1261 height 43
click at [233, 30] on div "Projects" at bounding box center [223, 20] width 63 height 43
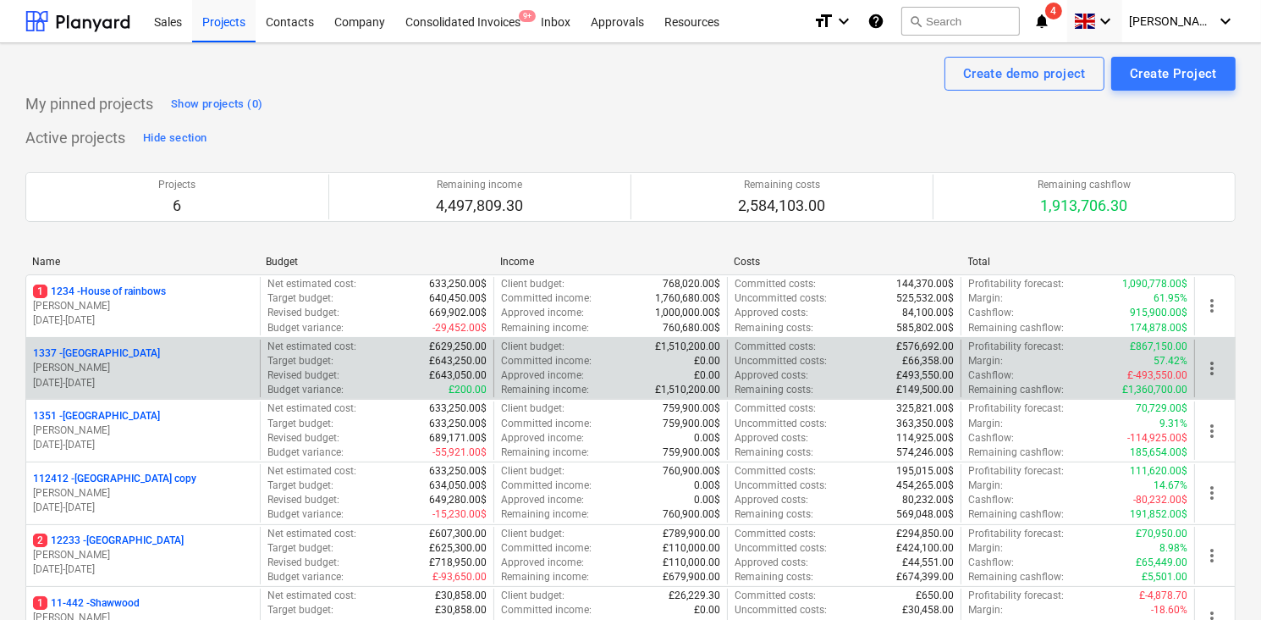
click at [93, 350] on p "[STREET_ADDRESS]" at bounding box center [96, 353] width 127 height 14
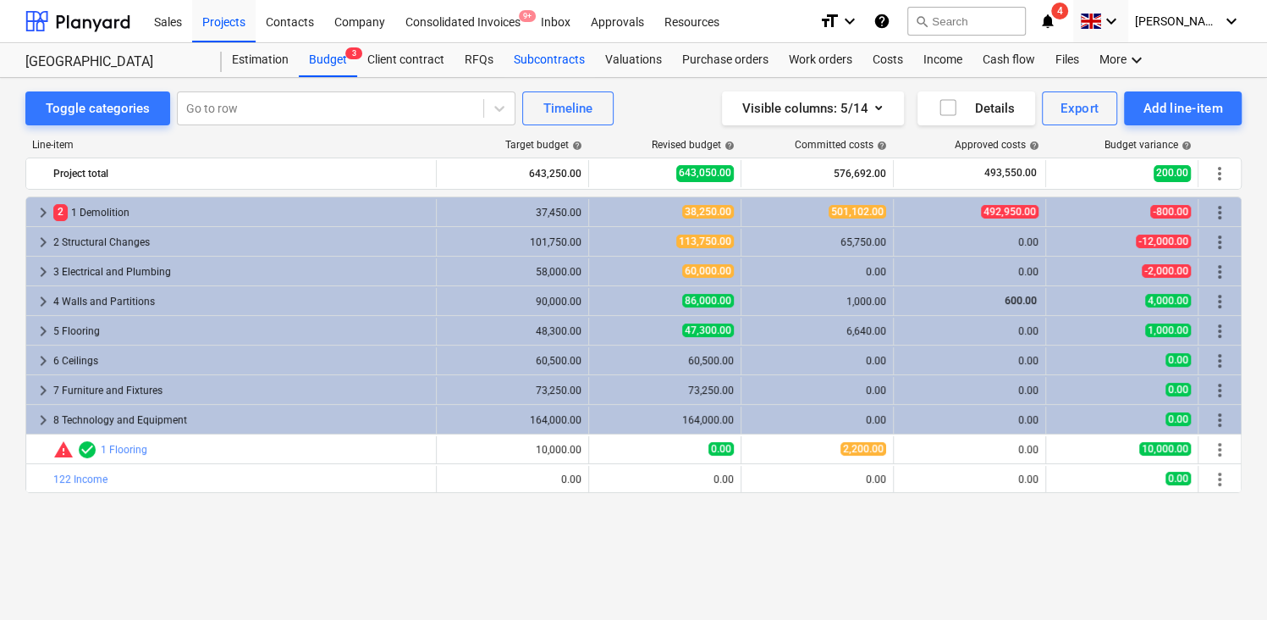
click at [567, 64] on div "Subcontracts" at bounding box center [549, 60] width 91 height 34
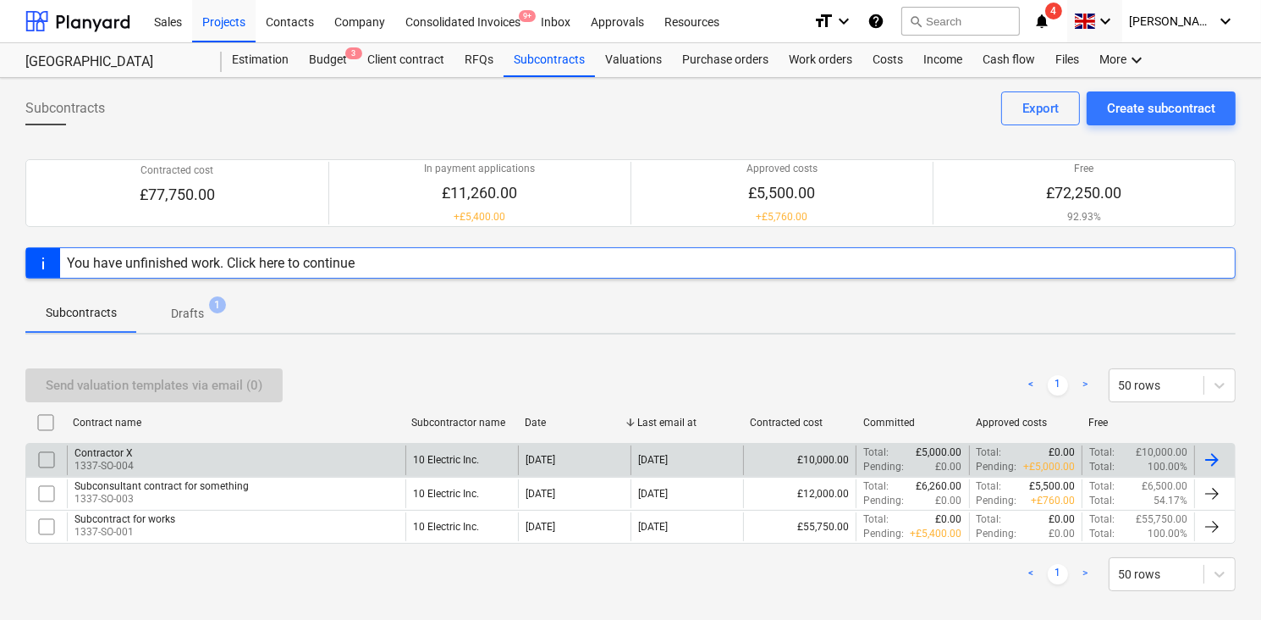
click at [765, 461] on div "£10,000.00" at bounding box center [799, 459] width 113 height 29
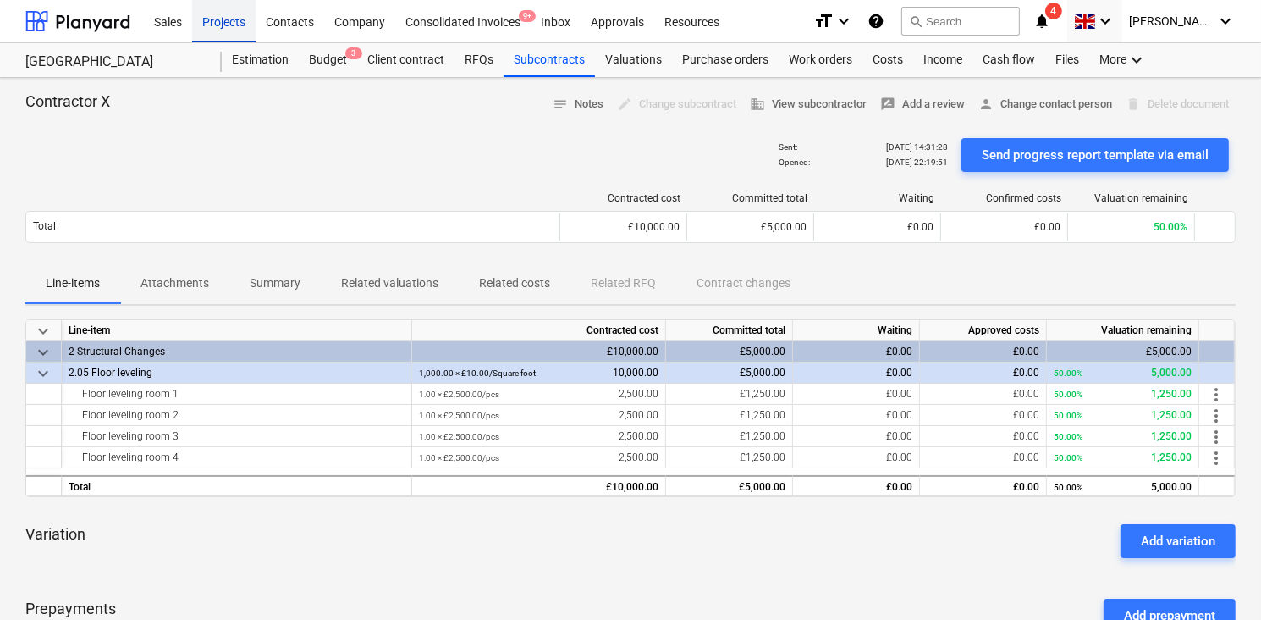
click at [220, 27] on div "Projects" at bounding box center [223, 20] width 63 height 43
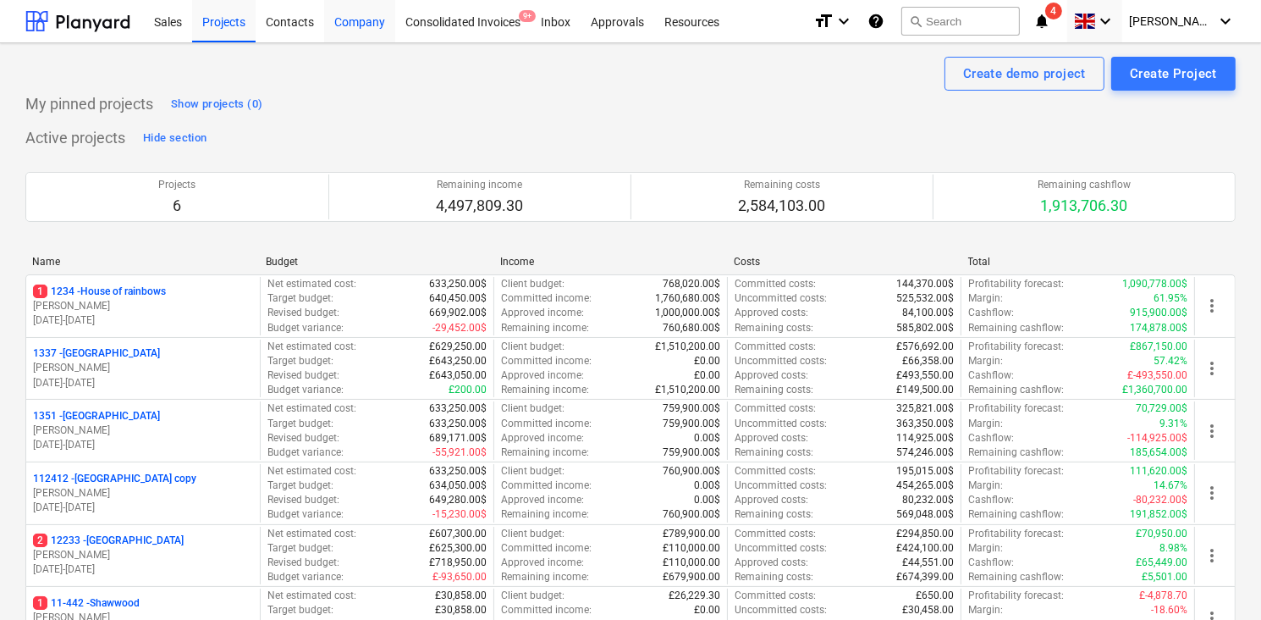
click at [356, 22] on div "Company" at bounding box center [359, 20] width 71 height 43
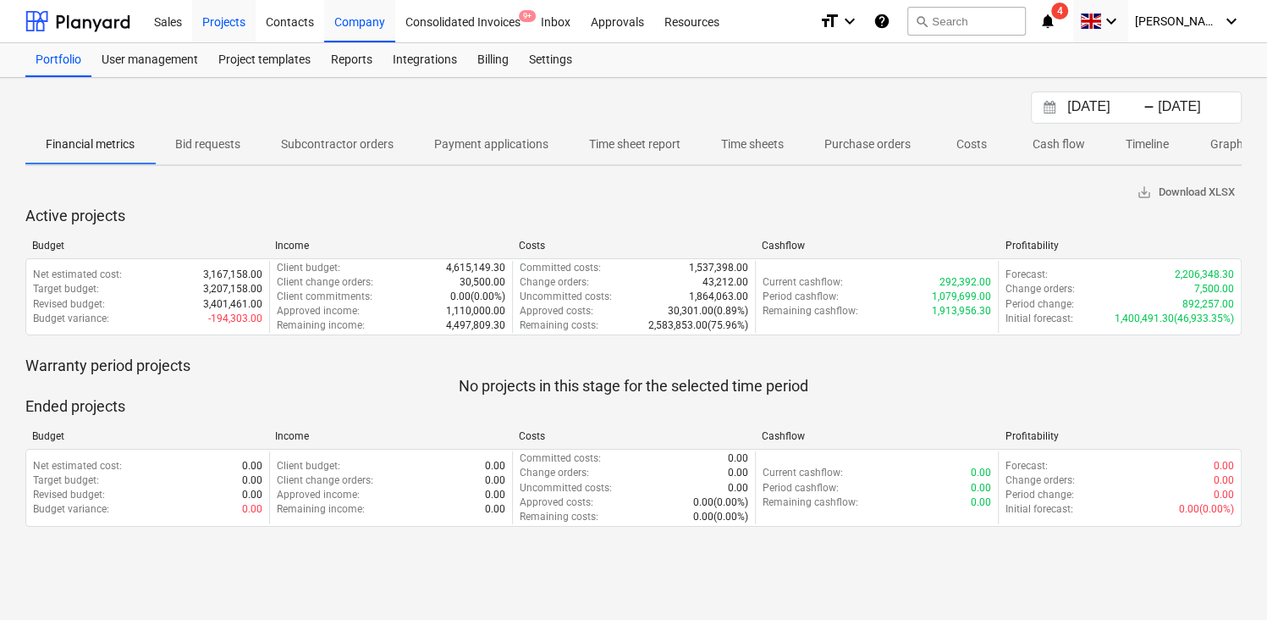
click at [237, 19] on div "Projects" at bounding box center [223, 20] width 63 height 43
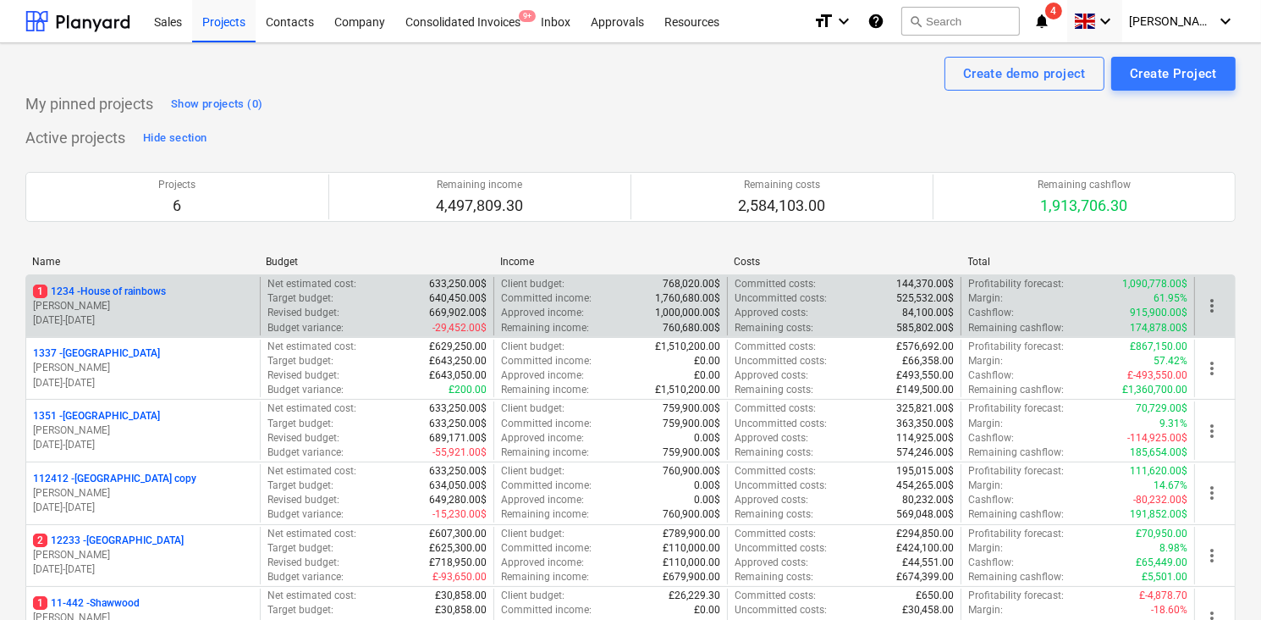
click at [212, 278] on div "1 1234 - House of rainbows [PERSON_NAME] [DATE] - [DATE]" at bounding box center [143, 306] width 234 height 58
click at [196, 305] on p "[PERSON_NAME]" at bounding box center [143, 306] width 220 height 14
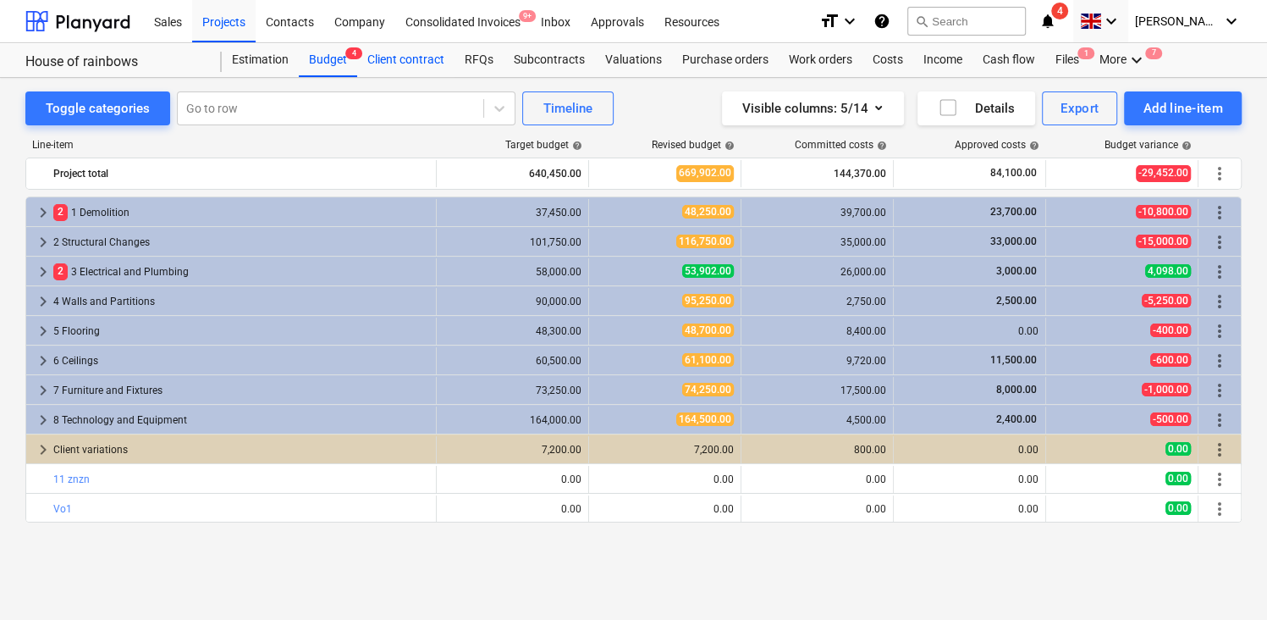
click at [388, 69] on div "Client contract" at bounding box center [405, 60] width 97 height 34
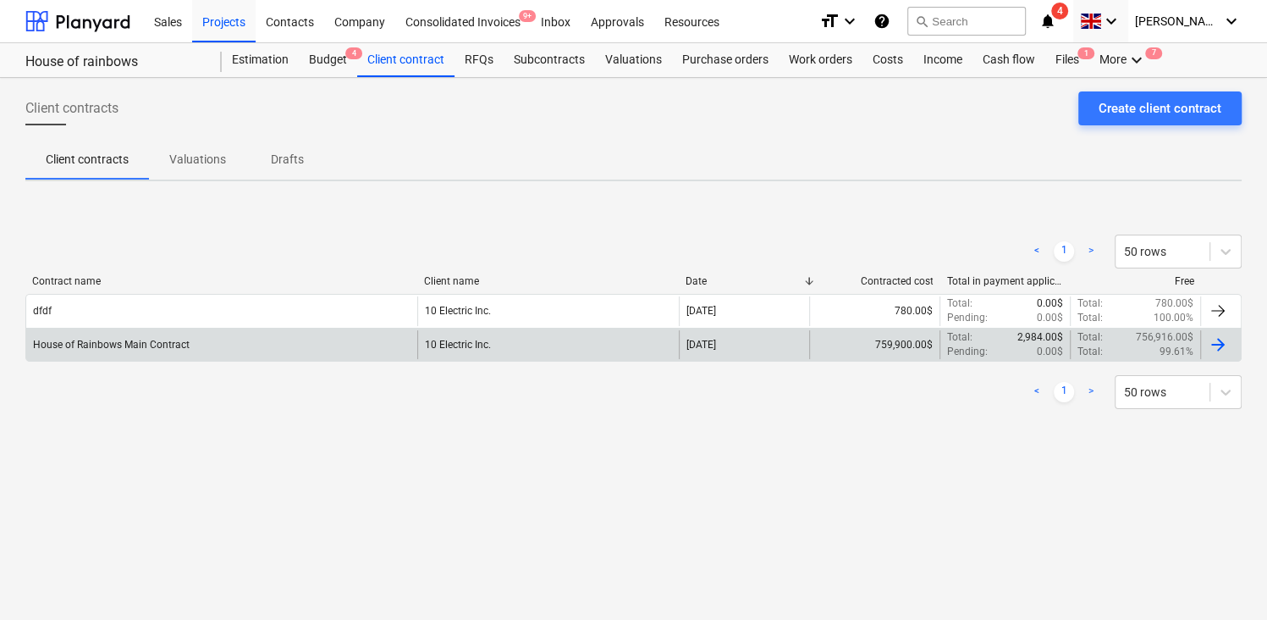
click at [168, 344] on div "House of Rainbows Main Contract" at bounding box center [111, 345] width 157 height 12
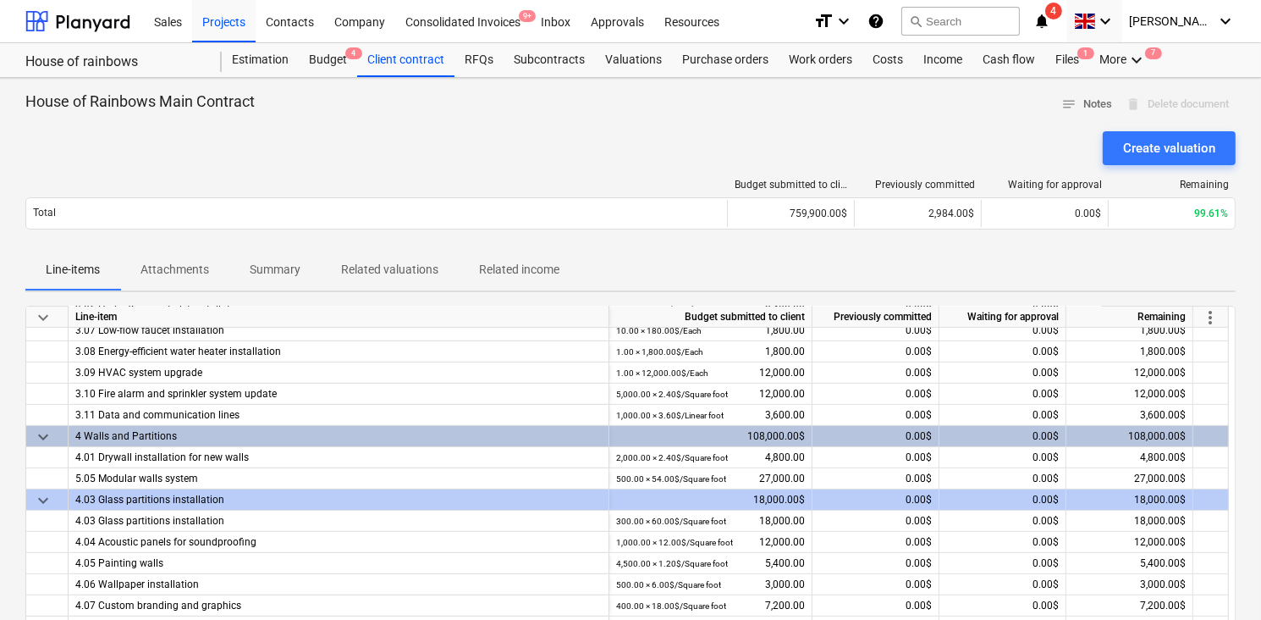
scroll to position [434, 0]
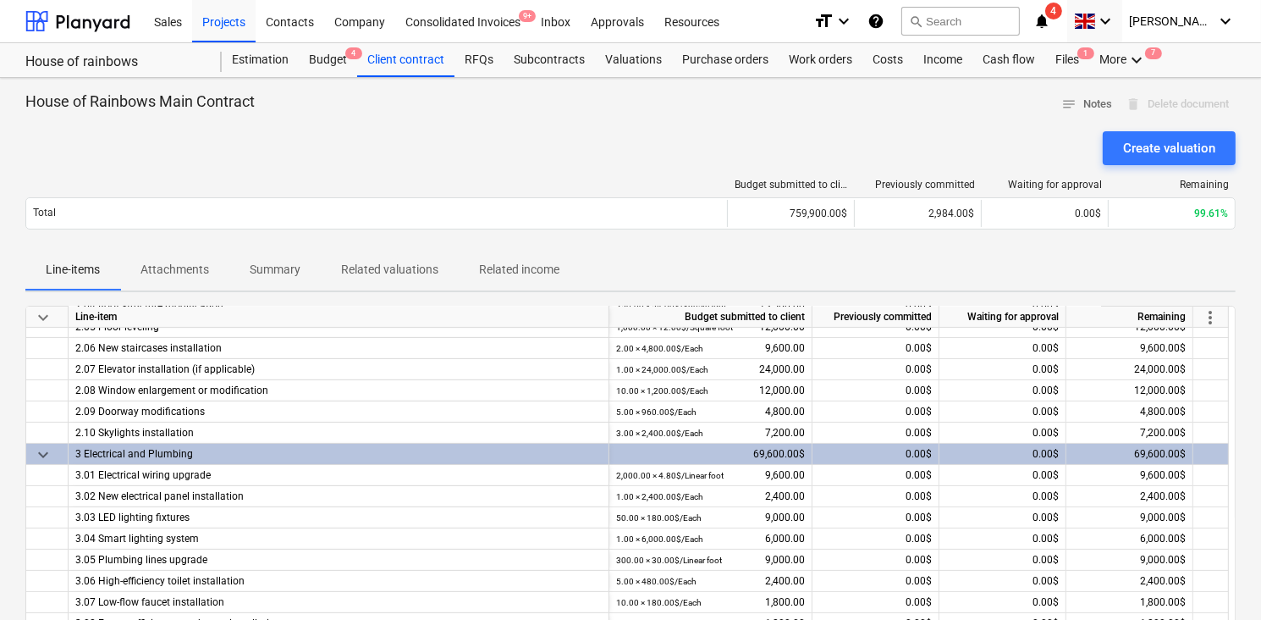
click at [34, 318] on span "keyboard_arrow_down" at bounding box center [43, 317] width 20 height 20
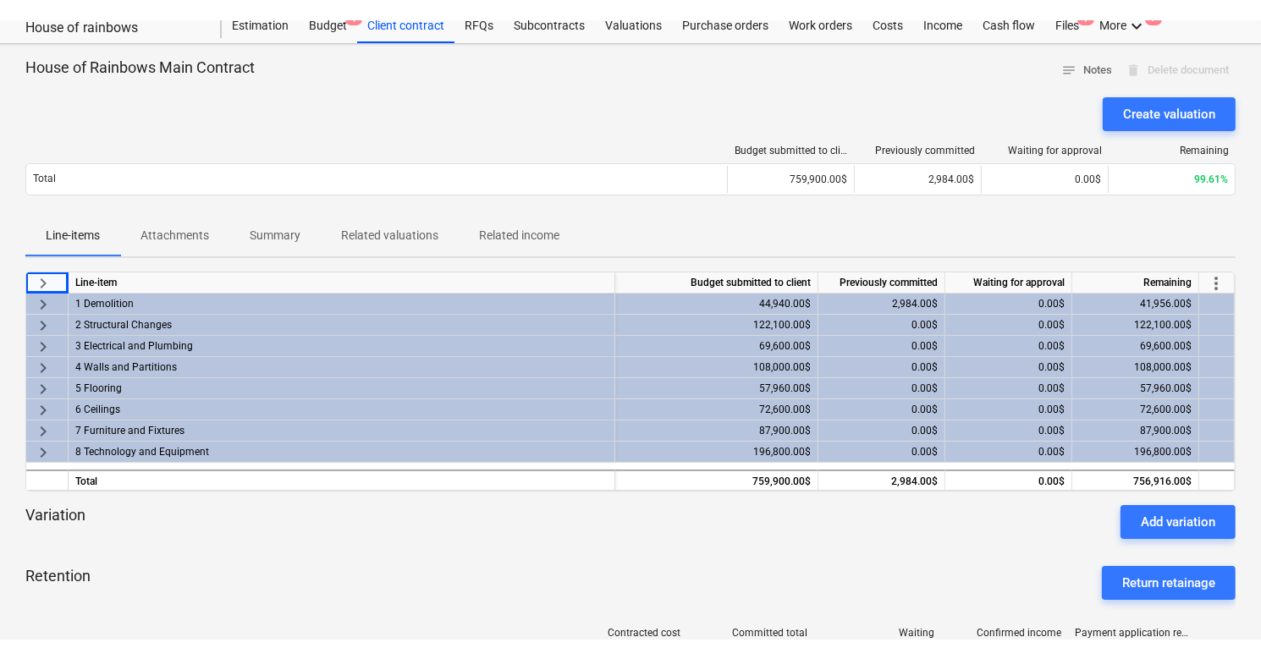
scroll to position [0, 0]
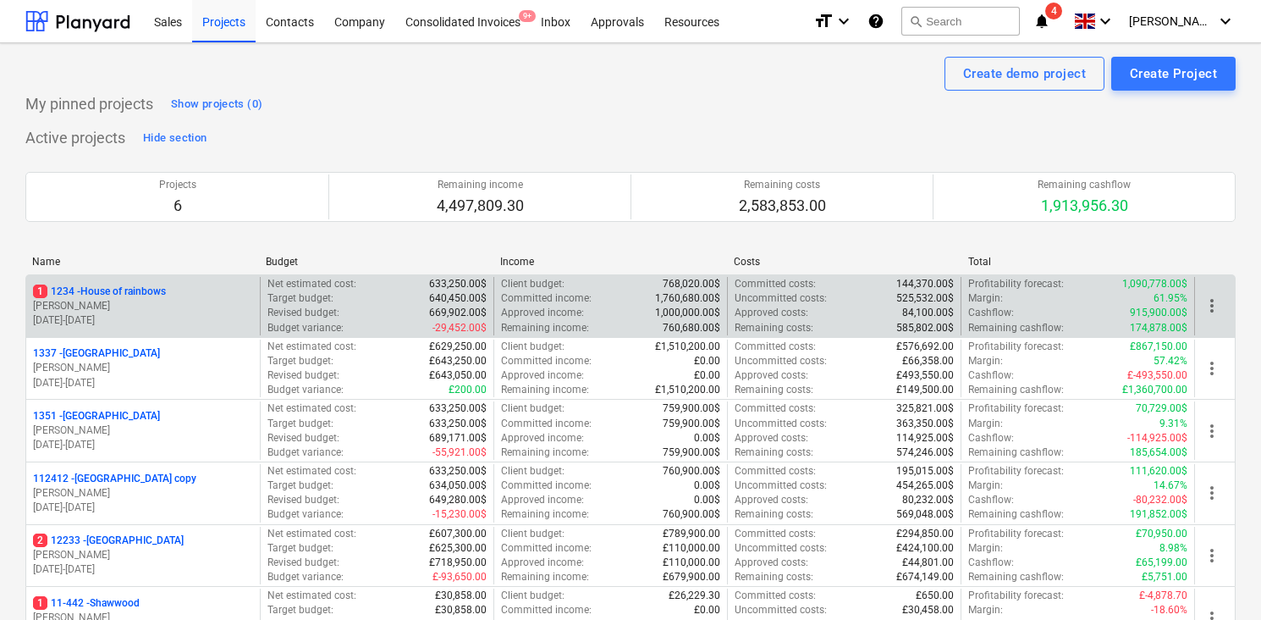
click at [207, 294] on div "1 1234 - House of rainbows" at bounding box center [143, 291] width 220 height 14
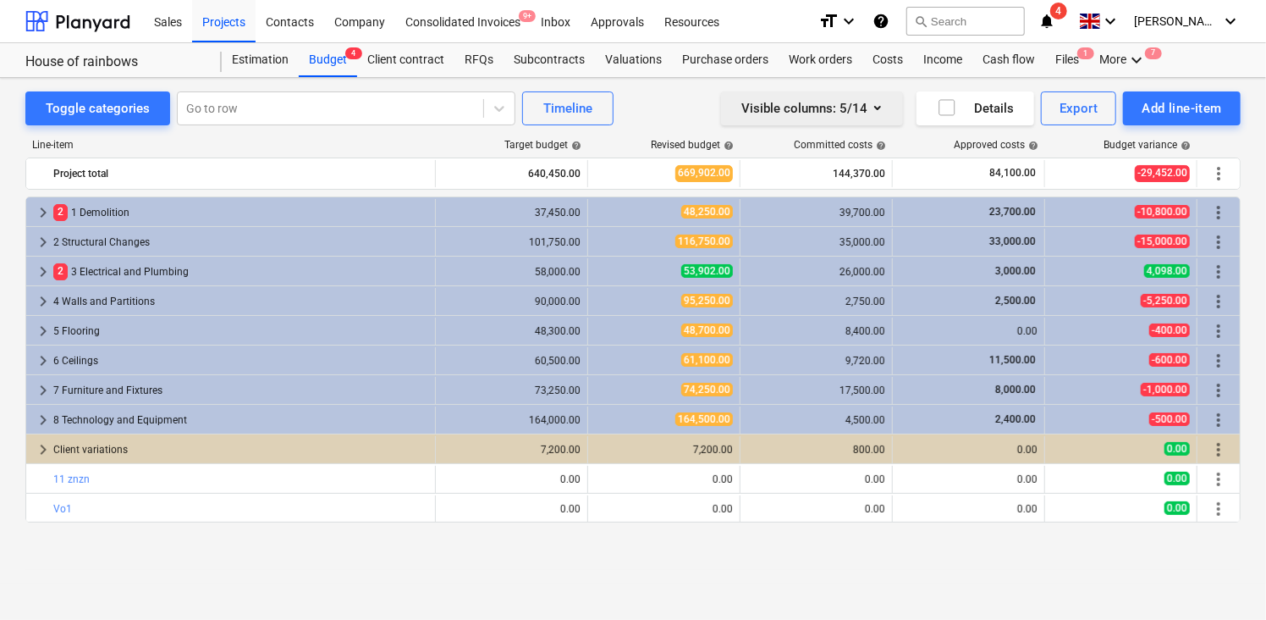
click at [874, 107] on icon "button" at bounding box center [877, 107] width 20 height 20
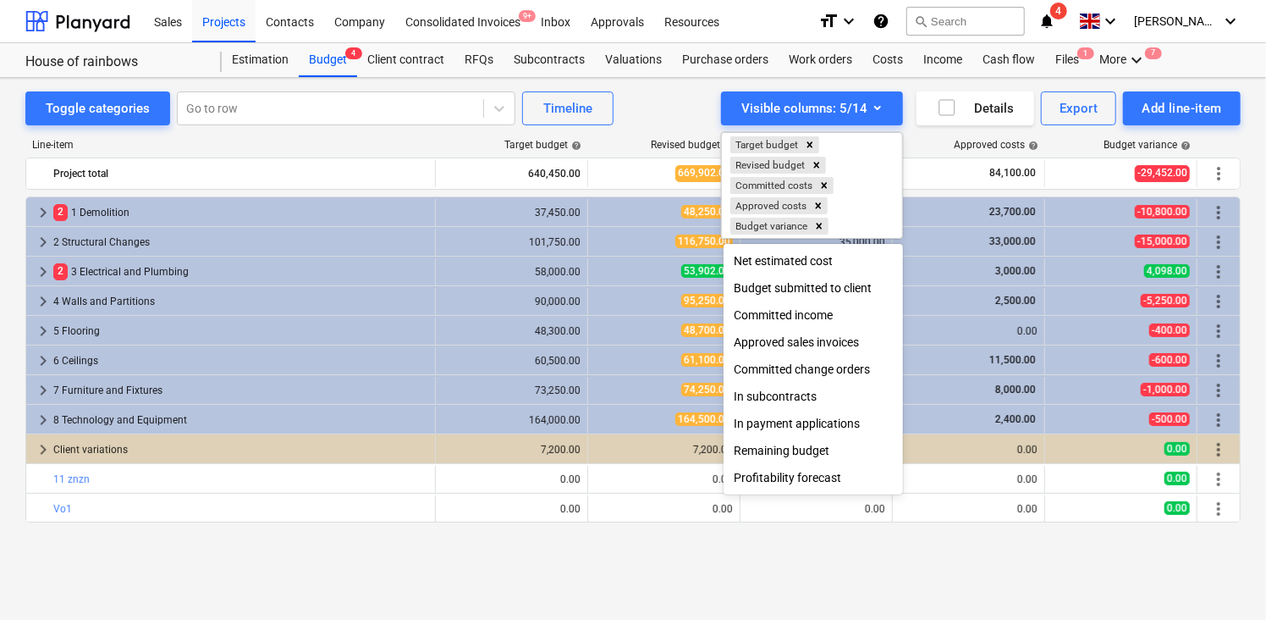
click at [920, 86] on div at bounding box center [633, 310] width 1266 height 620
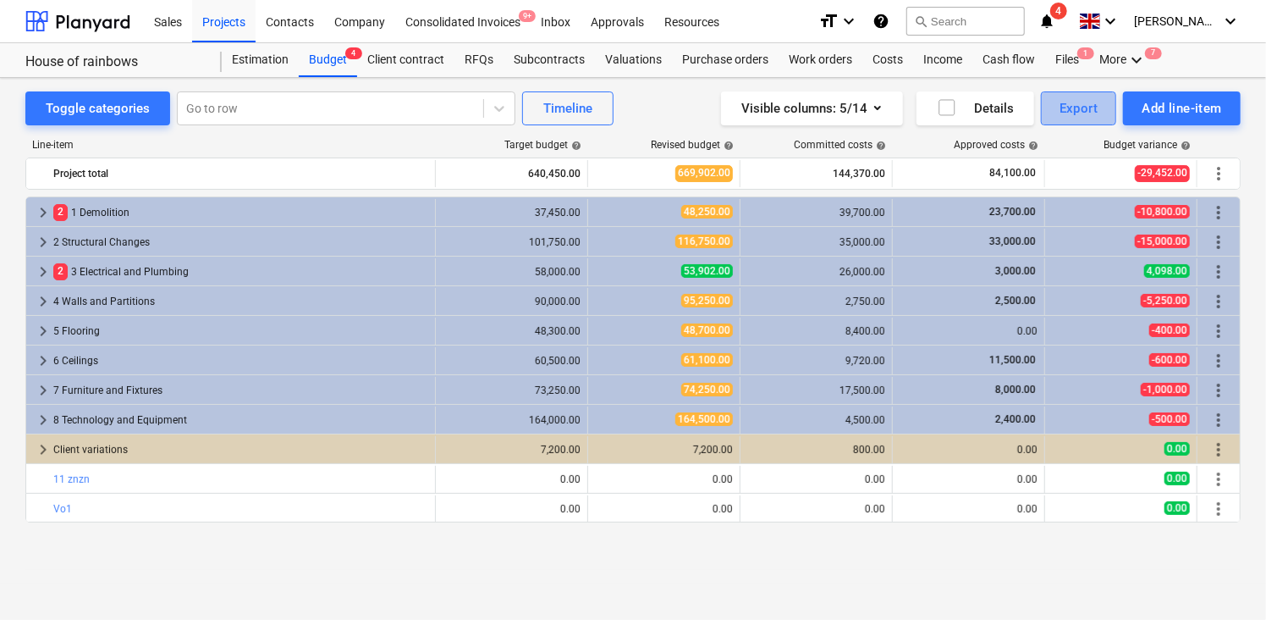
click at [1065, 107] on div "Export" at bounding box center [1079, 108] width 39 height 22
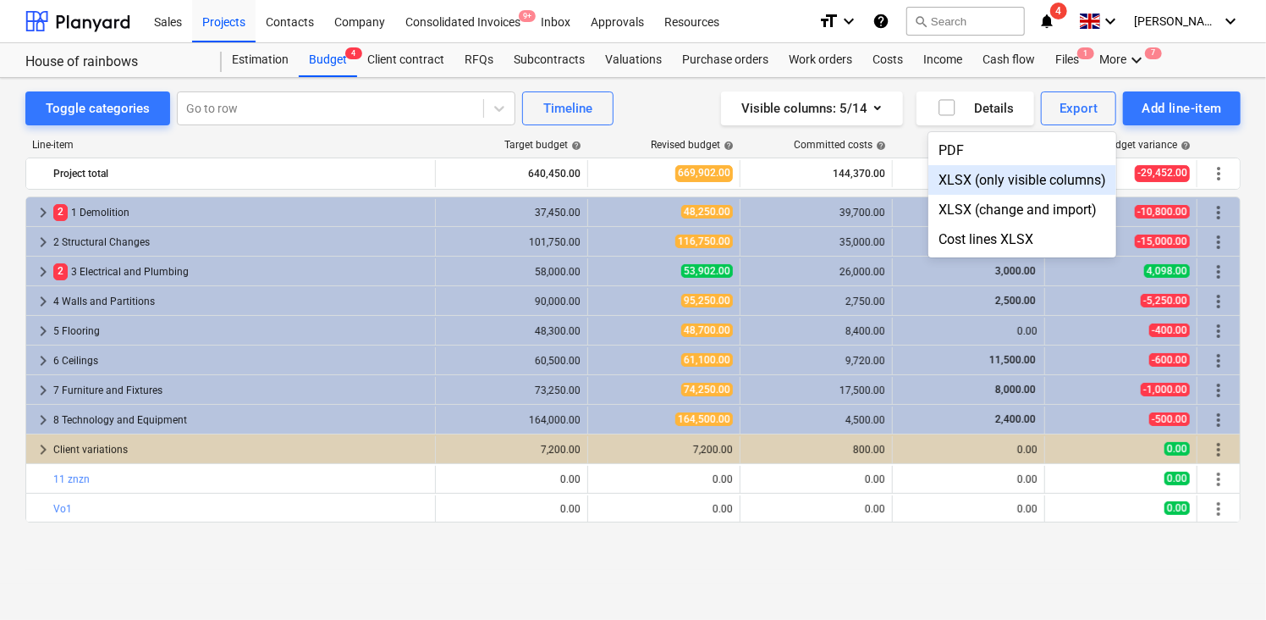
click at [644, 94] on div at bounding box center [633, 310] width 1266 height 620
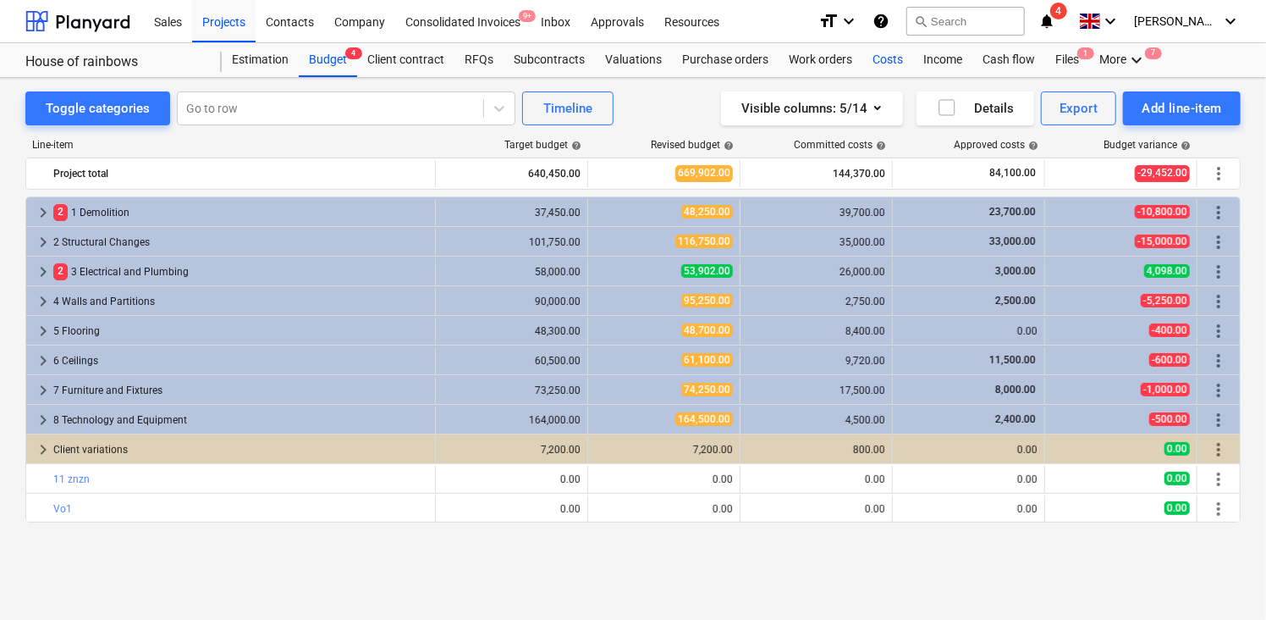
click at [873, 56] on div "Costs" at bounding box center [887, 60] width 51 height 34
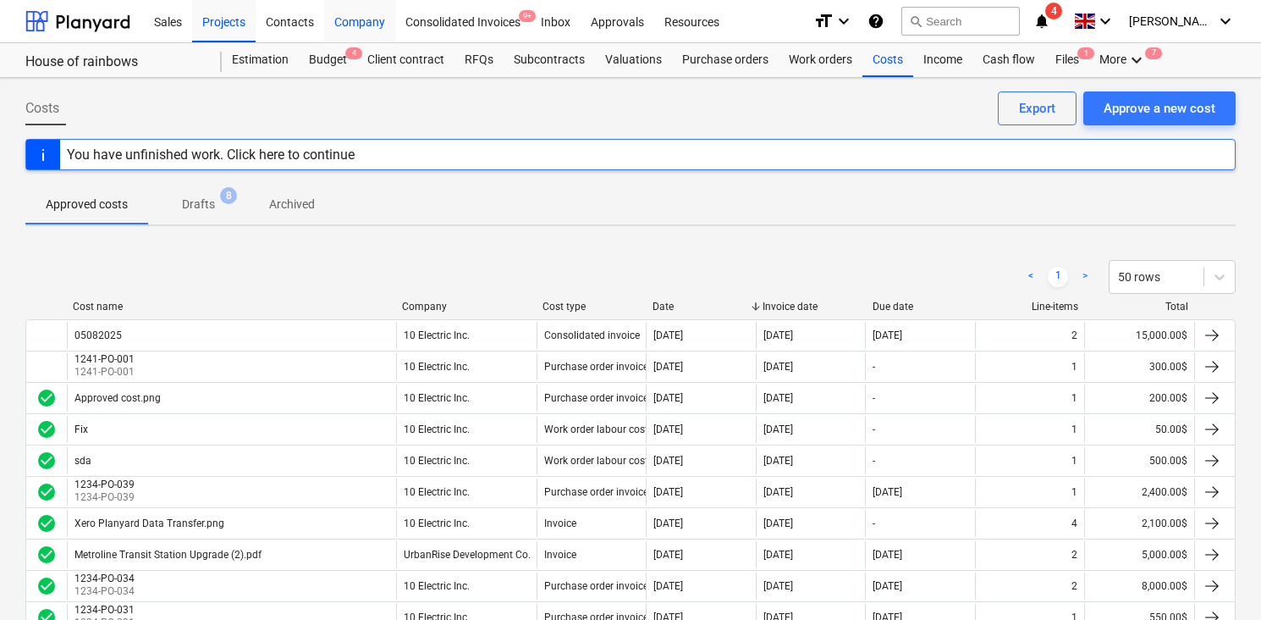
click at [357, 20] on div "Company" at bounding box center [359, 20] width 71 height 43
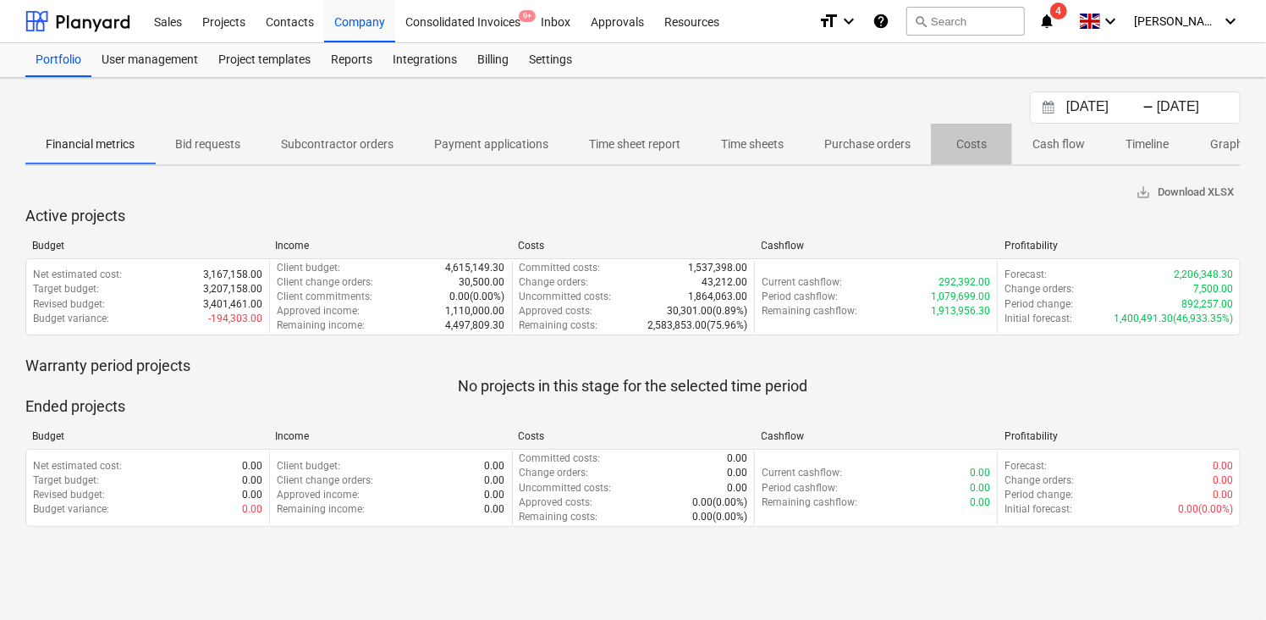
click at [973, 142] on p "Costs" at bounding box center [971, 144] width 41 height 18
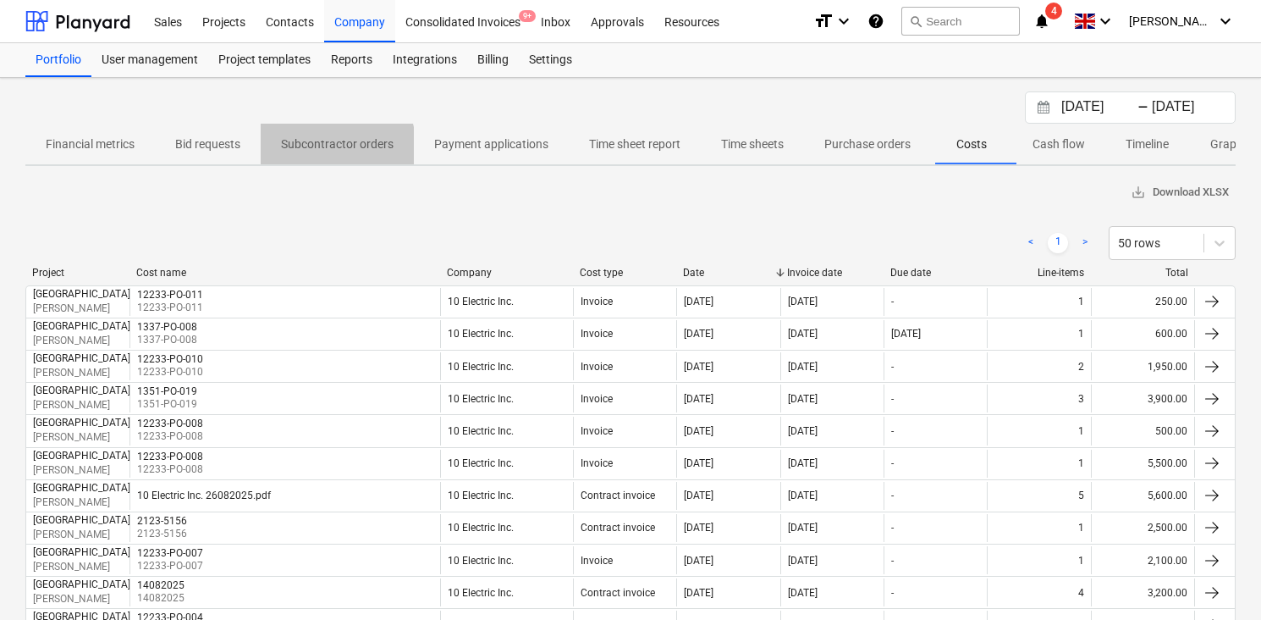
click at [322, 148] on p "Subcontractor orders" at bounding box center [337, 144] width 113 height 18
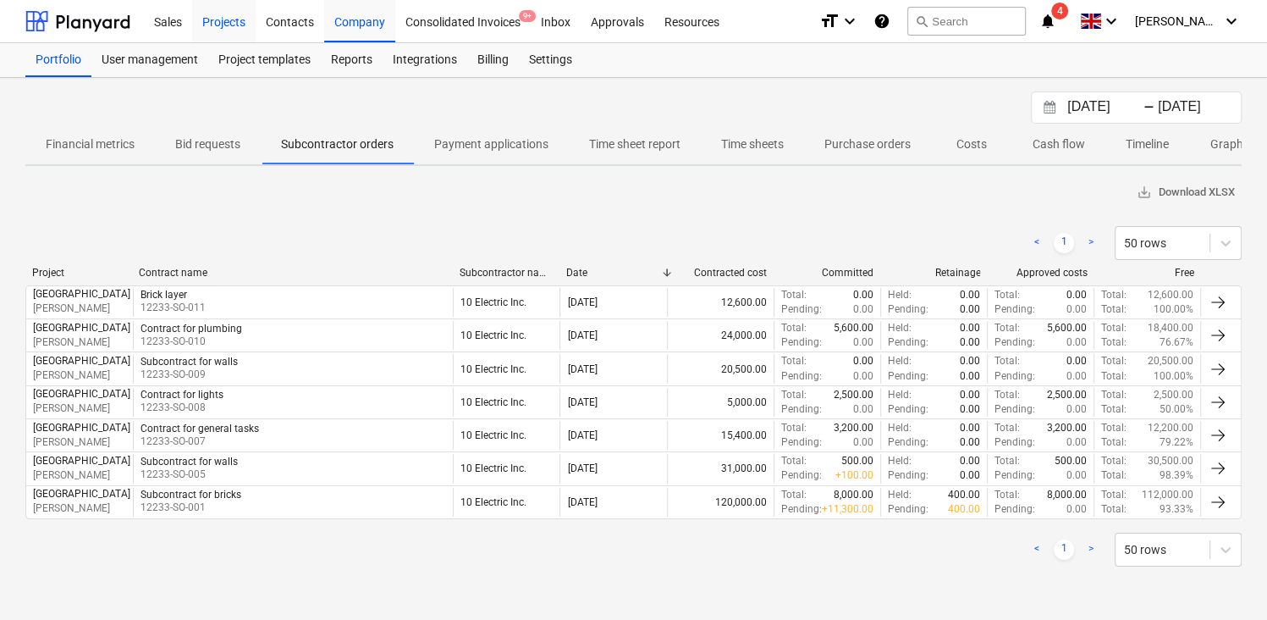
click at [226, 15] on div "Projects" at bounding box center [223, 20] width 63 height 43
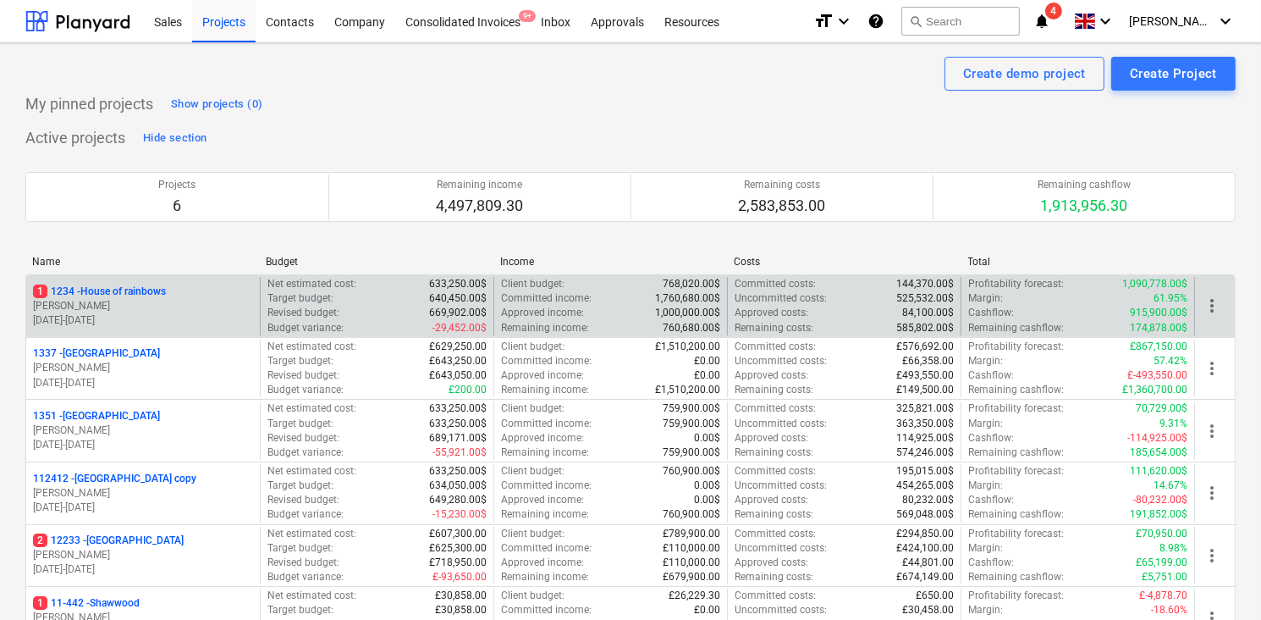
click at [204, 301] on p "[PERSON_NAME]" at bounding box center [143, 306] width 220 height 14
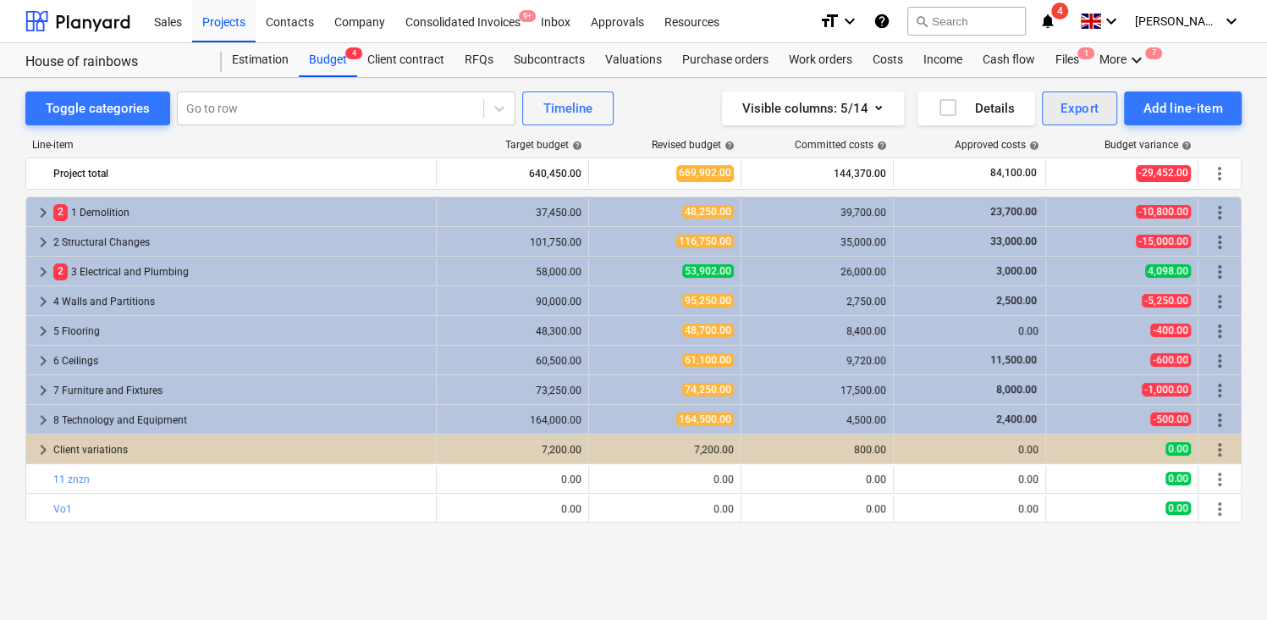
click at [1066, 110] on div "Export" at bounding box center [1079, 108] width 39 height 22
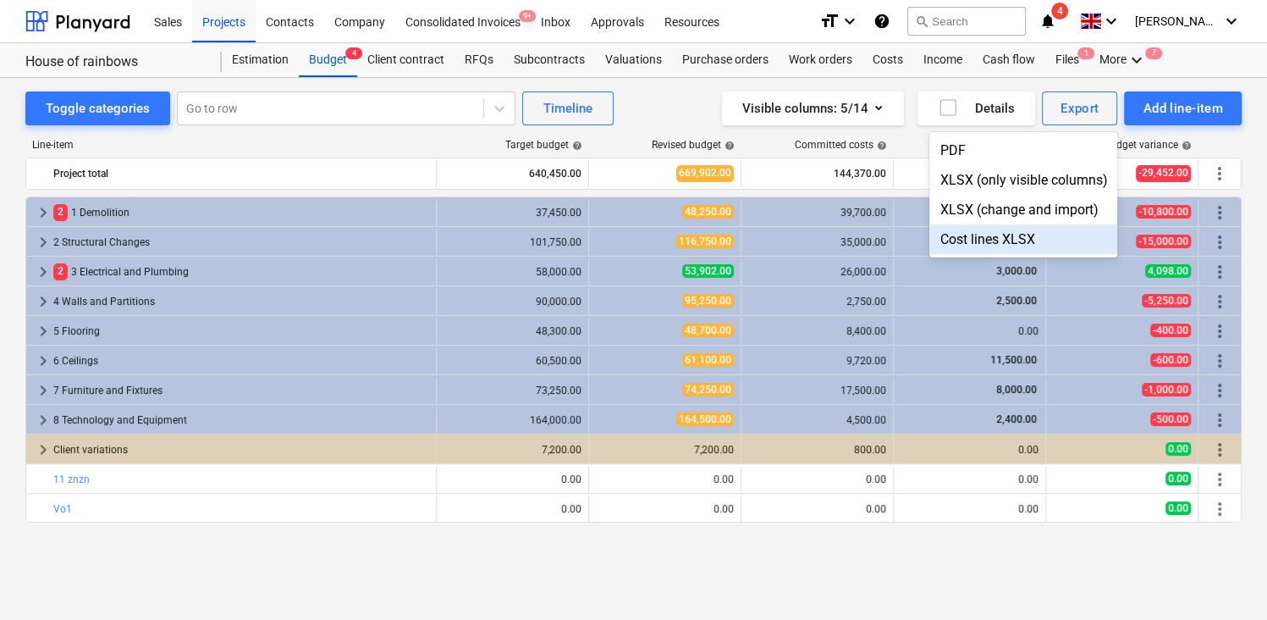
click at [351, 23] on div at bounding box center [633, 310] width 1267 height 620
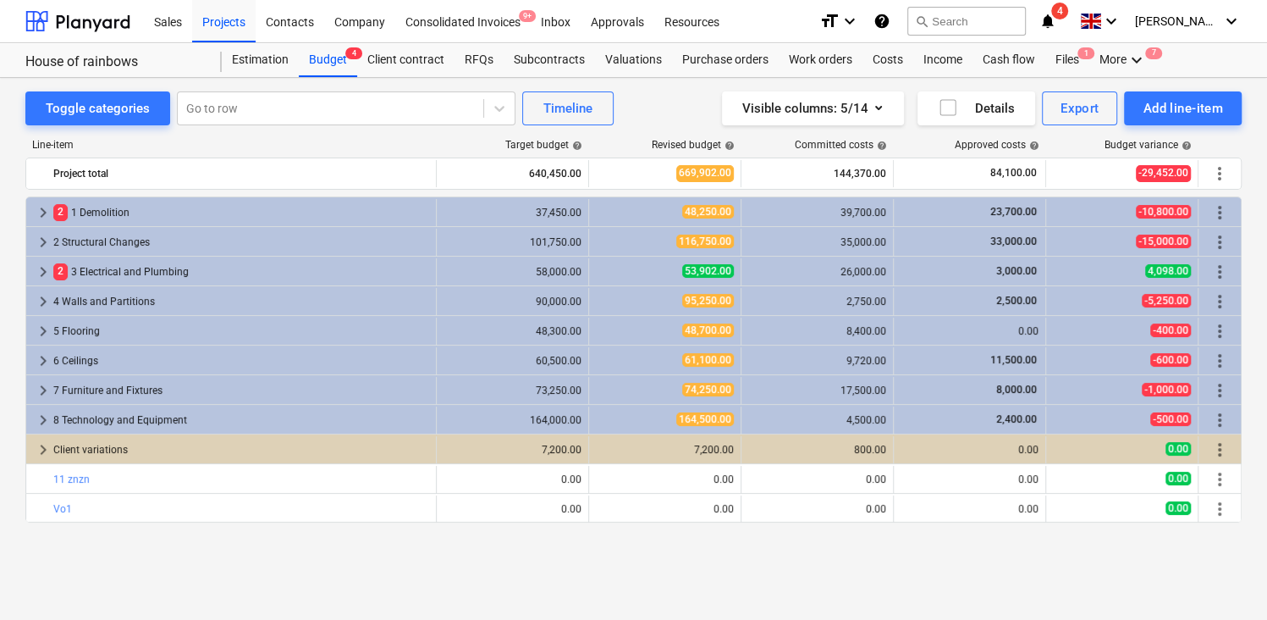
click at [351, 23] on div "Company" at bounding box center [359, 20] width 71 height 43
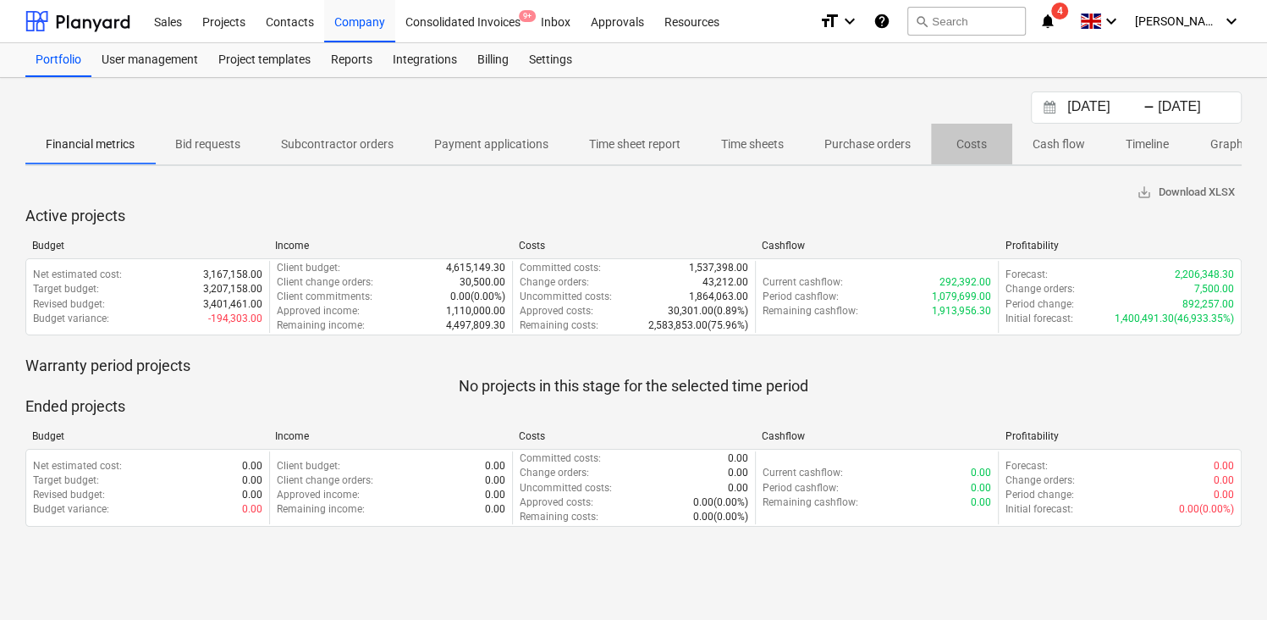
click at [978, 145] on p "Costs" at bounding box center [971, 144] width 41 height 18
